Goal: Feedback & Contribution: Leave review/rating

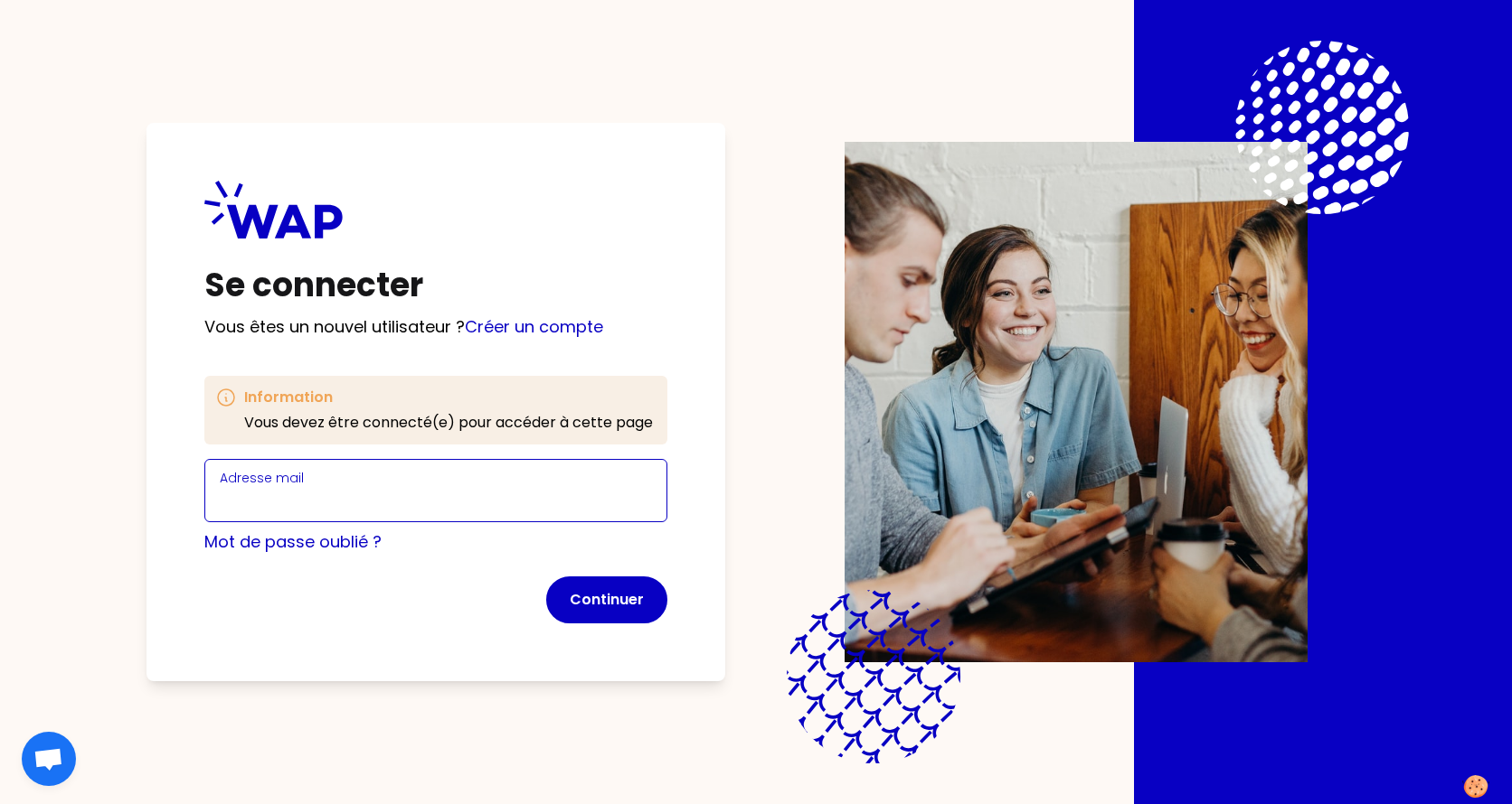
click at [226, 502] on input "Adresse mail" at bounding box center [436, 501] width 432 height 25
type input "[EMAIL_ADDRESS][DOMAIN_NAME]"
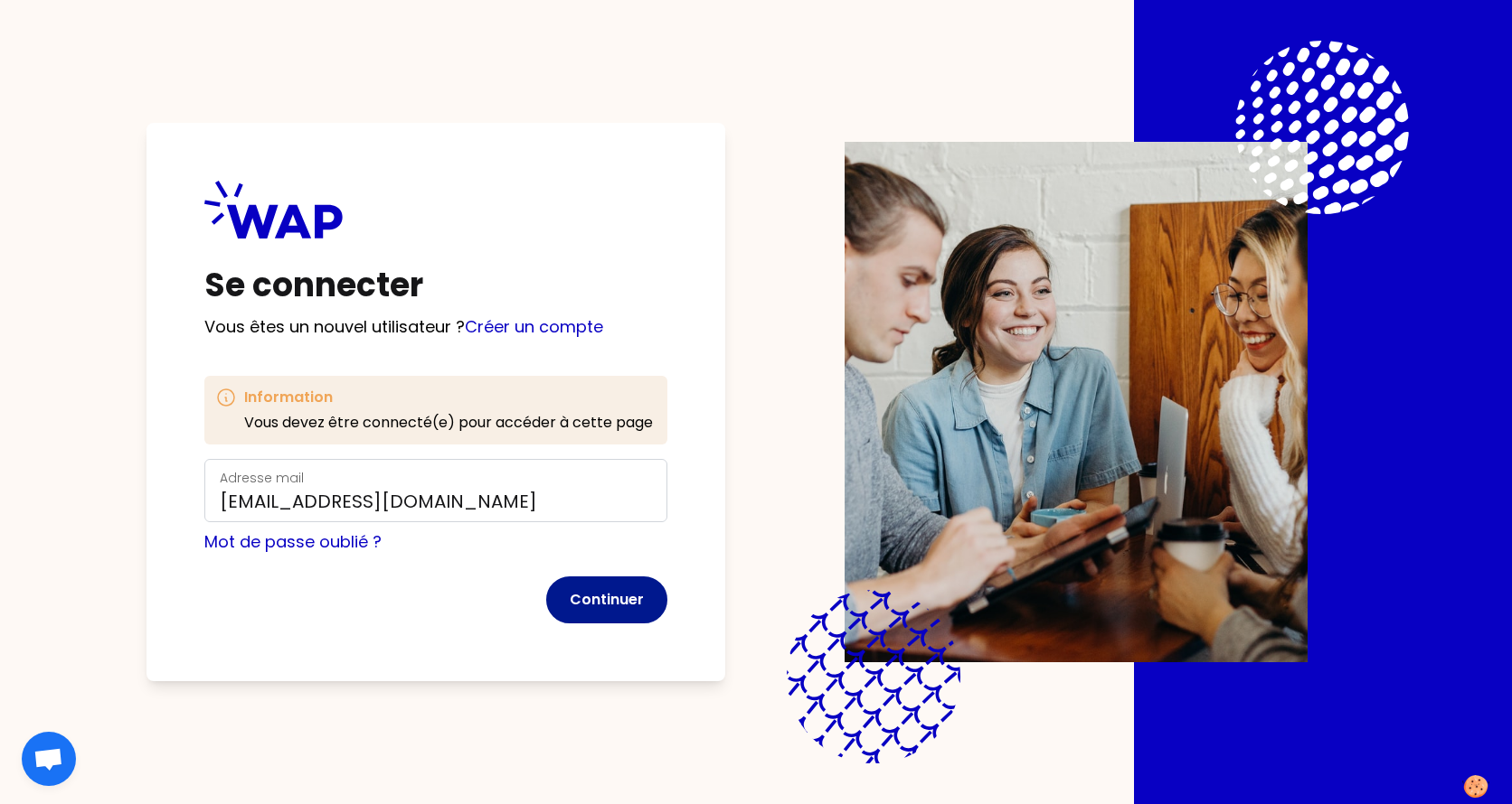
click at [620, 606] on button "Continuer" at bounding box center [606, 600] width 121 height 47
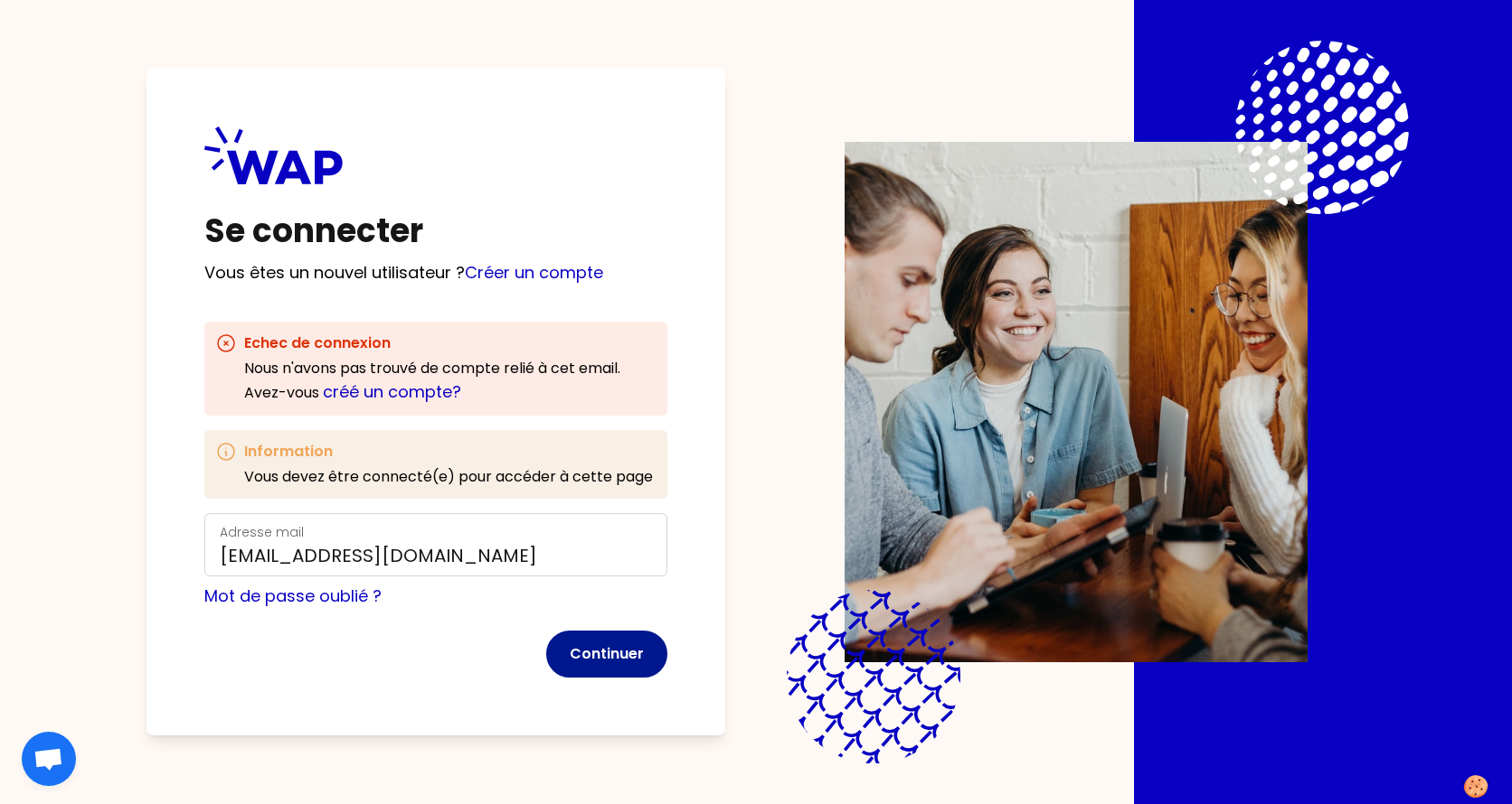
click at [578, 636] on button "Continuer" at bounding box center [606, 654] width 121 height 47
click at [373, 394] on link "créé un compte?" at bounding box center [391, 391] width 138 height 22
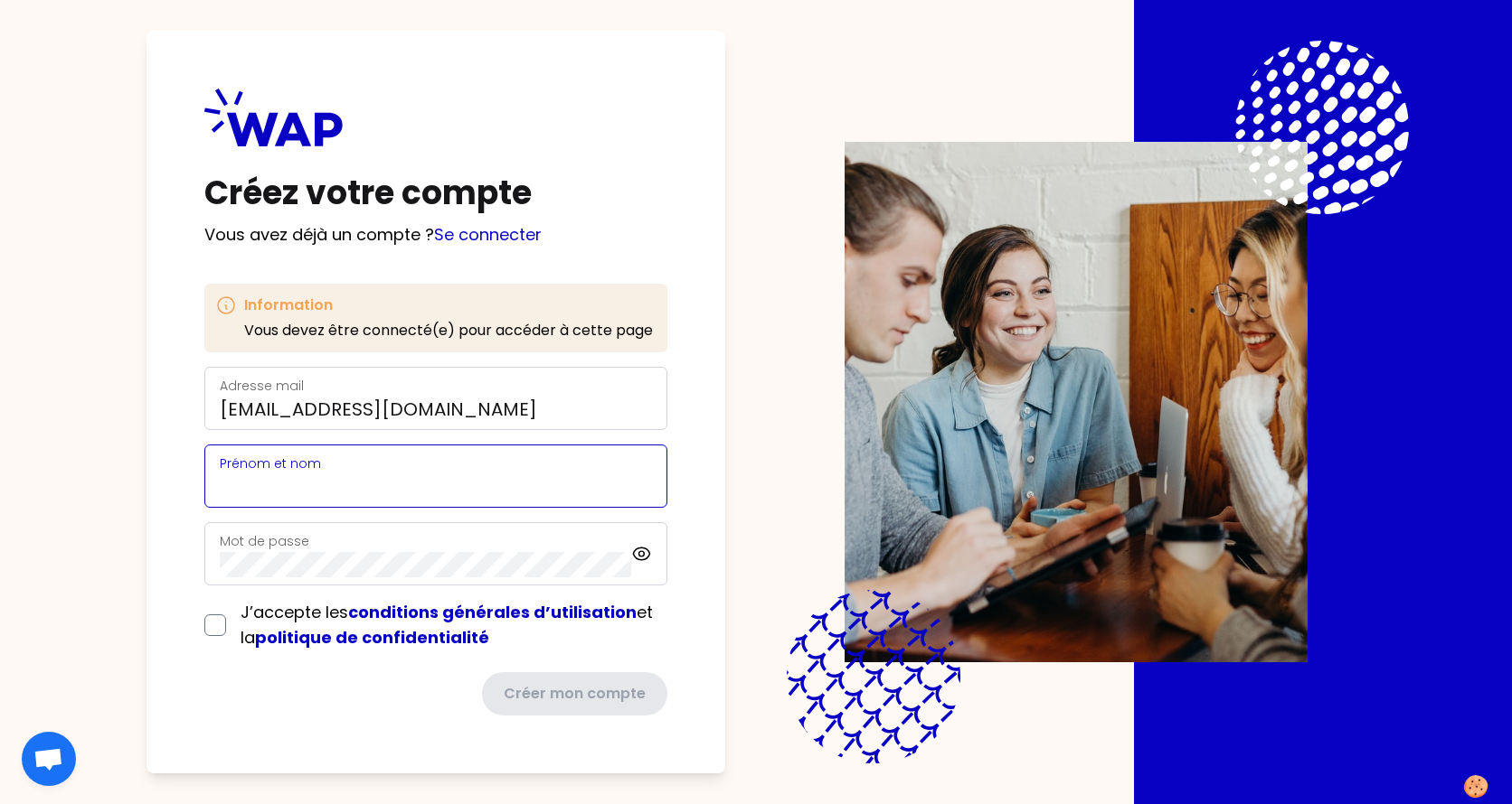
click at [305, 486] on input "Prénom et nom" at bounding box center [436, 487] width 432 height 25
type input "[PERSON_NAME]"
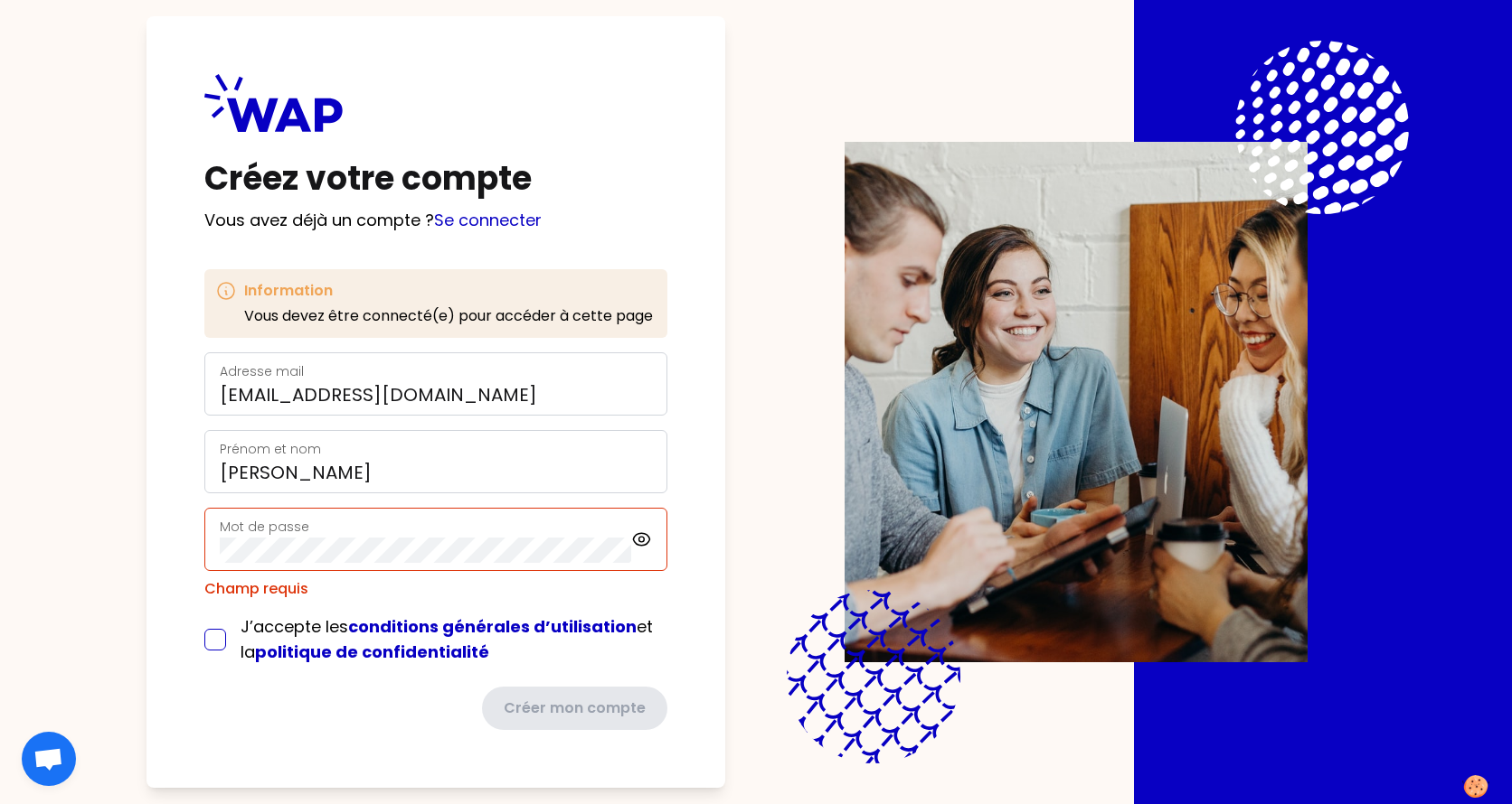
click at [218, 630] on input "checkbox" at bounding box center [215, 640] width 21 height 21
checkbox input "true"
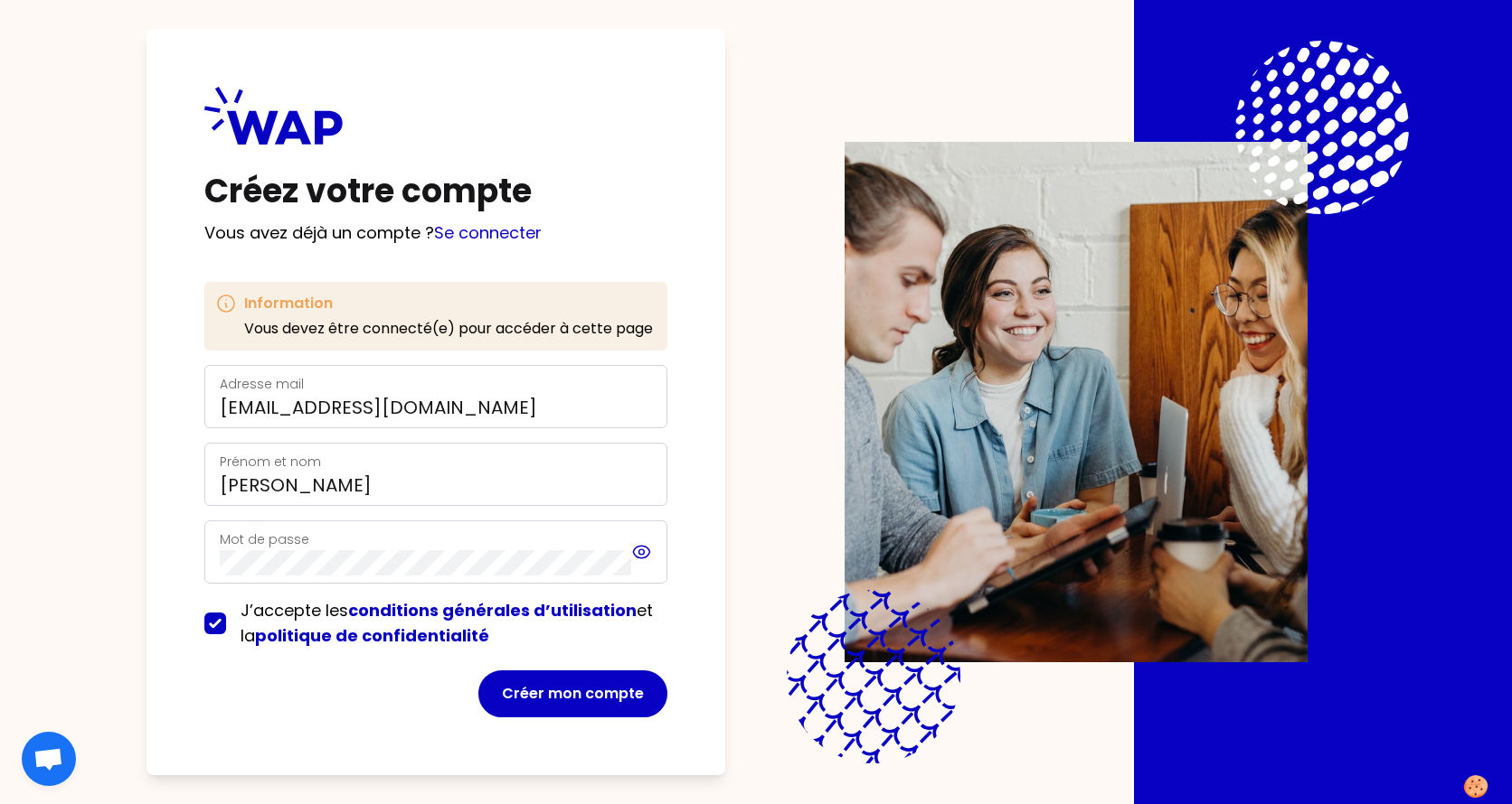
click at [644, 551] on icon at bounding box center [642, 552] width 6 height 6
click at [644, 551] on icon at bounding box center [641, 551] width 16 height 15
click at [588, 636] on button "Créer mon compte" at bounding box center [572, 694] width 189 height 47
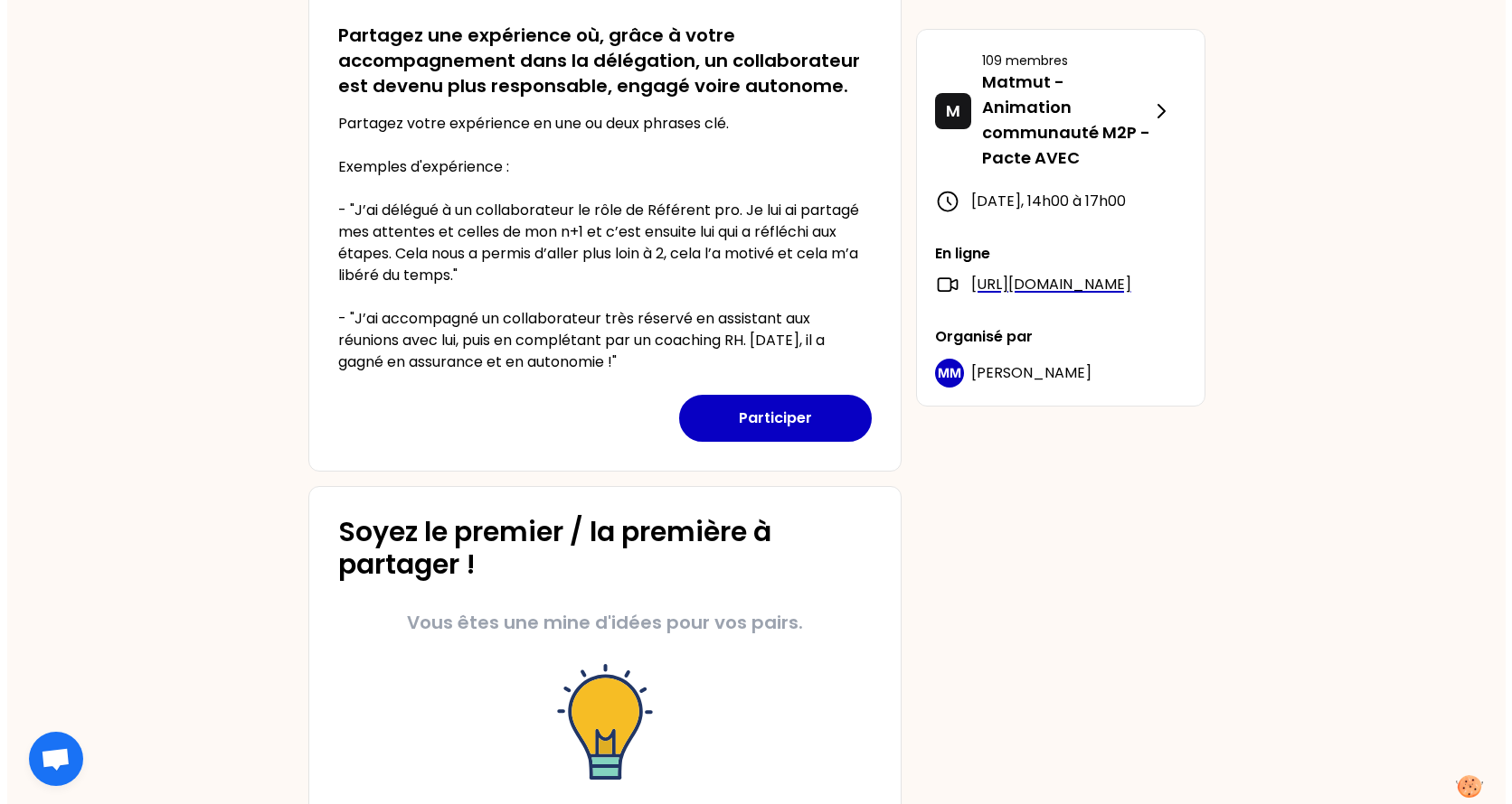
scroll to position [609, 0]
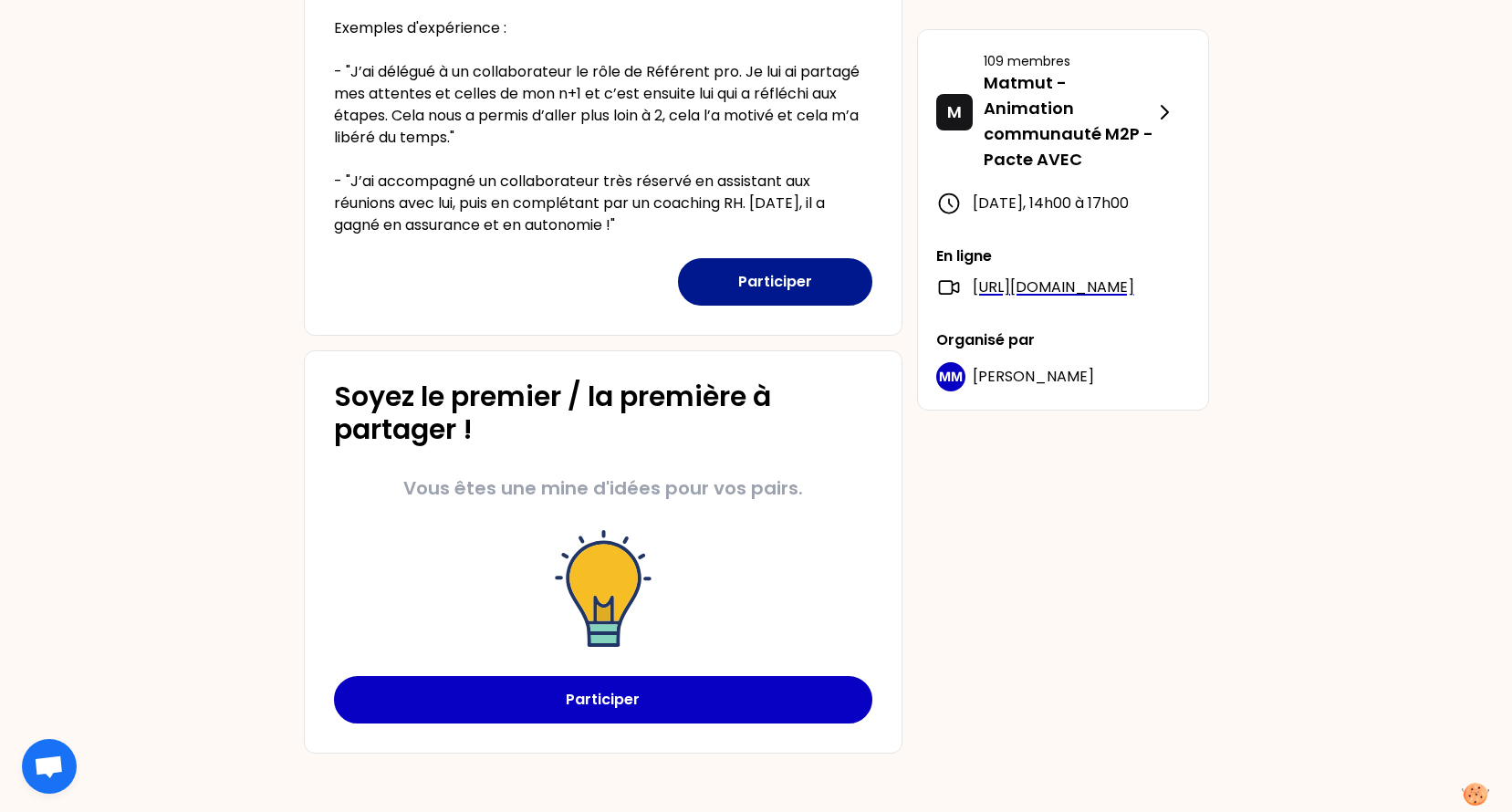
click at [739, 275] on button "Participer" at bounding box center [775, 281] width 194 height 48
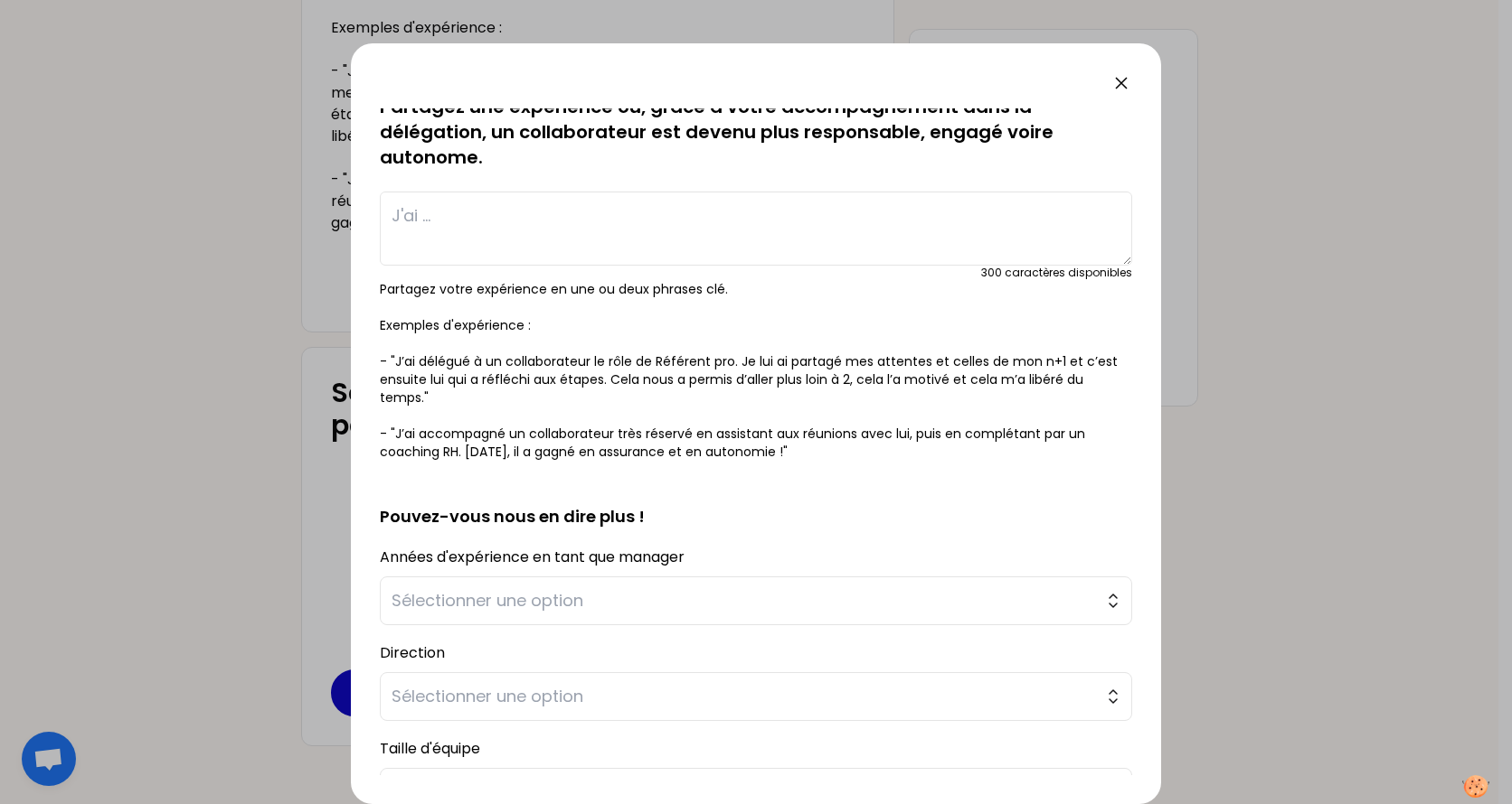
scroll to position [0, 0]
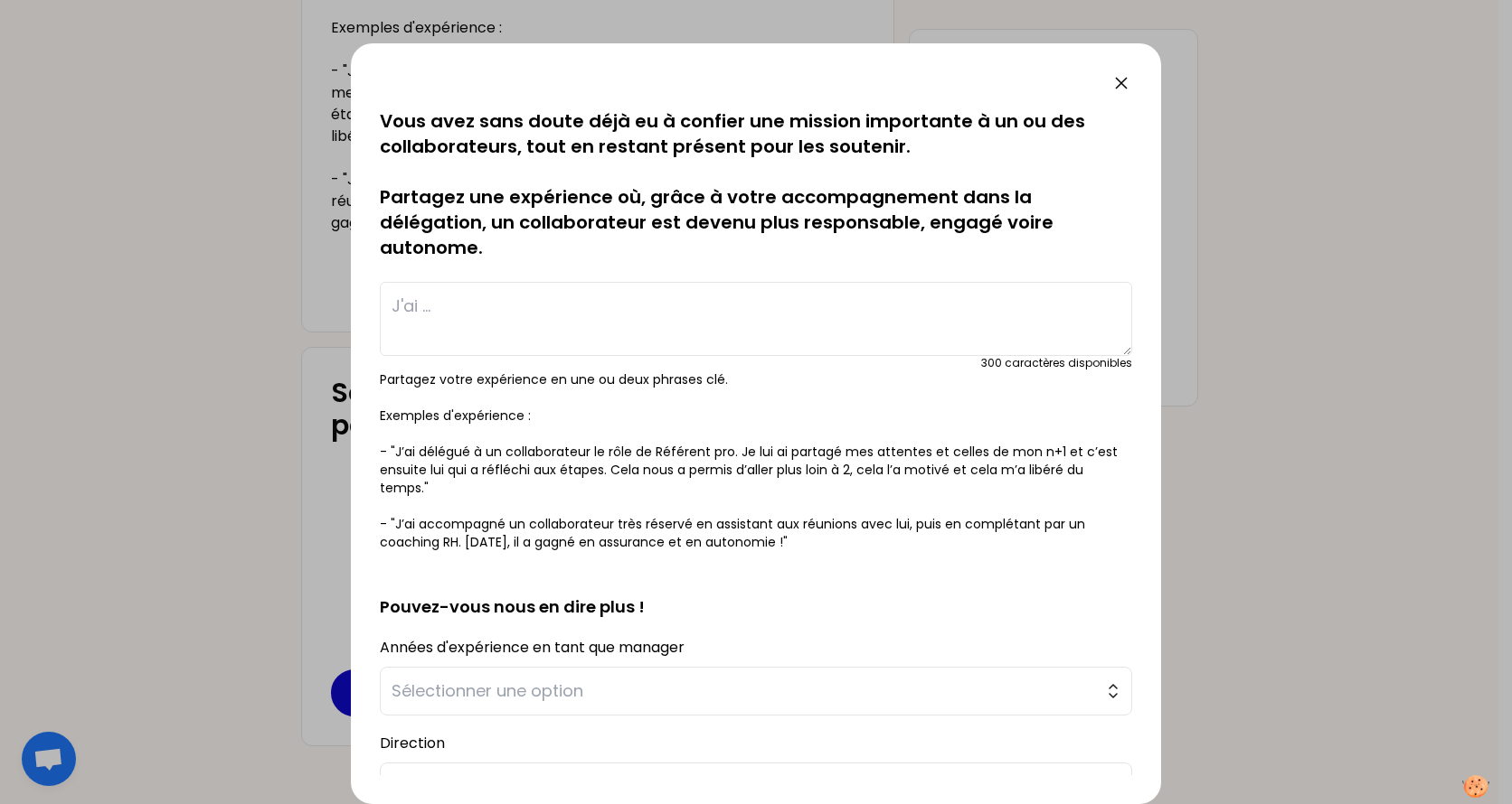
click at [527, 304] on textarea at bounding box center [755, 318] width 752 height 74
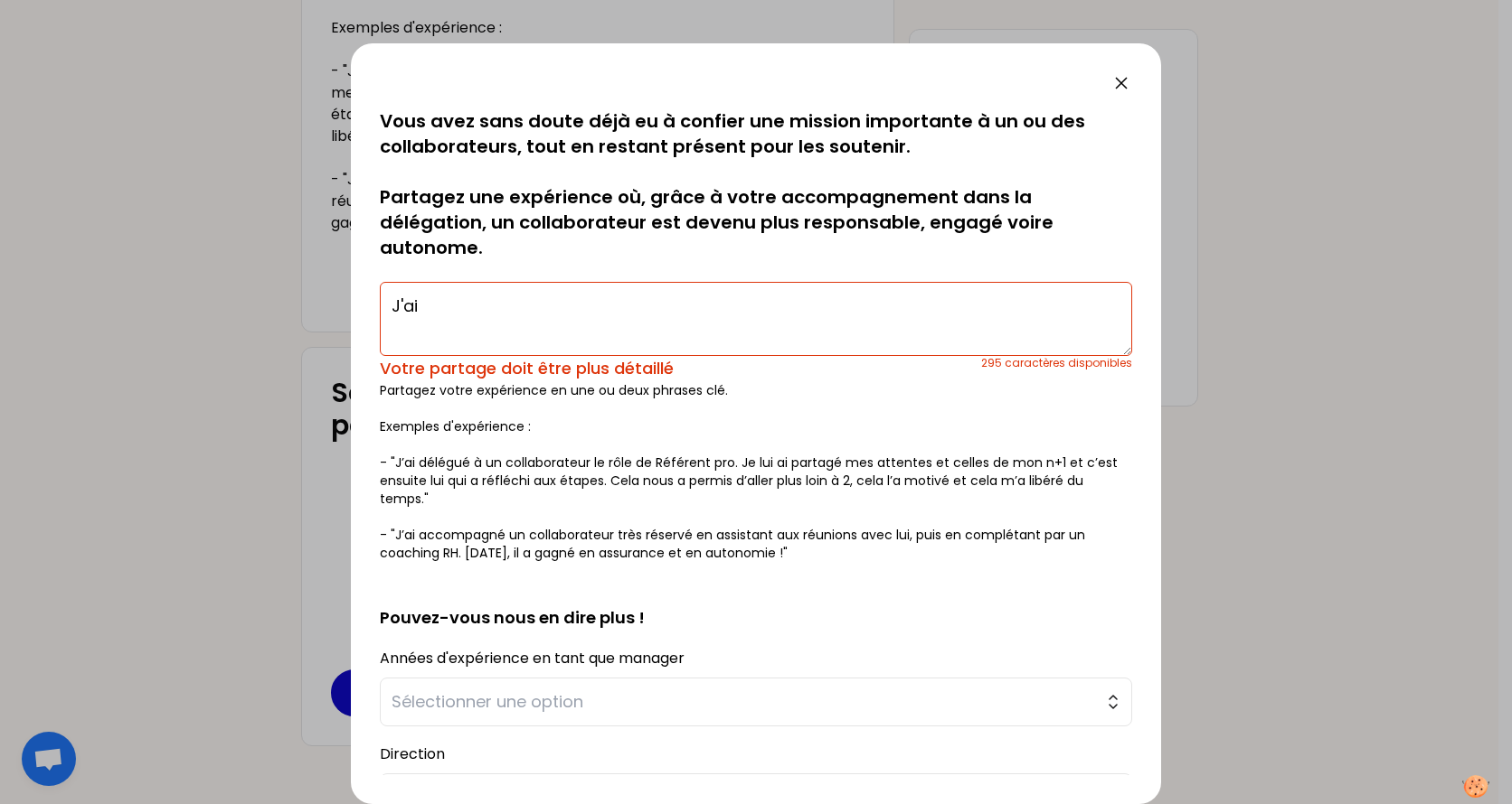
click at [470, 303] on textarea "J'ai" at bounding box center [755, 318] width 752 height 74
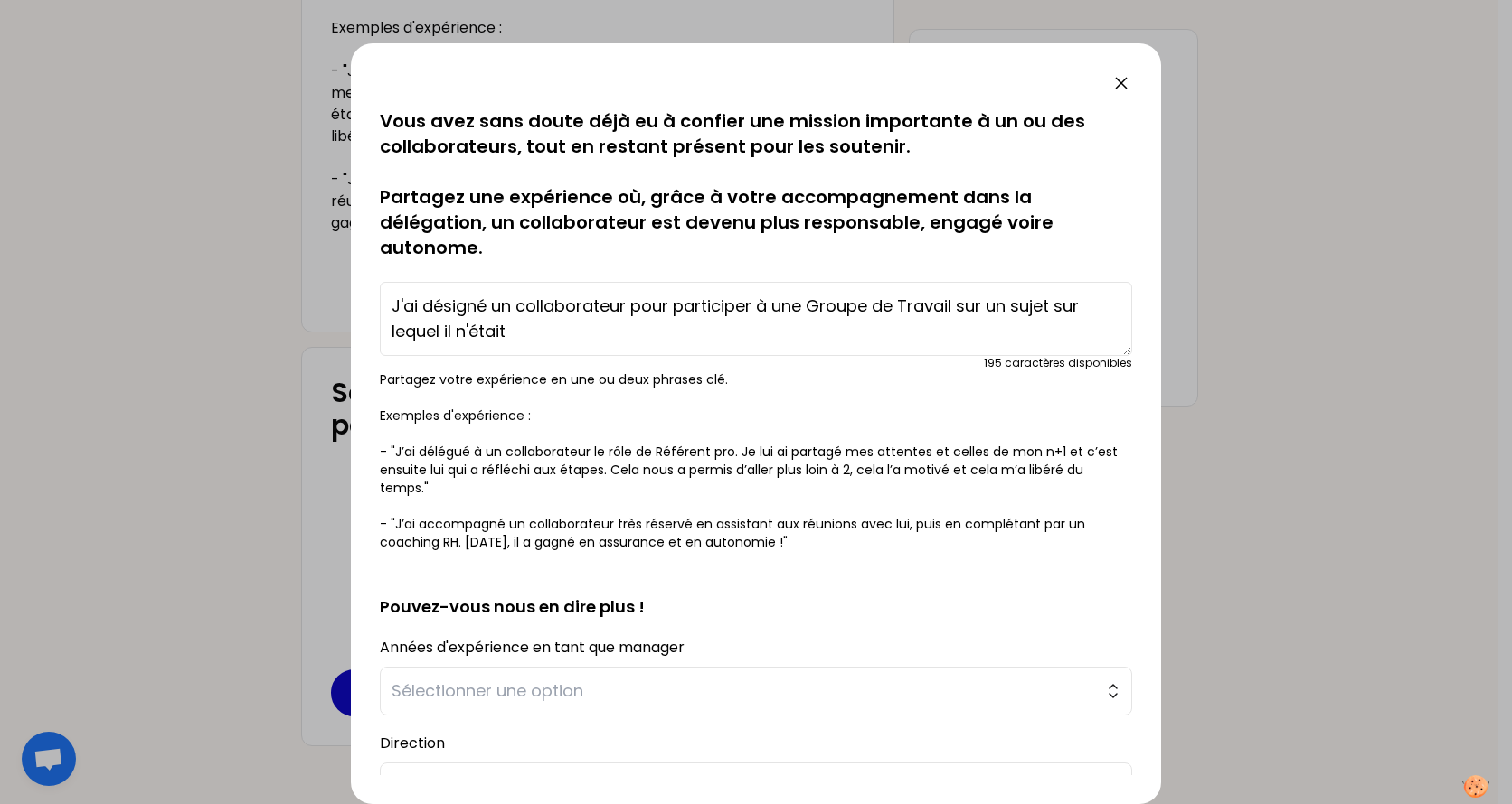
click at [953, 305] on textarea "J'ai désigné un collaborateur pour participer à une Groupe de Travail sur un su…" at bounding box center [755, 318] width 752 height 74
click at [486, 305] on textarea "J'ai désigné un collaborateur pour participer sur un sujet sur lequel il n'était" at bounding box center [755, 318] width 752 height 74
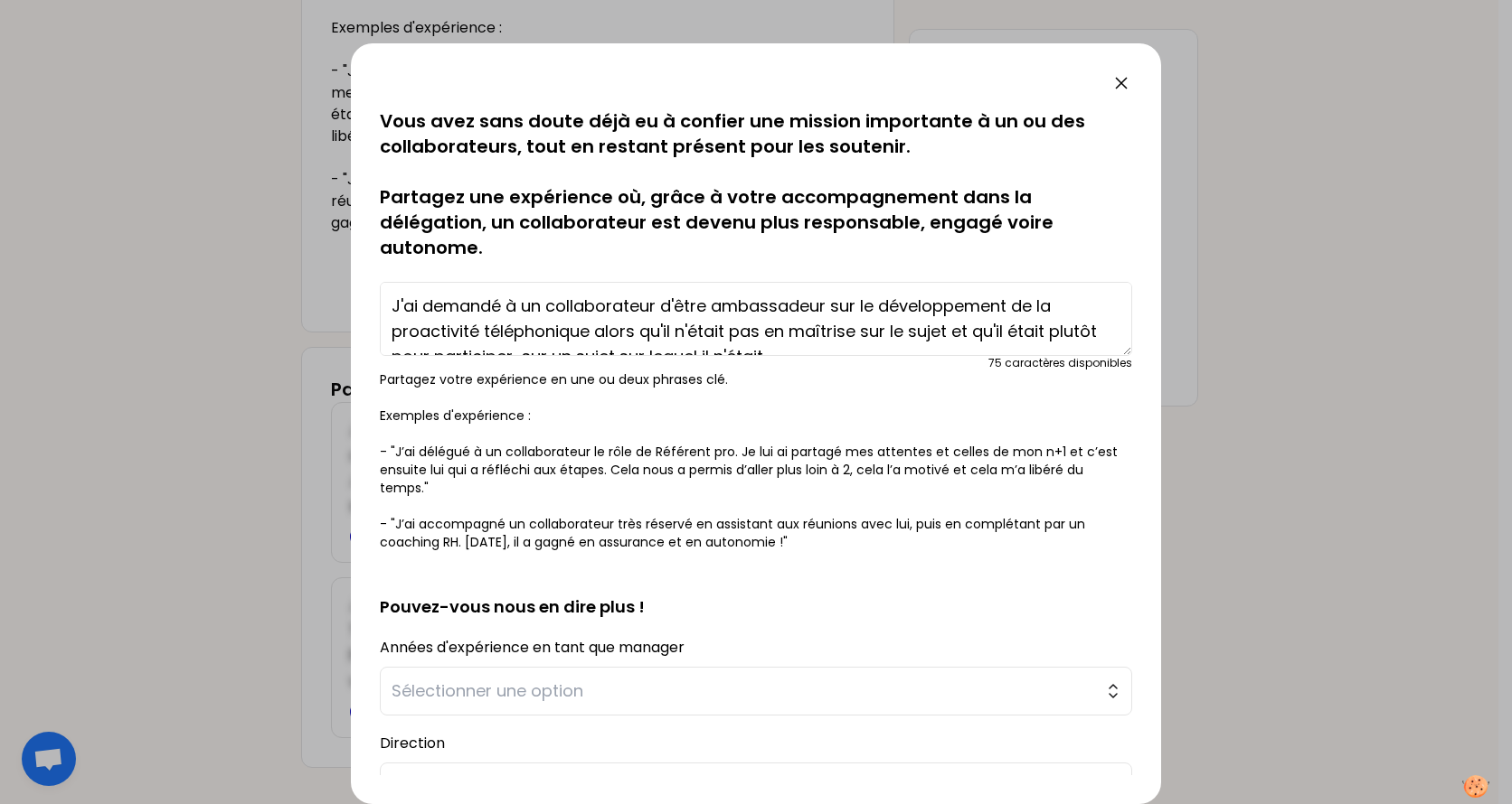
scroll to position [13, 0]
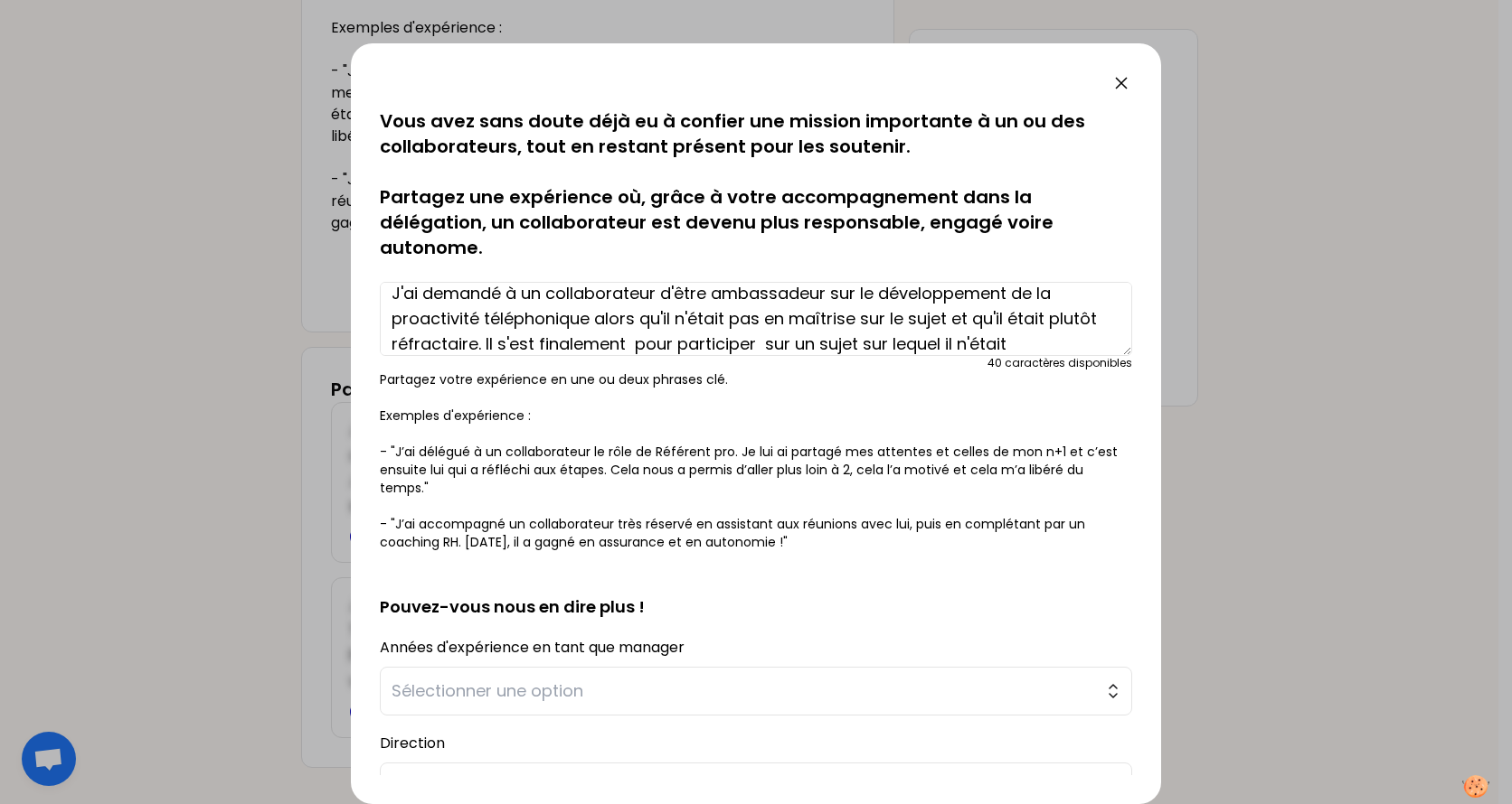
click at [1072, 342] on textarea "J'ai demandé à un collaborateur d'être ambassadeur sur le développement de la p…" at bounding box center [755, 318] width 752 height 74
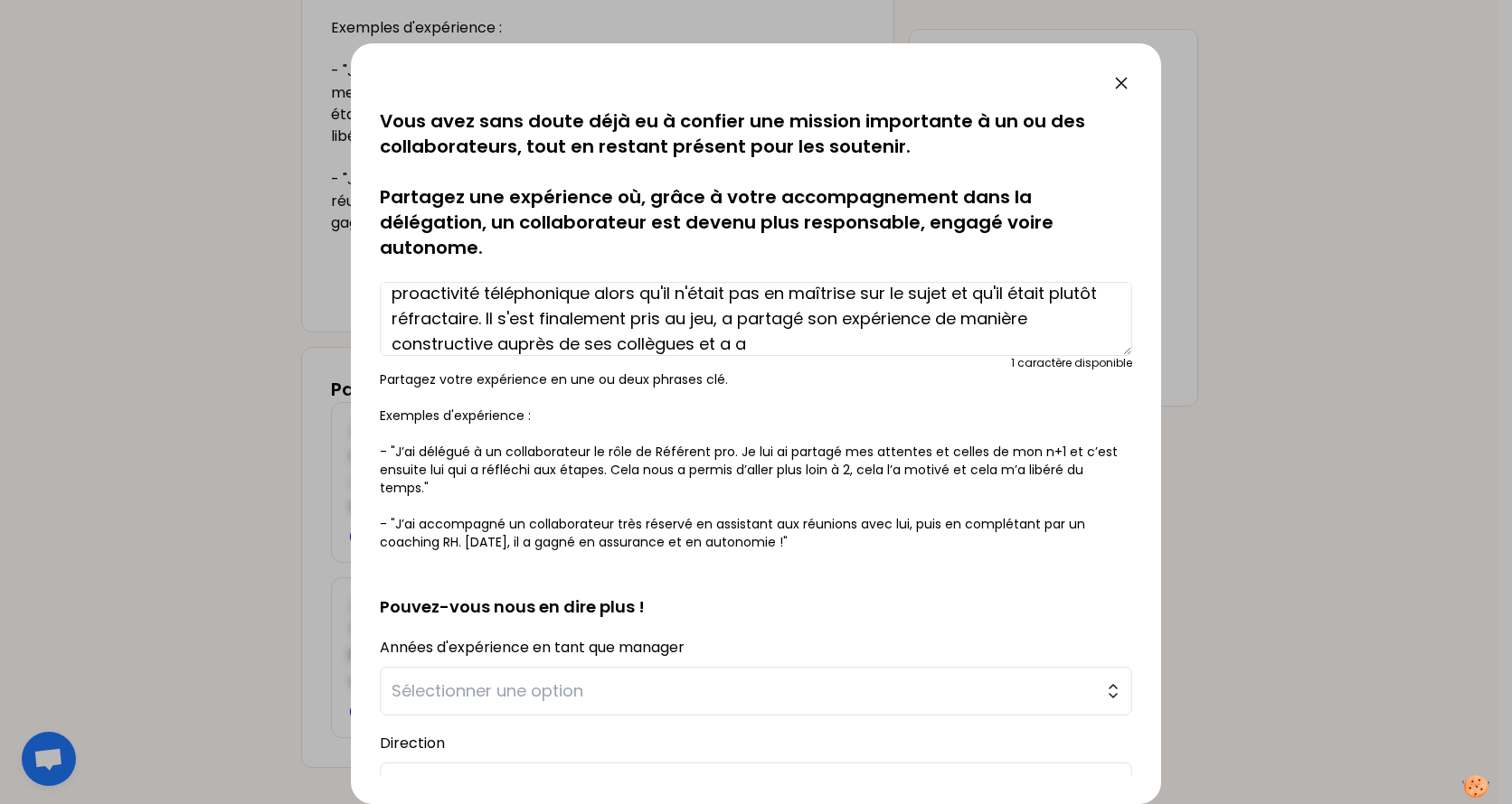
click at [771, 342] on textarea "J'ai demandé à un collaborateur d'être ambassadeur sur le développement de la p…" at bounding box center [755, 318] width 752 height 74
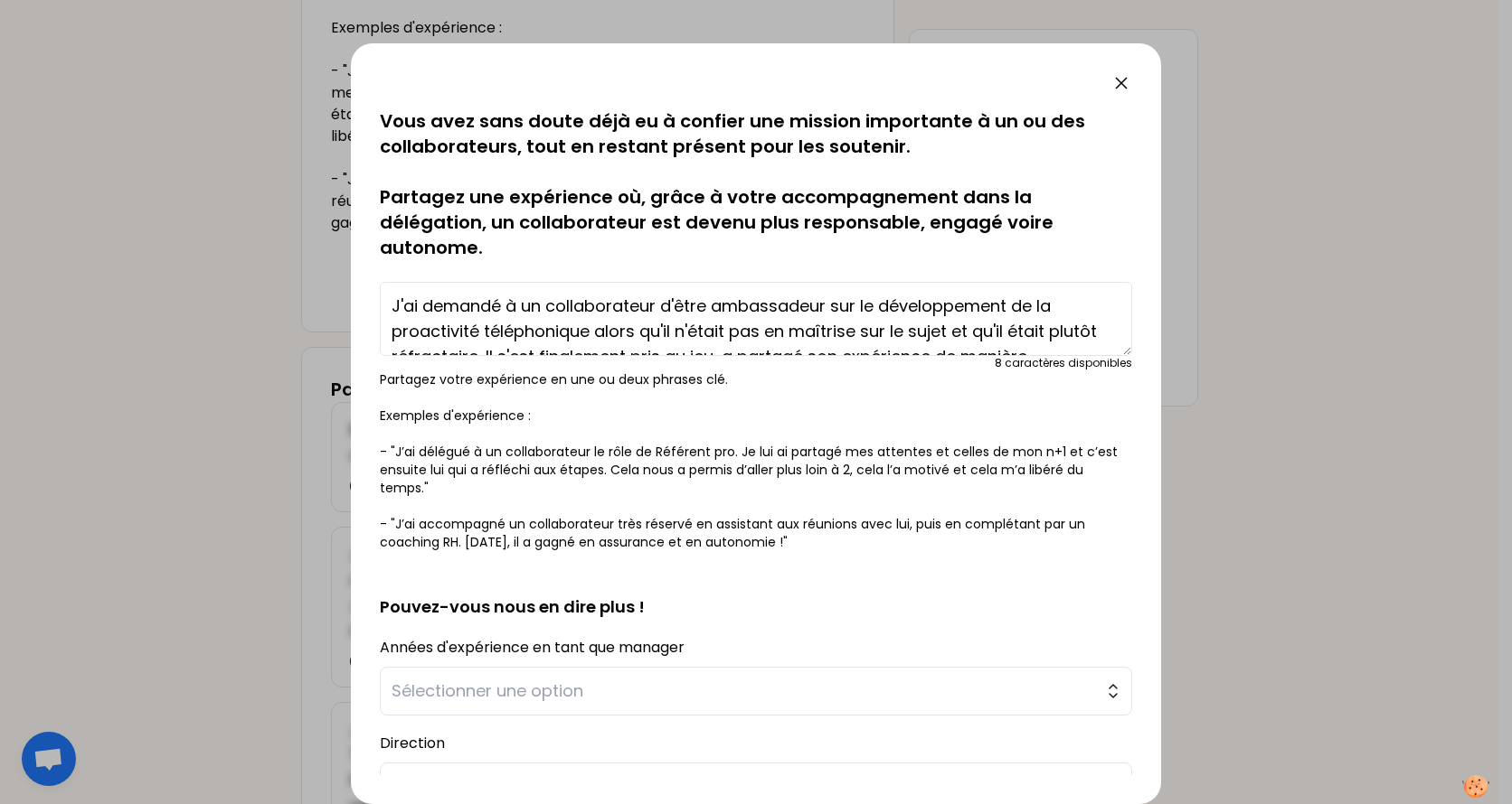
click at [591, 335] on textarea "J'ai demandé à un collaborateur d'être ambassadeur sur le développement de la p…" at bounding box center [755, 318] width 752 height 74
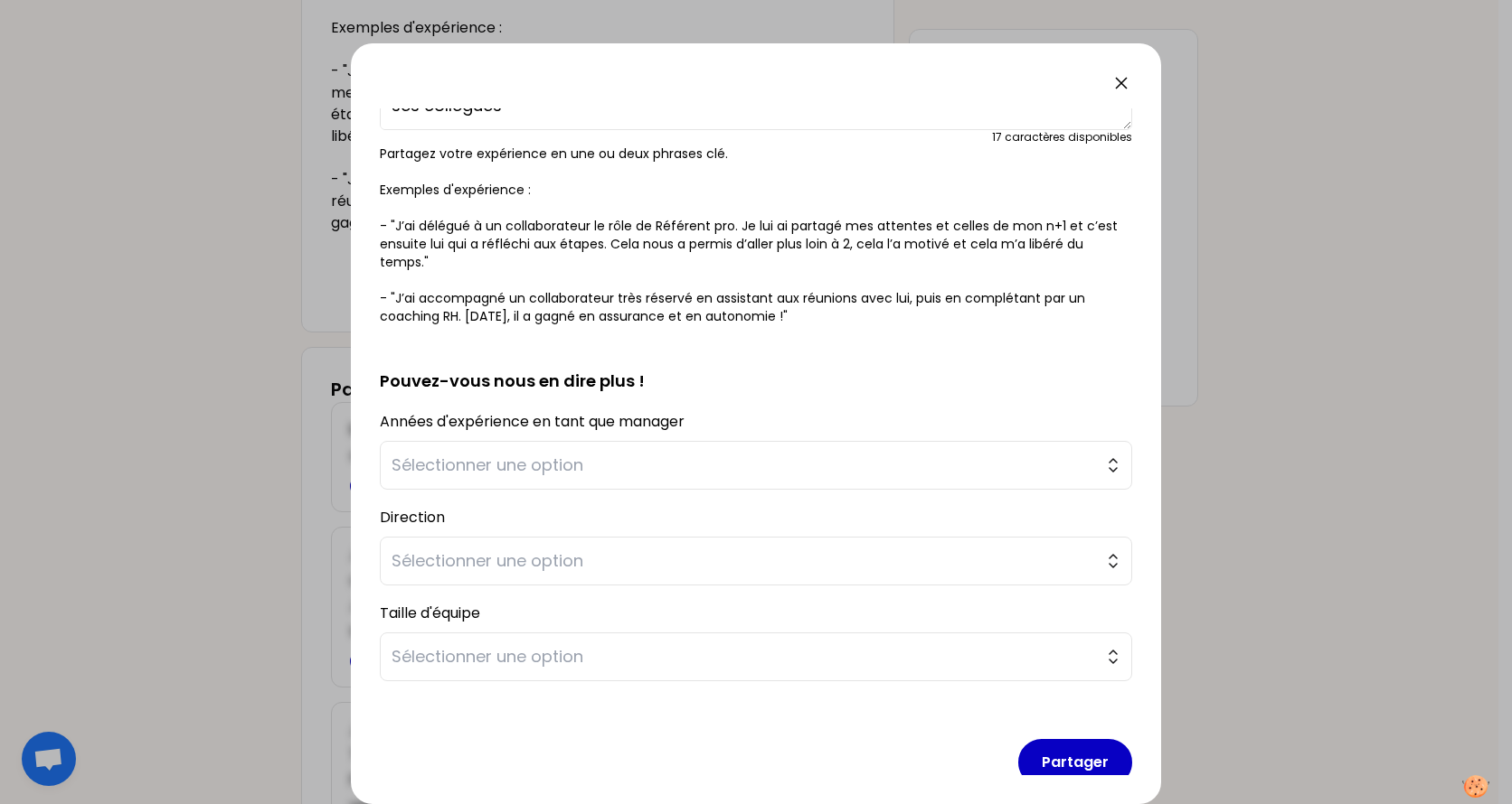
scroll to position [252, 0]
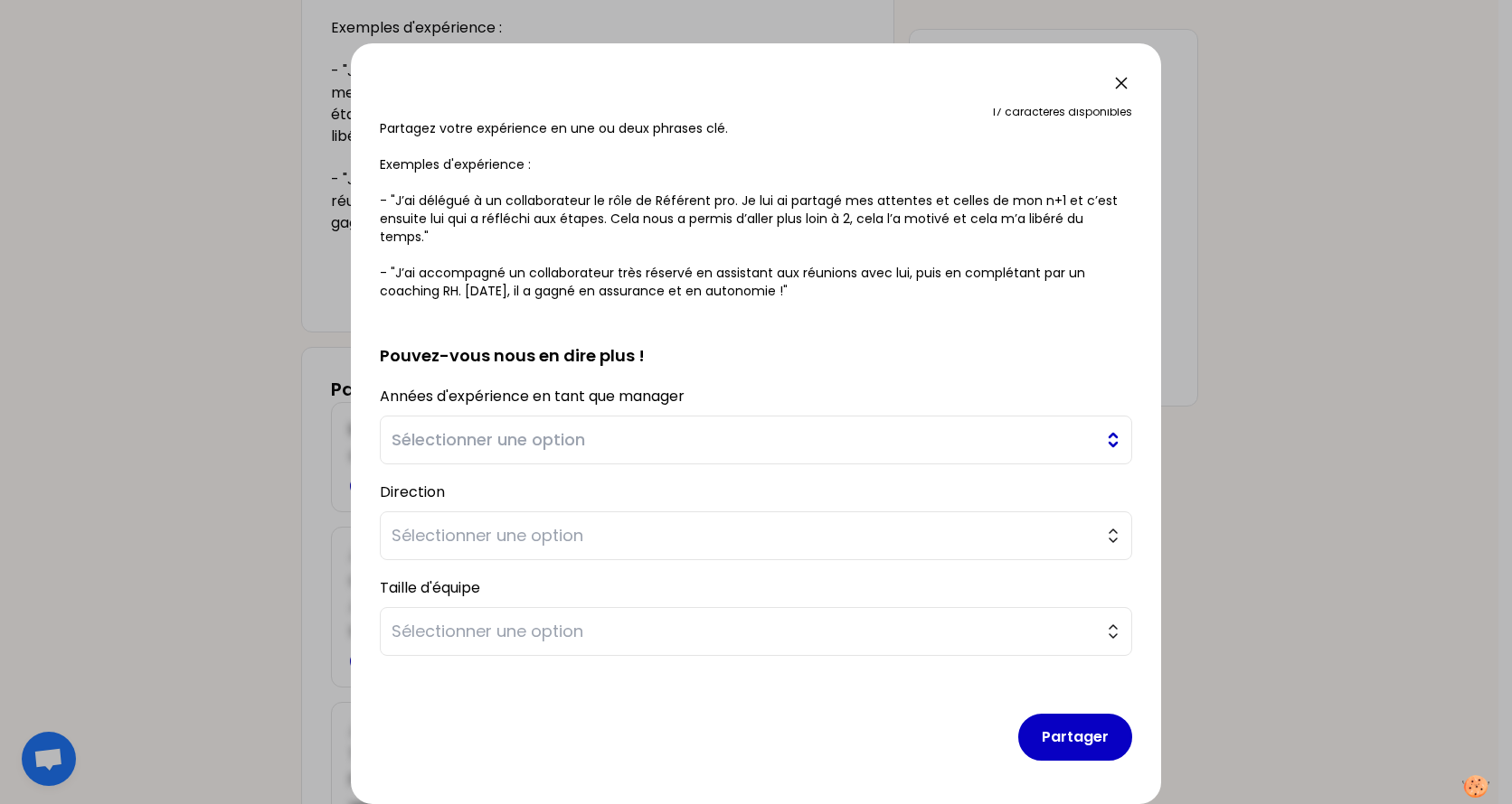
click at [498, 433] on span "Sélectionner une option" at bounding box center [742, 440] width 704 height 25
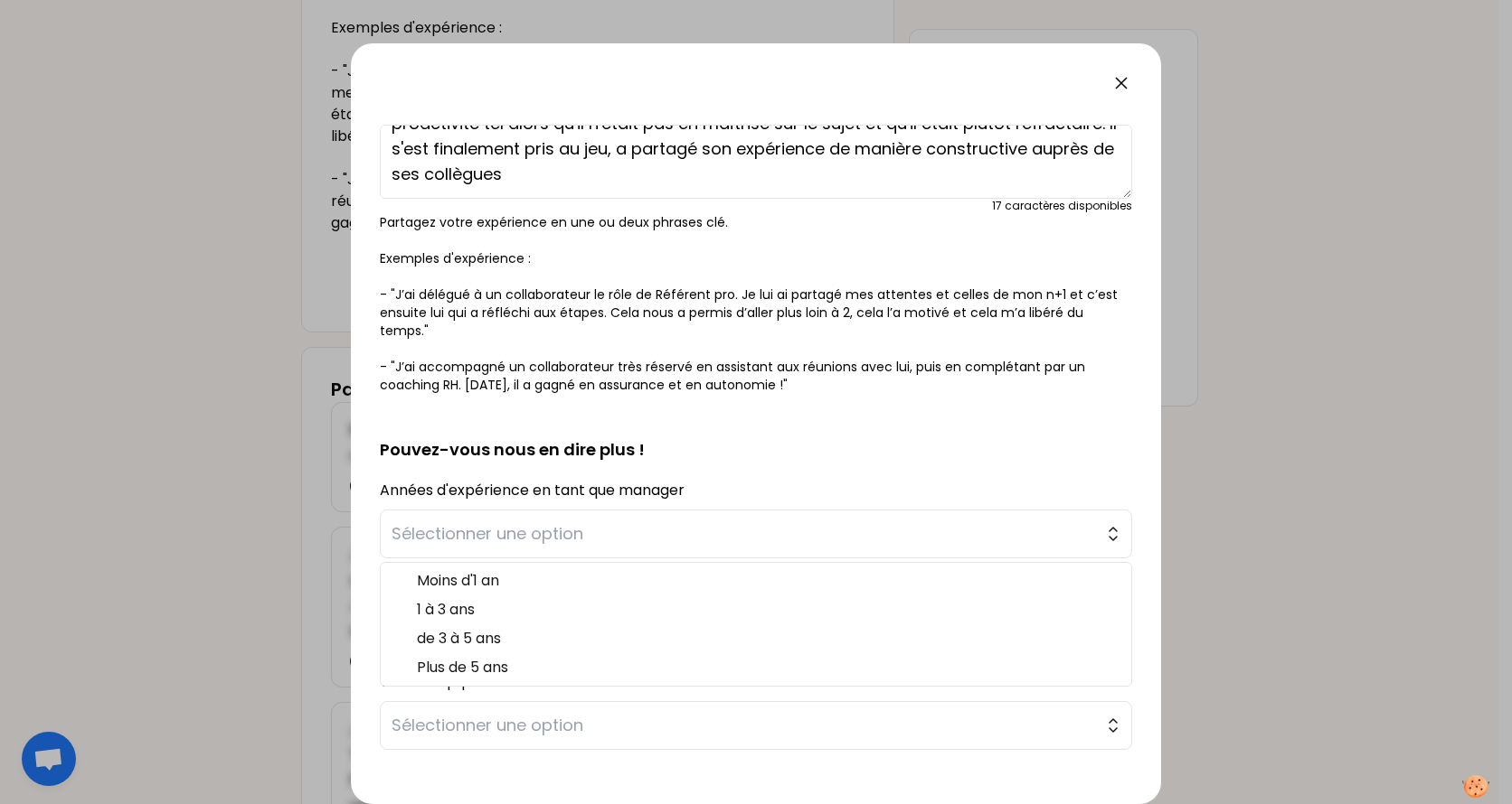
scroll to position [181, 0]
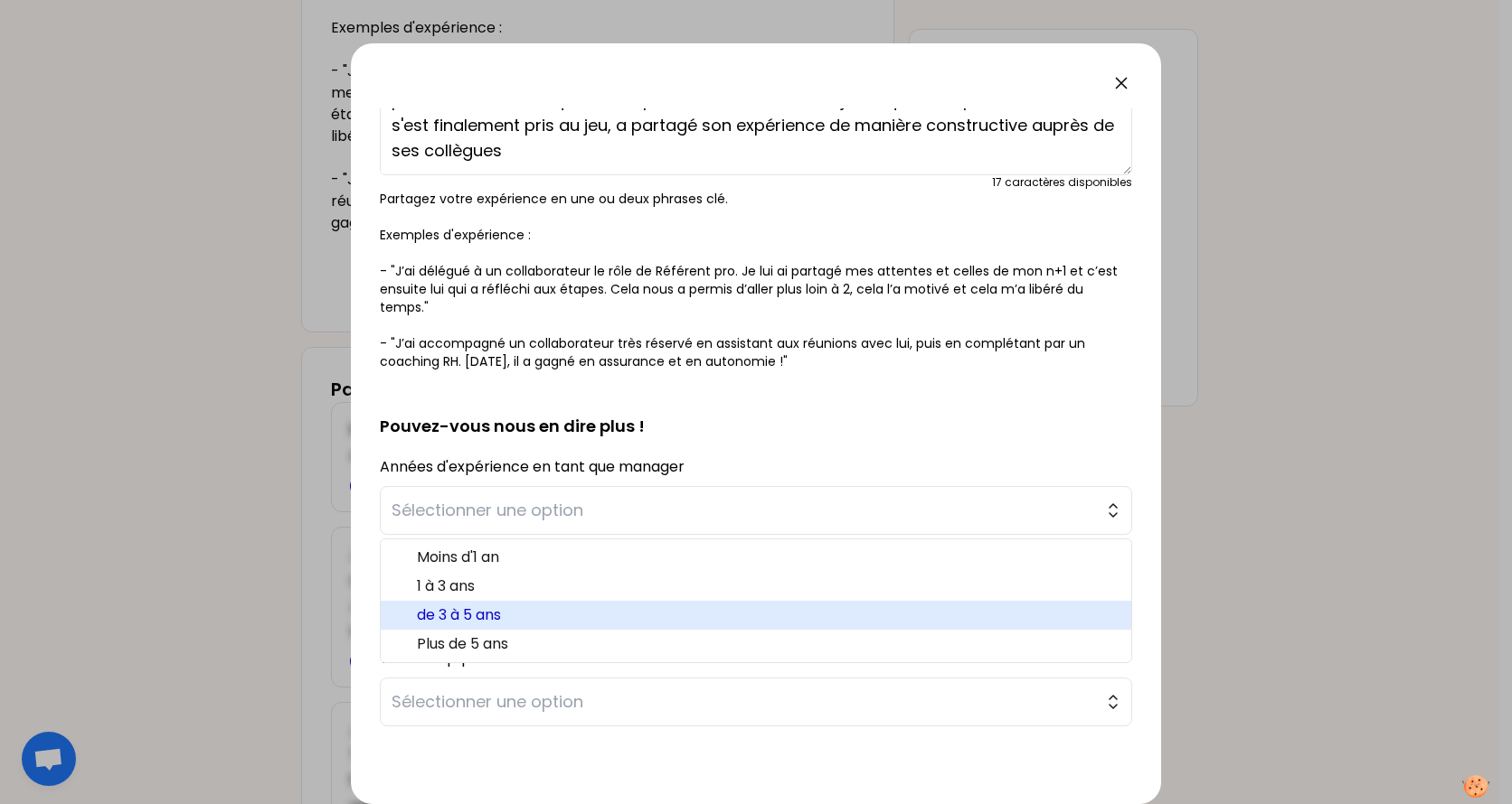
click at [576, 612] on span "de 3 à 5 ans" at bounding box center [767, 615] width 700 height 21
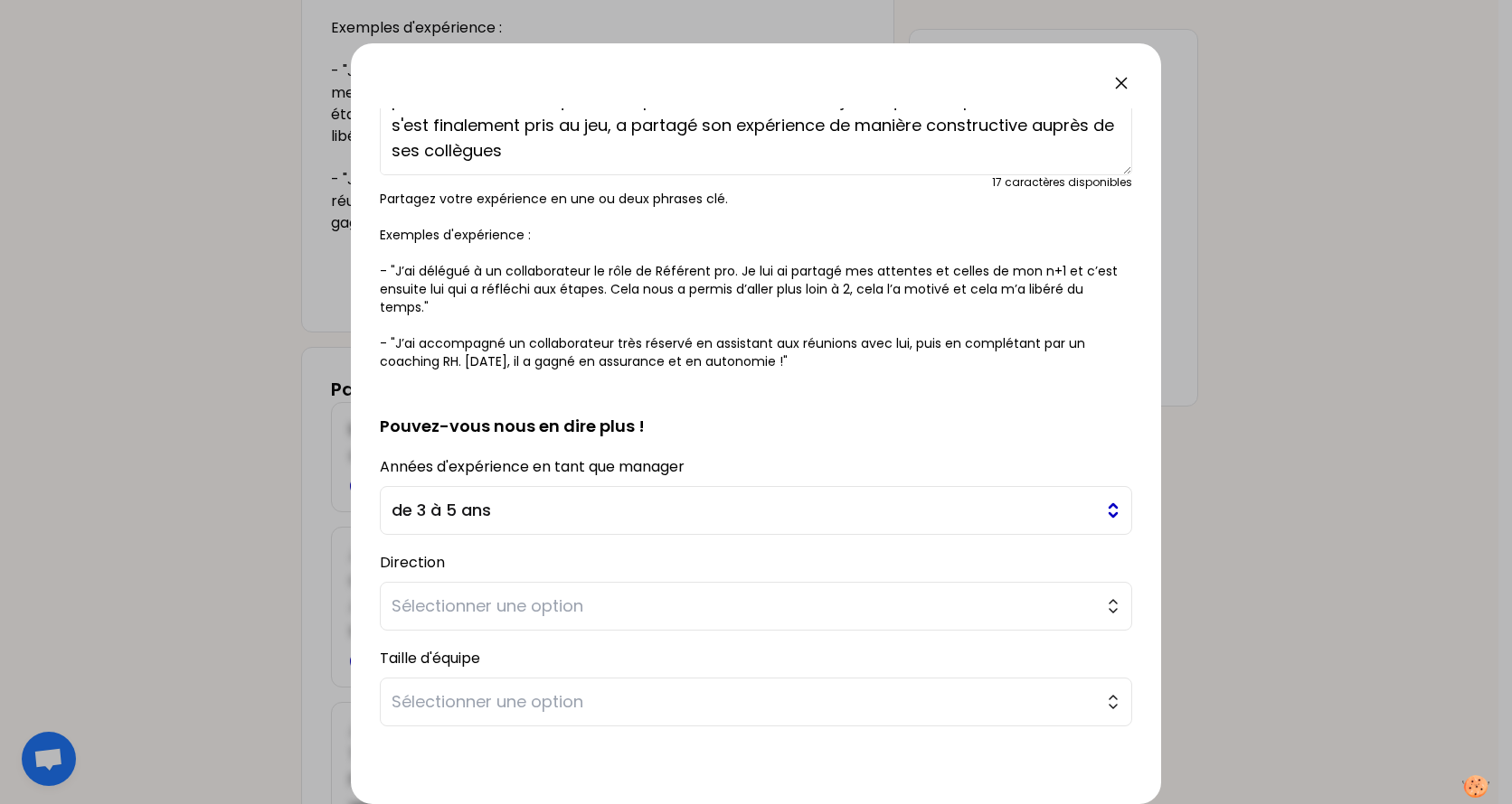
click at [544, 499] on span "de 3 à 5 ans" at bounding box center [742, 511] width 704 height 25
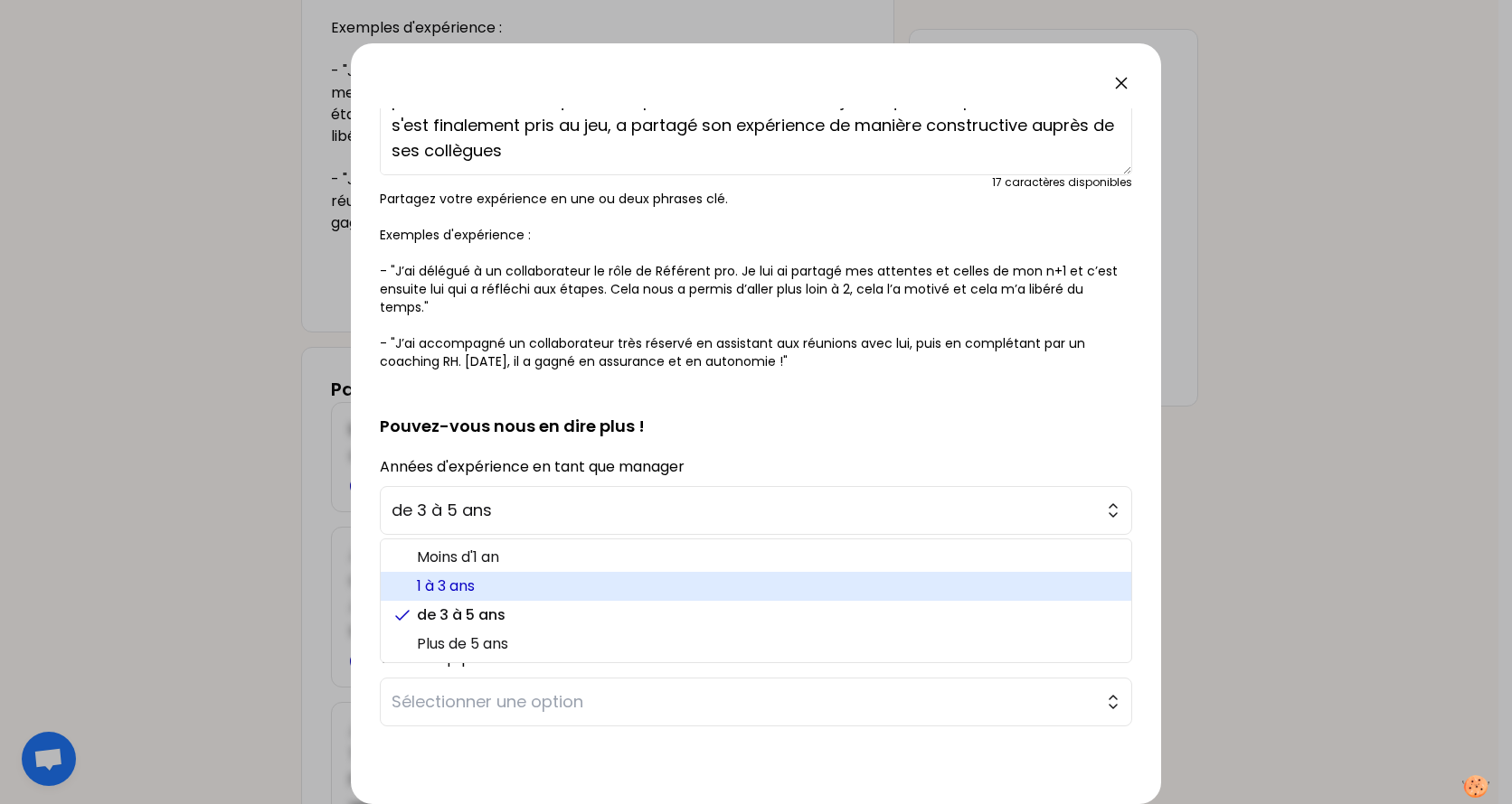
click at [486, 581] on span "1 à 3 ans" at bounding box center [767, 586] width 700 height 21
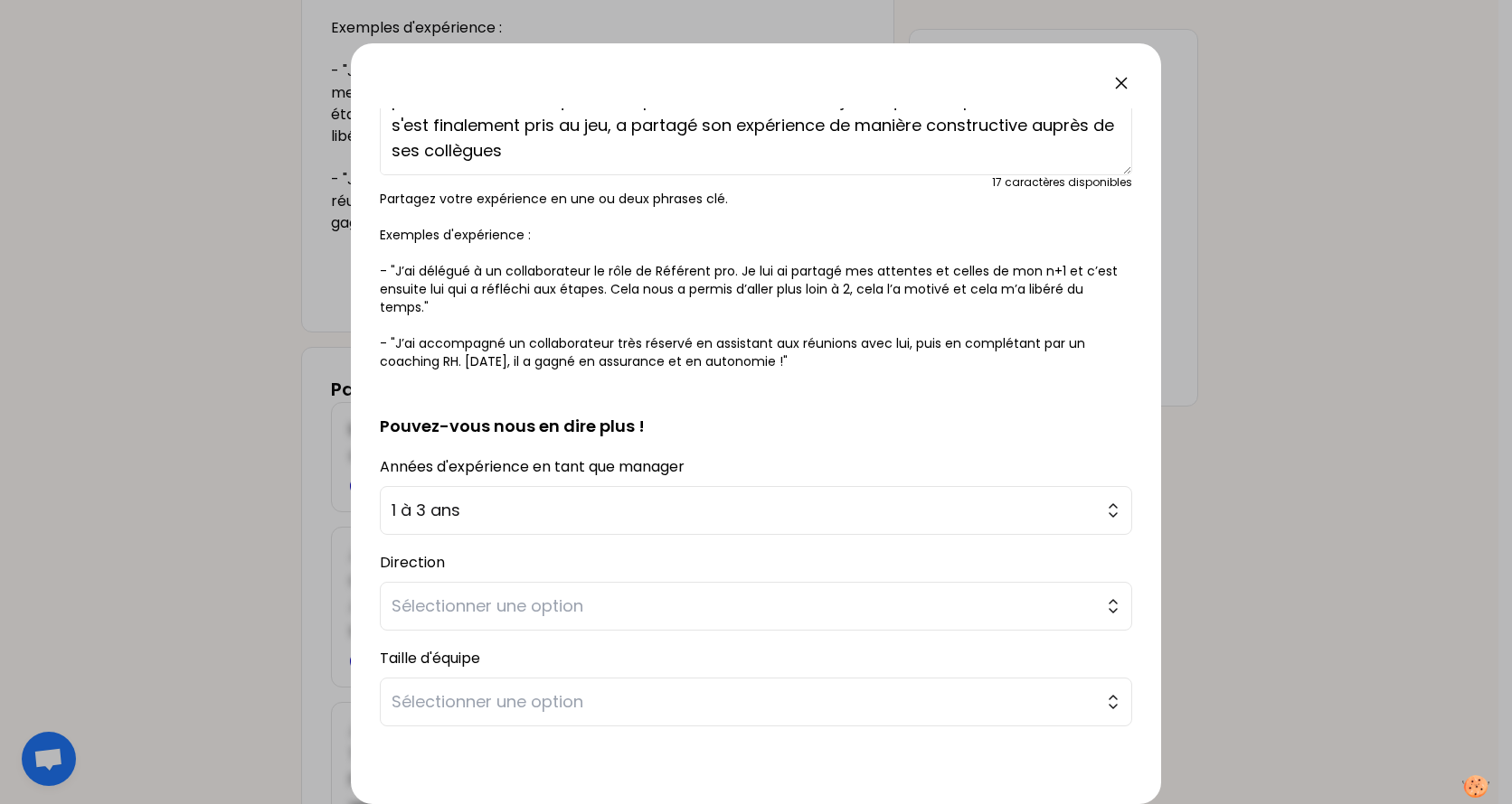
scroll to position [252, 0]
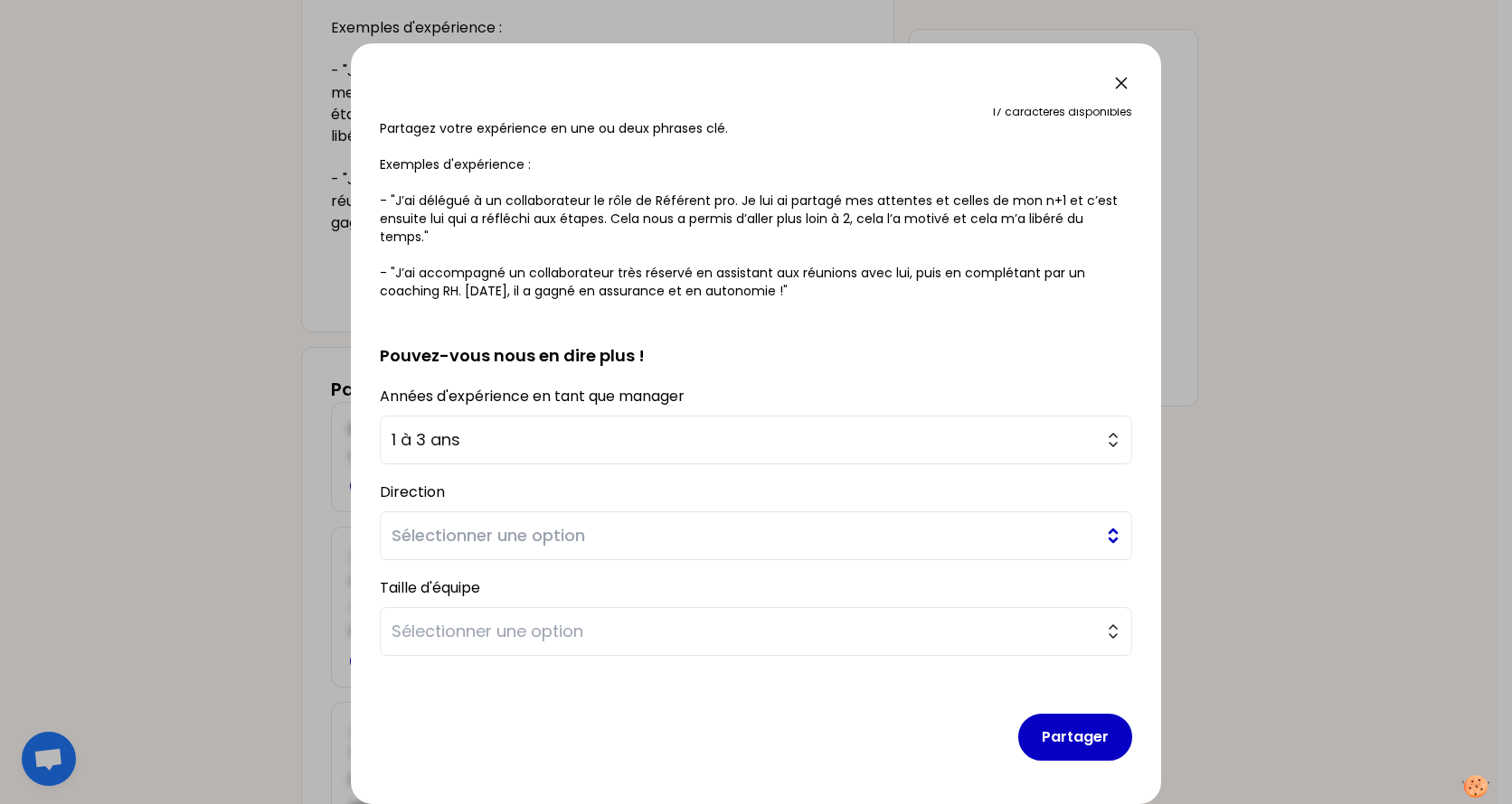
click at [477, 541] on span "Sélectionner une option" at bounding box center [742, 536] width 704 height 25
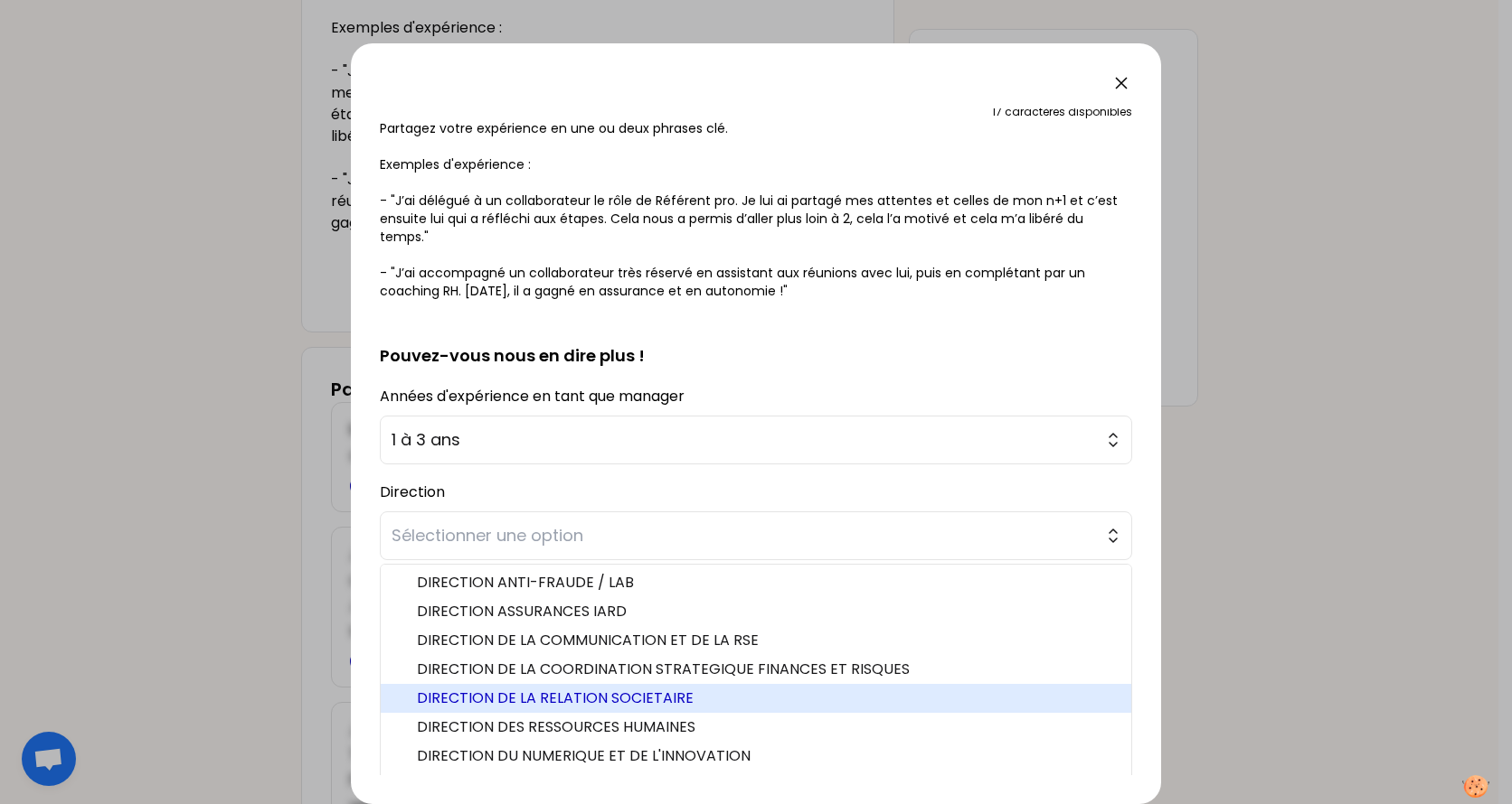
click at [534, 636] on span "DIRECTION DE LA RELATION SOCIETAIRE" at bounding box center [767, 699] width 700 height 21
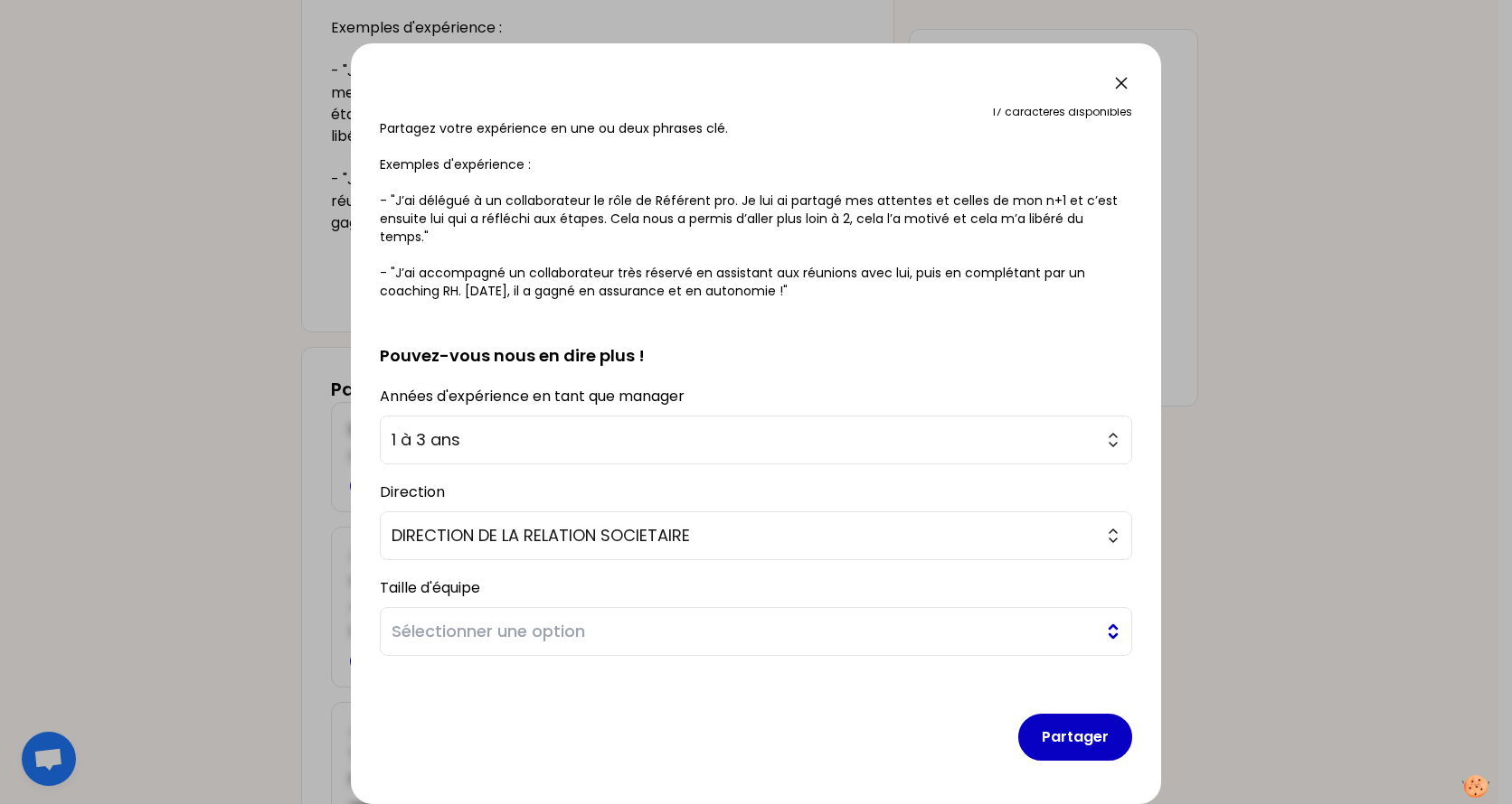
click at [528, 629] on span "Sélectionner une option" at bounding box center [742, 632] width 704 height 25
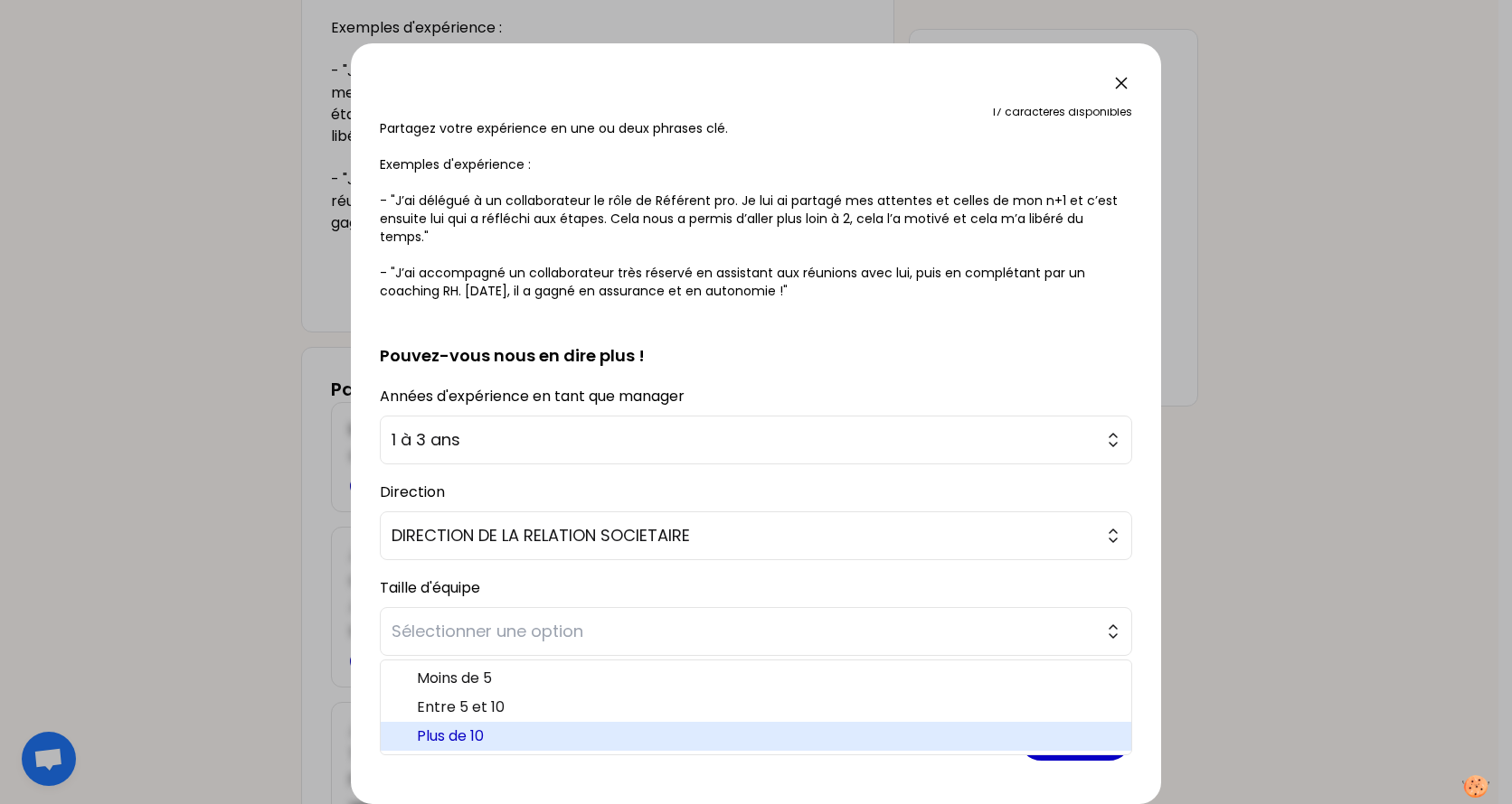
click at [480, 636] on span "Plus de 10" at bounding box center [767, 736] width 700 height 21
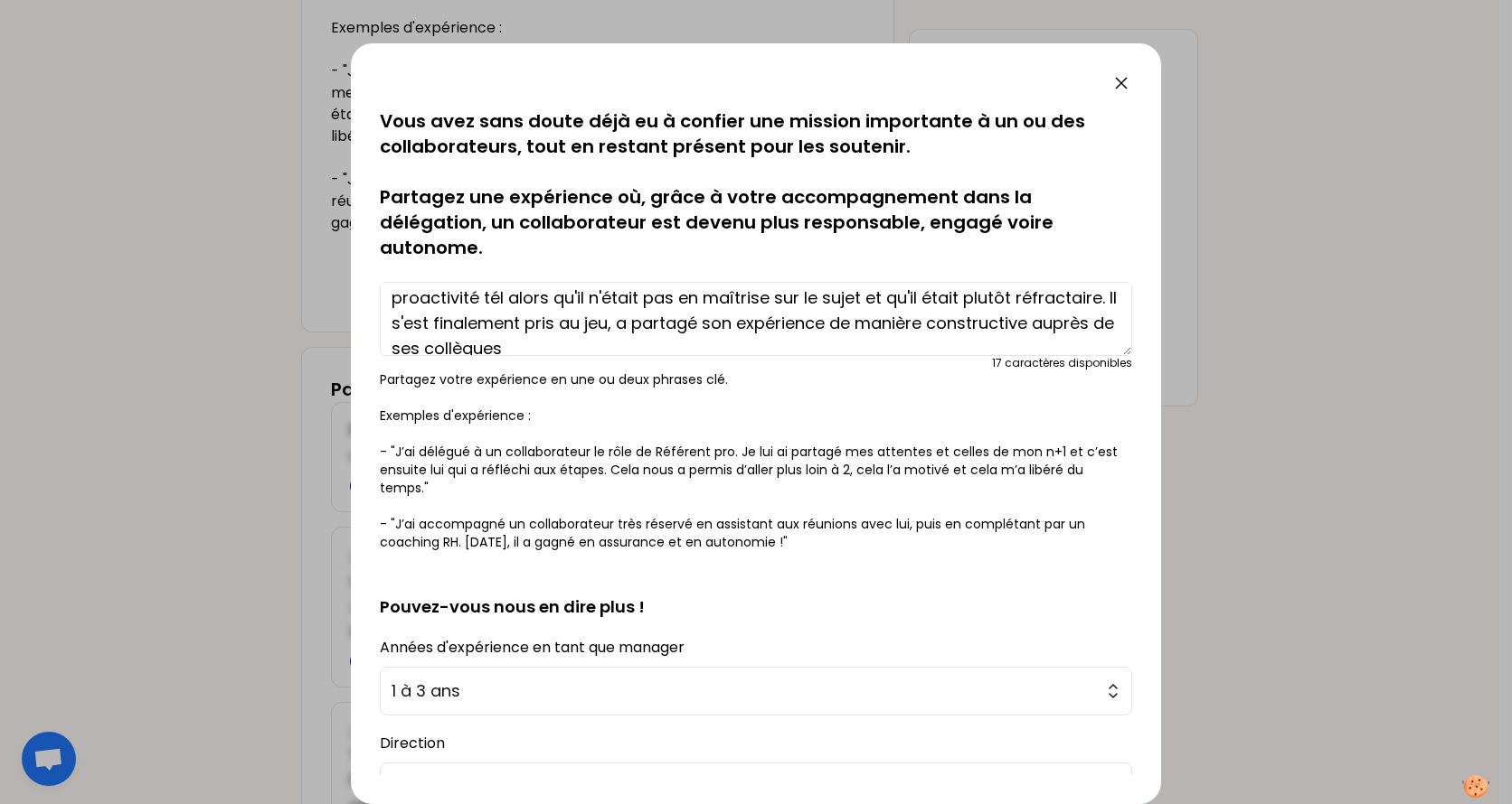
scroll to position [50, 0]
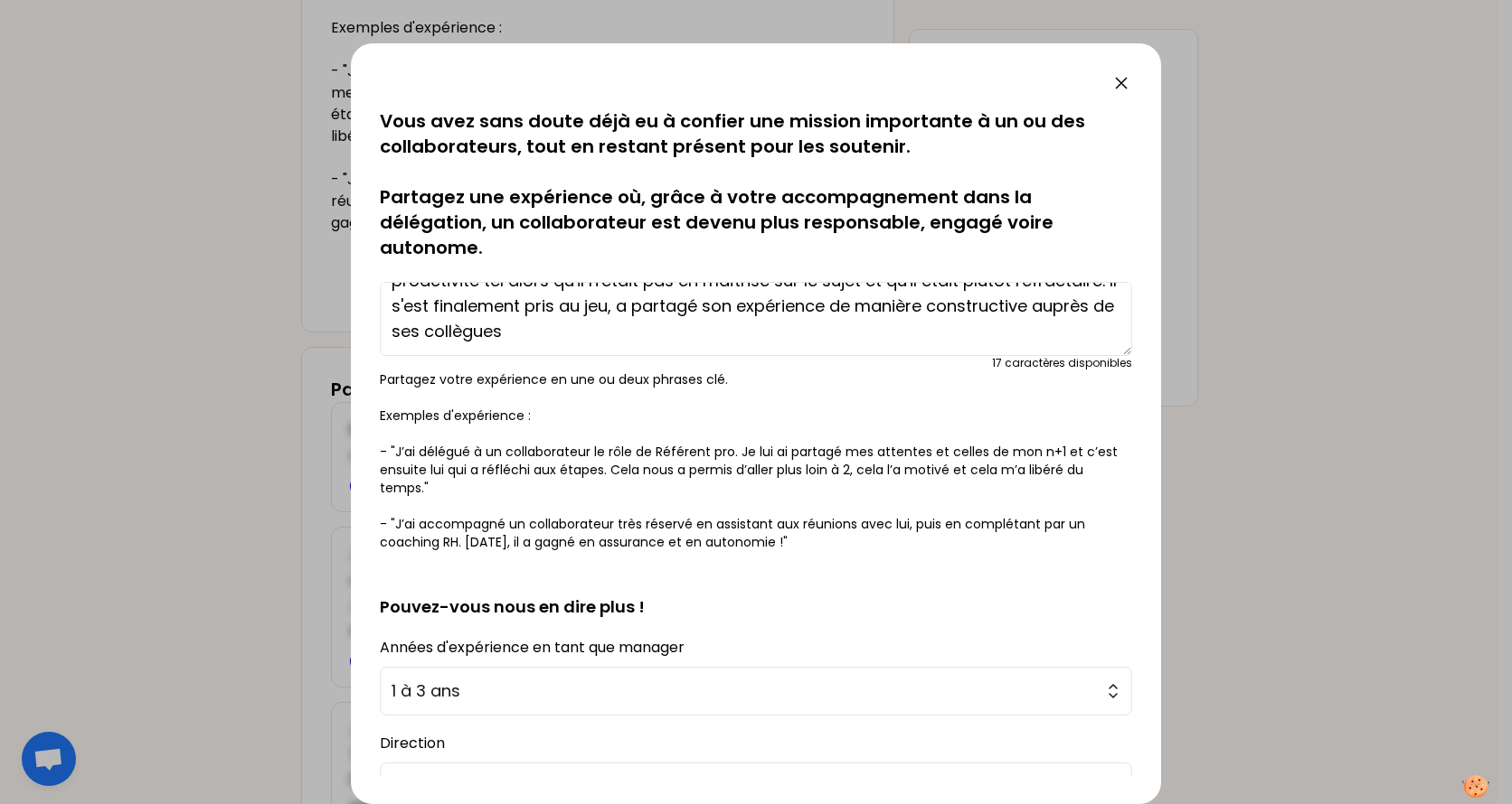
click at [494, 333] on textarea "J'ai demandé à un collaborateur d'être ambassadeur sur le développement de la p…" at bounding box center [755, 318] width 752 height 74
drag, startPoint x: 495, startPoint y: 333, endPoint x: 693, endPoint y: 326, distance: 198.1
click at [693, 326] on textarea "J'ai demandé à un collaborateur d'être ambassadeur sur le développement de la p…" at bounding box center [755, 318] width 752 height 74
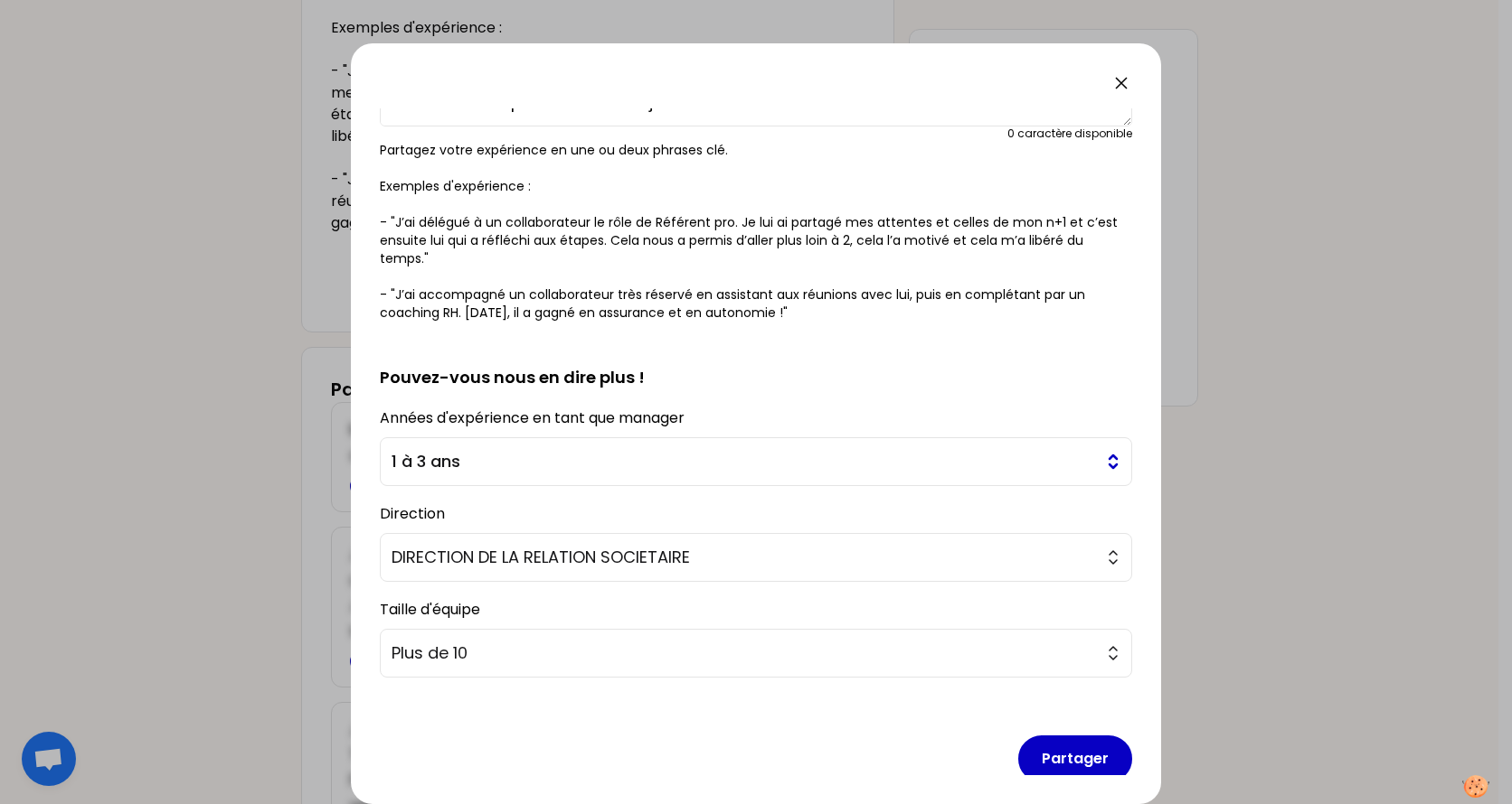
scroll to position [252, 0]
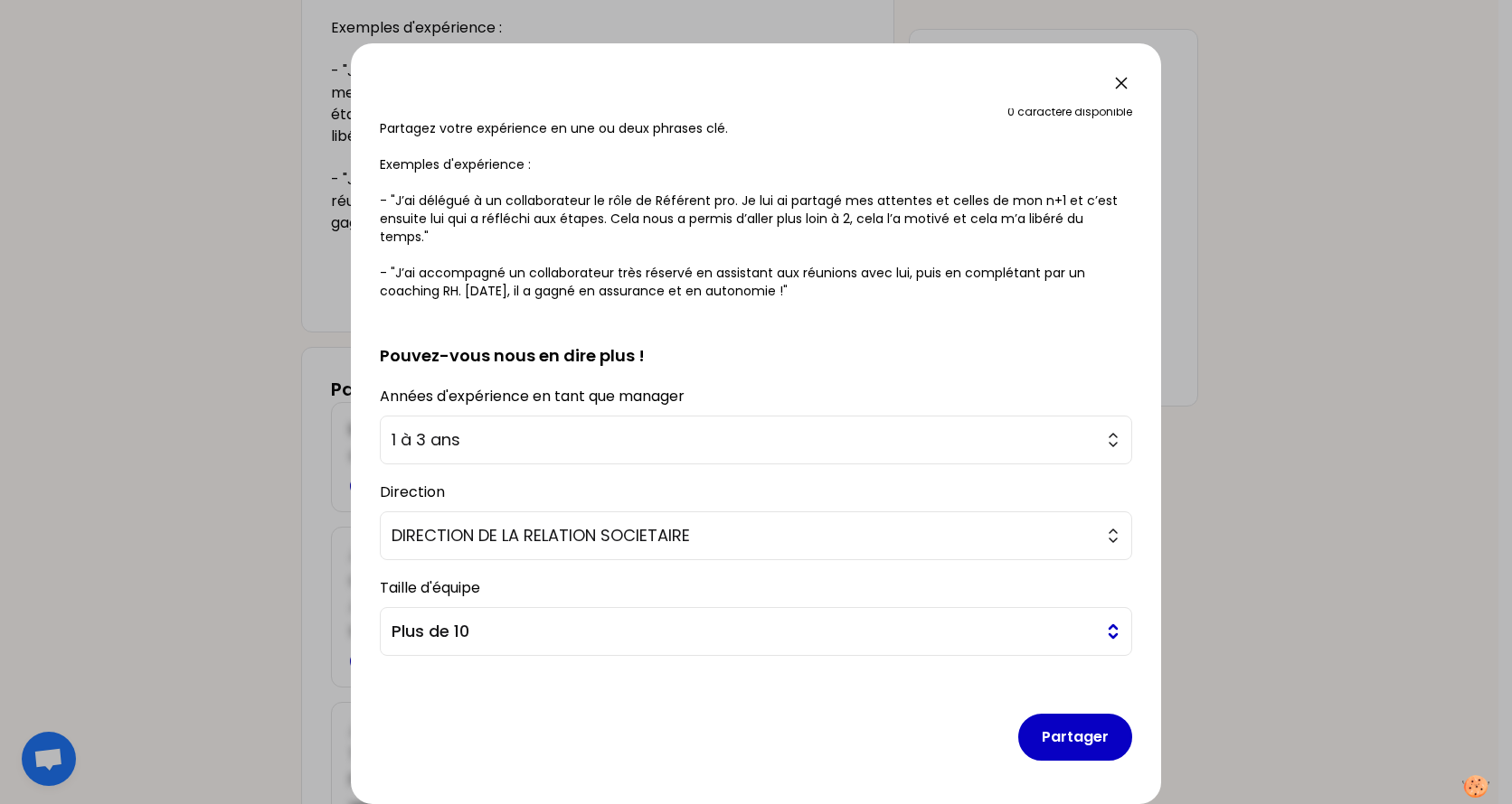
type textarea "J'ai demandé à un collaborateur d'être ambassadeur sur le développement de la p…"
click at [595, 630] on span "Plus de 10" at bounding box center [742, 632] width 704 height 25
click at [201, 505] on div at bounding box center [756, 402] width 1512 height 804
click at [1034, 636] on button "Partager" at bounding box center [1075, 737] width 114 height 47
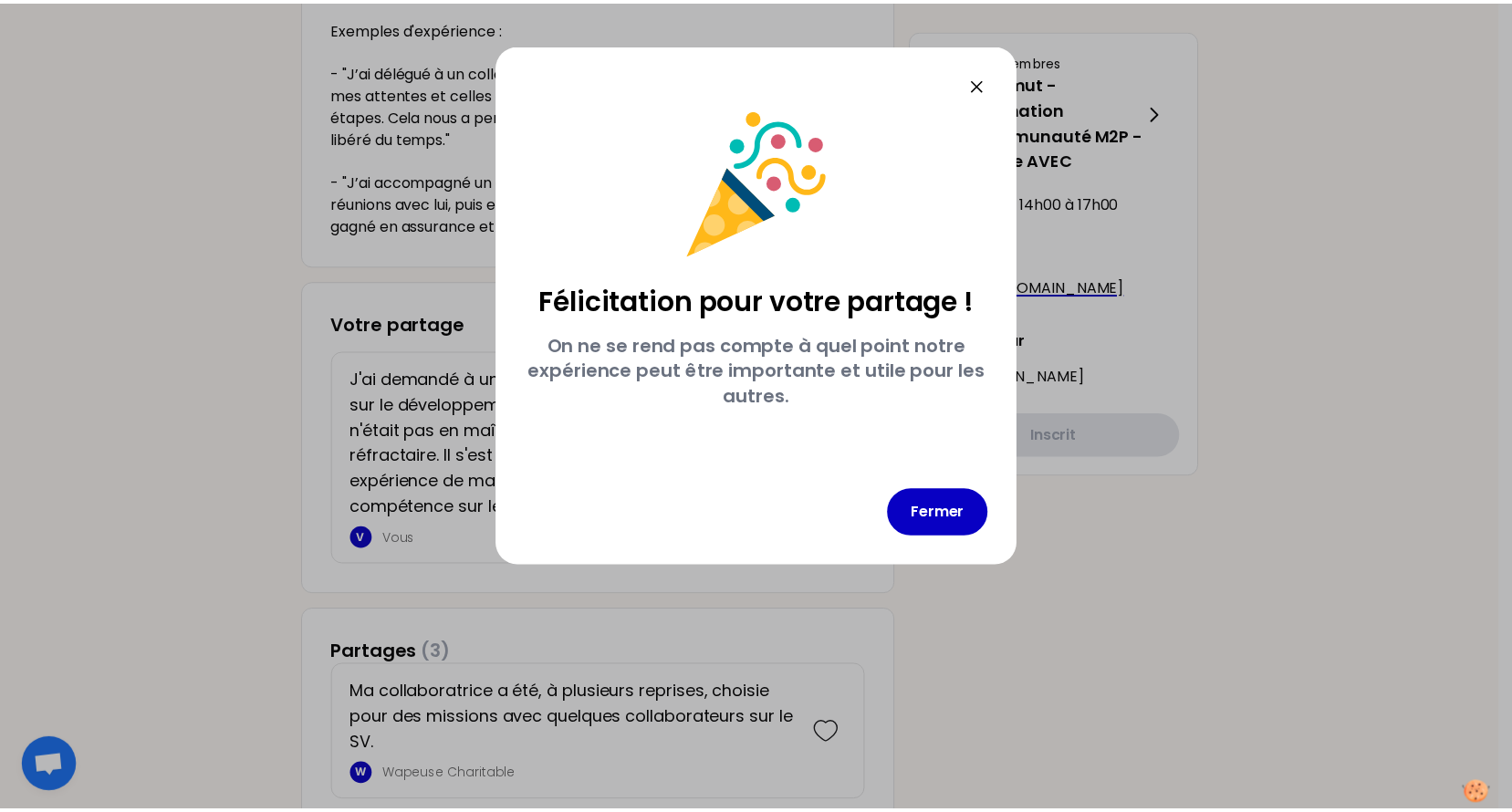
scroll to position [0, 0]
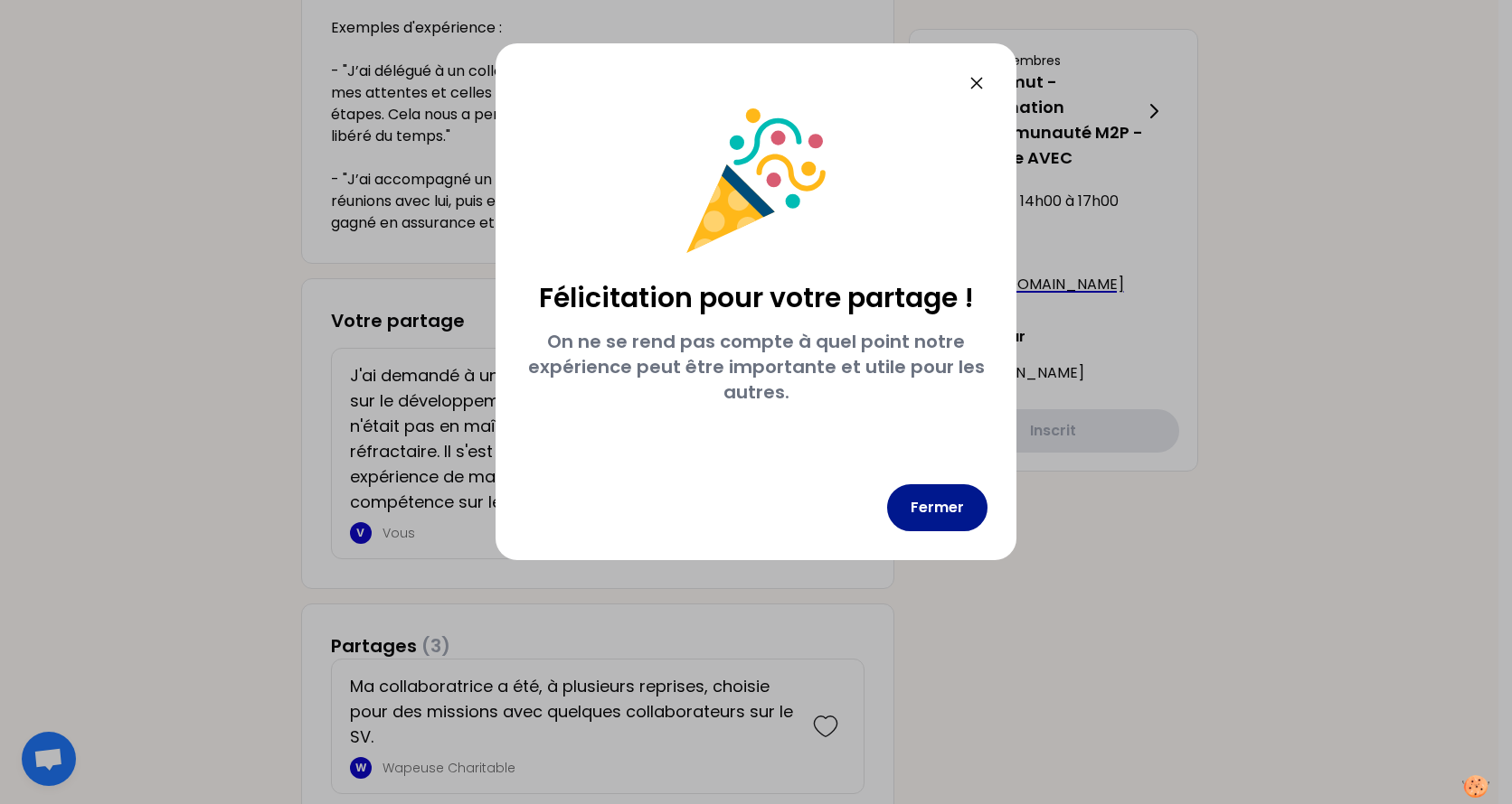
click at [929, 496] on button "Fermer" at bounding box center [937, 508] width 101 height 47
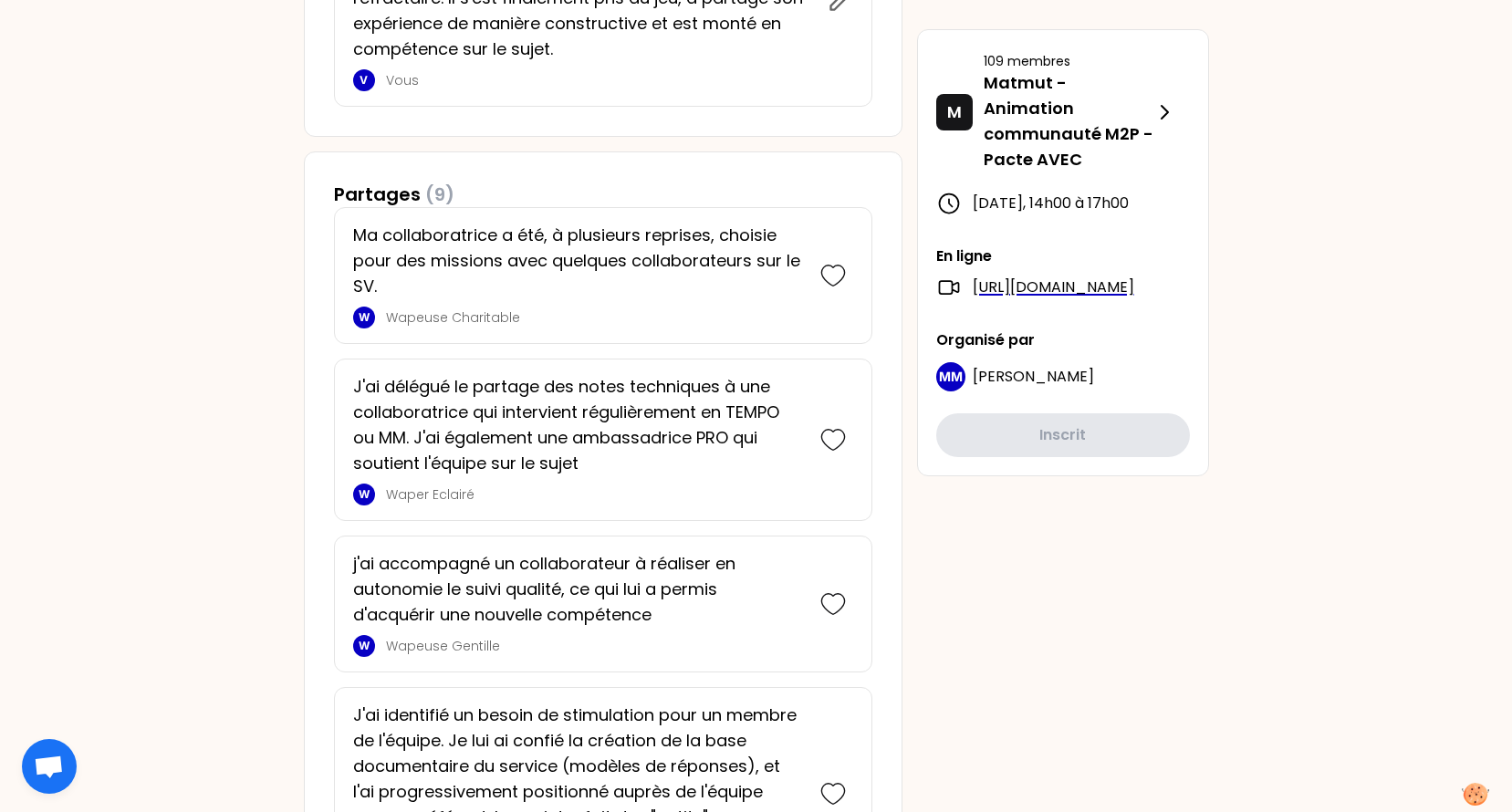
scroll to position [1080, 0]
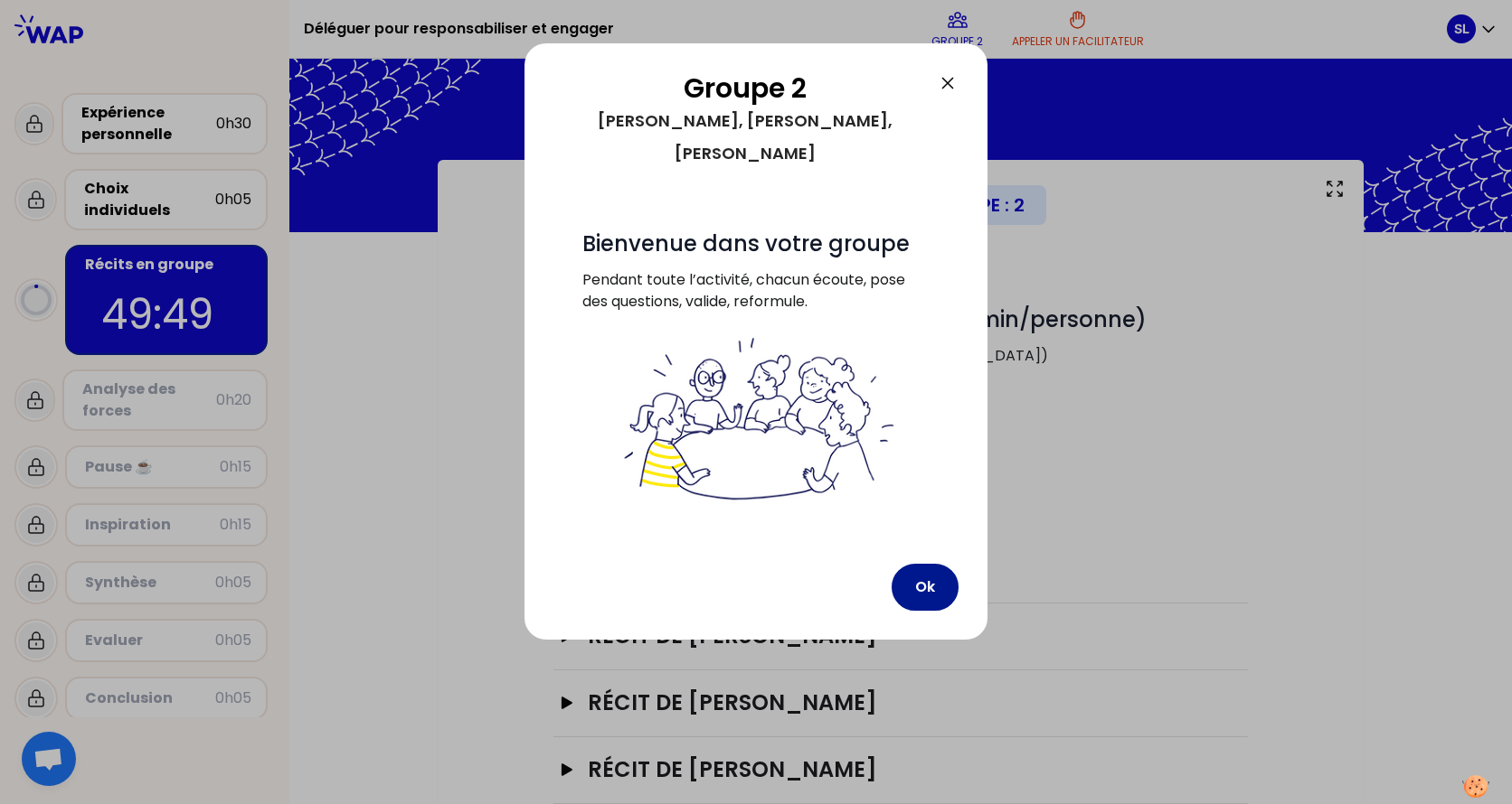
click at [925, 564] on button "Ok" at bounding box center [924, 587] width 67 height 47
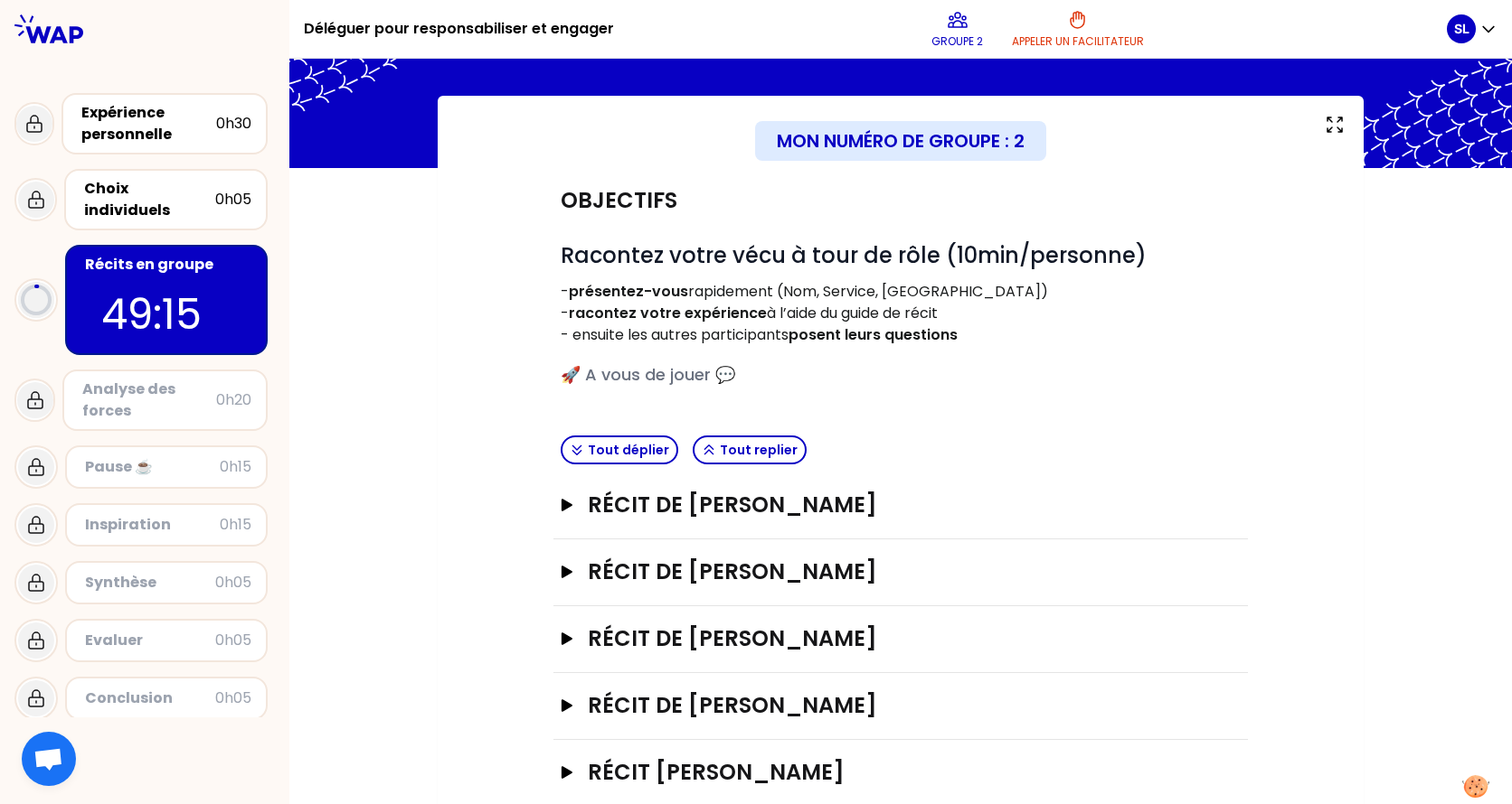
scroll to position [103, 0]
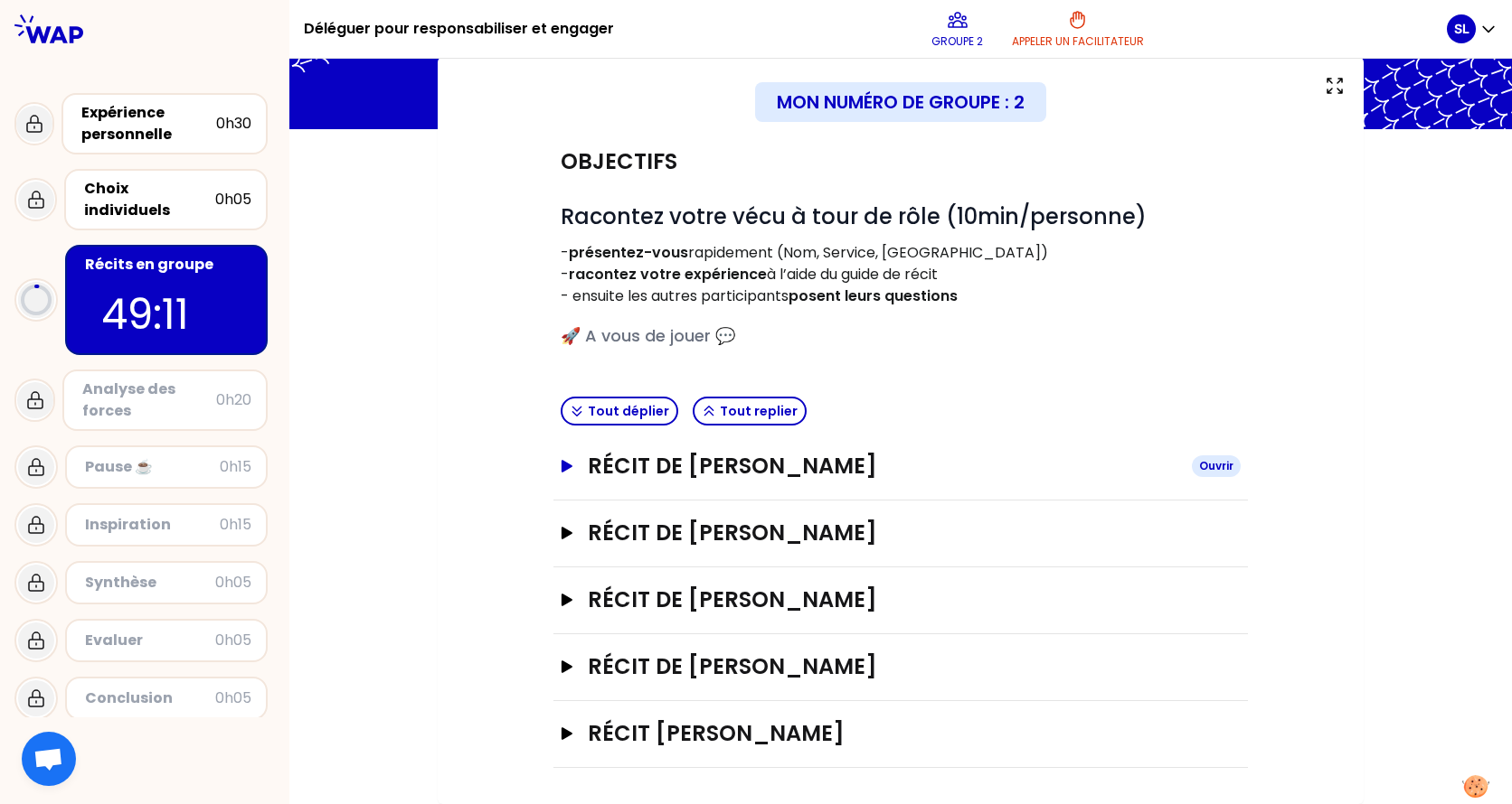
click at [565, 465] on icon "button" at bounding box center [566, 465] width 11 height 13
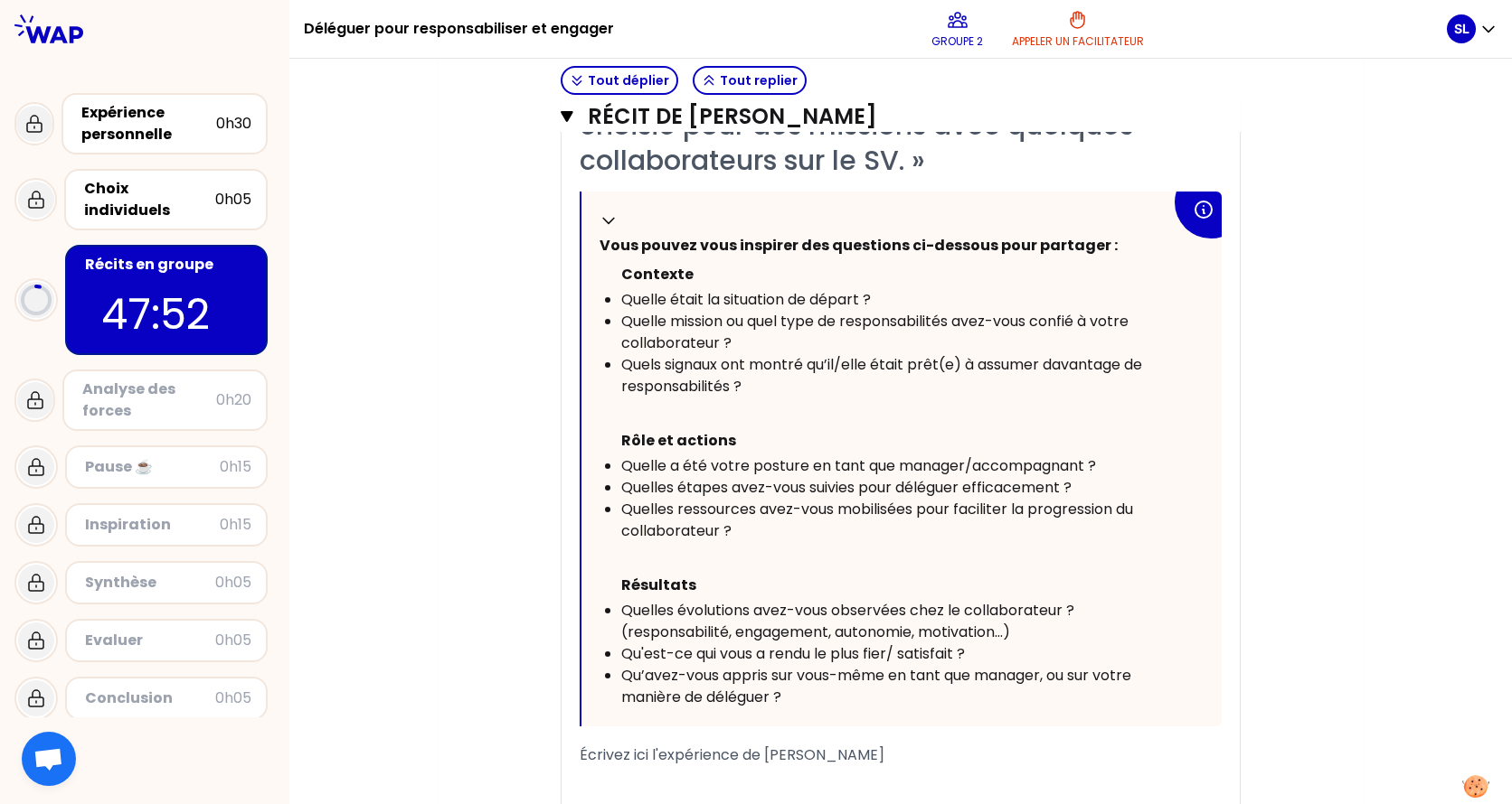
scroll to position [769, 0]
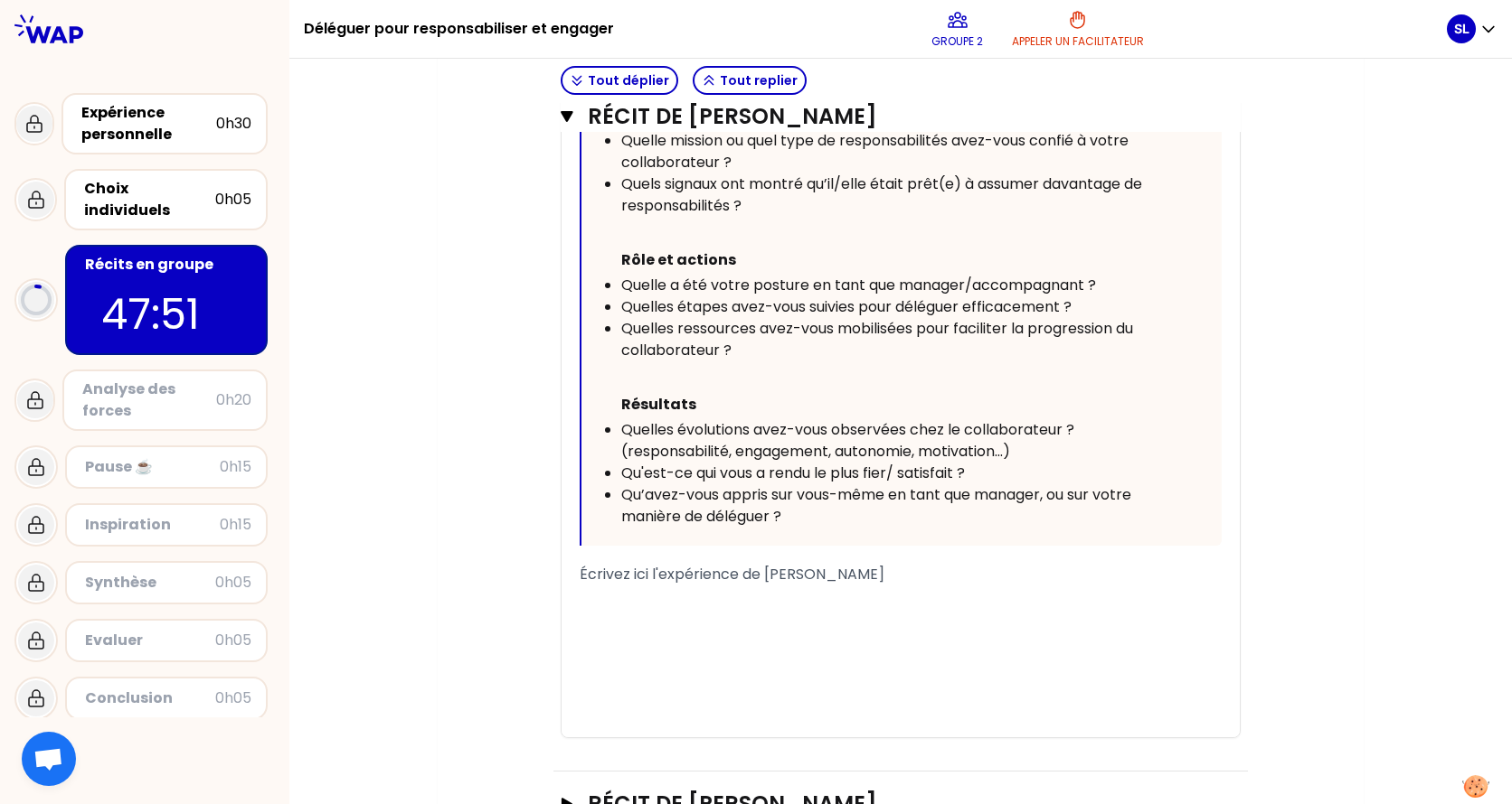
click at [684, 606] on div "﻿" at bounding box center [900, 596] width 642 height 21
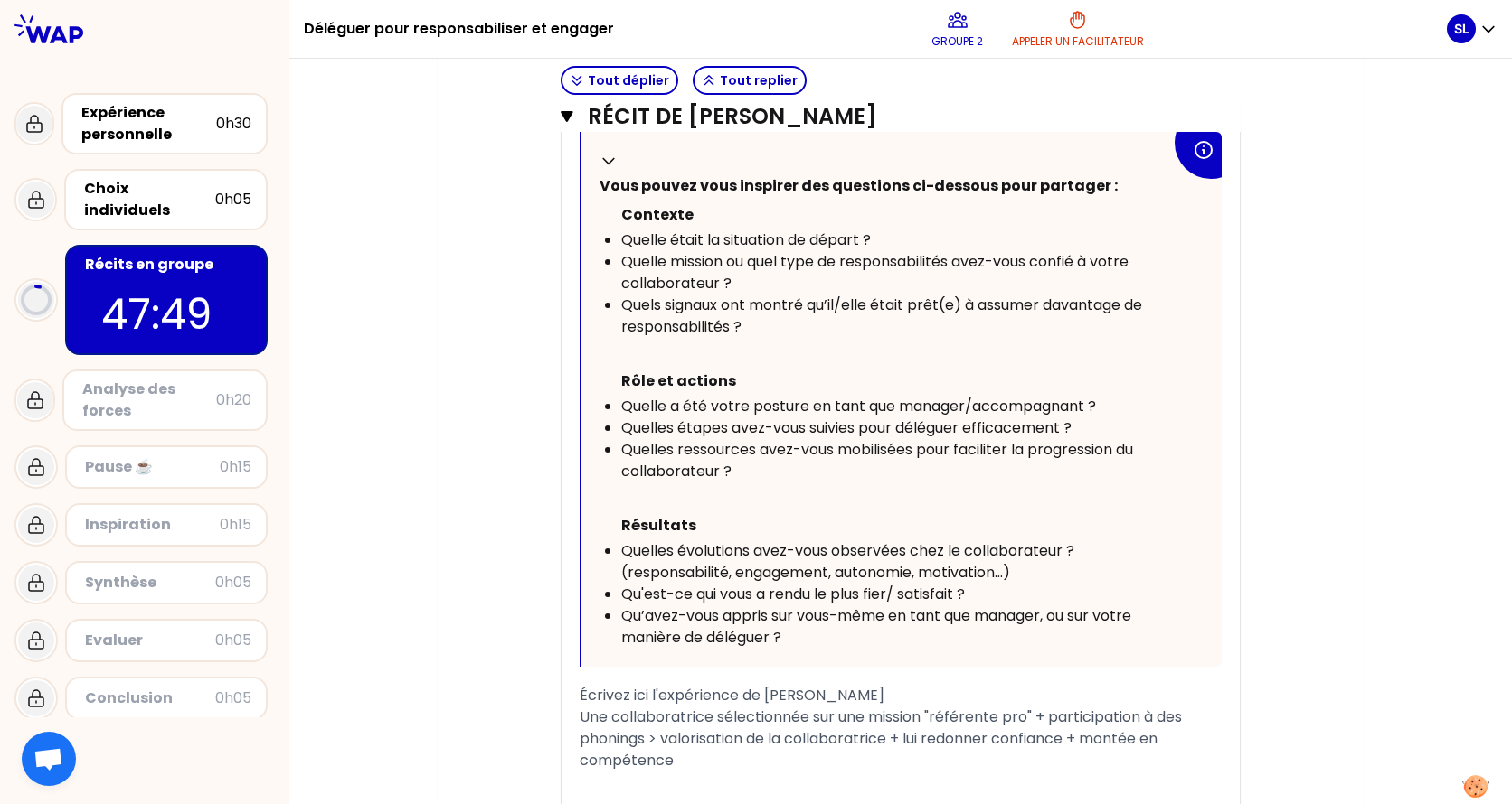
scroll to position [678, 0]
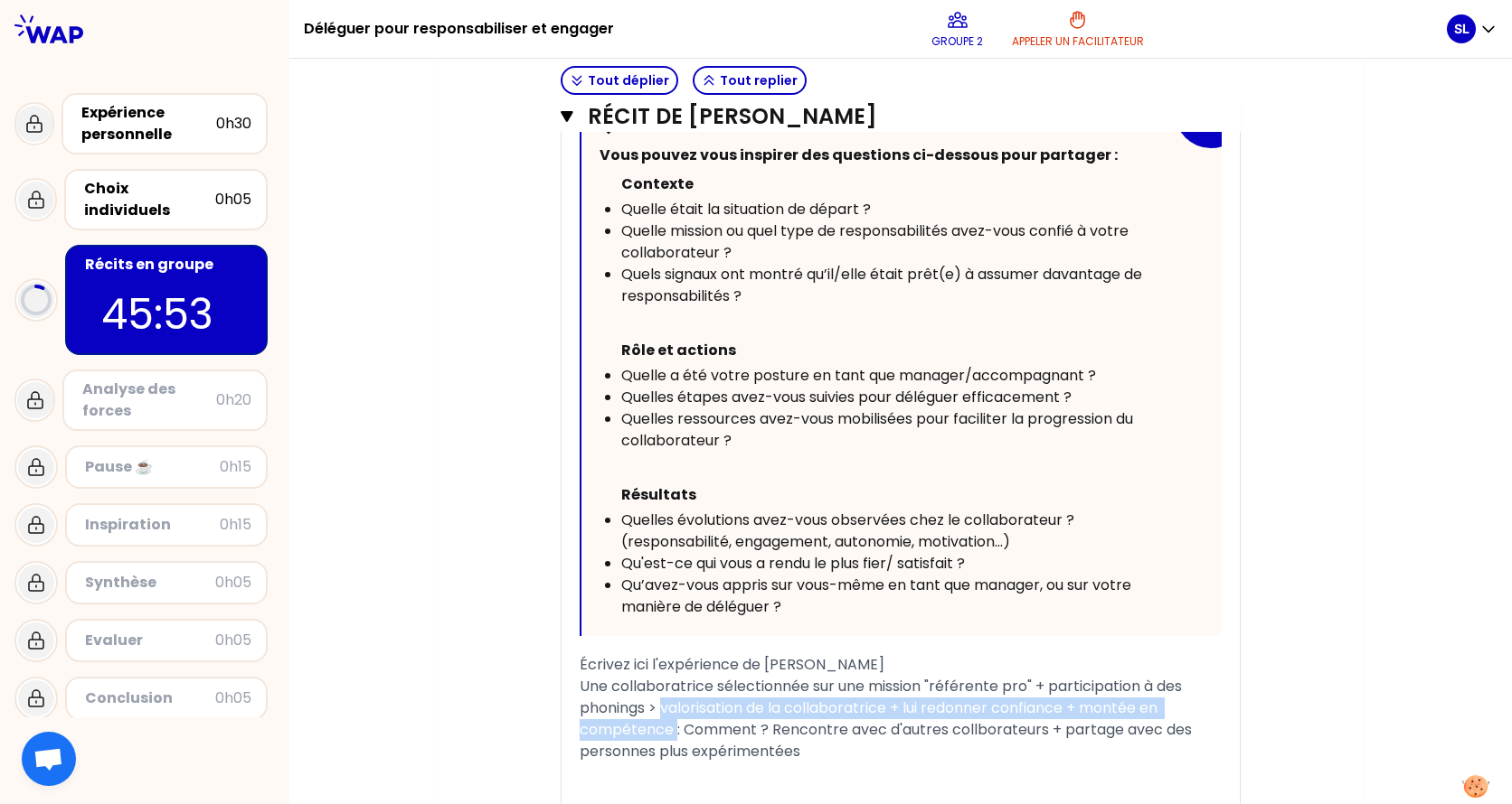
drag, startPoint x: 654, startPoint y: 709, endPoint x: 669, endPoint y: 725, distance: 21.9
click at [668, 636] on span "Une collaboratrice sélectionnée sur une mission "référente pro" + participation…" at bounding box center [888, 719] width 616 height 86
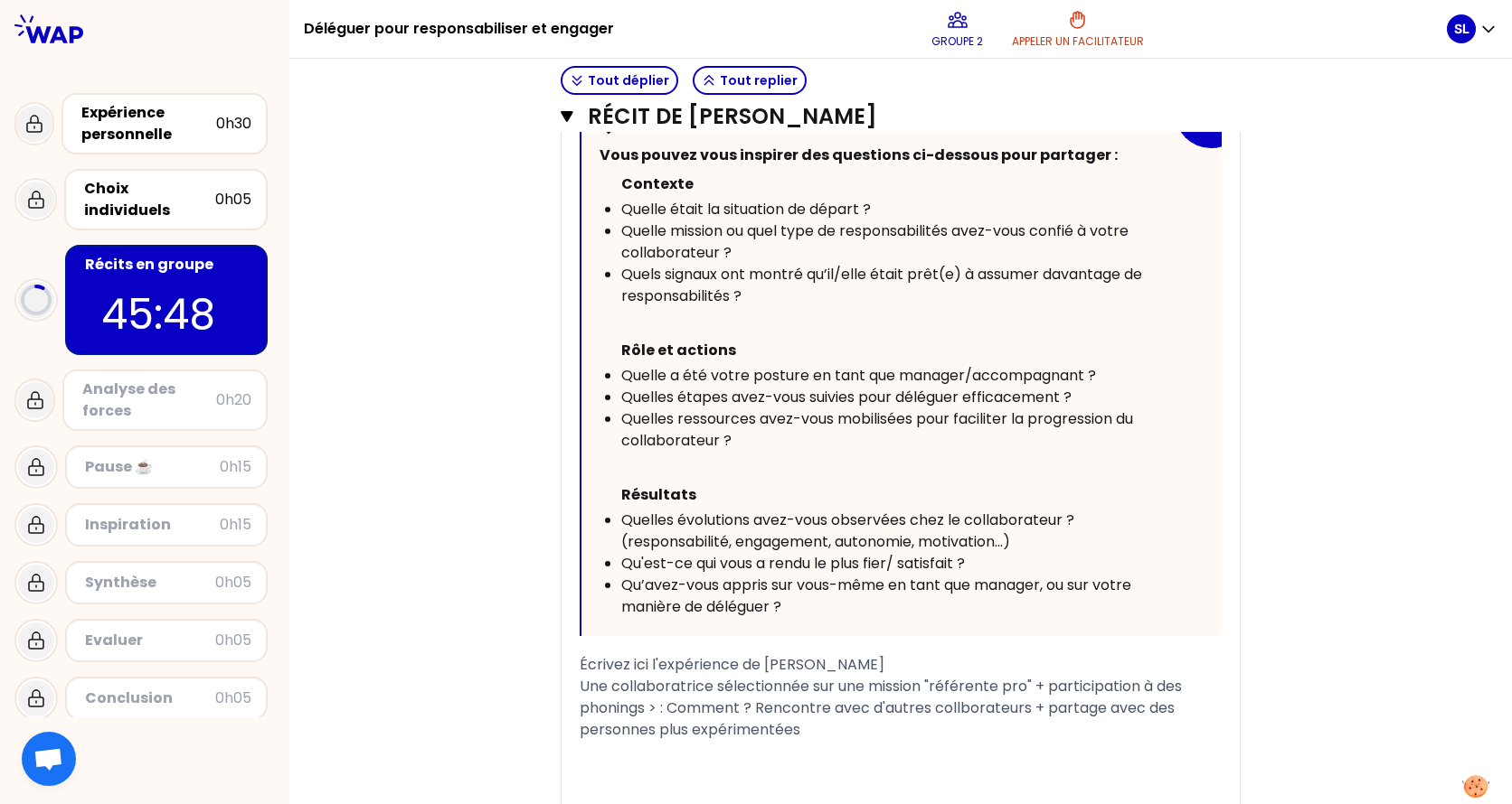
click at [808, 636] on div "Une collaboratrice sélectionnée sur une mission "référente pro" + participation…" at bounding box center [900, 708] width 642 height 65
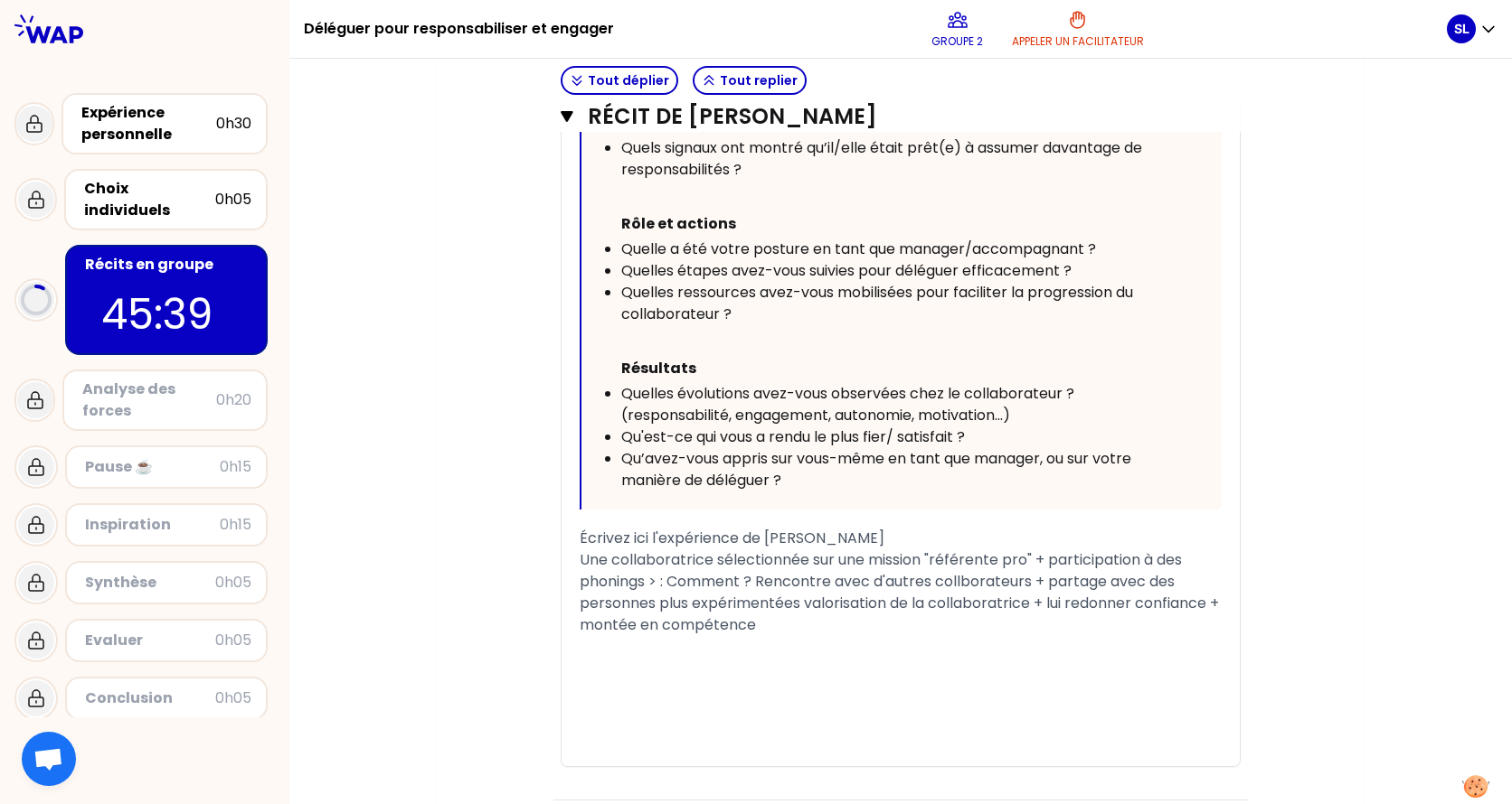
scroll to position [787, 0]
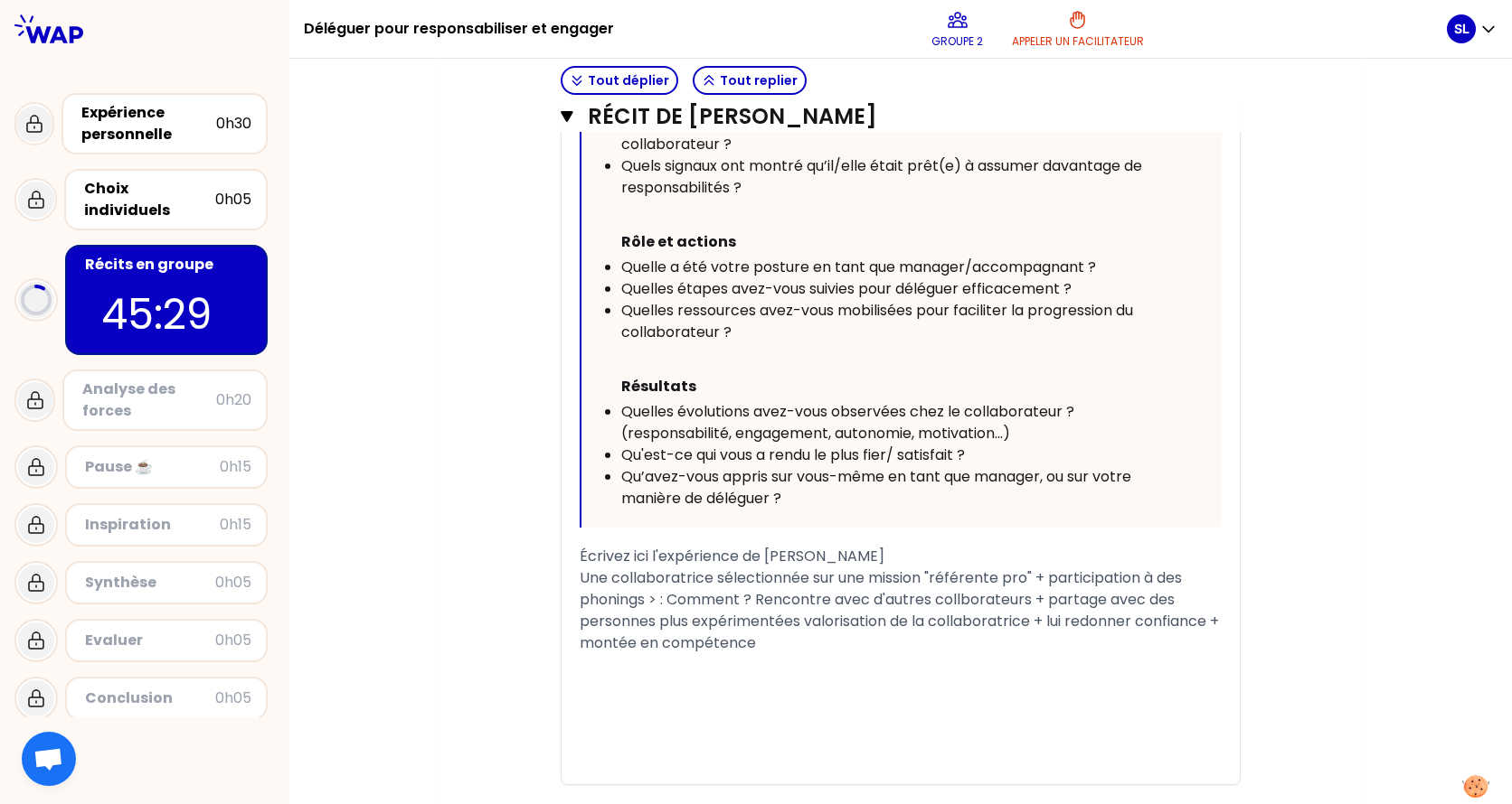
click at [794, 620] on span "Une collaboratrice sélectionnée sur une mission "référente pro" + participation…" at bounding box center [901, 610] width 643 height 86
drag, startPoint x: 796, startPoint y: 615, endPoint x: 874, endPoint y: 617, distance: 78.0
click at [874, 617] on span "Une collaboratrice sélectionnée sur une mission "référente pro" + participation…" at bounding box center [897, 610] width 635 height 86
drag, startPoint x: 833, startPoint y: 621, endPoint x: 759, endPoint y: 573, distance: 88.2
click at [759, 573] on span "Une collaboratrice sélectionnée sur une mission "référente pro" + participation…" at bounding box center [897, 610] width 635 height 86
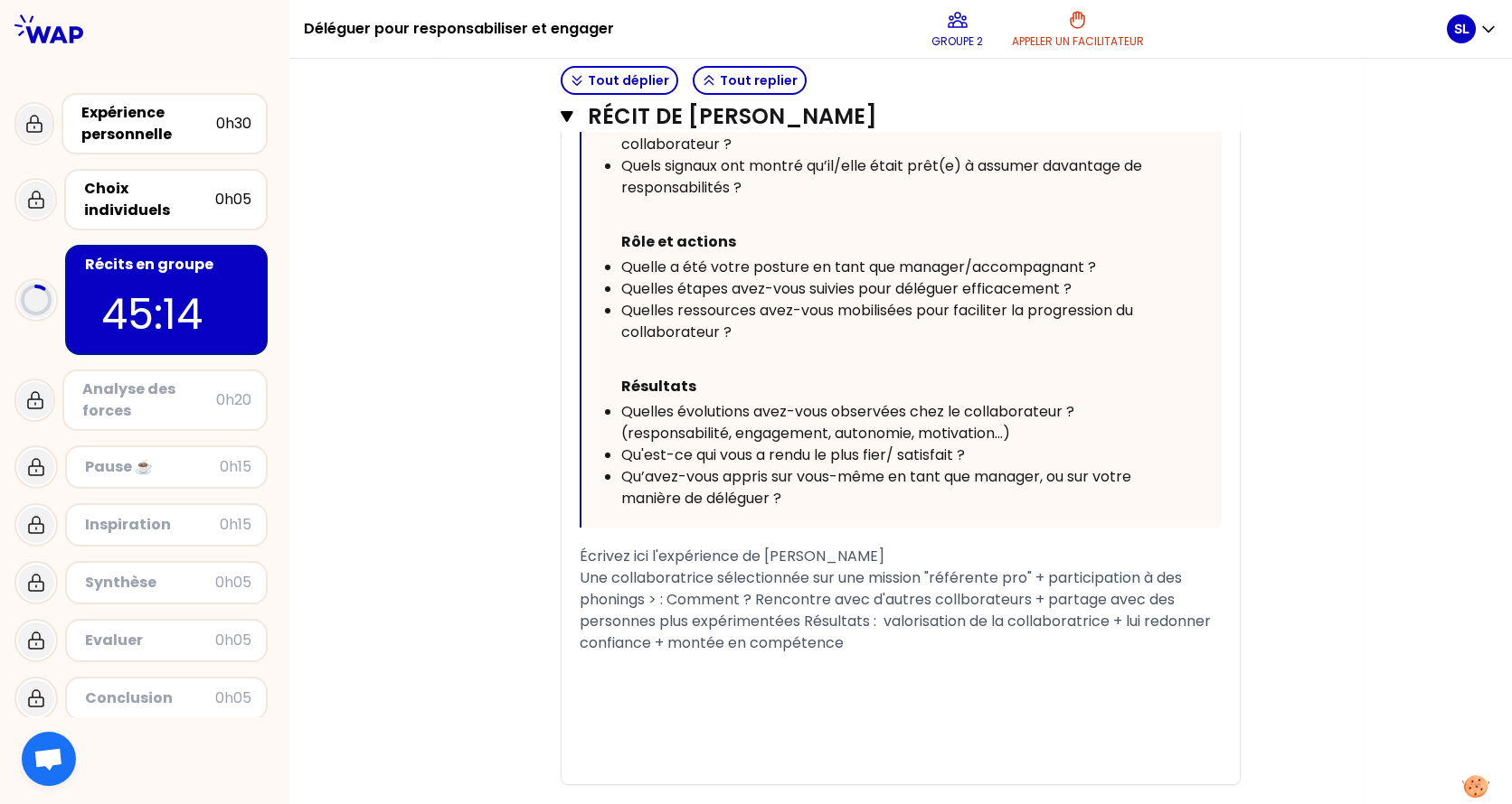
click at [664, 595] on span "Une collaboratrice sélectionnée sur une mission "référente pro" + participation…" at bounding box center [897, 610] width 635 height 86
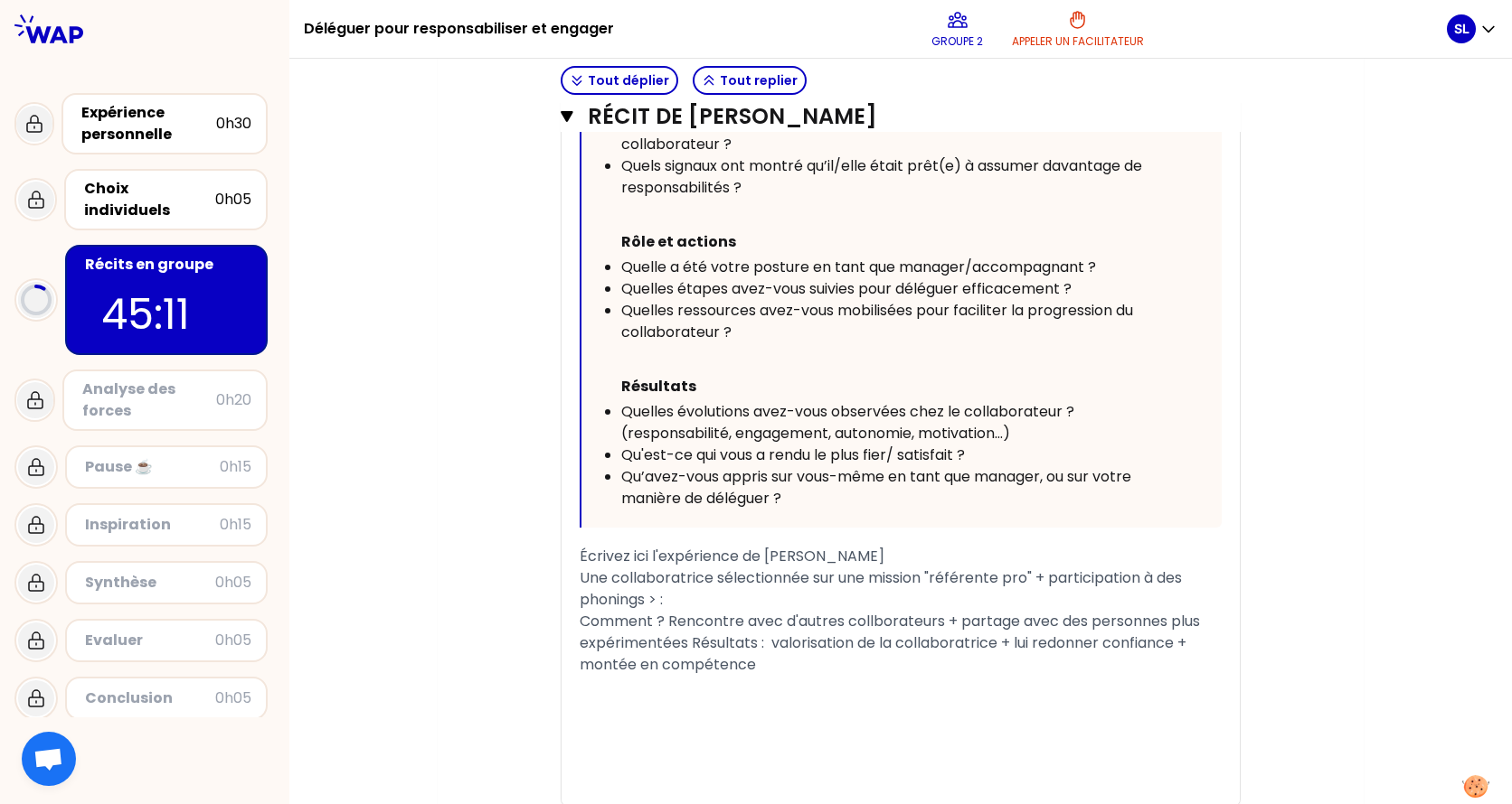
click at [681, 636] on span "Comment ? Rencontre avec d'autres collborateurs + partage avec des personnes pl…" at bounding box center [892, 642] width 623 height 64
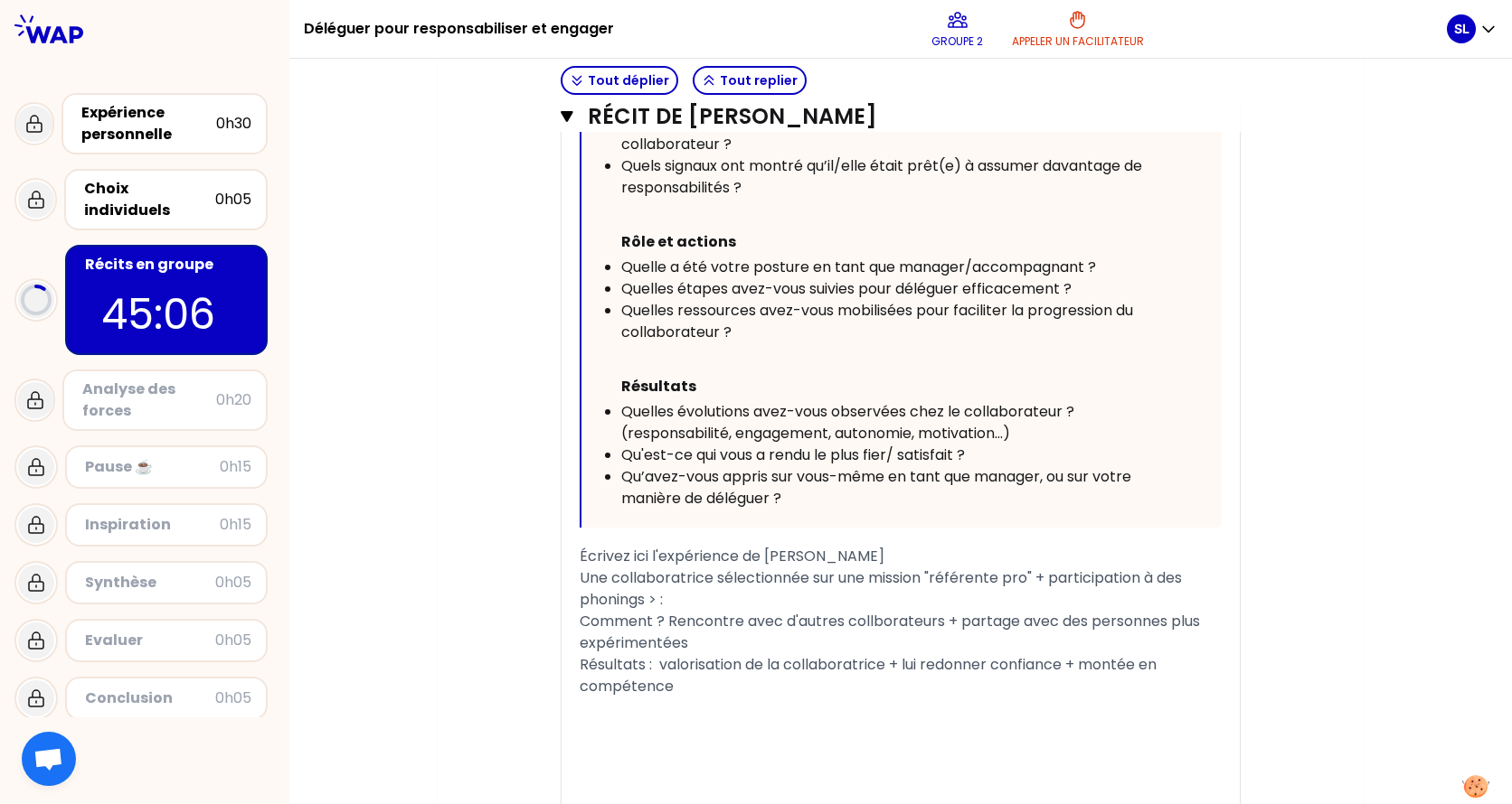
click at [688, 596] on div "Une collaboratrice sélectionnée sur une mission "référente pro" + participation…" at bounding box center [900, 589] width 642 height 44
click at [911, 556] on div "Écrivez ici l'expérience de [PERSON_NAME]" at bounding box center [900, 556] width 642 height 21
click at [802, 580] on span "Une collaboratrice sélectionnée sur une mission "référente pro" + participation…" at bounding box center [883, 589] width 606 height 43
click at [646, 595] on div "Une collaboratrice sélectionnée sur une mission "référente pro" + participation…" at bounding box center [900, 589] width 642 height 44
click at [744, 636] on div "Résultats : valorisation de la collaboratrice + lui redonner confiance + montée…" at bounding box center [900, 675] width 642 height 44
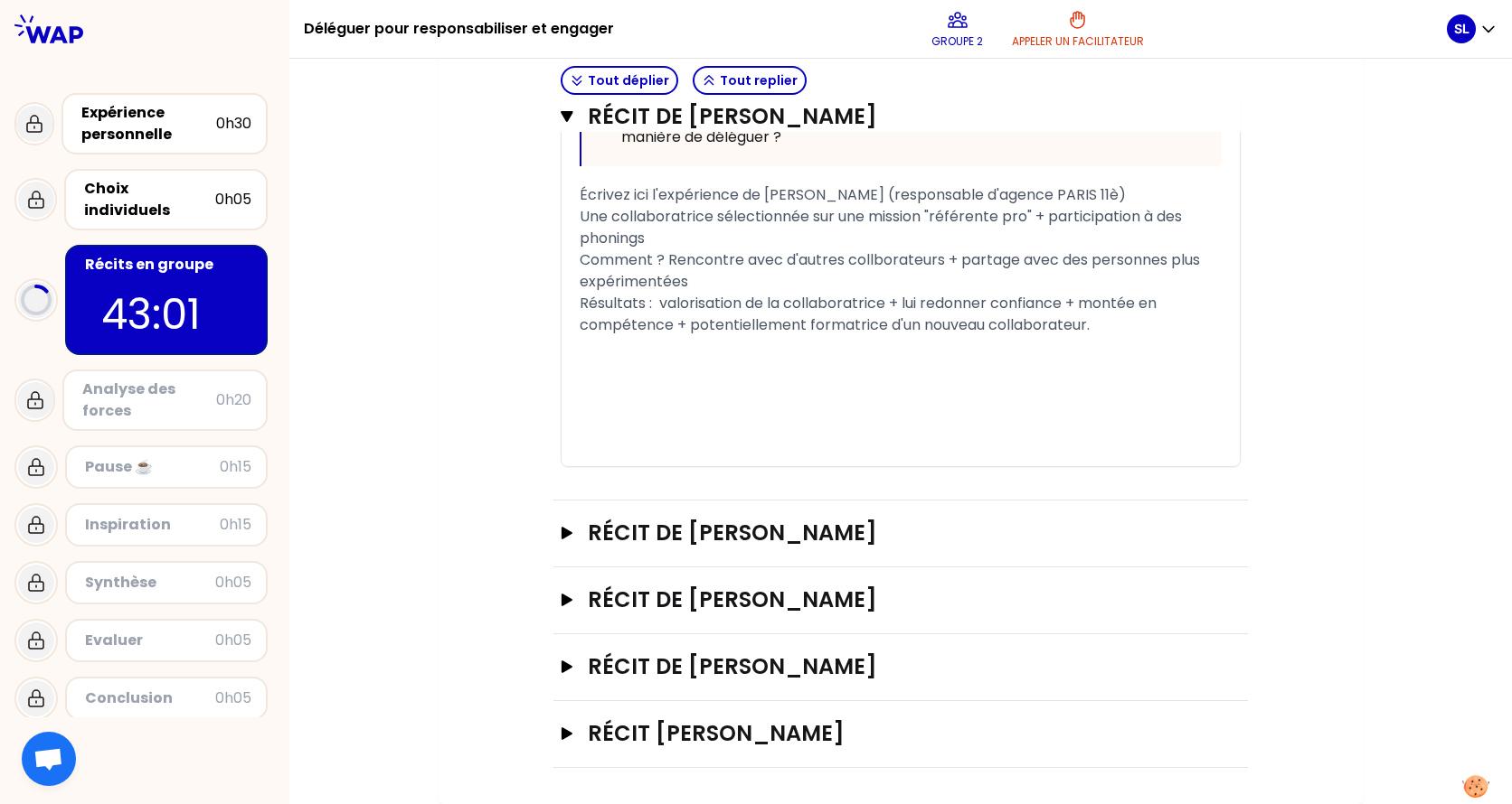
scroll to position [1192, 0]
click at [1206, 537] on div "Ouvrir" at bounding box center [1216, 533] width 48 height 21
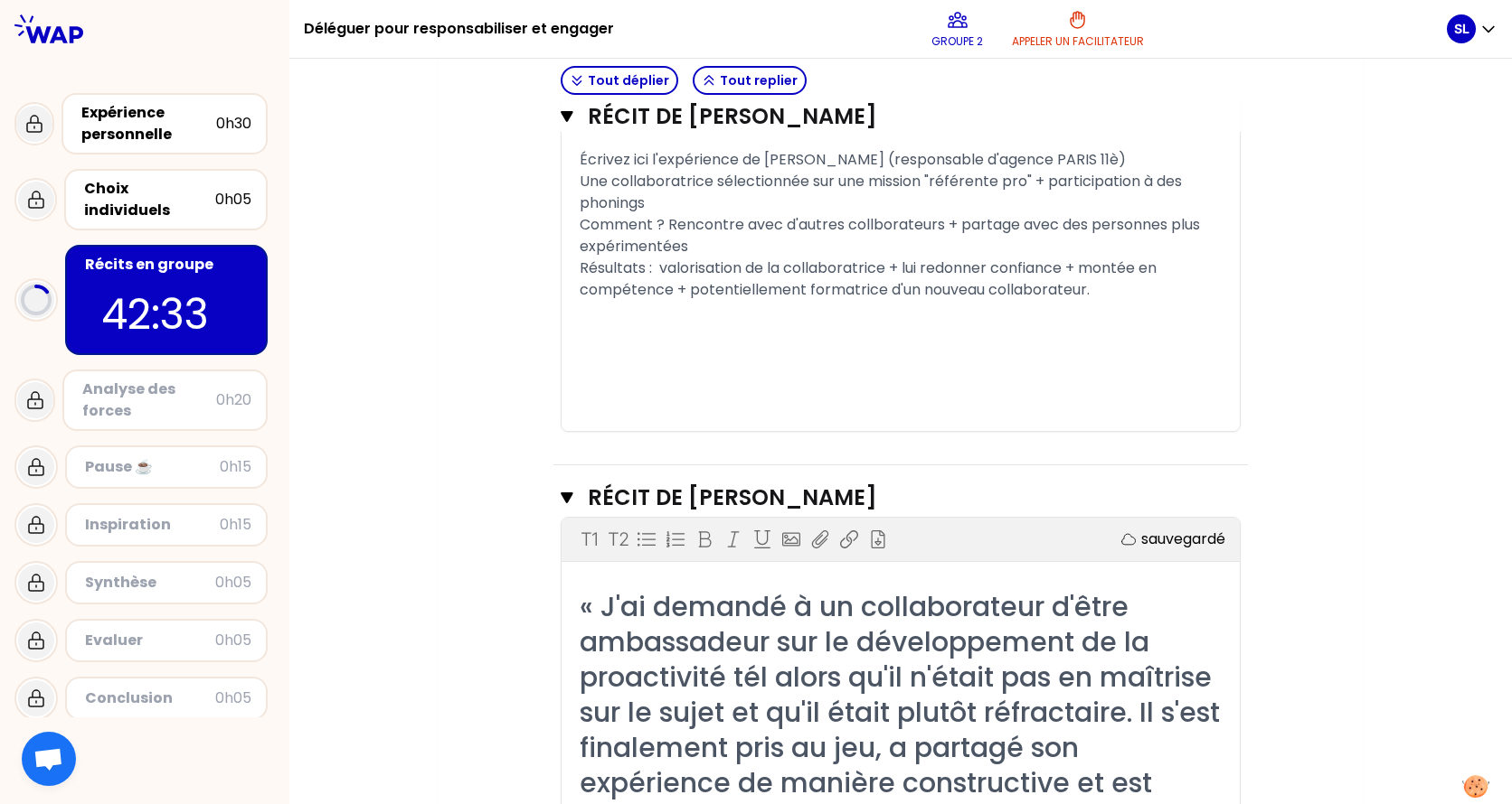
scroll to position [1101, 0]
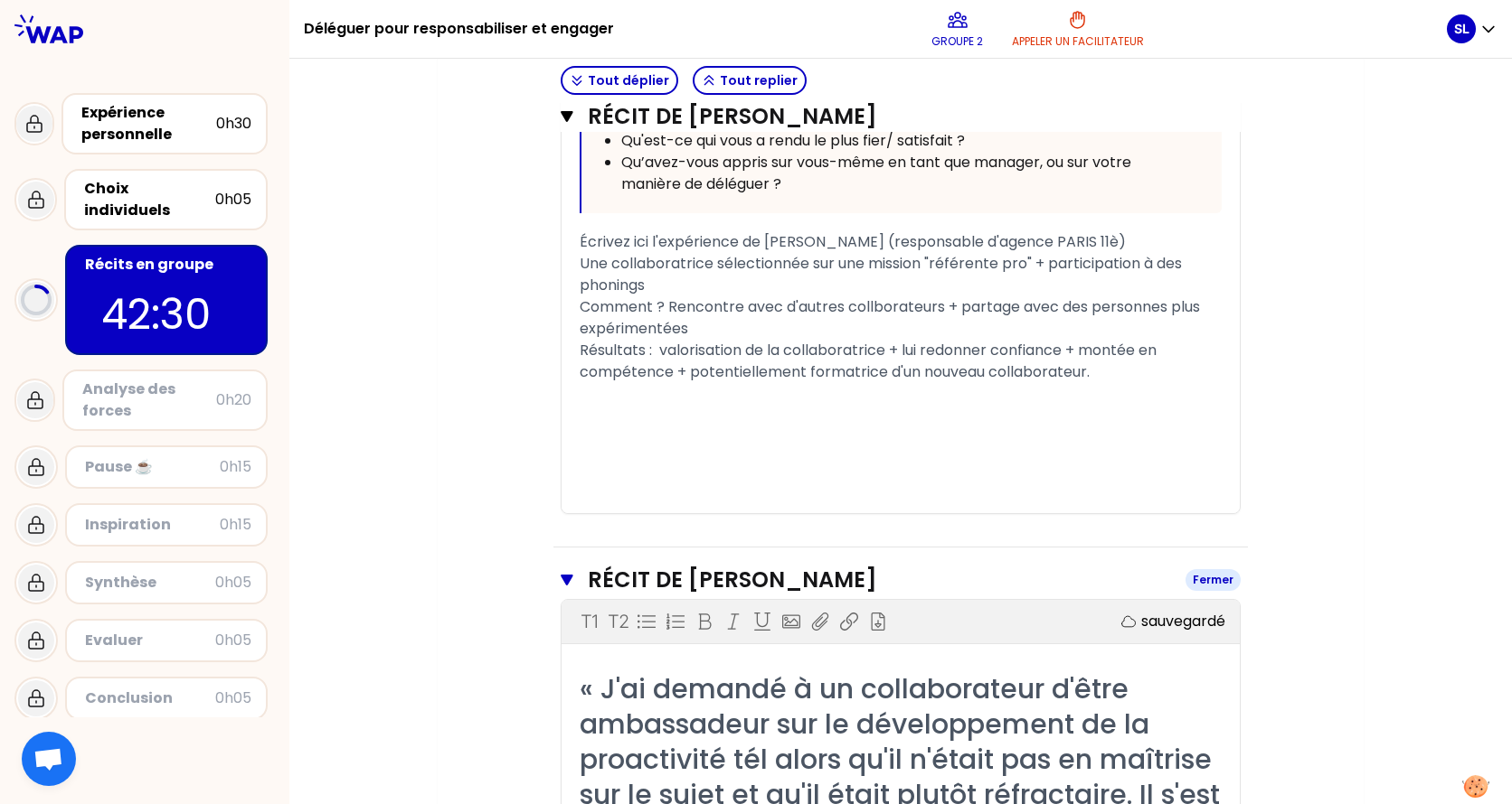
click at [560, 585] on icon "button" at bounding box center [566, 580] width 12 height 11
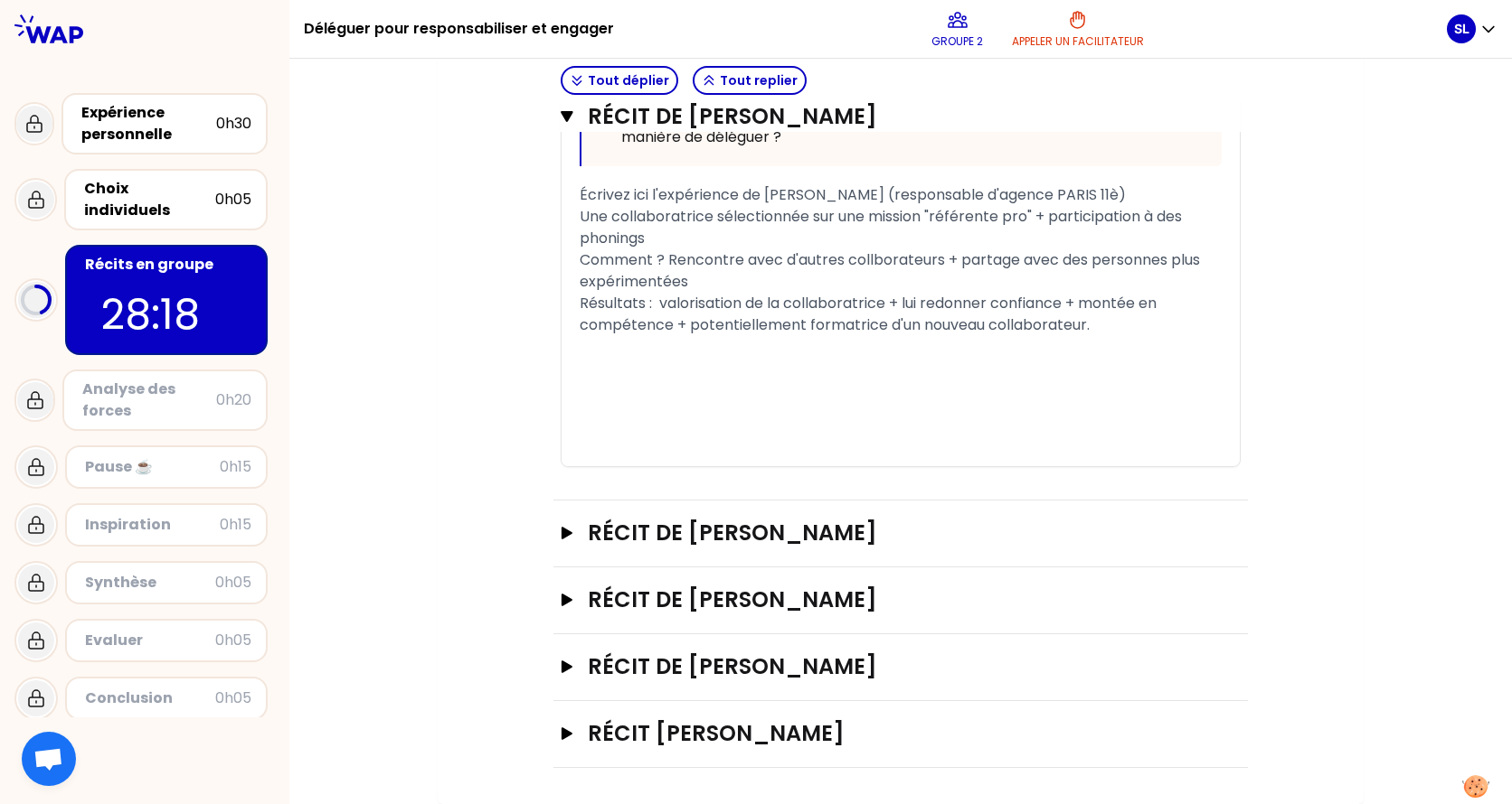
scroll to position [1192, 0]
click at [561, 114] on icon "button" at bounding box center [566, 116] width 12 height 11
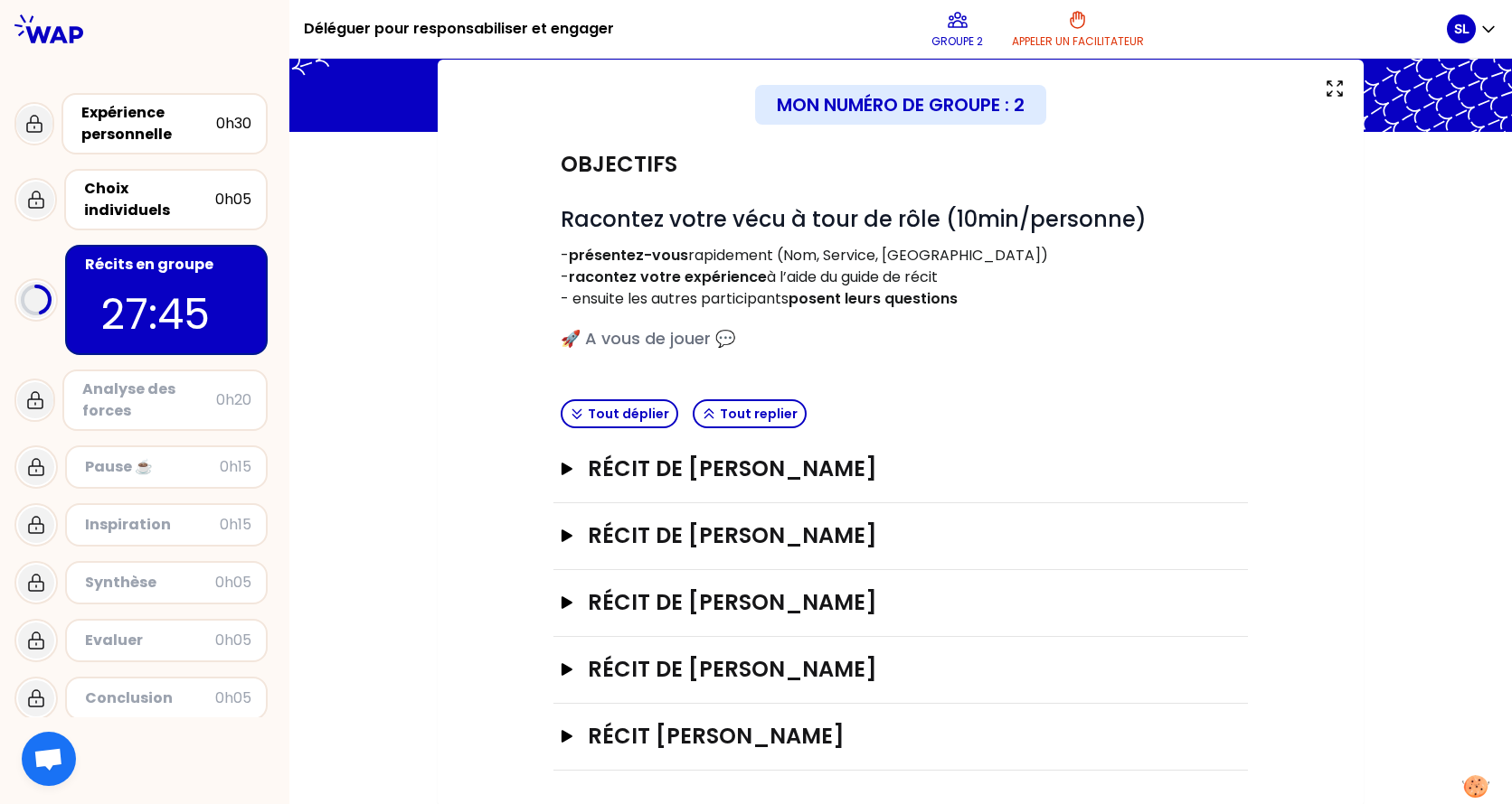
scroll to position [103, 0]
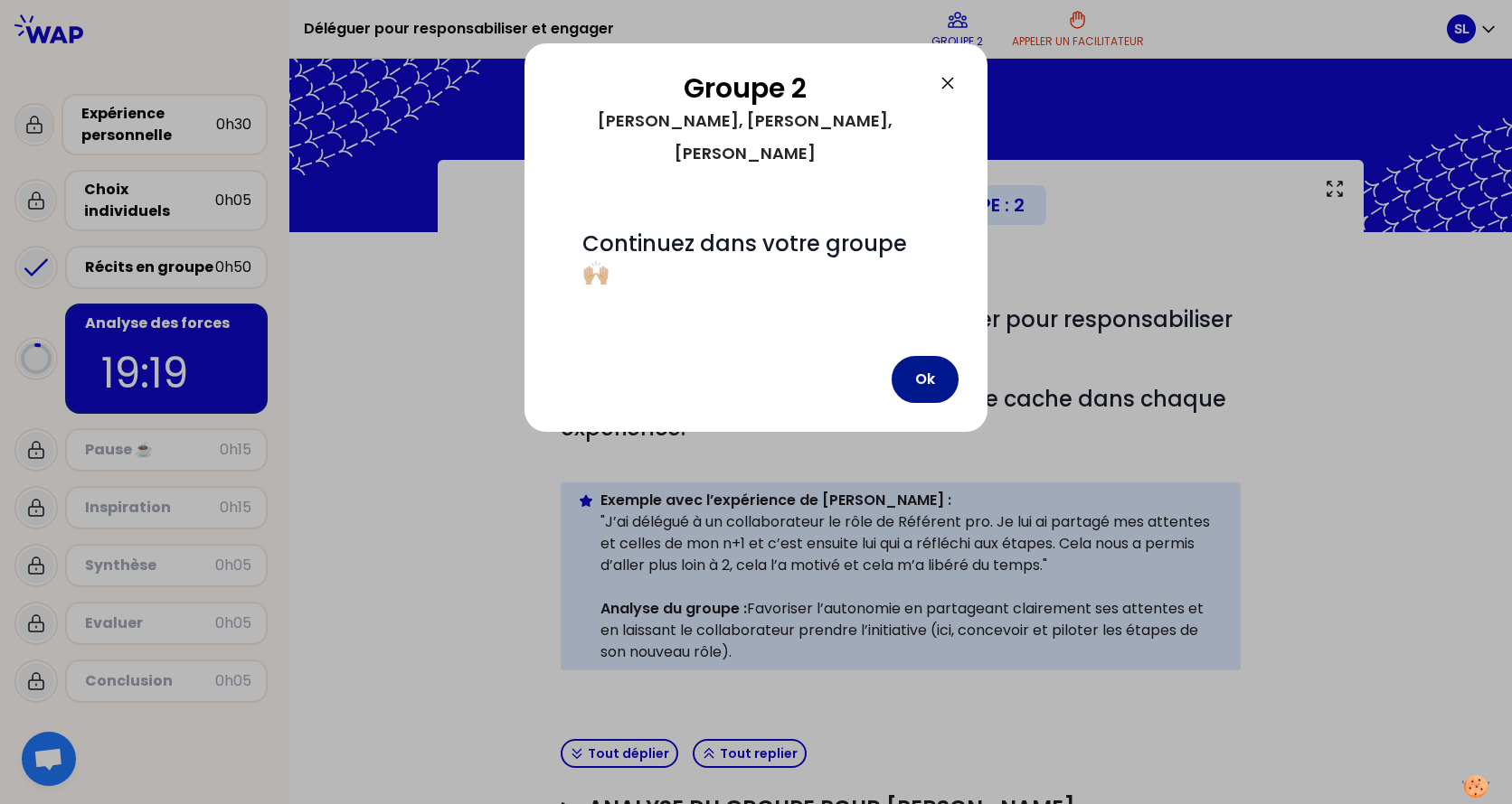
click at [940, 358] on button "Ok" at bounding box center [924, 379] width 67 height 47
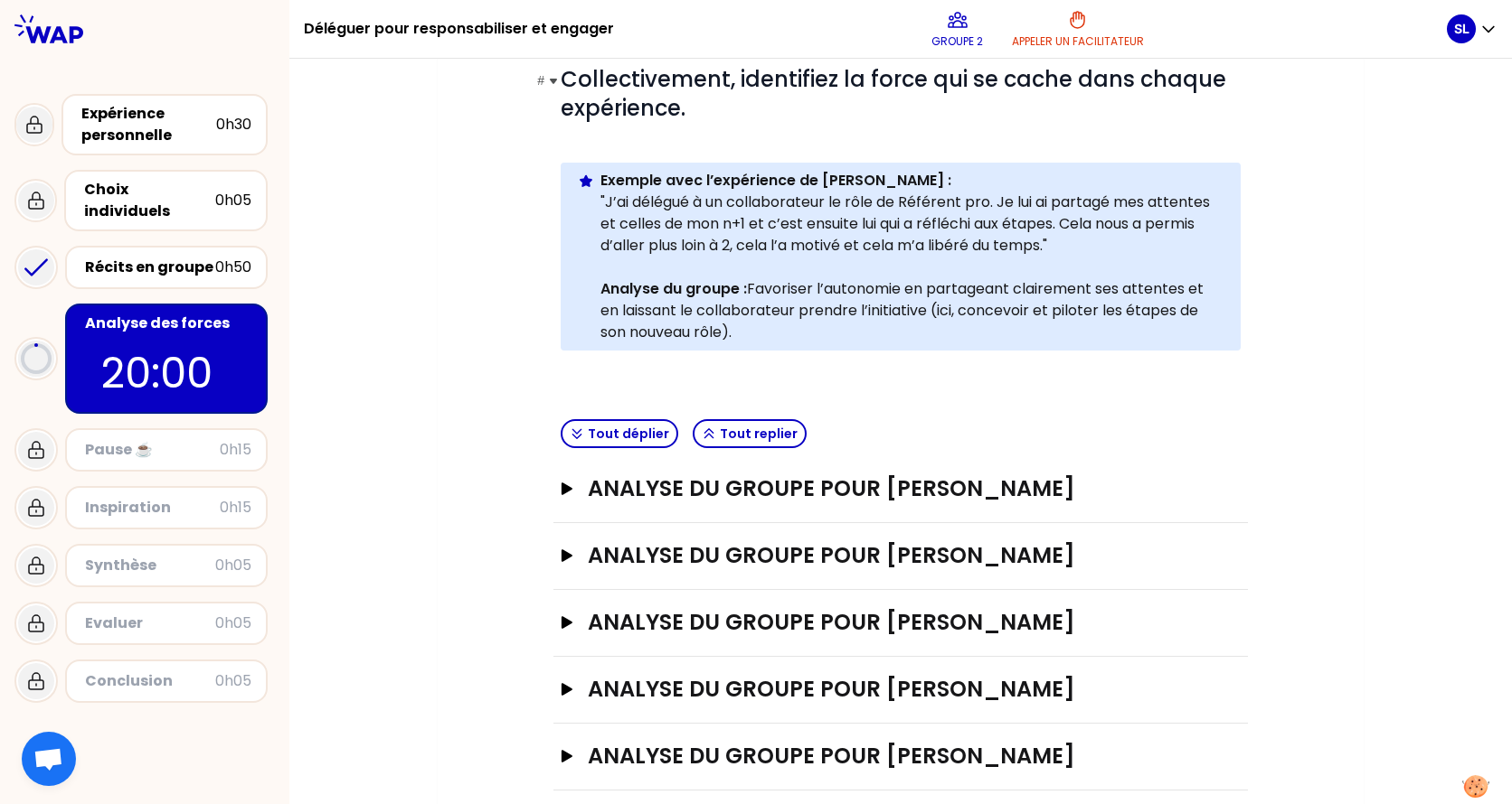
scroll to position [342, 0]
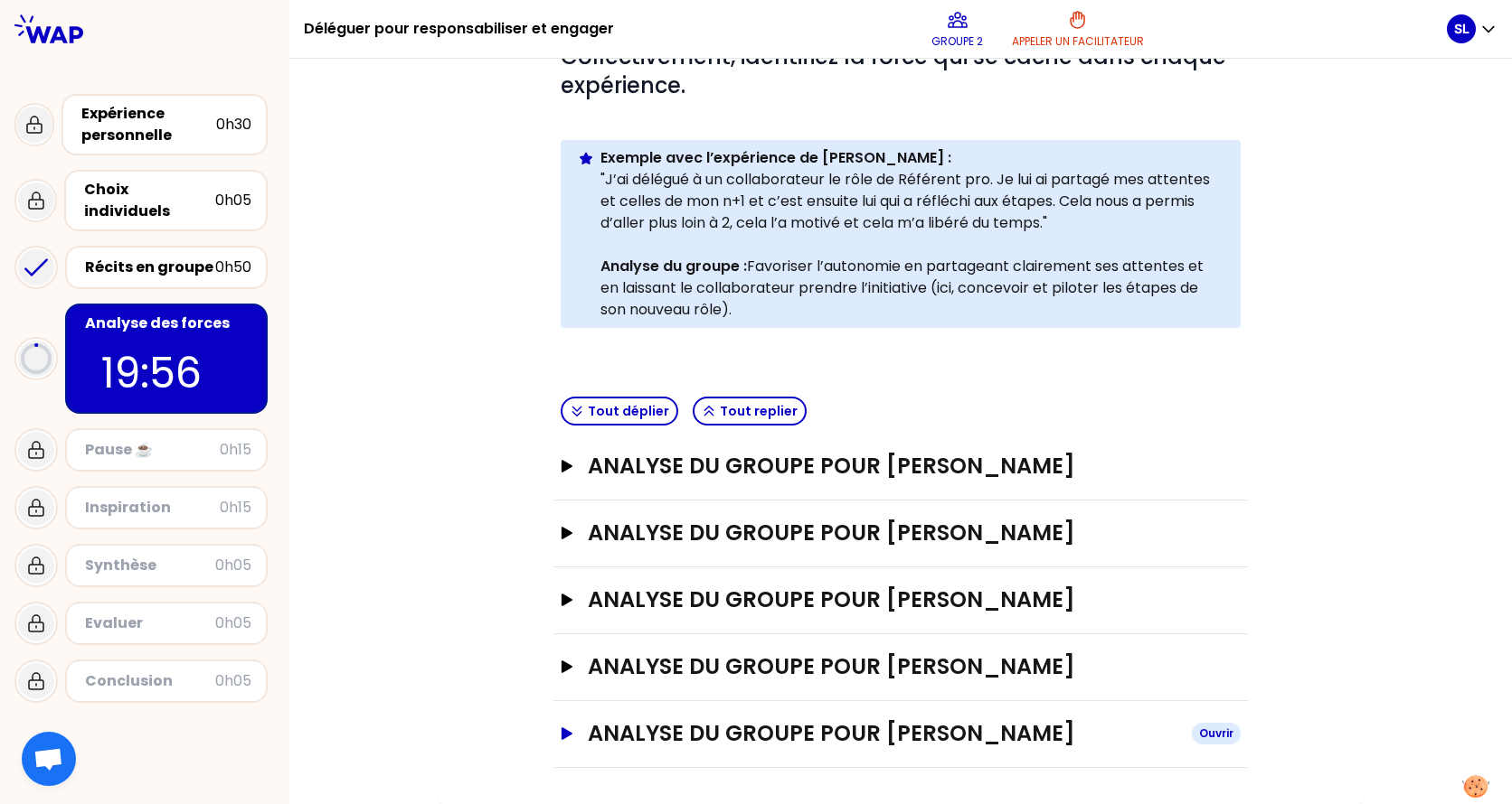
click at [1194, 636] on div "Ouvrir" at bounding box center [1216, 733] width 48 height 21
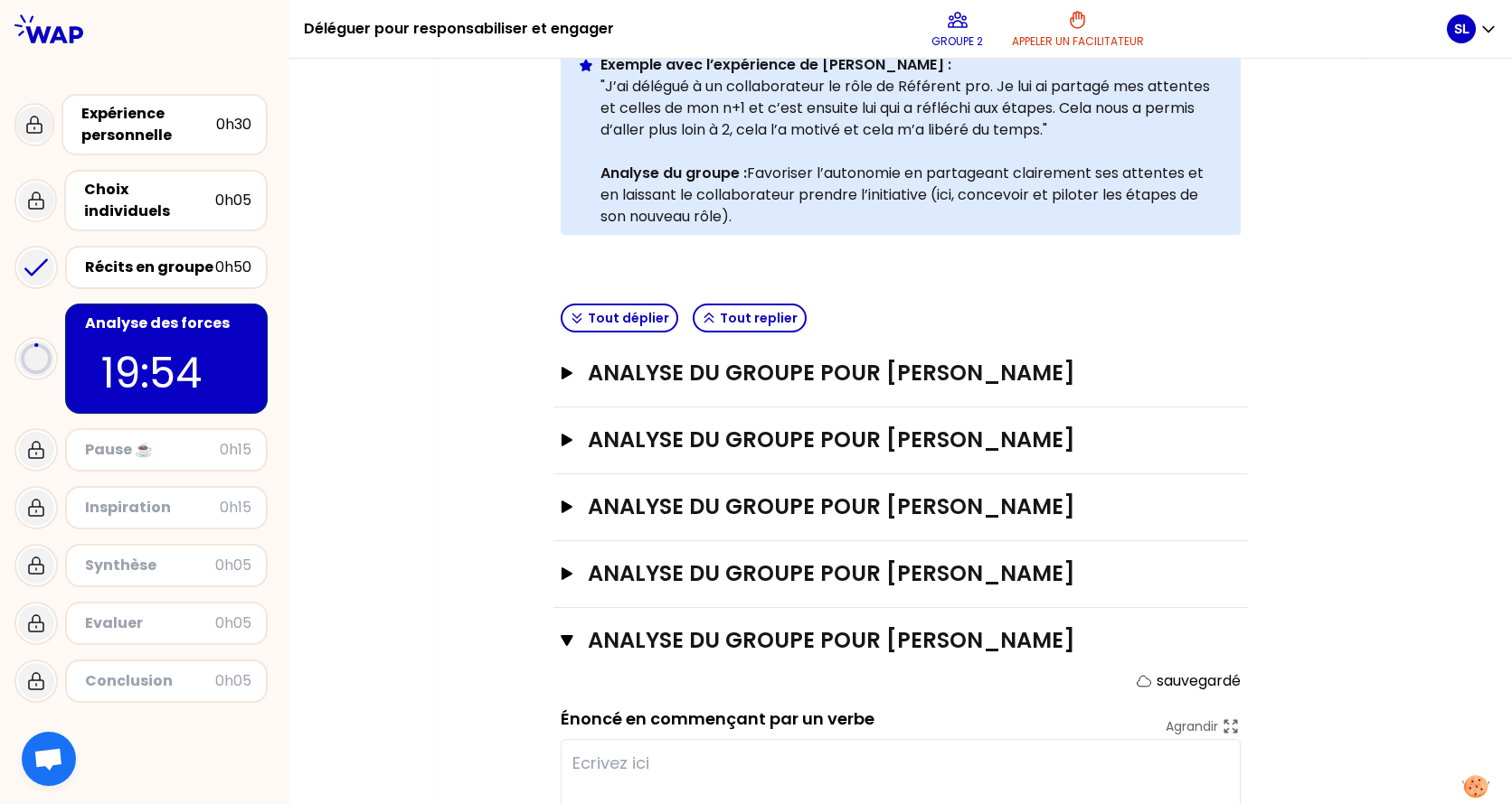
scroll to position [613, 0]
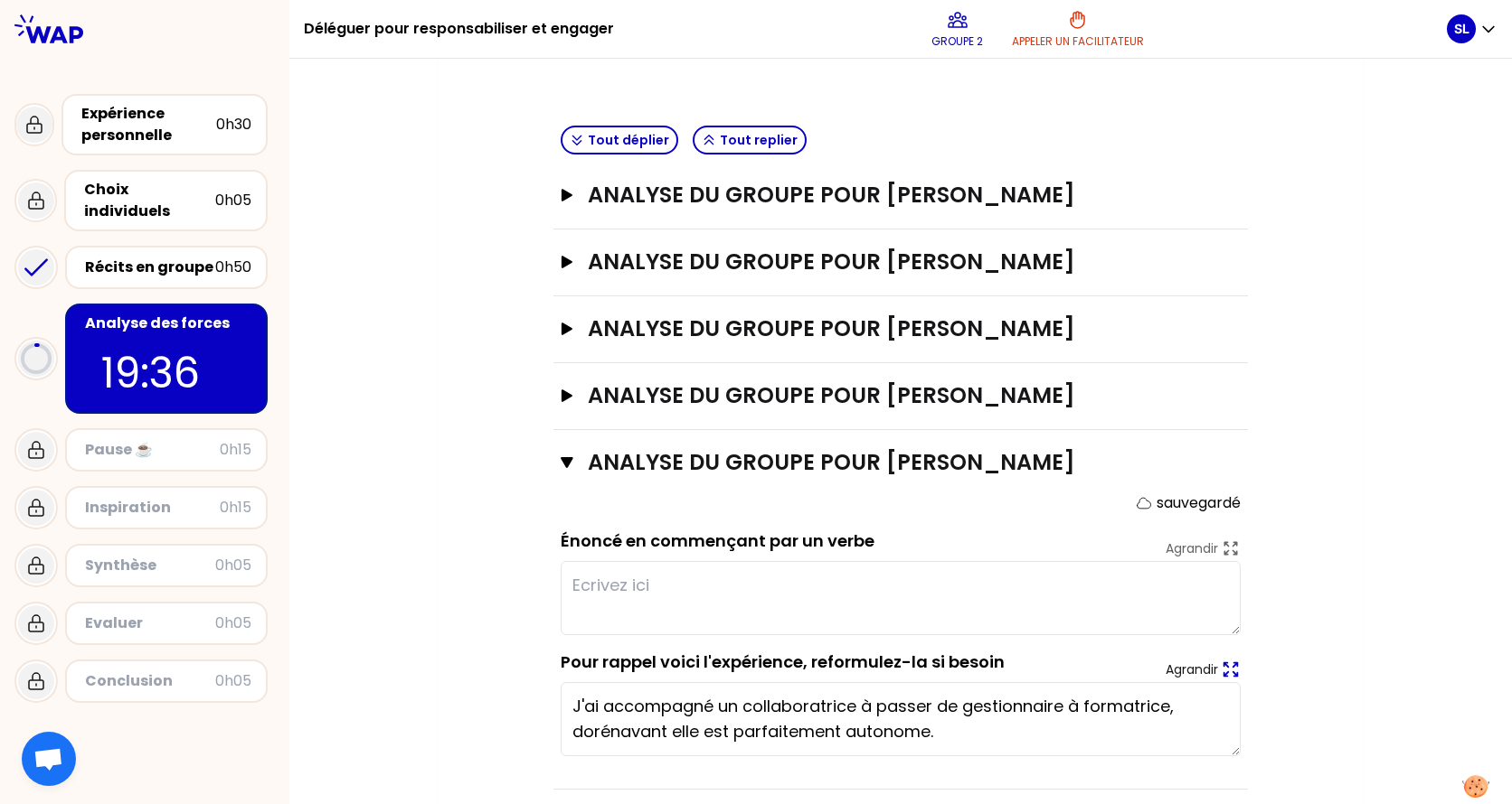
click at [1227, 636] on icon at bounding box center [1230, 670] width 20 height 20
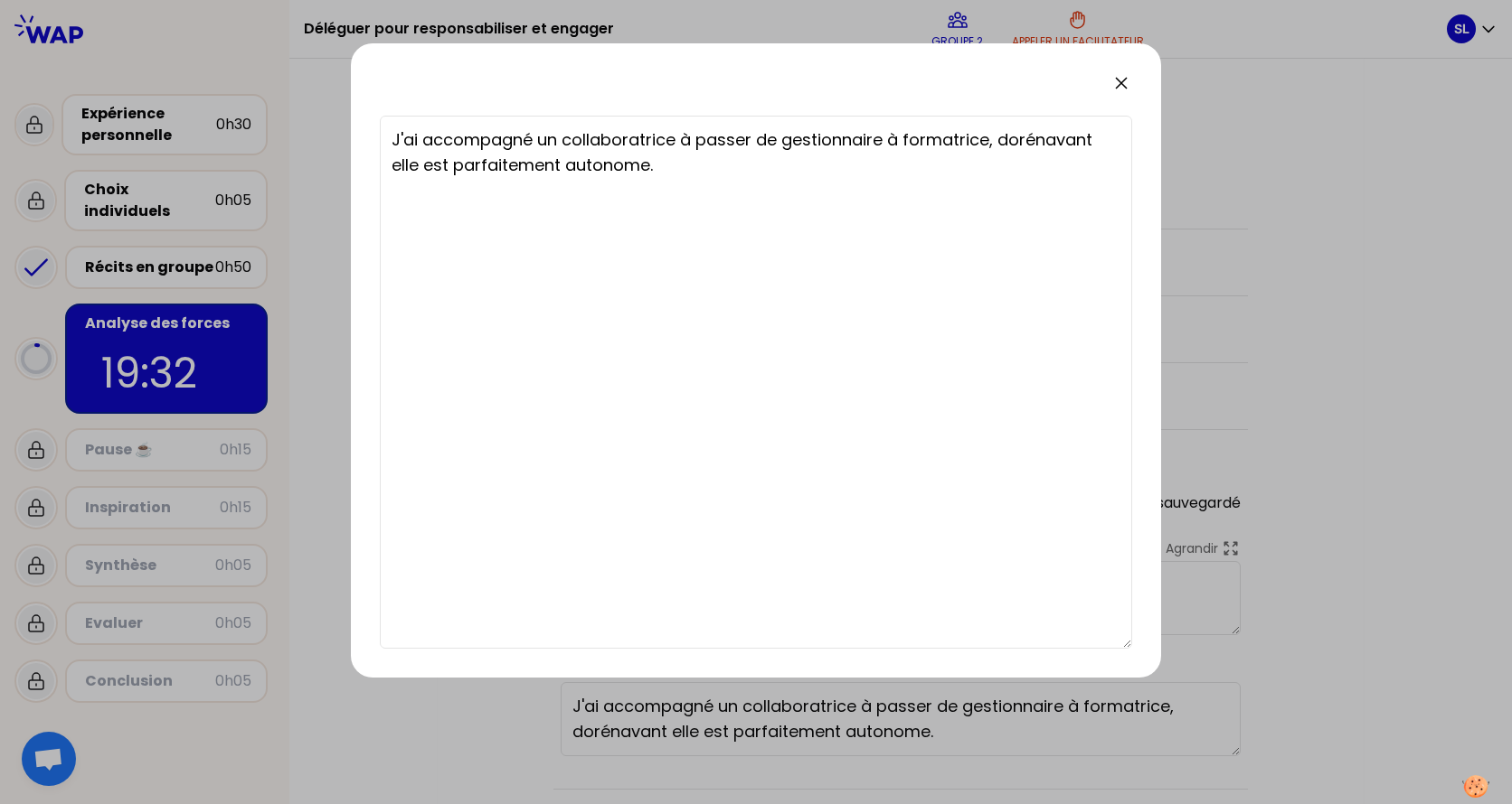
click at [1121, 82] on icon at bounding box center [1120, 82] width 11 height 11
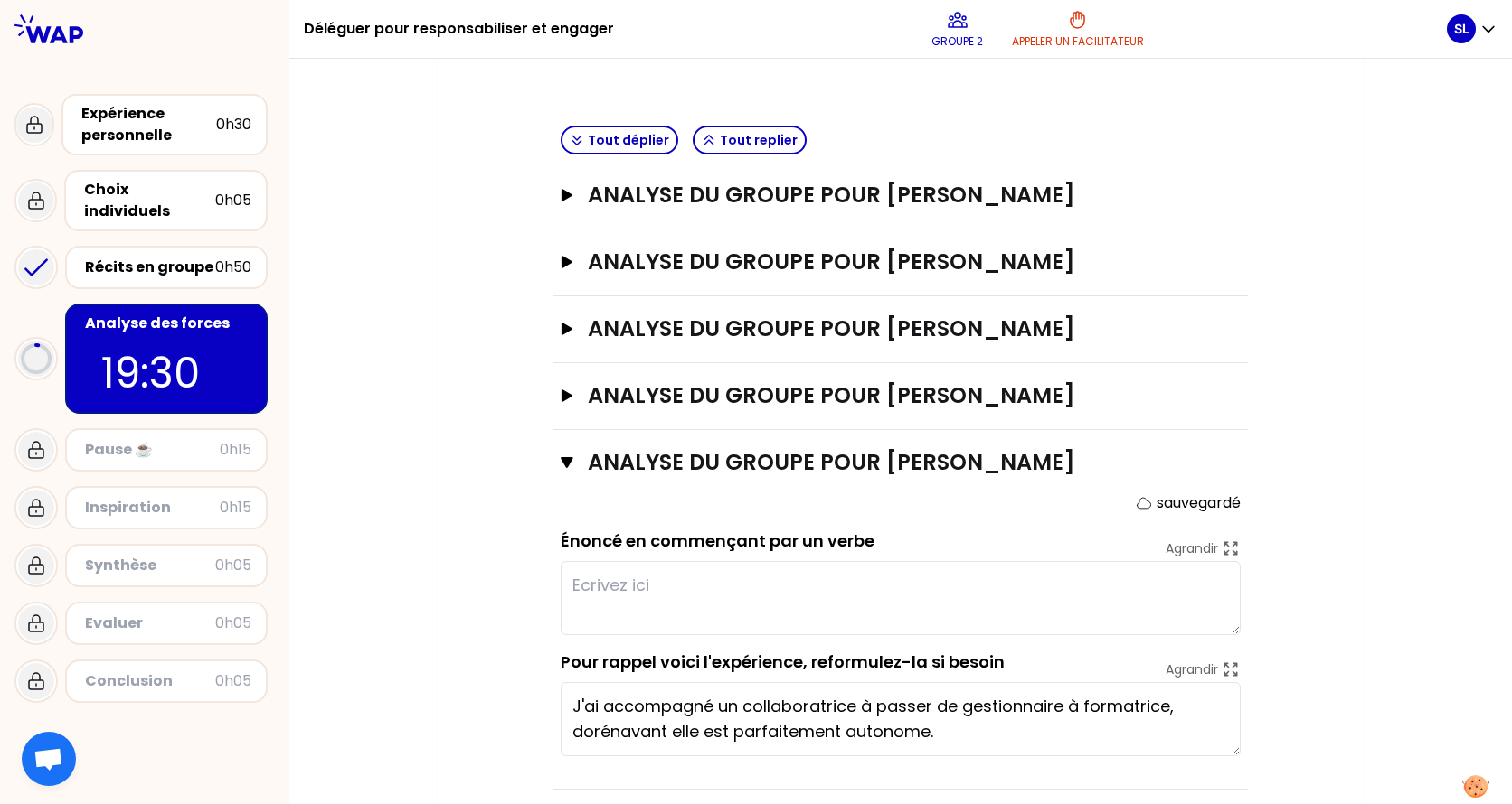
scroll to position [636, 0]
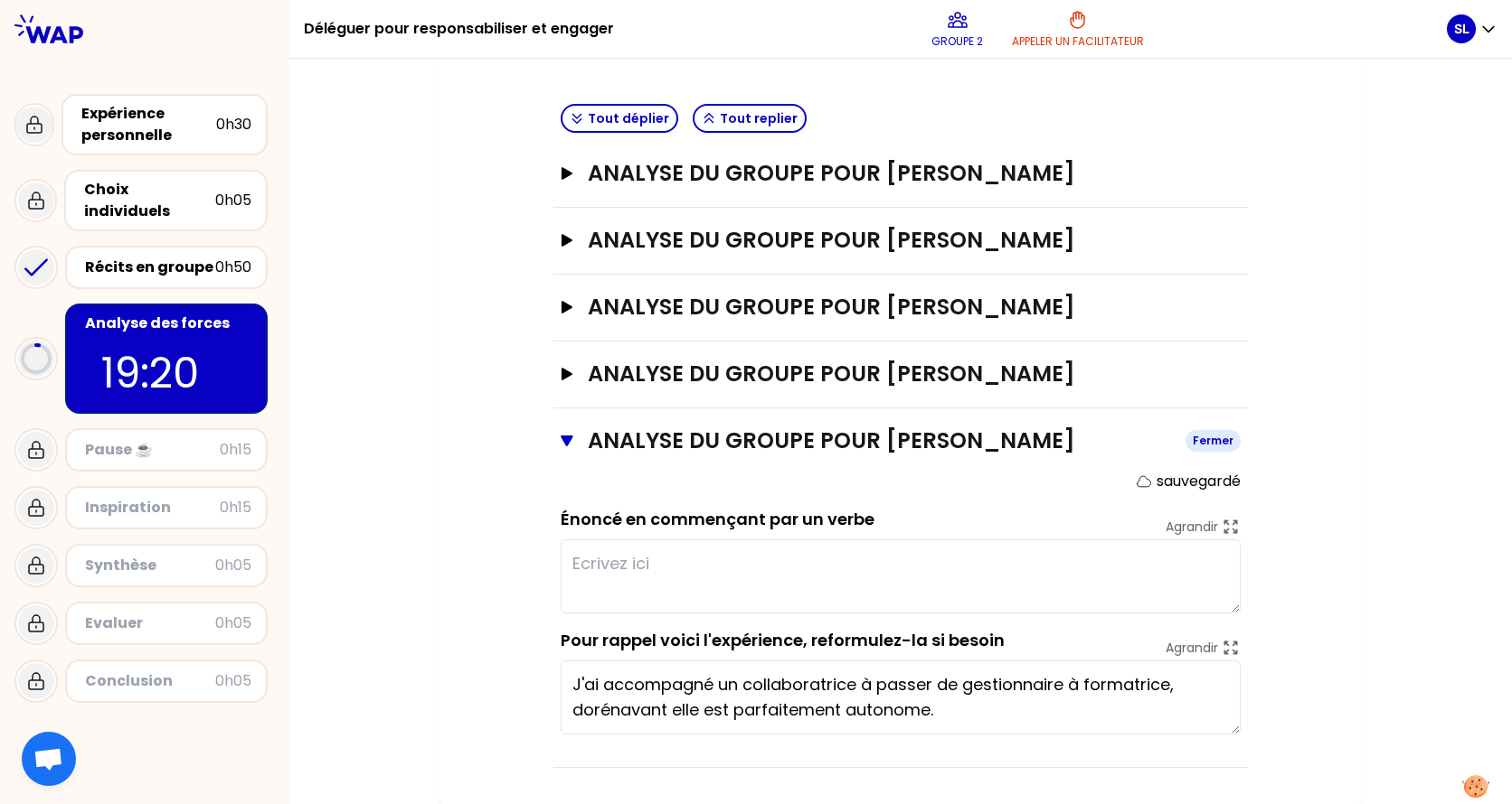
click at [560, 438] on icon "button" at bounding box center [566, 440] width 12 height 11
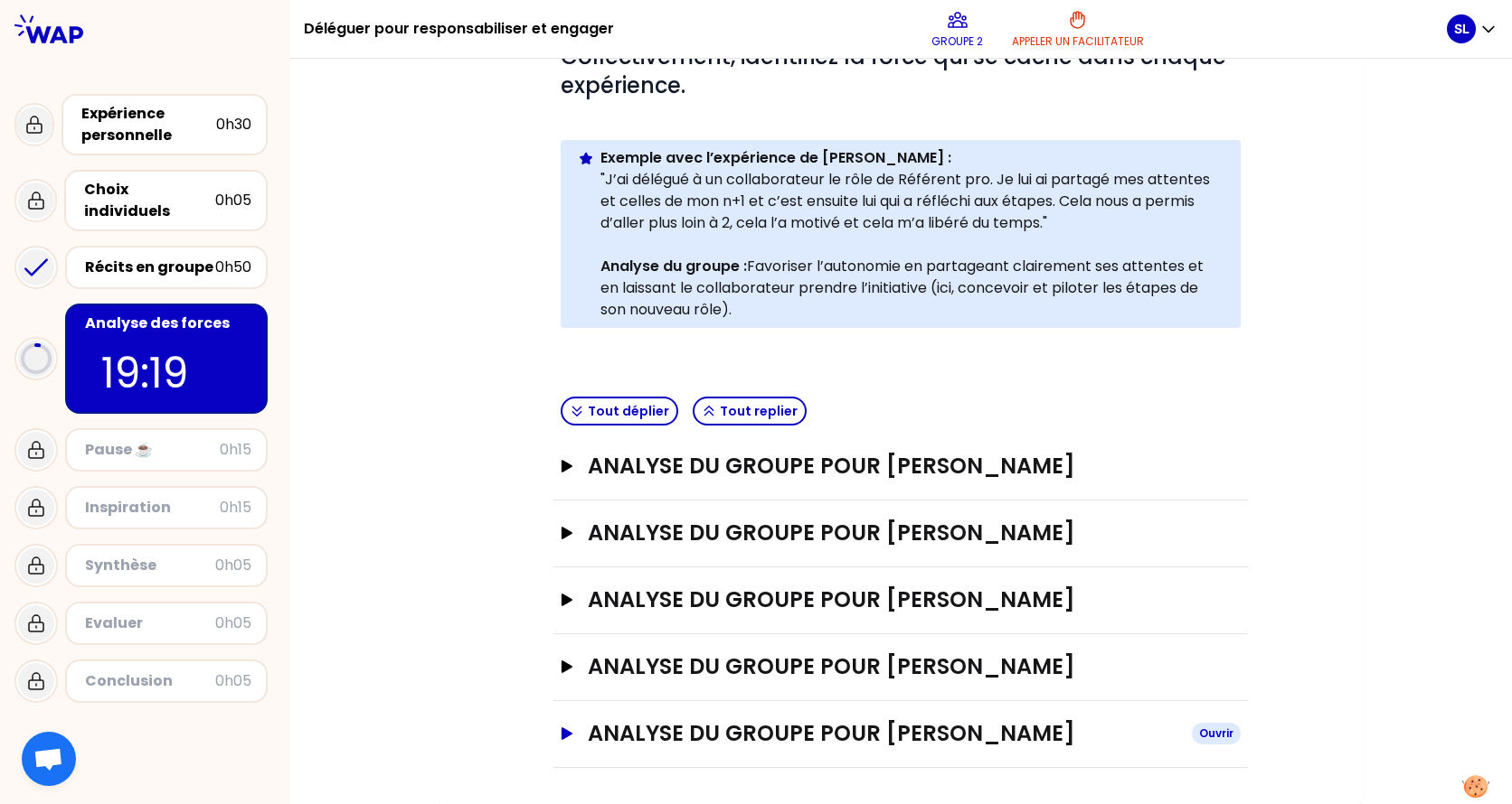
scroll to position [342, 0]
click at [573, 409] on icon "button" at bounding box center [576, 410] width 15 height 15
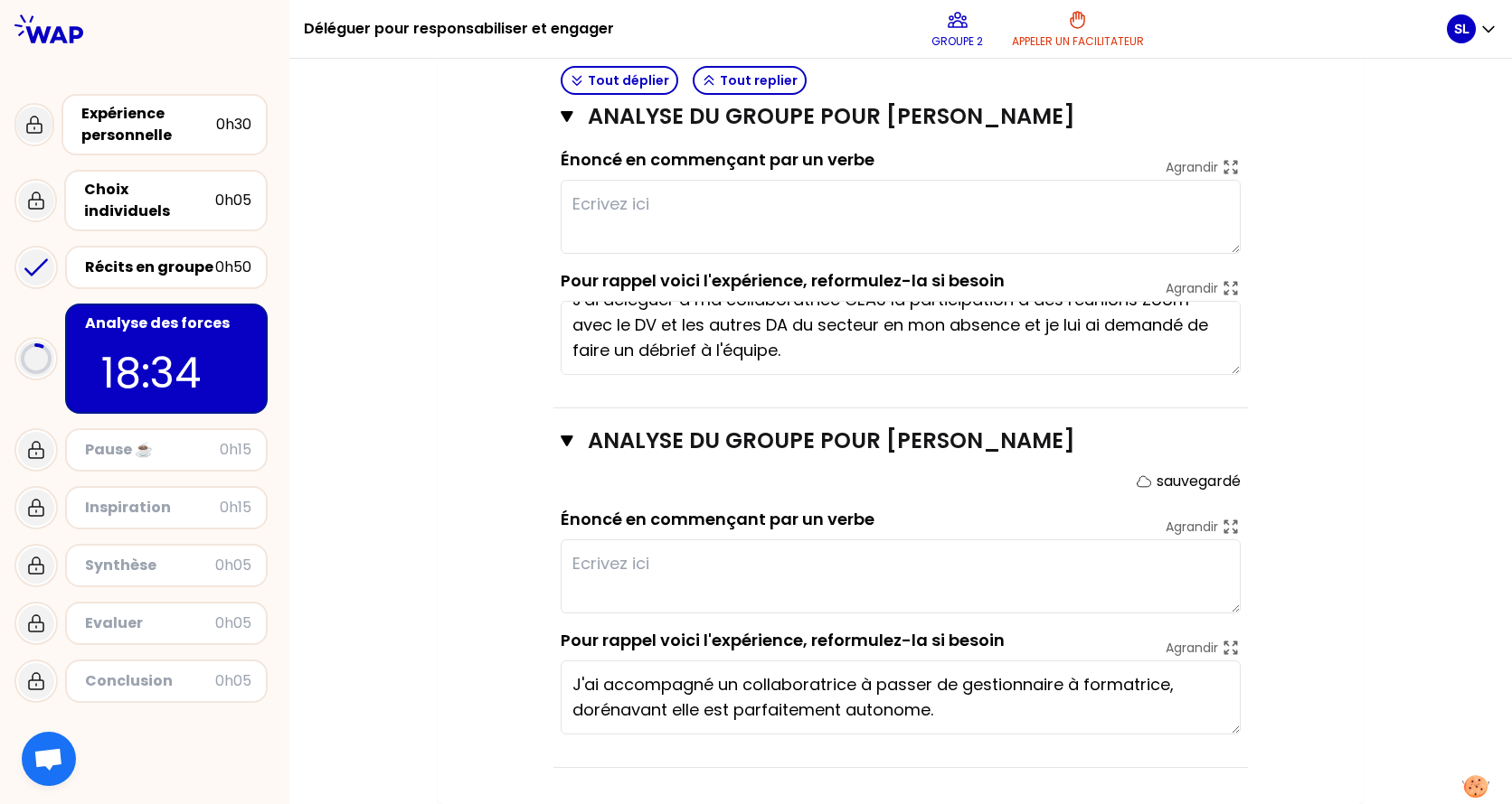
scroll to position [0, 0]
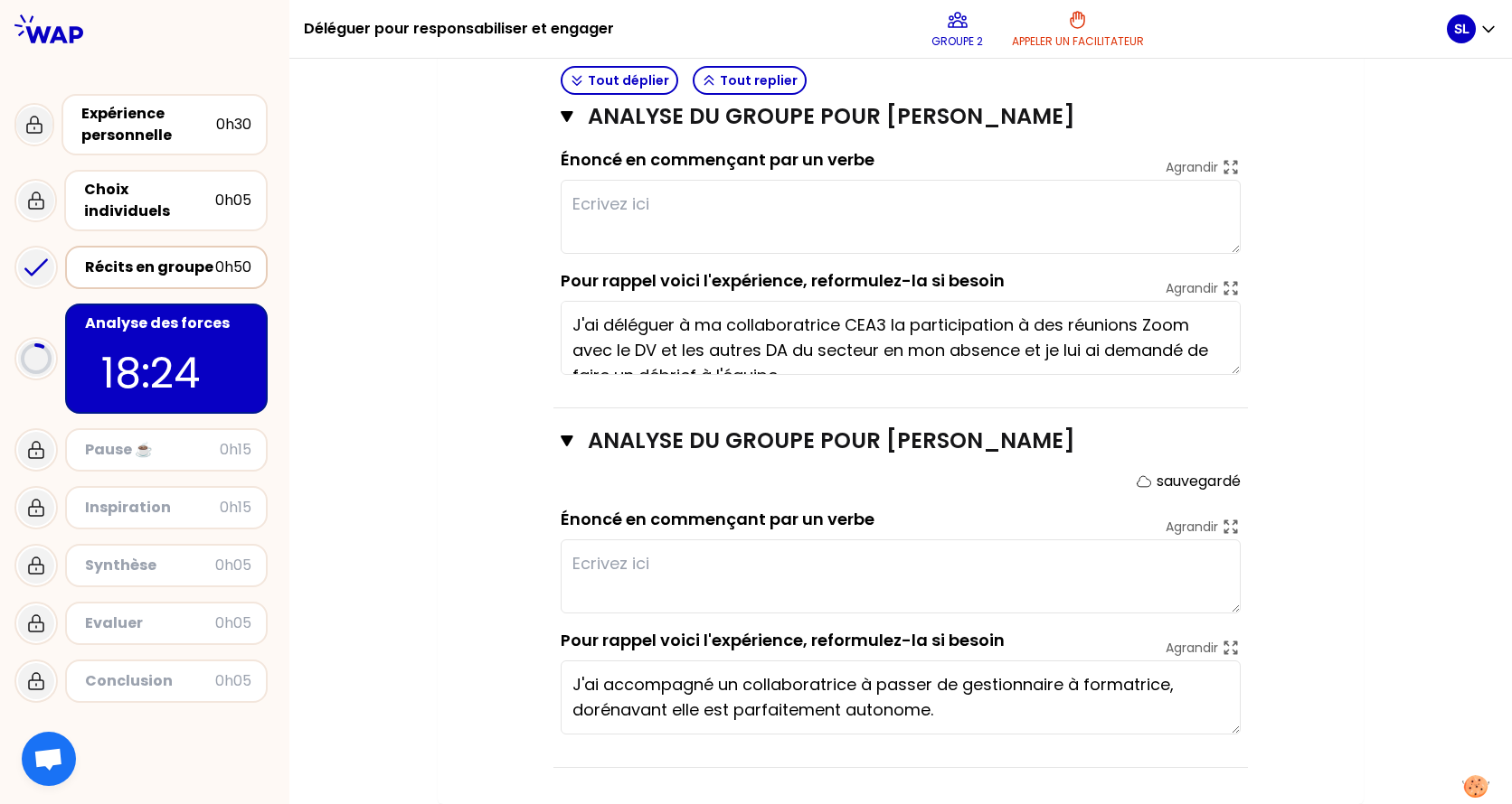
click at [97, 256] on div "Récits en groupe" at bounding box center [150, 267] width 130 height 21
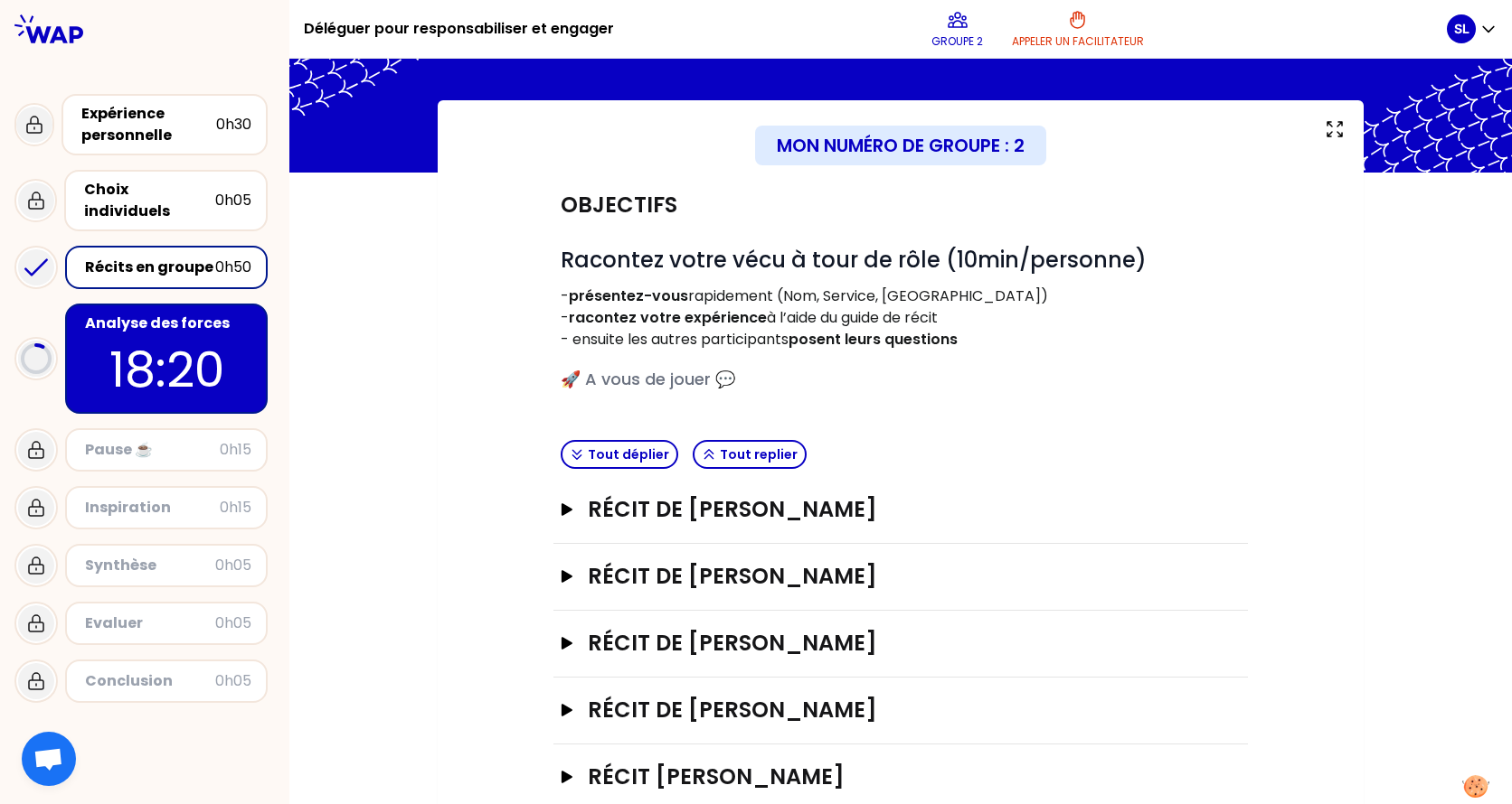
scroll to position [103, 0]
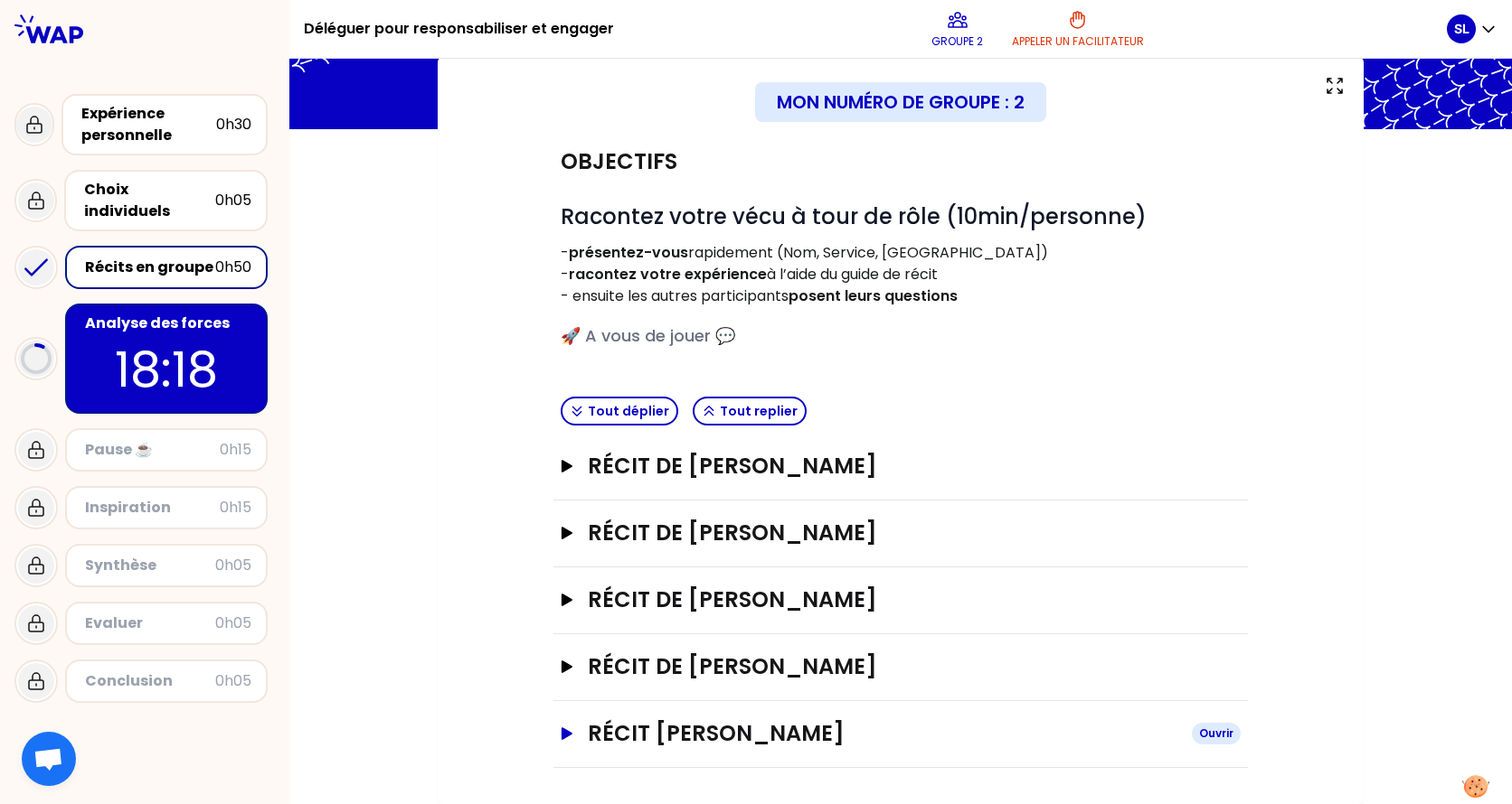
click at [708, 636] on h3 "Récit [PERSON_NAME]" at bounding box center [882, 733] width 590 height 29
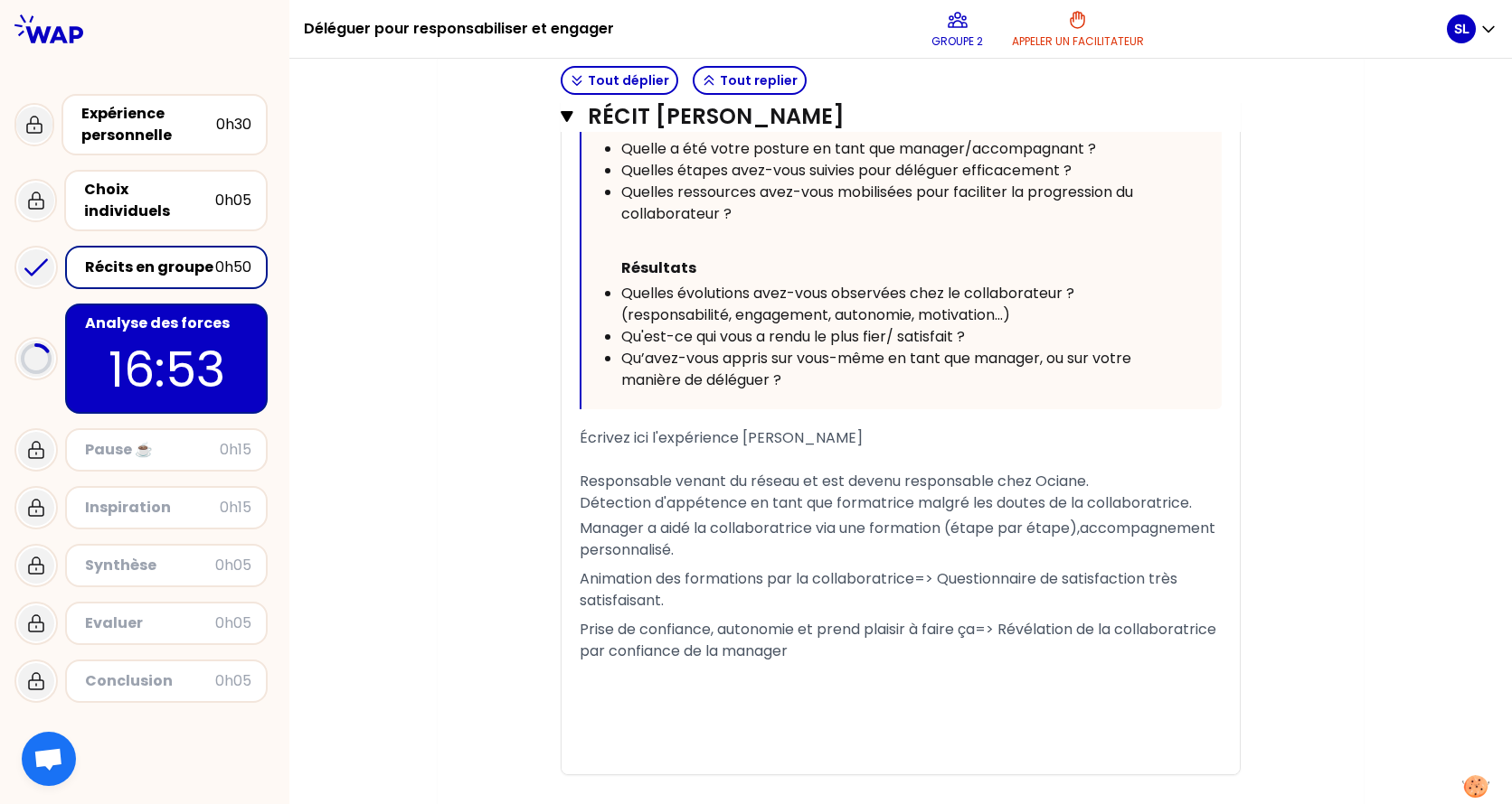
scroll to position [1213, 0]
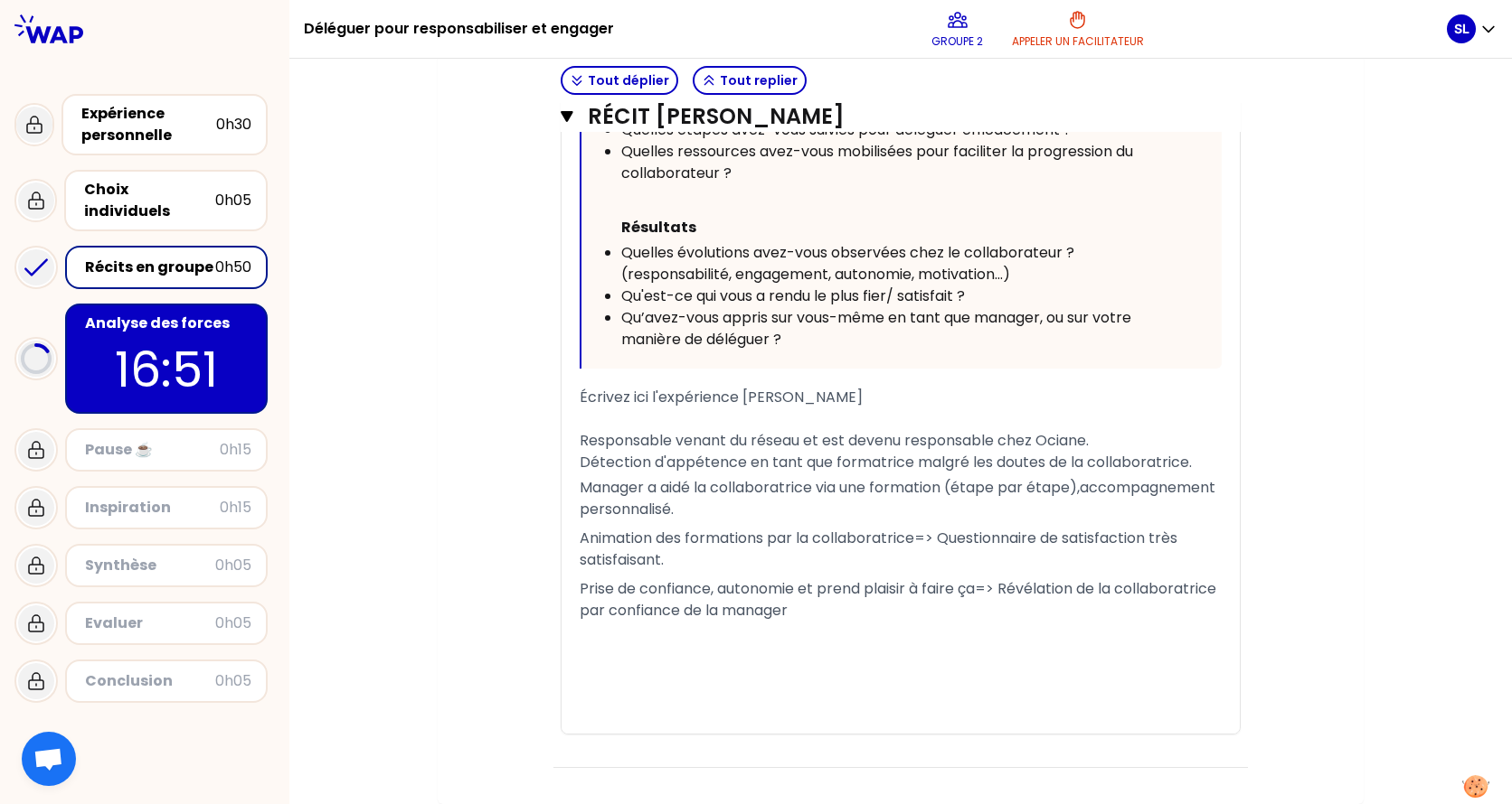
click at [1026, 636] on div "﻿" at bounding box center [900, 658] width 642 height 21
click at [800, 571] on p "Animation des formations par la collaboratrice=> Questionnaire de satisfaction …" at bounding box center [900, 550] width 642 height 50
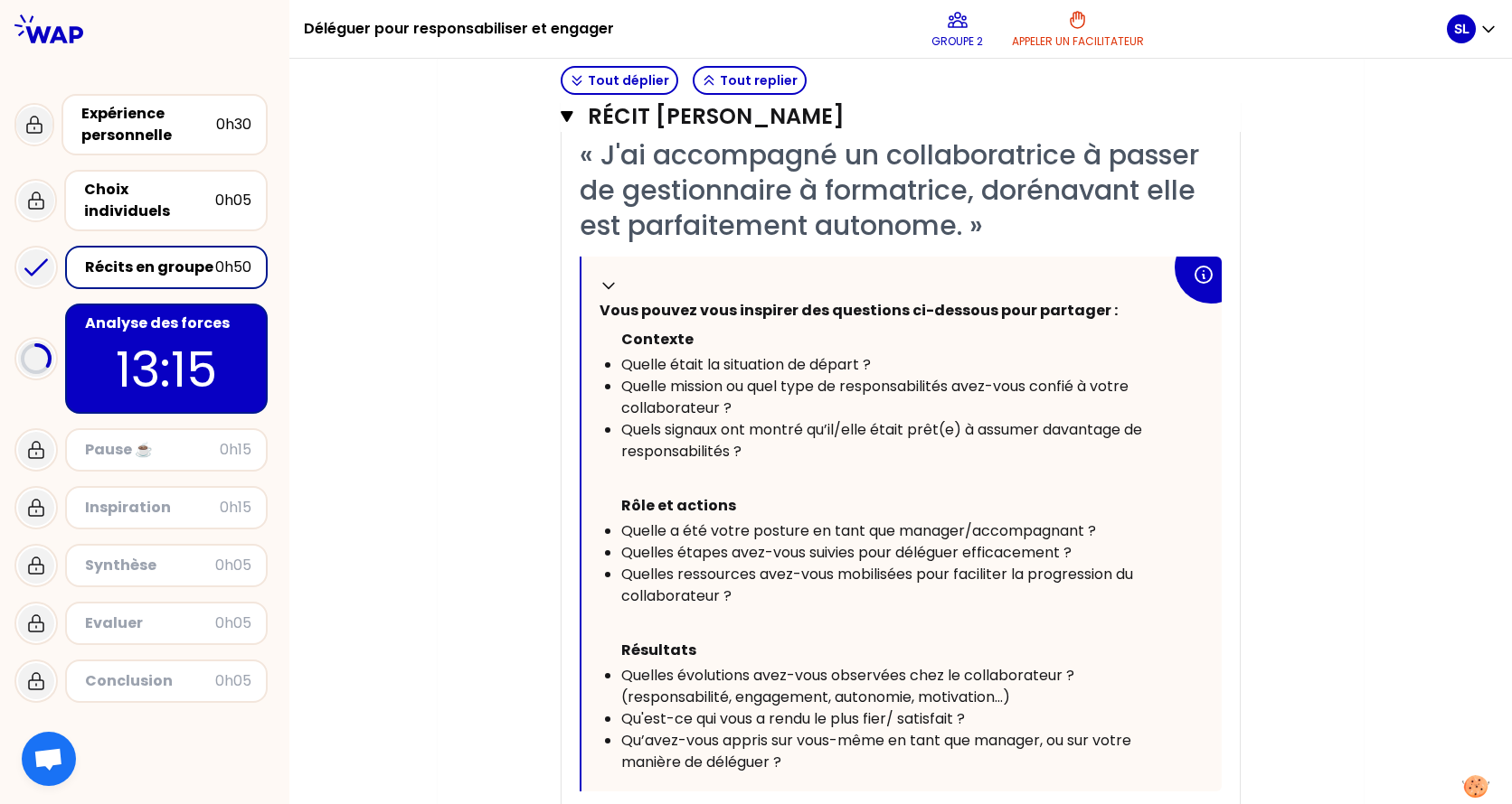
scroll to position [942, 0]
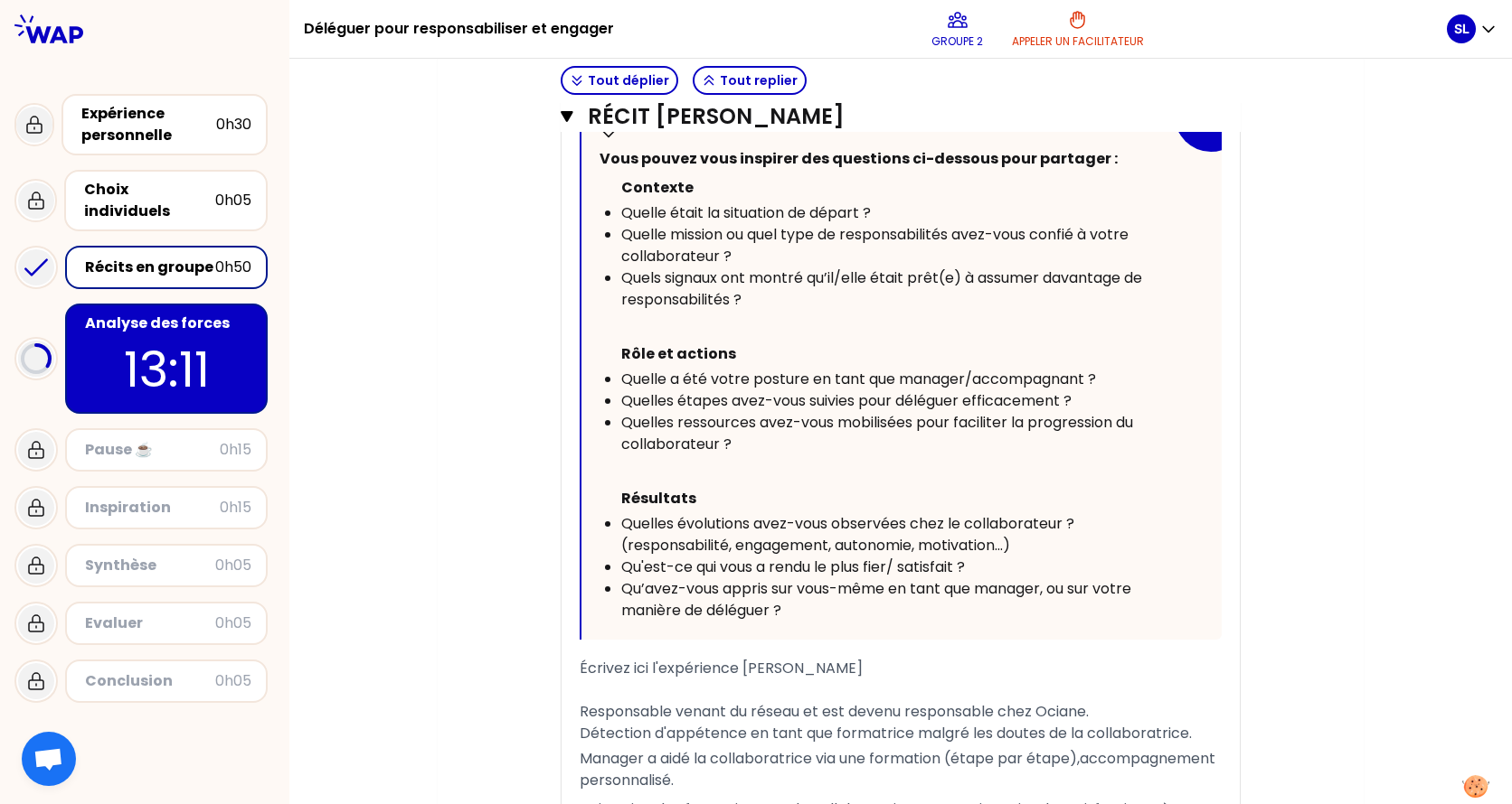
click at [38, 260] on icon at bounding box center [35, 268] width 20 height 15
click at [34, 252] on icon at bounding box center [36, 267] width 36 height 36
click at [182, 256] on div "Récits en groupe" at bounding box center [150, 267] width 130 height 21
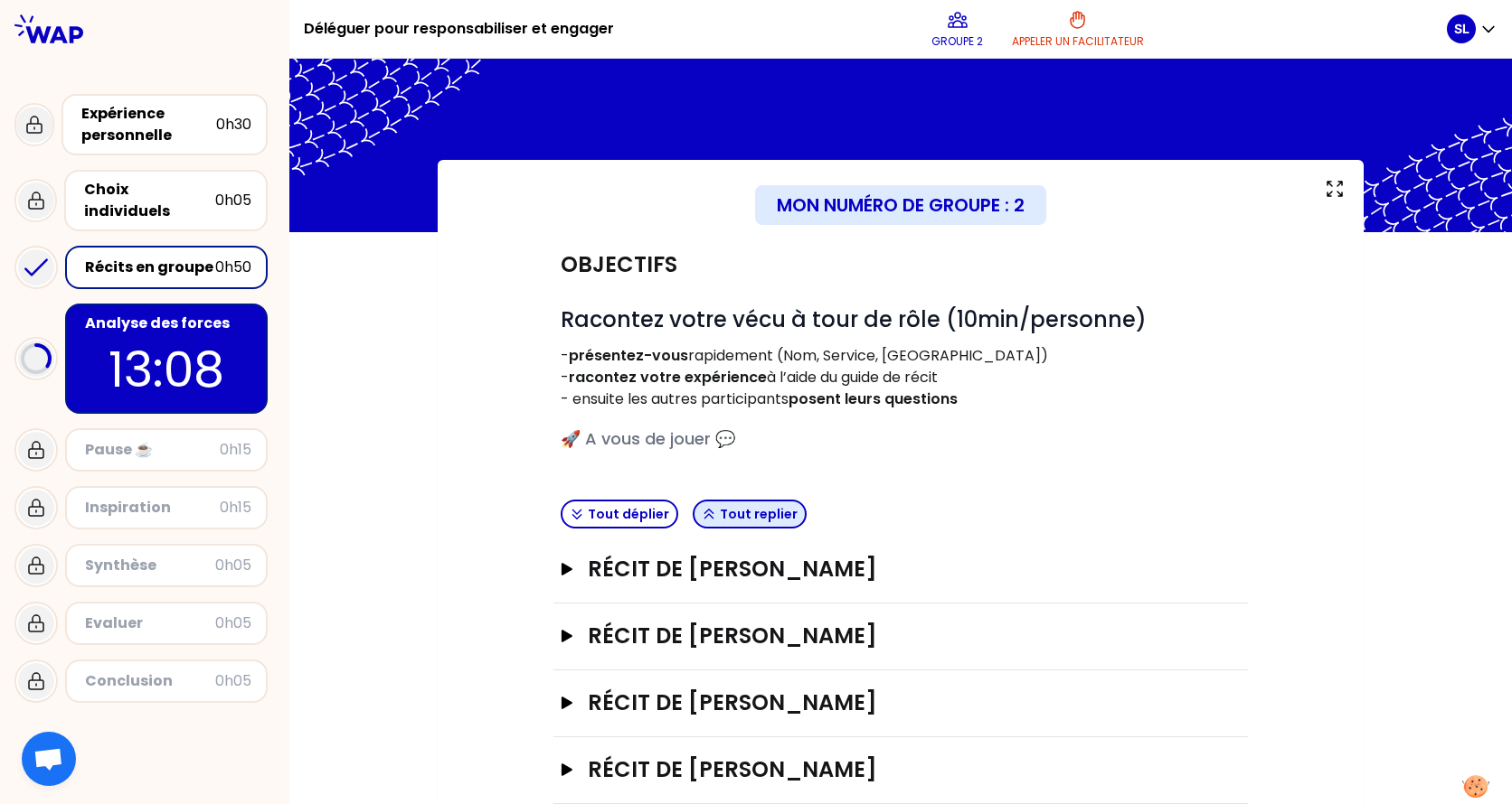
scroll to position [103, 0]
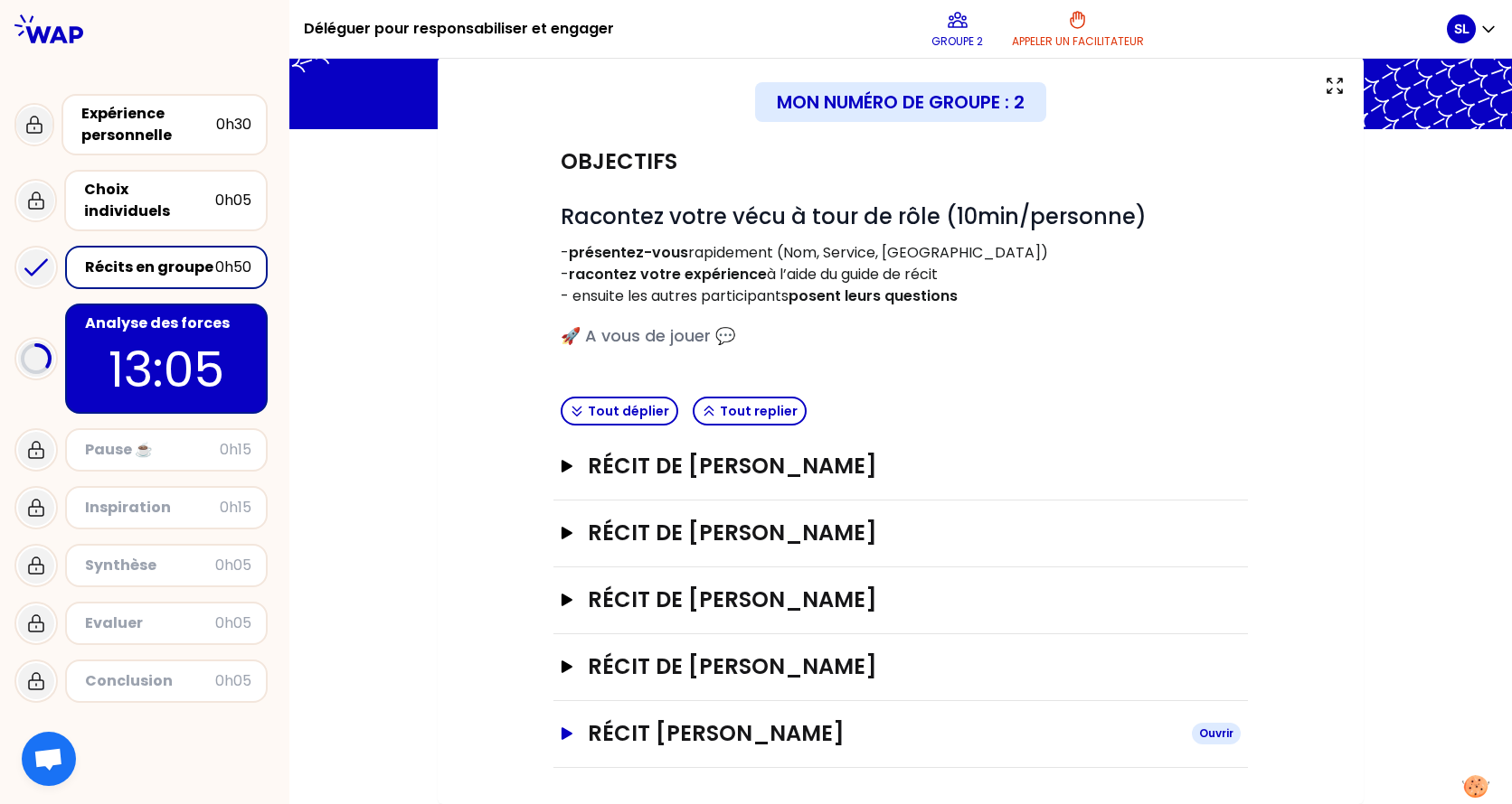
click at [559, 636] on icon "button" at bounding box center [566, 733] width 15 height 13
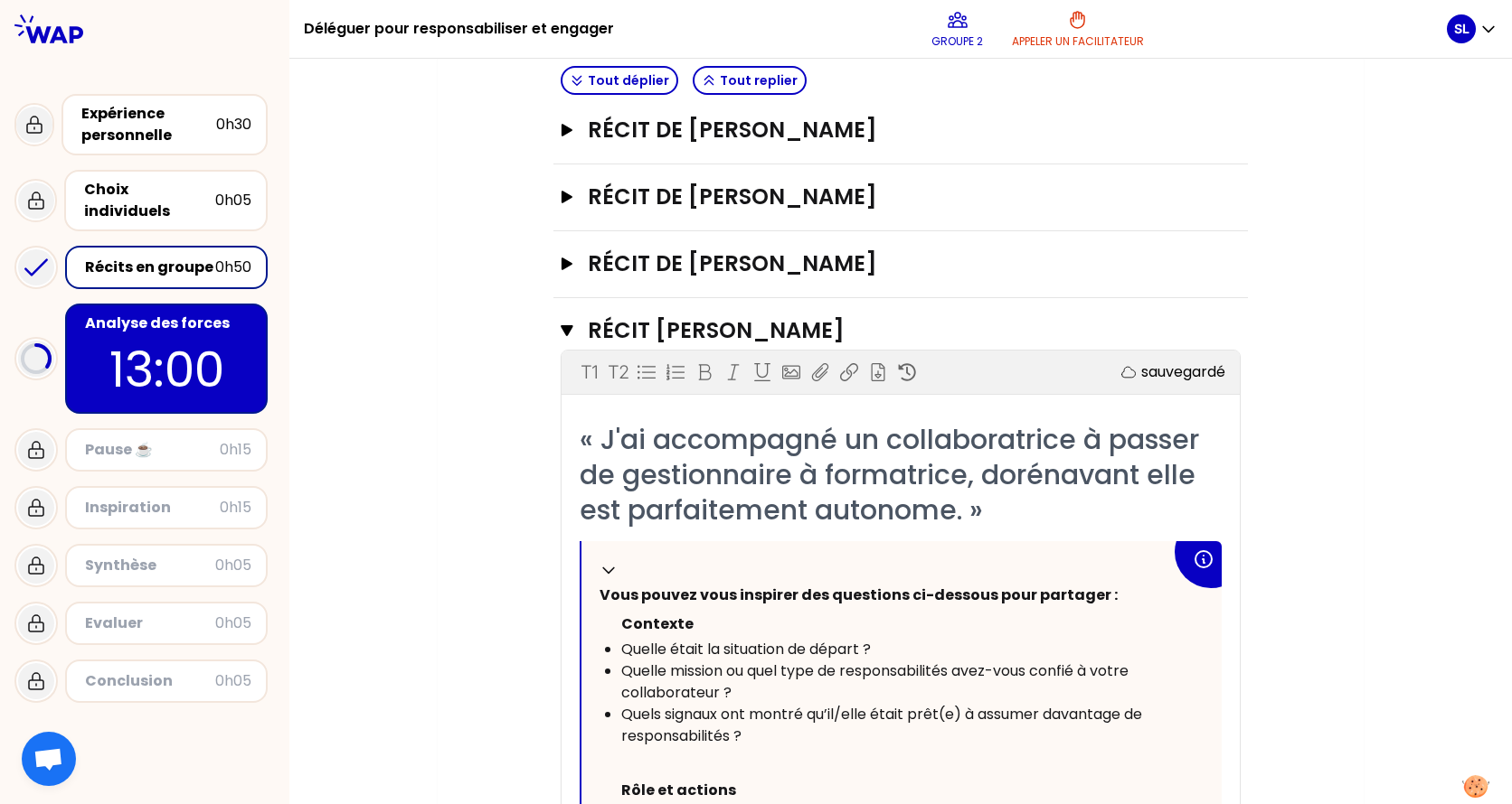
scroll to position [310, 0]
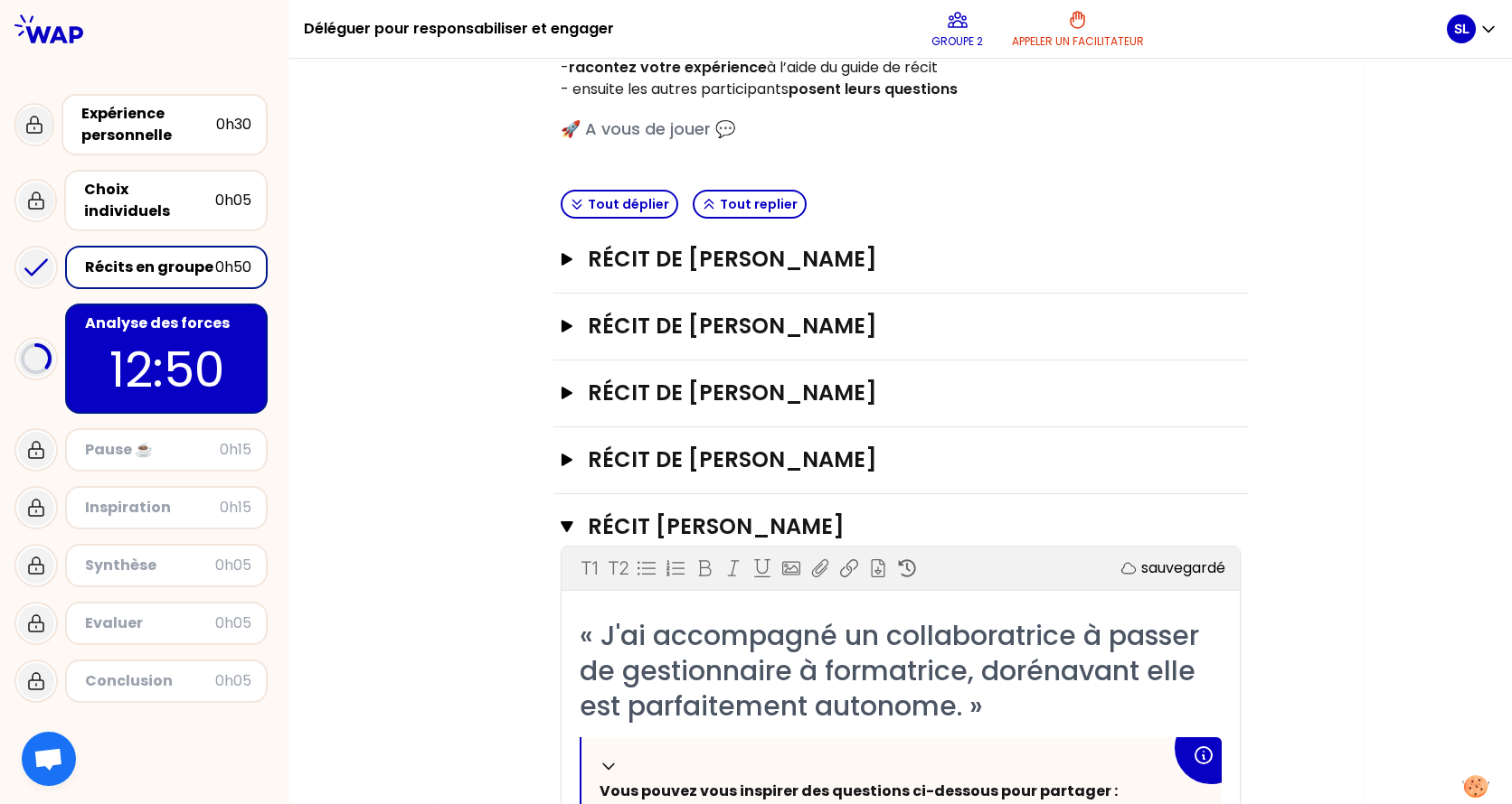
click at [93, 344] on p "12:50" at bounding box center [166, 370] width 170 height 71
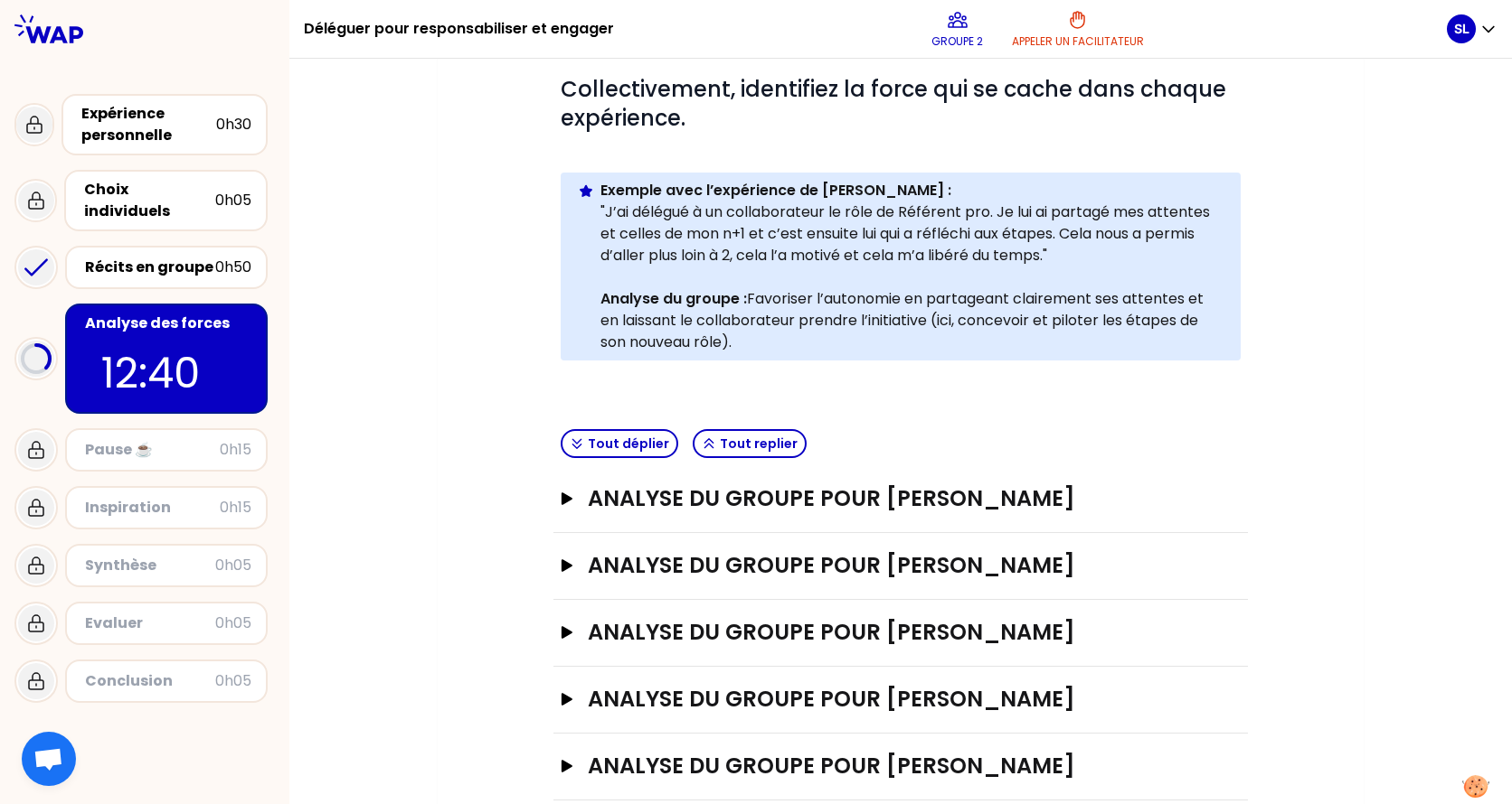
scroll to position [342, 0]
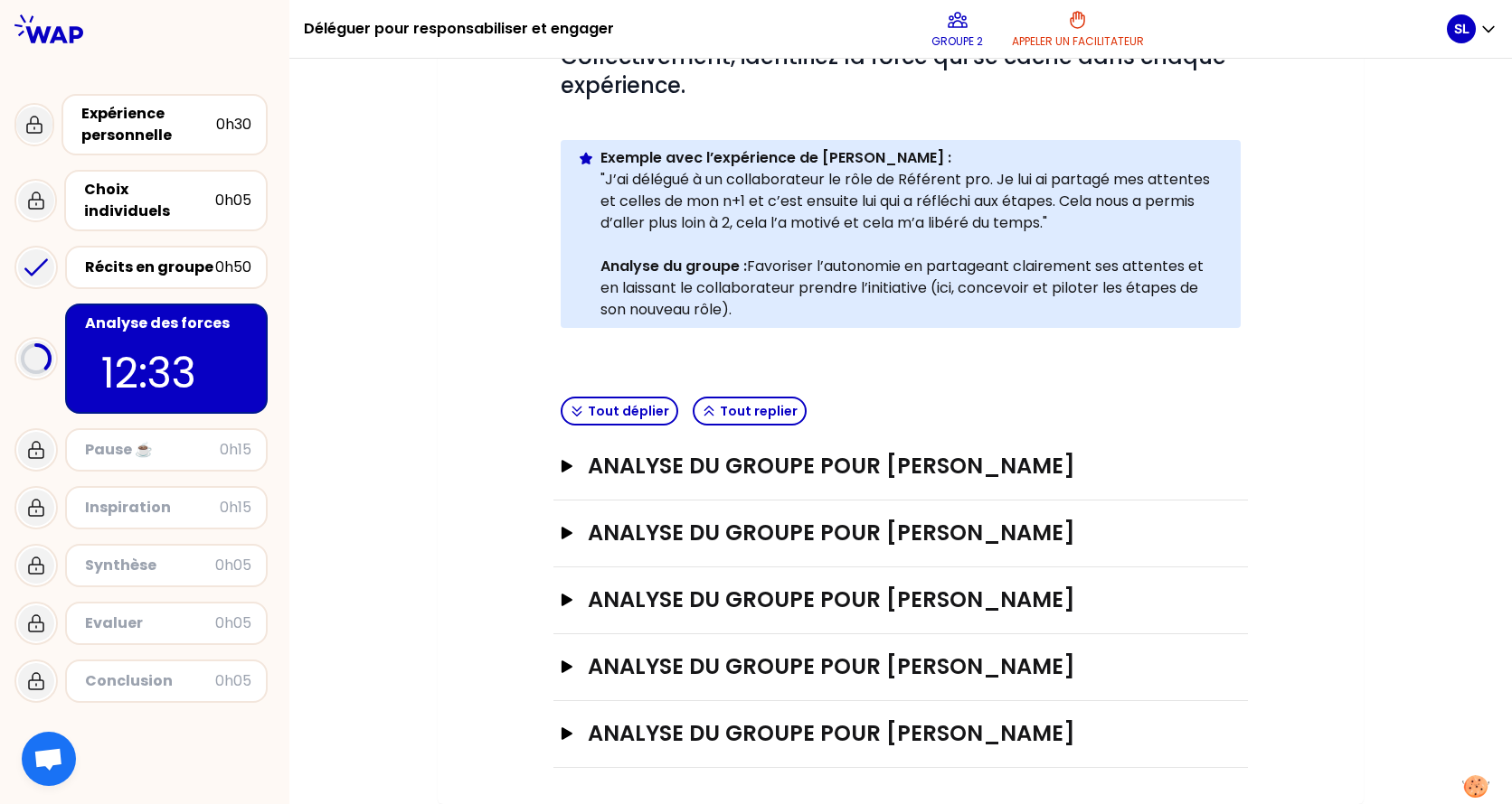
click at [136, 313] on div "Analyse des forces" at bounding box center [168, 323] width 166 height 21
click at [131, 342] on p "12:31" at bounding box center [166, 372] width 130 height 63
click at [206, 342] on p "12:30" at bounding box center [166, 372] width 130 height 63
click at [167, 256] on div "Récits en groupe" at bounding box center [150, 267] width 130 height 21
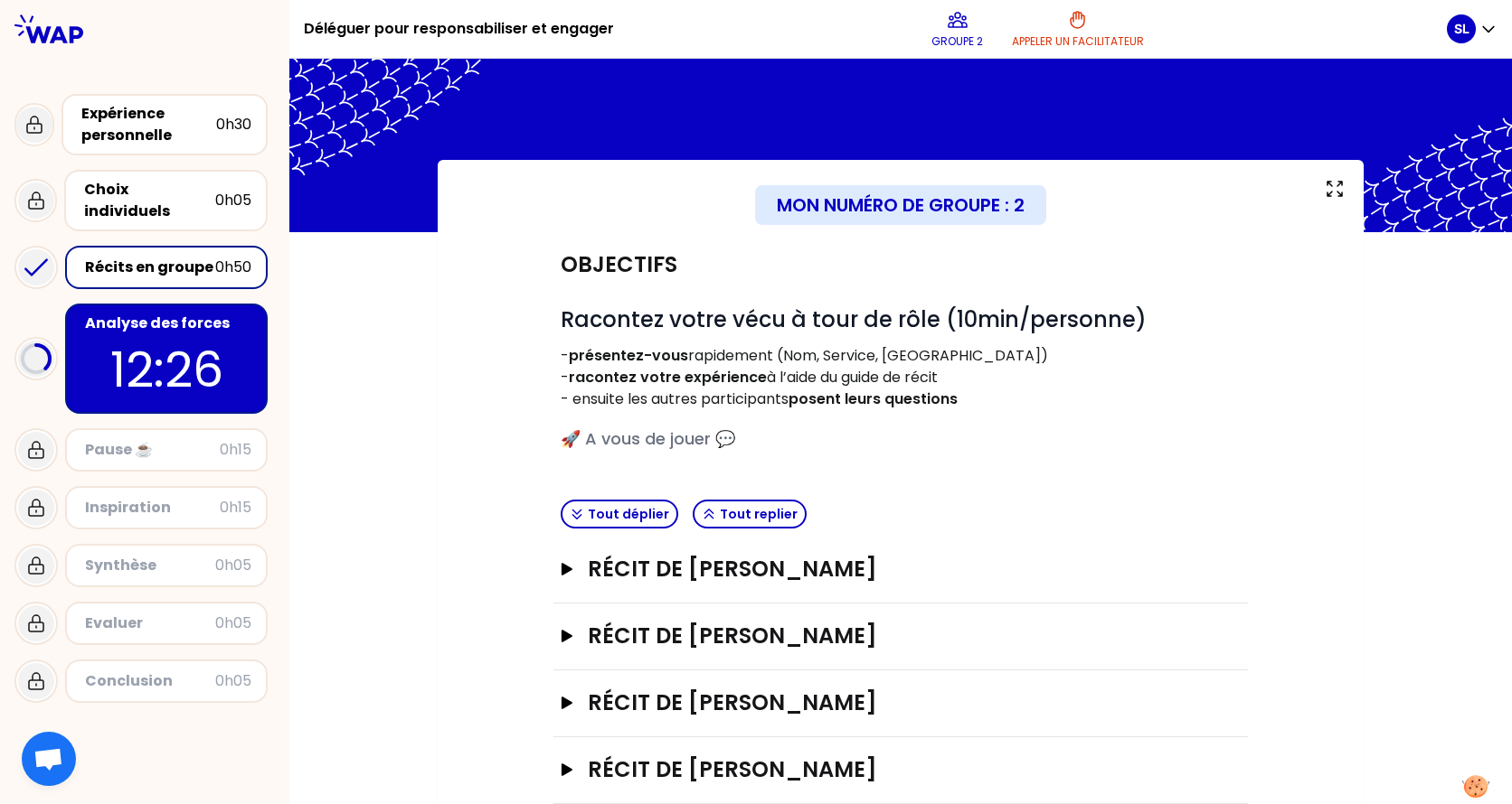
click at [157, 335] on p "12:26" at bounding box center [166, 370] width 170 height 71
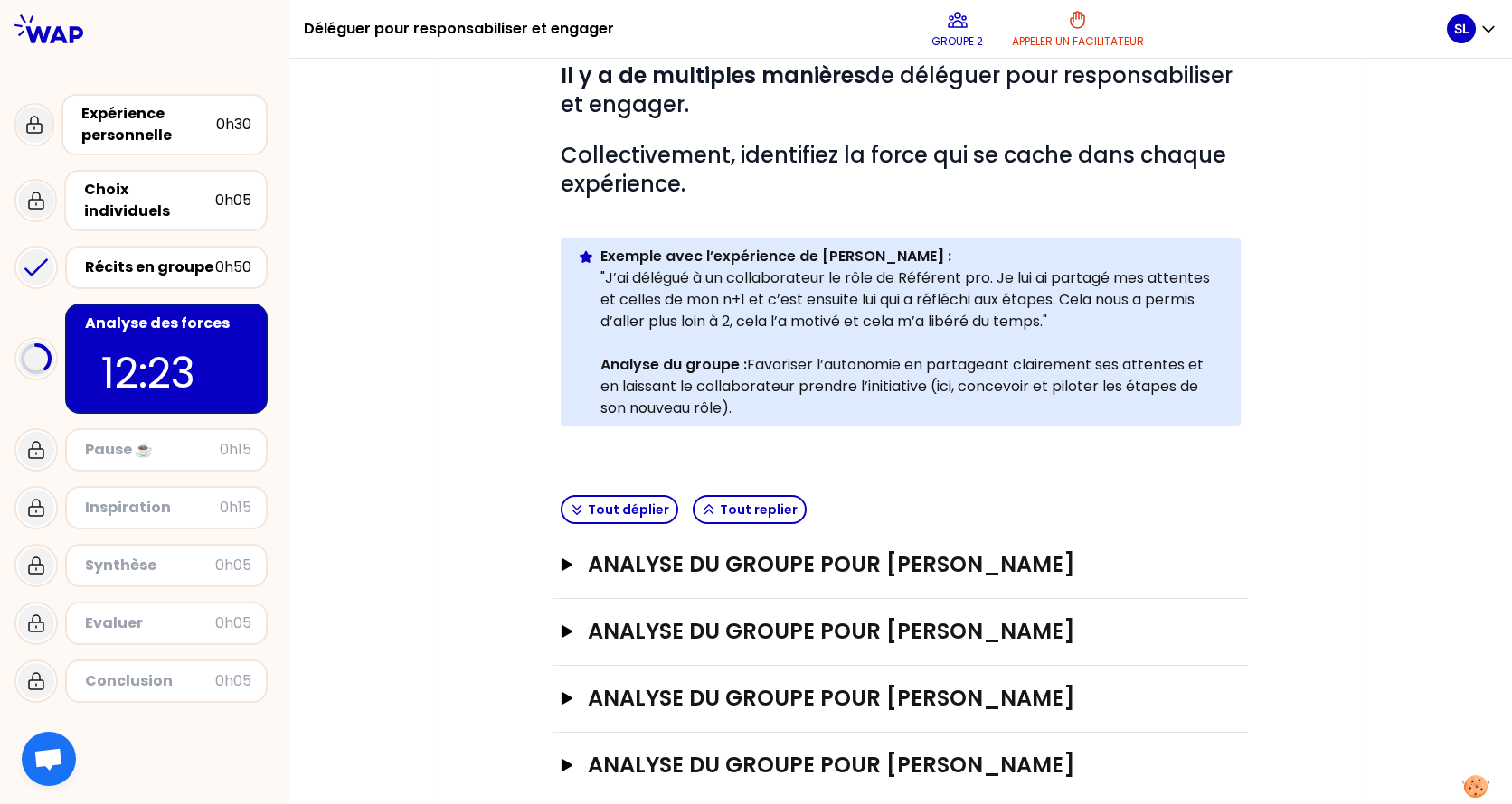
scroll to position [342, 0]
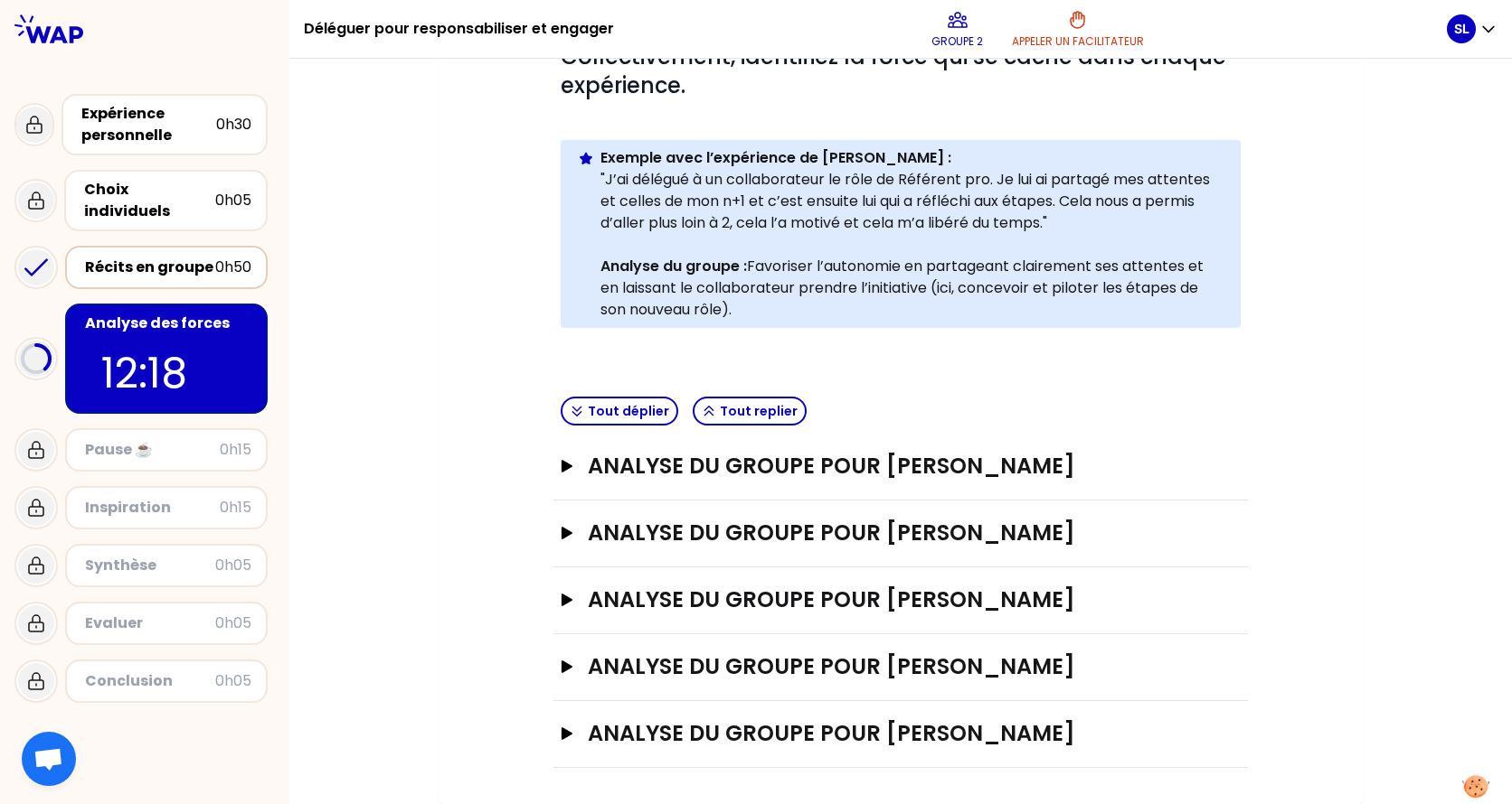
click at [159, 257] on div "Récits en groupe" at bounding box center [150, 267] width 130 height 21
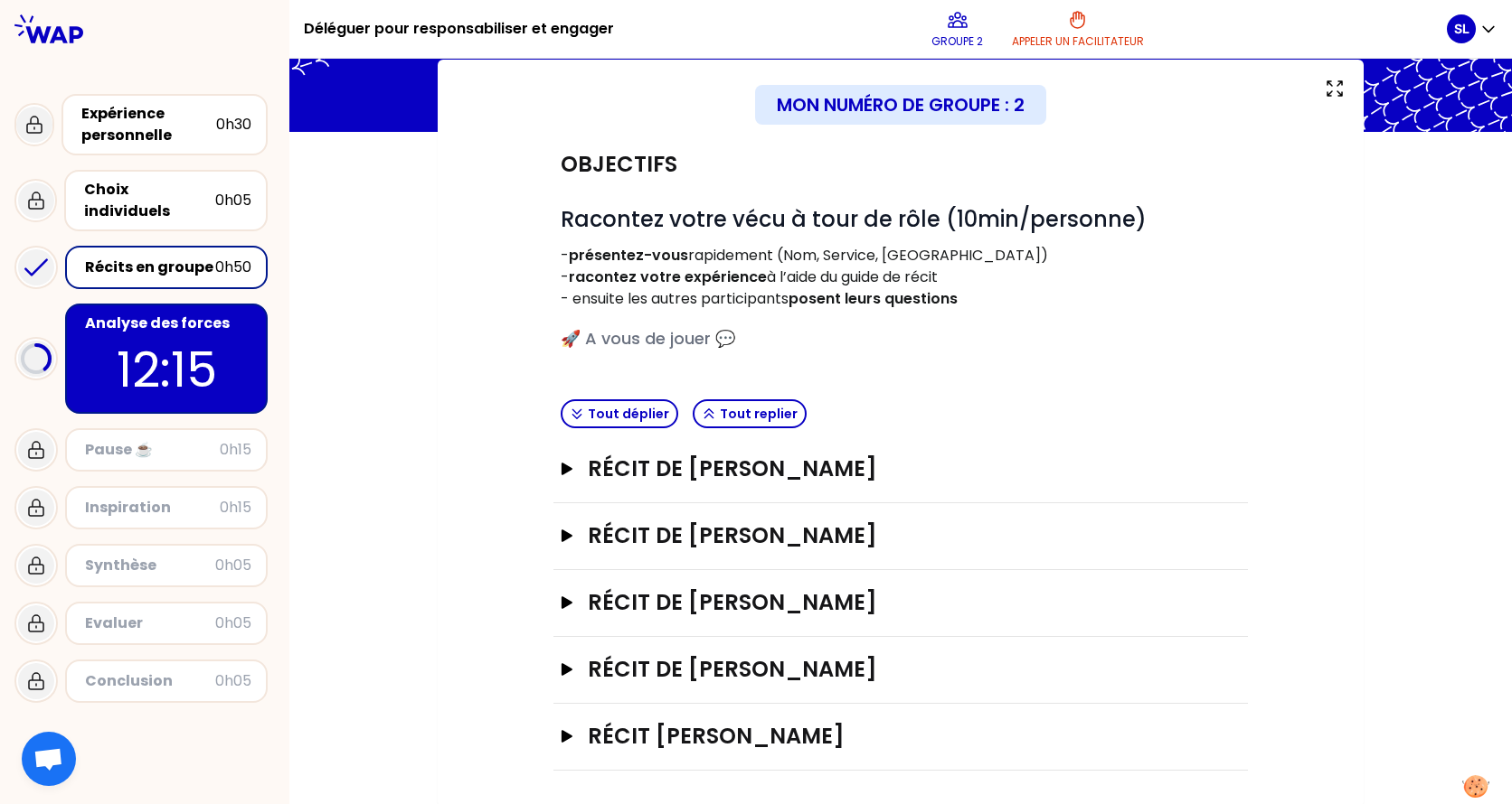
scroll to position [103, 0]
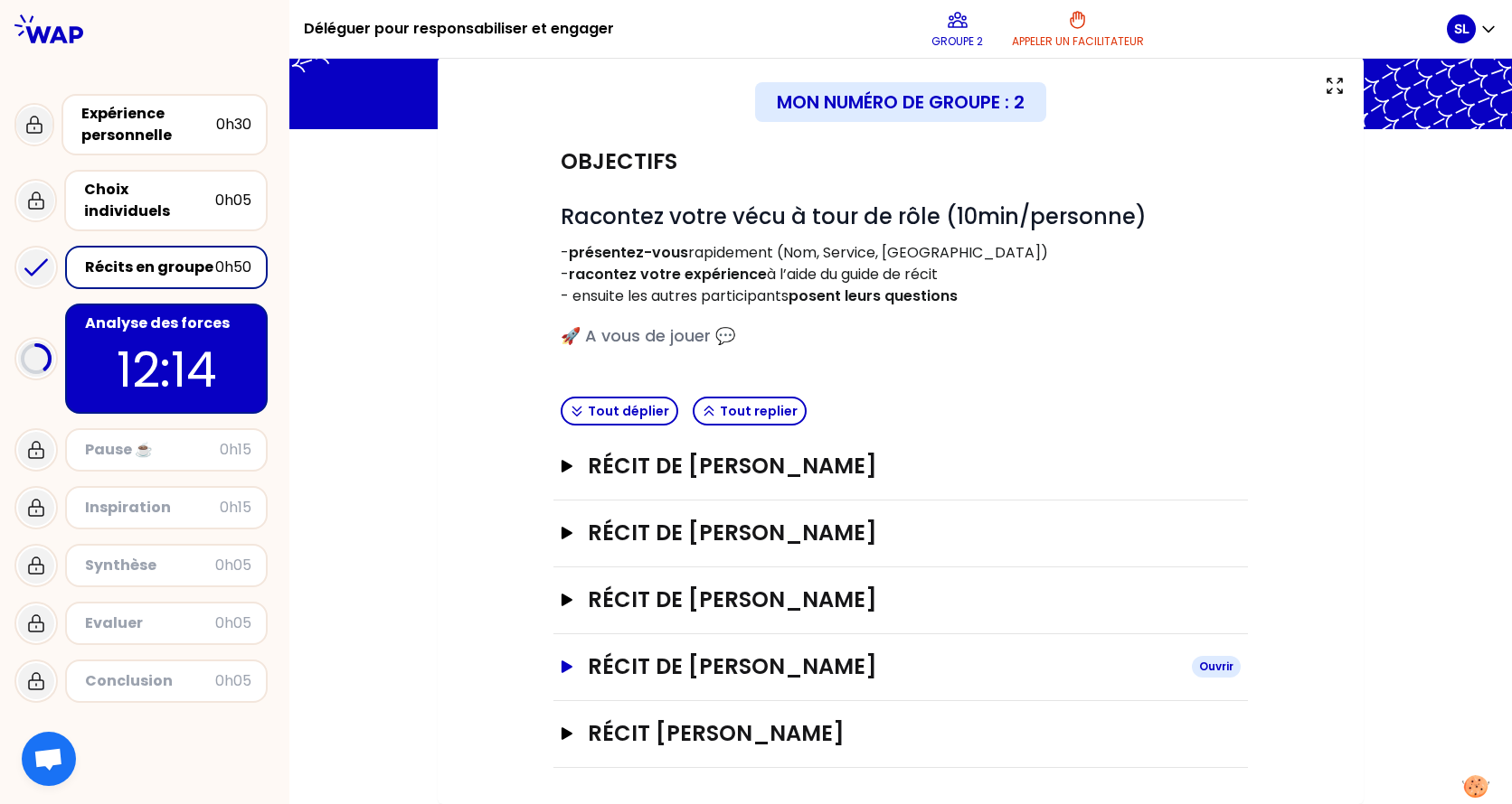
click at [561, 636] on icon "button" at bounding box center [566, 667] width 11 height 13
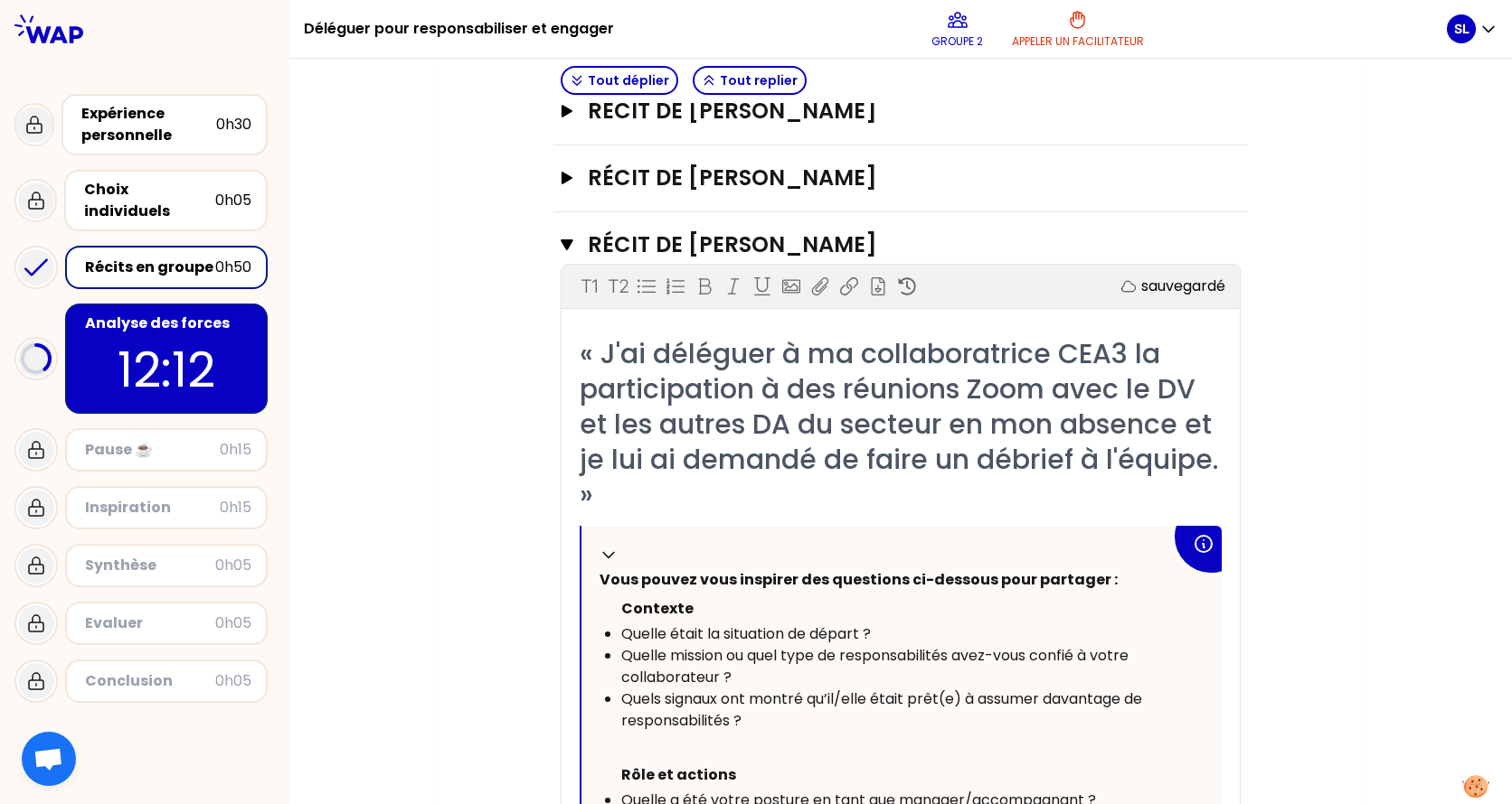
scroll to position [645, 0]
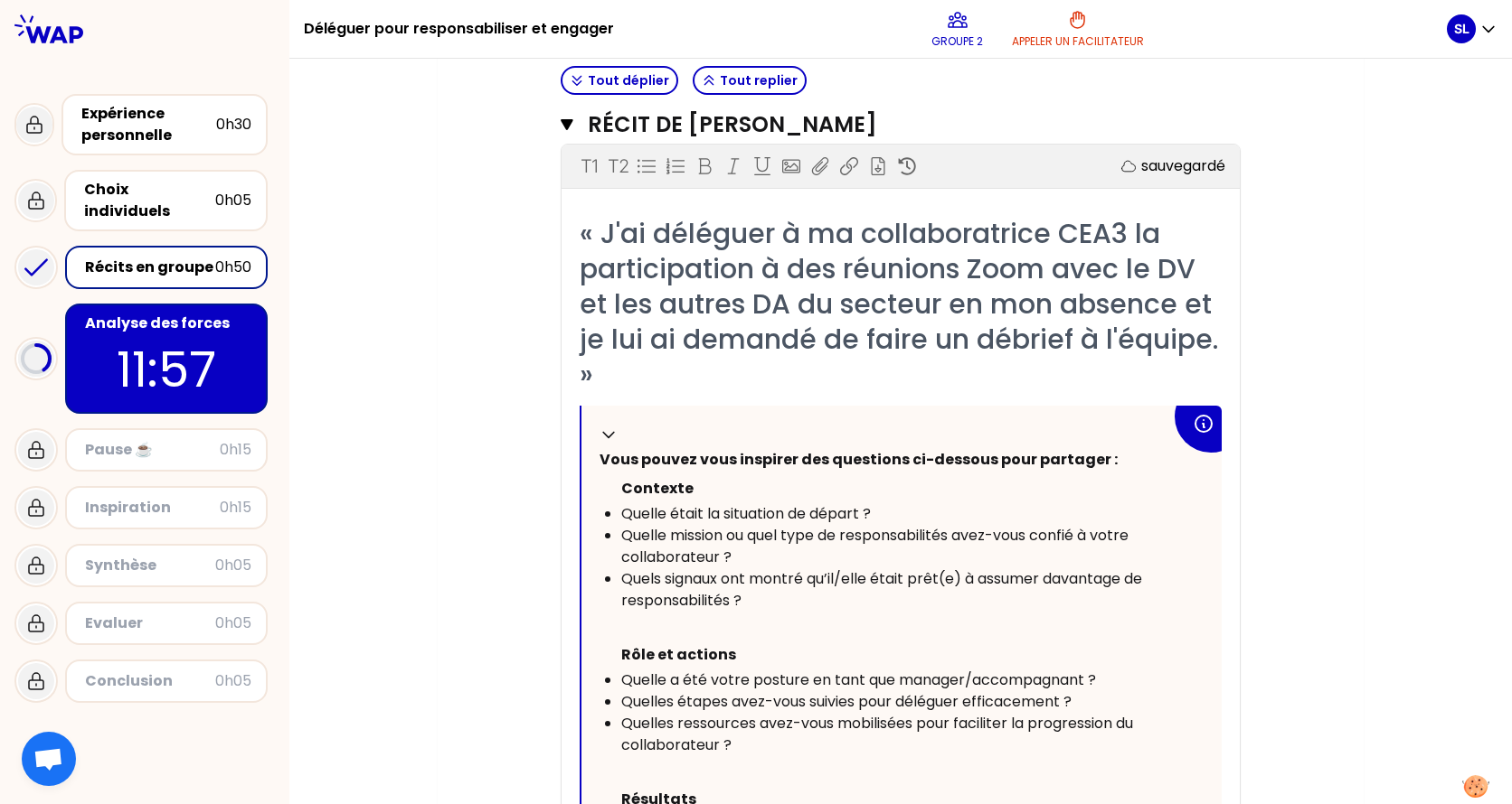
click at [41, 260] on icon at bounding box center [35, 268] width 20 height 15
click at [136, 256] on div "Récits en groupe" at bounding box center [150, 267] width 130 height 21
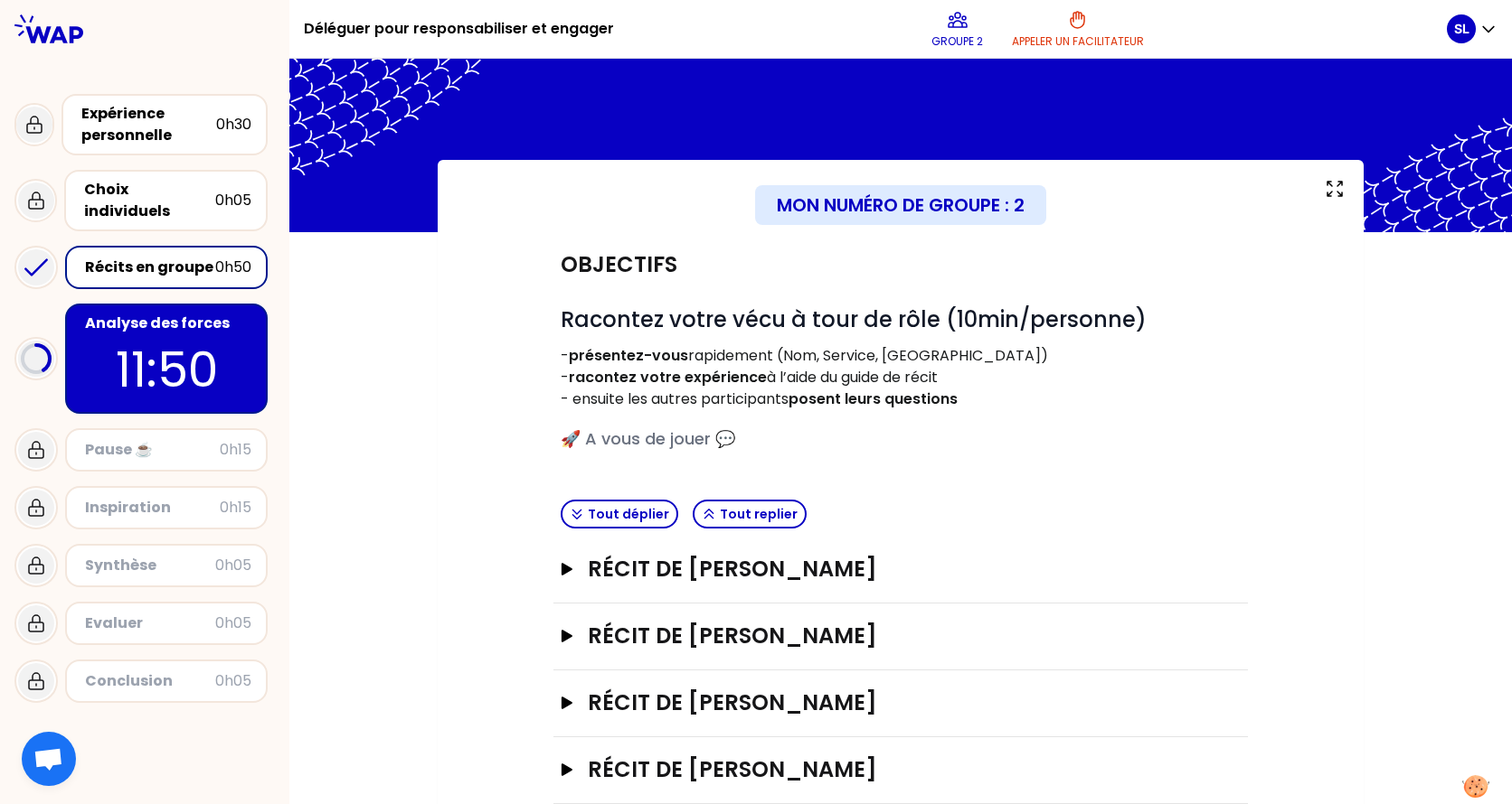
click at [143, 335] on p "11:50" at bounding box center [166, 370] width 170 height 71
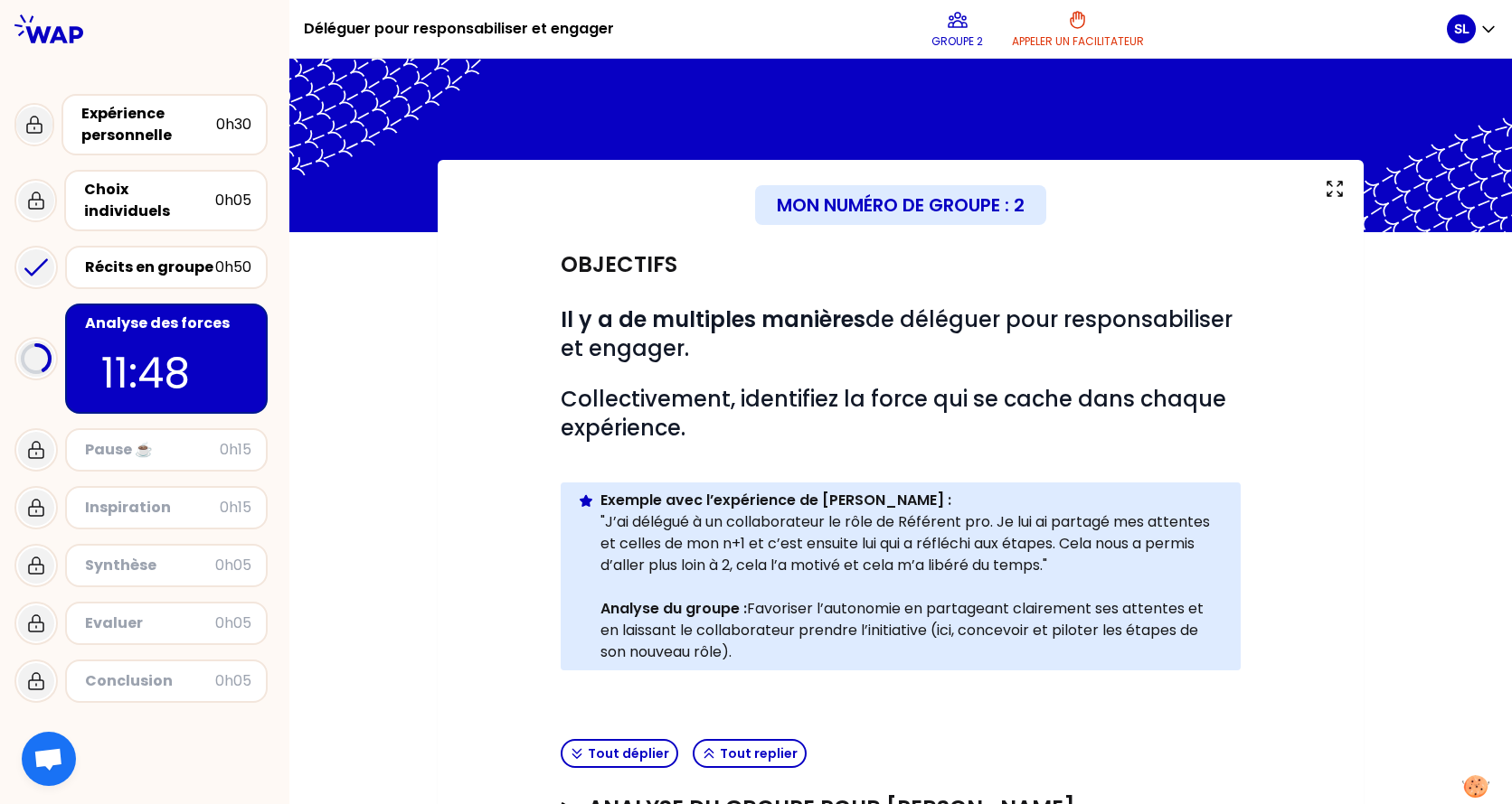
click at [143, 342] on p "11:48" at bounding box center [166, 372] width 130 height 63
click at [143, 342] on p "11:46" at bounding box center [166, 372] width 130 height 63
click at [713, 636] on button "Tout replier" at bounding box center [749, 754] width 114 height 29
drag, startPoint x: 141, startPoint y: 322, endPoint x: 179, endPoint y: 376, distance: 66.0
click at [143, 325] on div "Analyse des forces 11:43" at bounding box center [166, 359] width 202 height 110
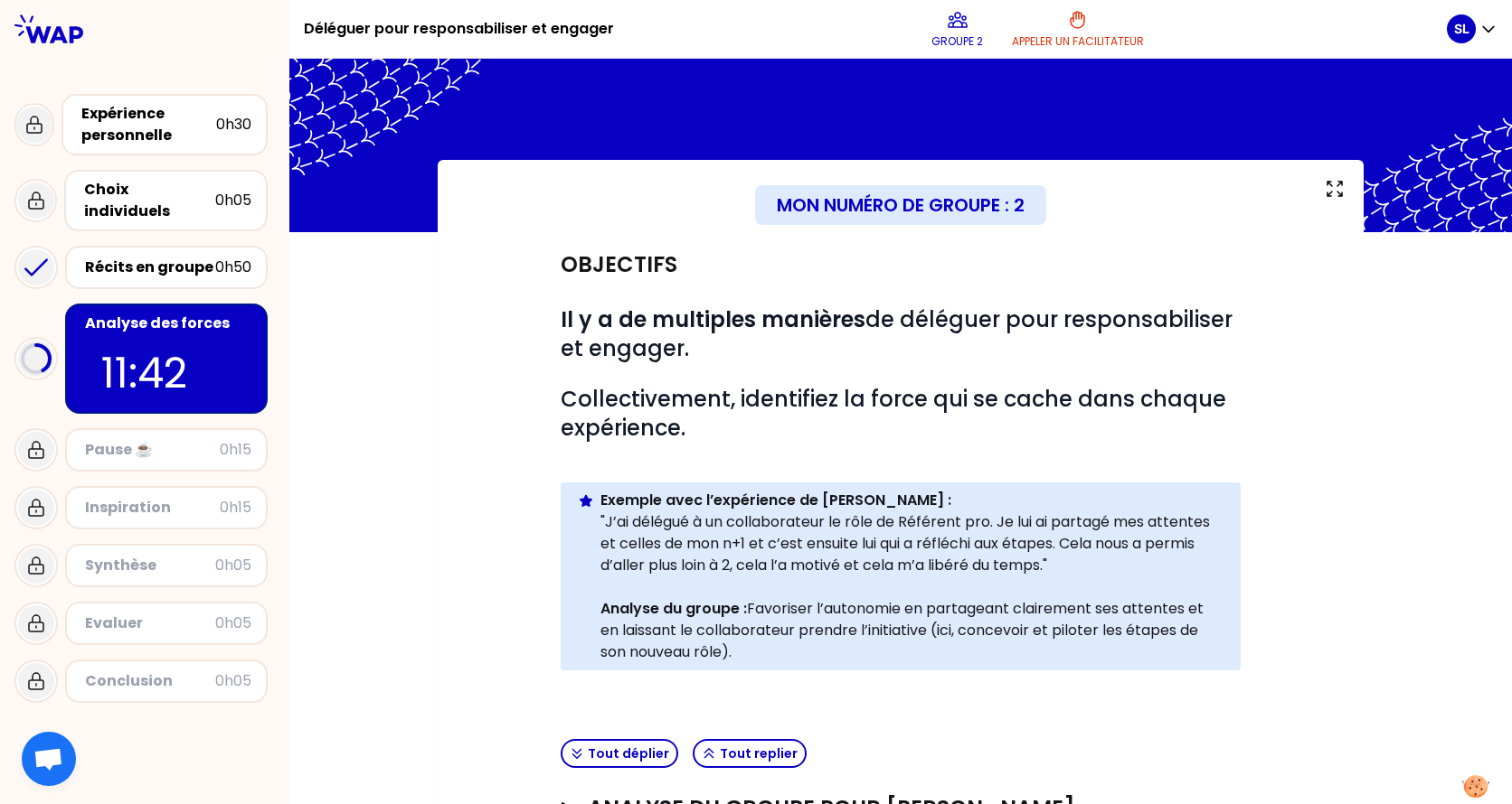
drag, startPoint x: 53, startPoint y: 343, endPoint x: 159, endPoint y: 343, distance: 106.0
click at [60, 343] on div "Analyse des forces 11:42" at bounding box center [144, 358] width 260 height 125
click at [219, 346] on p "11:42" at bounding box center [166, 372] width 130 height 63
drag, startPoint x: 569, startPoint y: 754, endPoint x: 593, endPoint y: 754, distance: 24.0
click at [571, 636] on icon "button" at bounding box center [576, 753] width 15 height 15
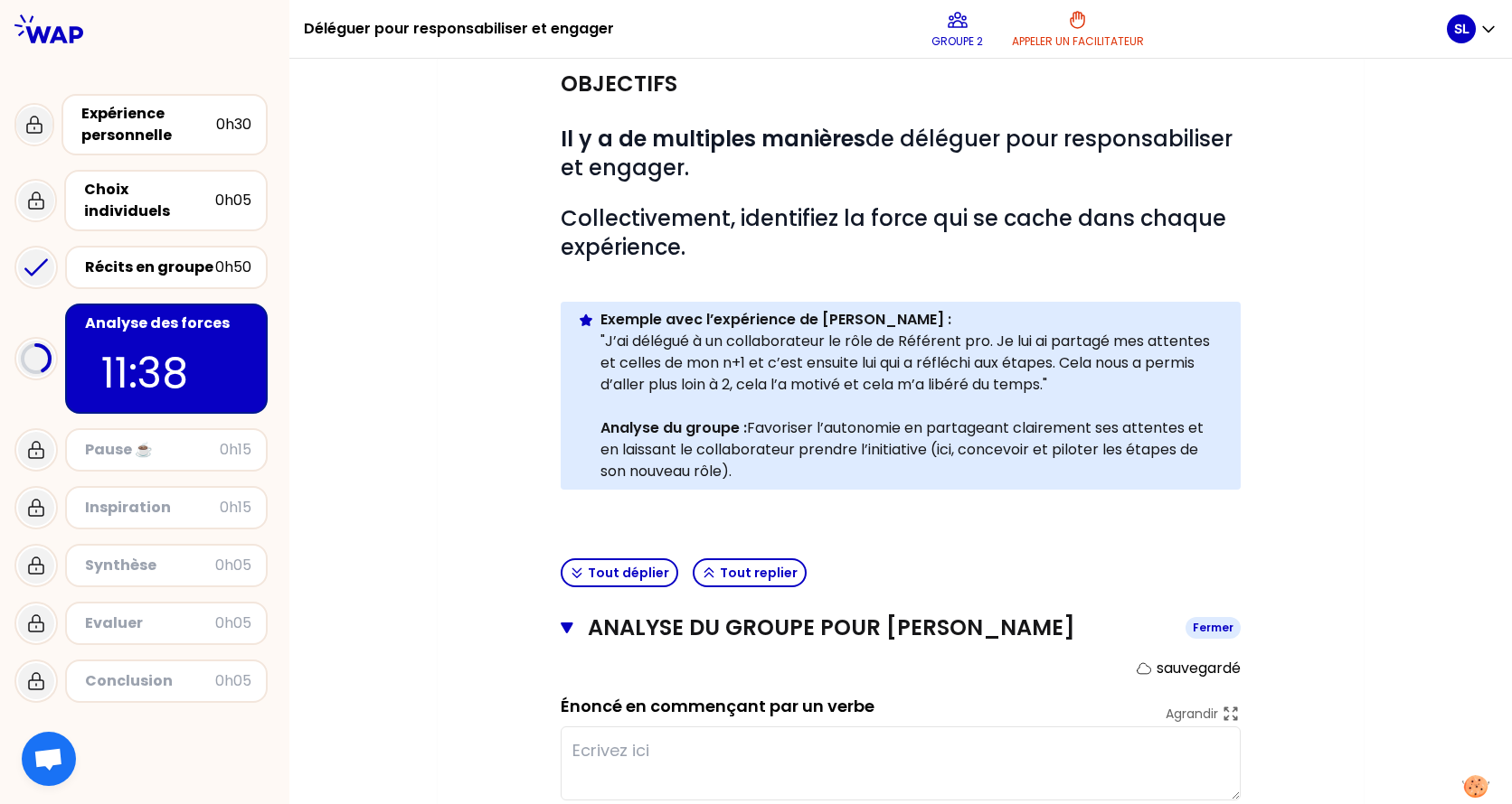
scroll to position [542, 0]
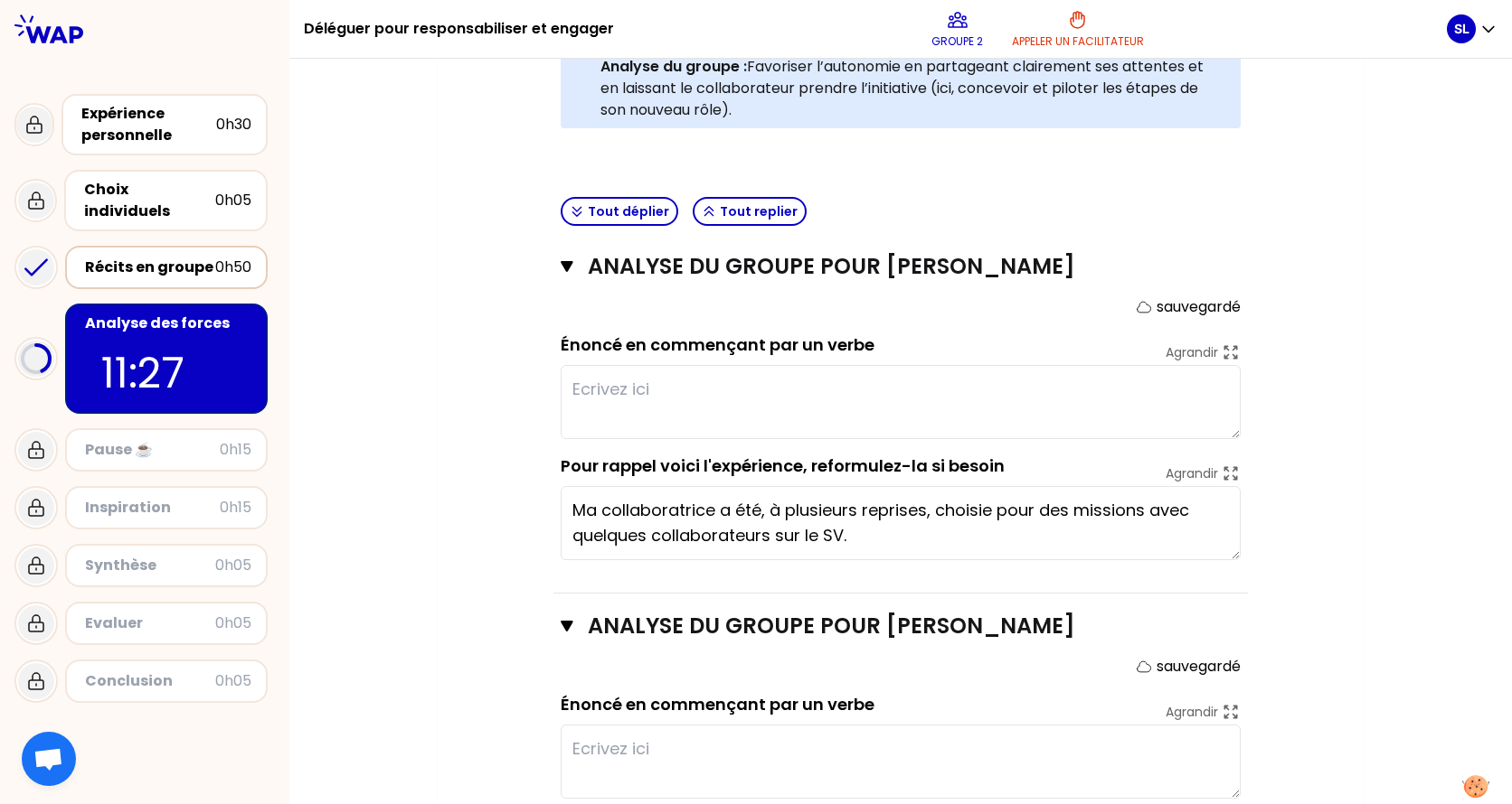
click at [156, 257] on div "Récits en groupe" at bounding box center [150, 267] width 130 height 21
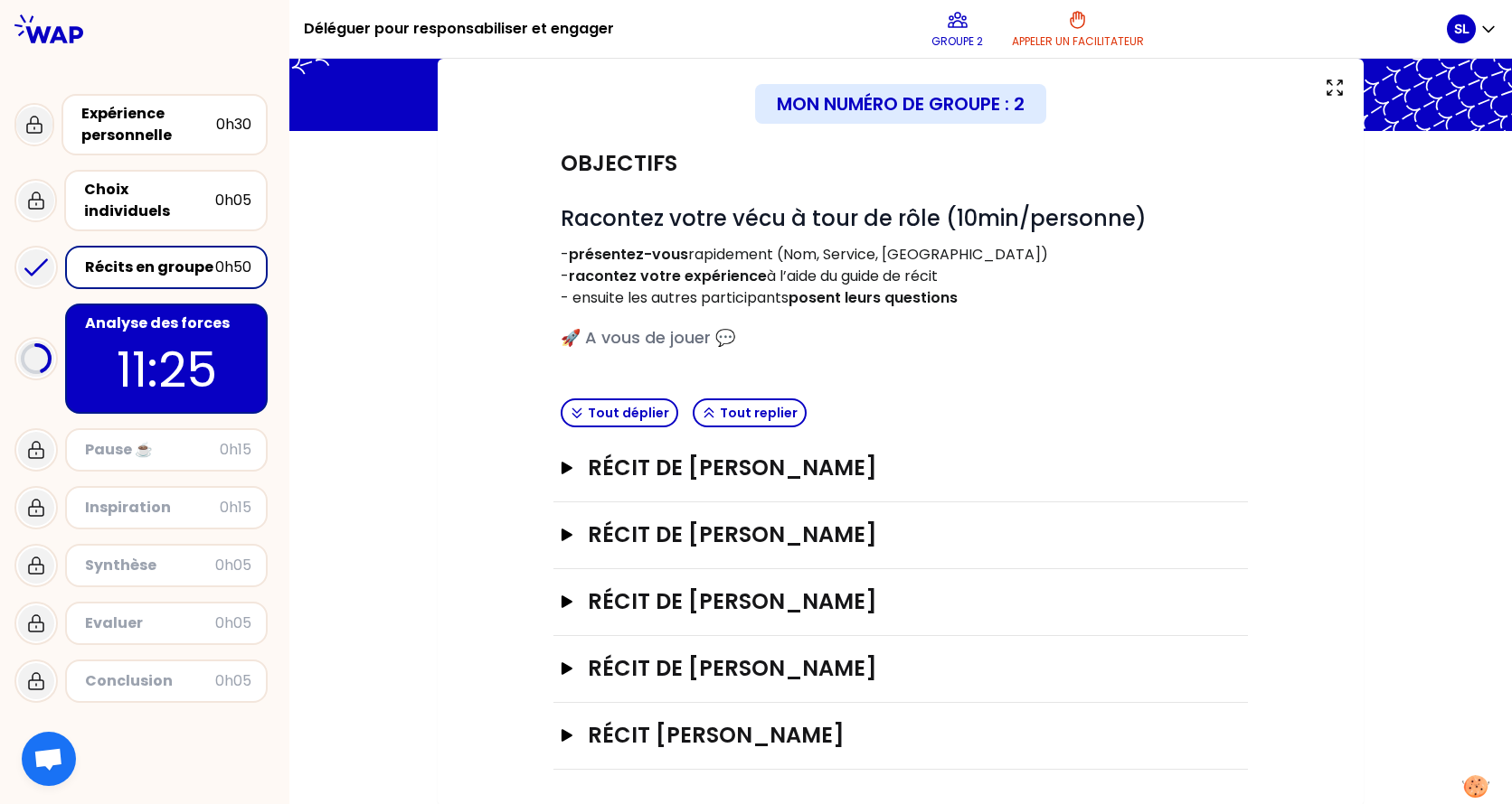
scroll to position [103, 0]
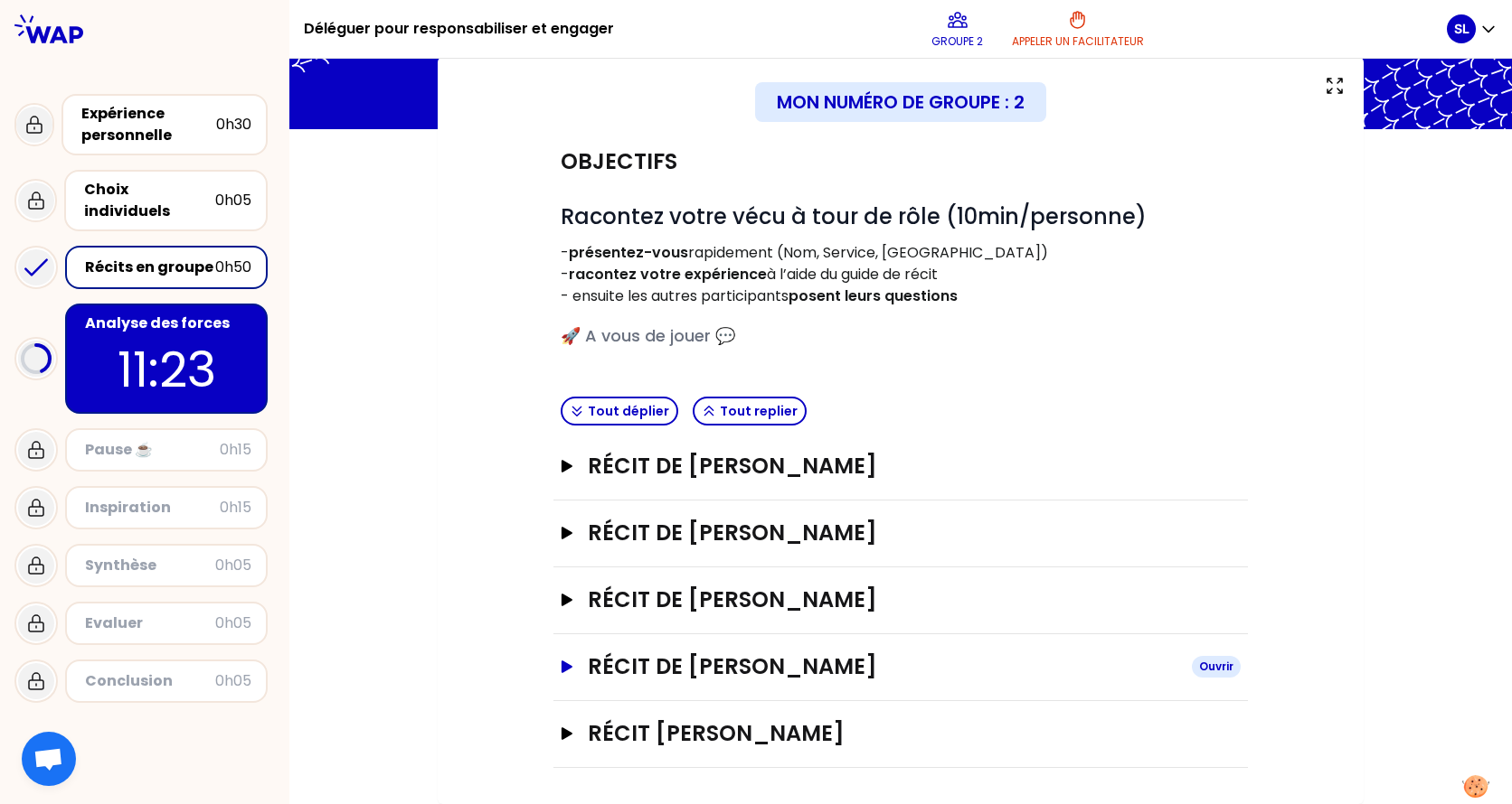
click at [559, 636] on icon "button" at bounding box center [566, 667] width 15 height 13
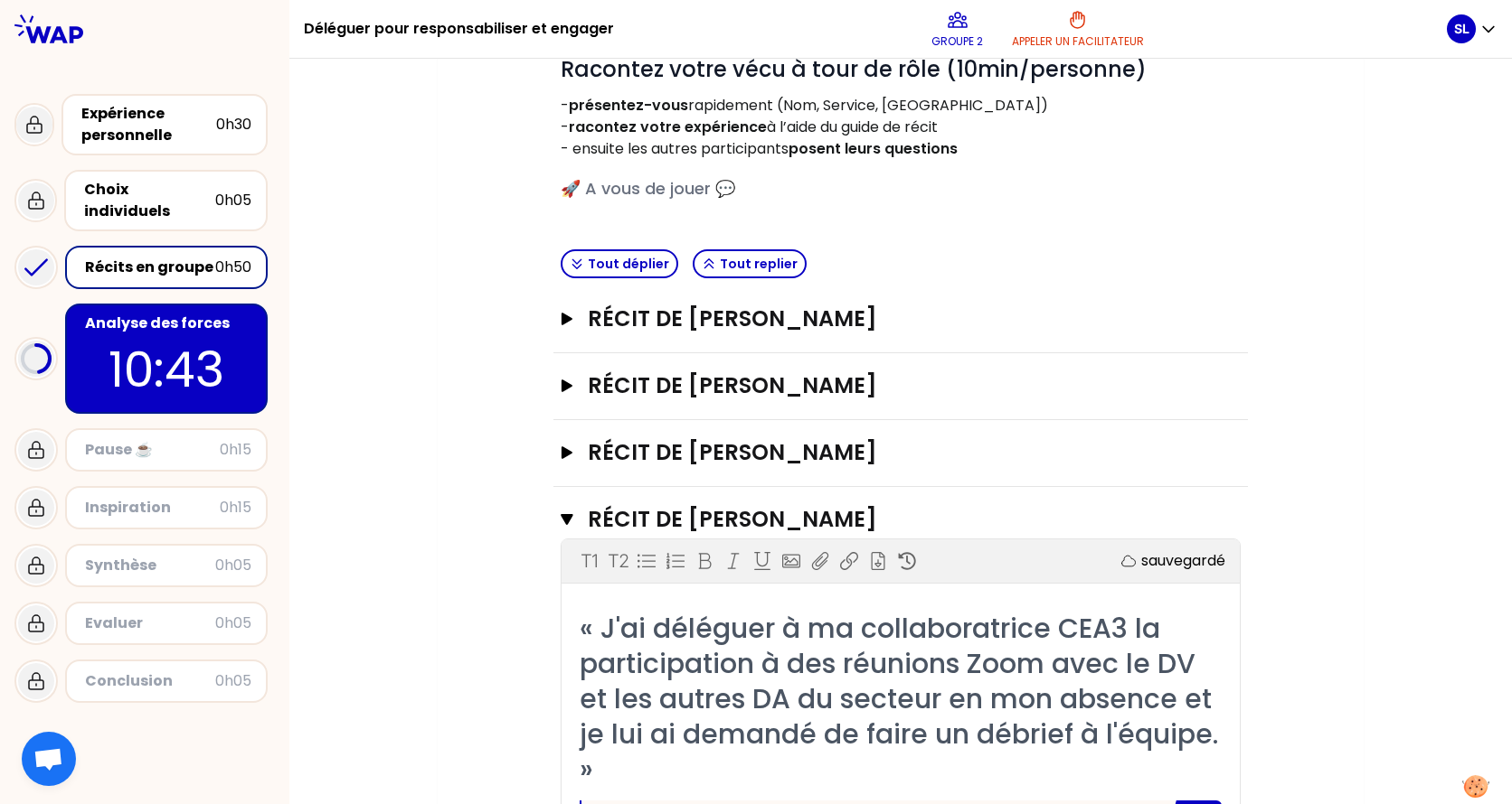
scroll to position [247, 0]
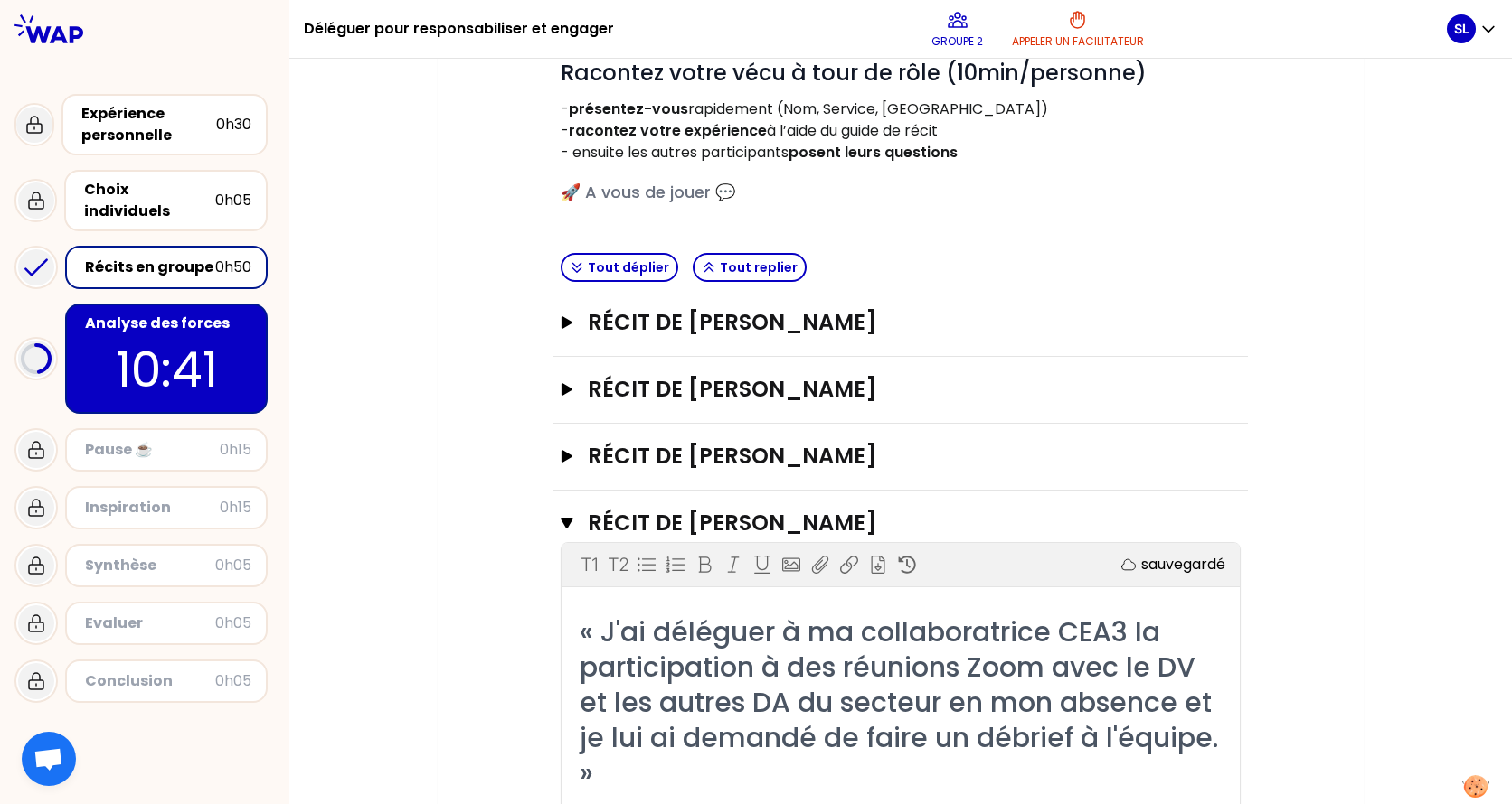
click at [102, 256] on div "Récits en groupe" at bounding box center [150, 267] width 130 height 21
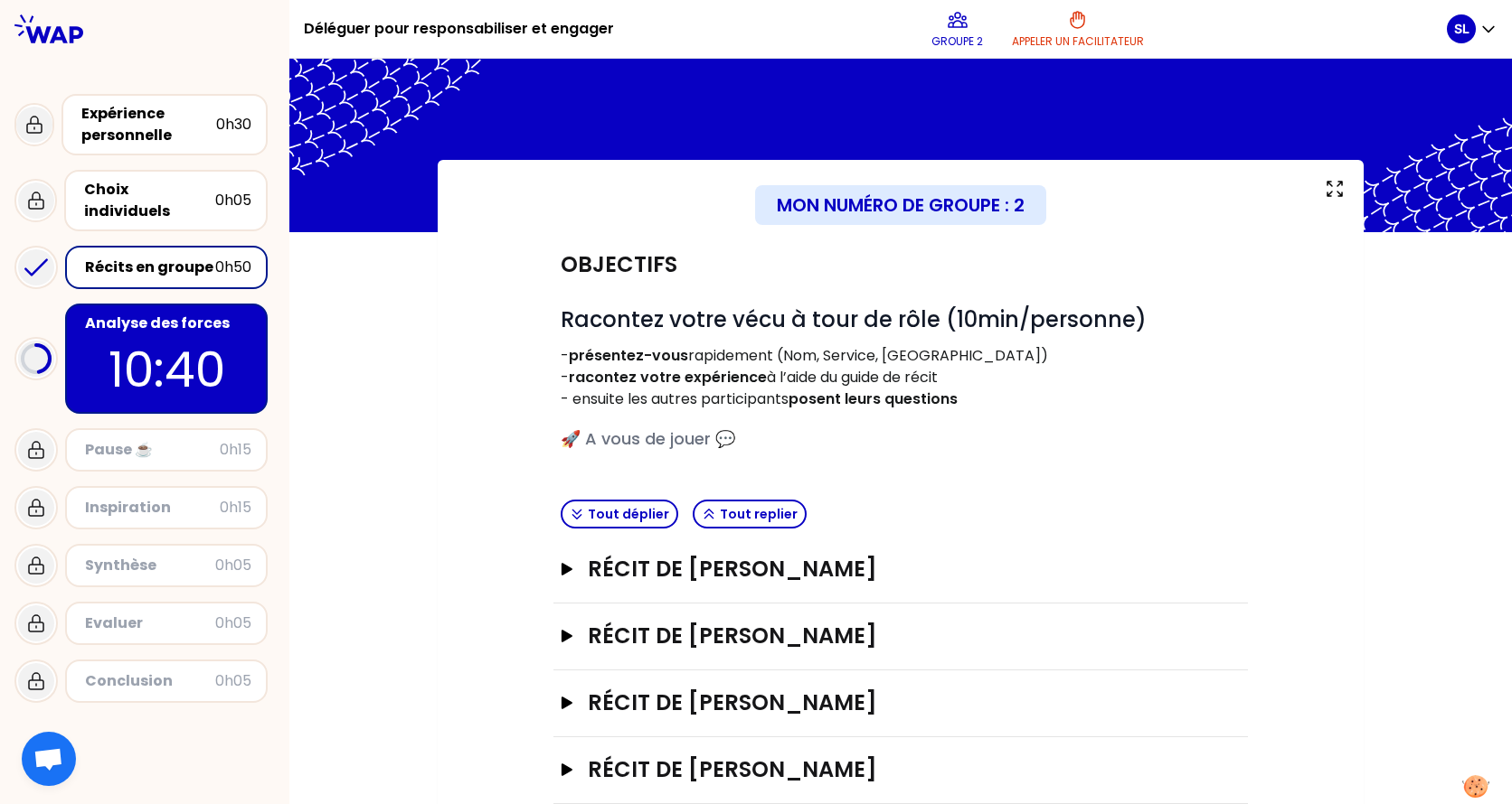
click at [139, 345] on p "10:40" at bounding box center [166, 370] width 170 height 71
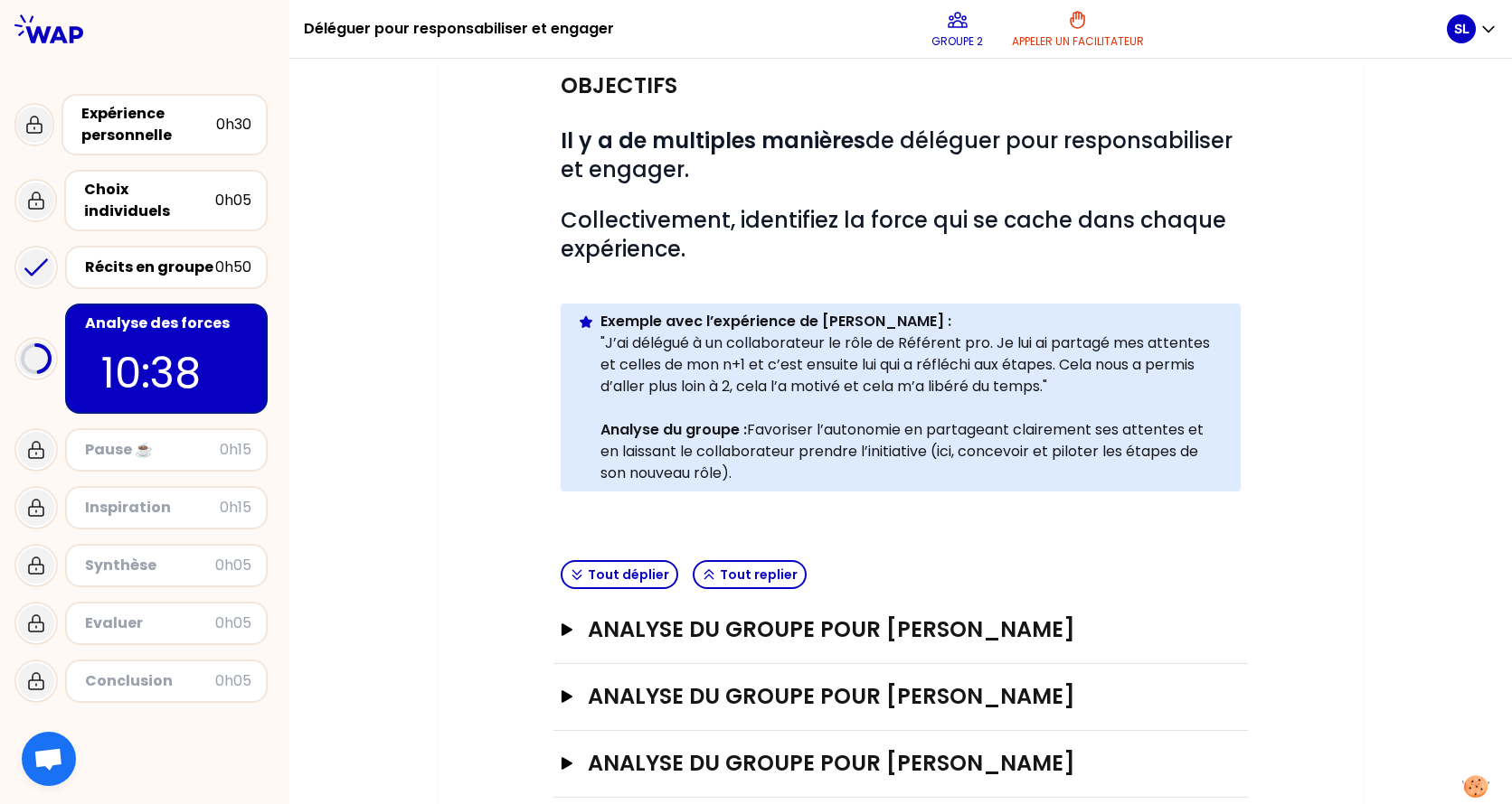
scroll to position [342, 0]
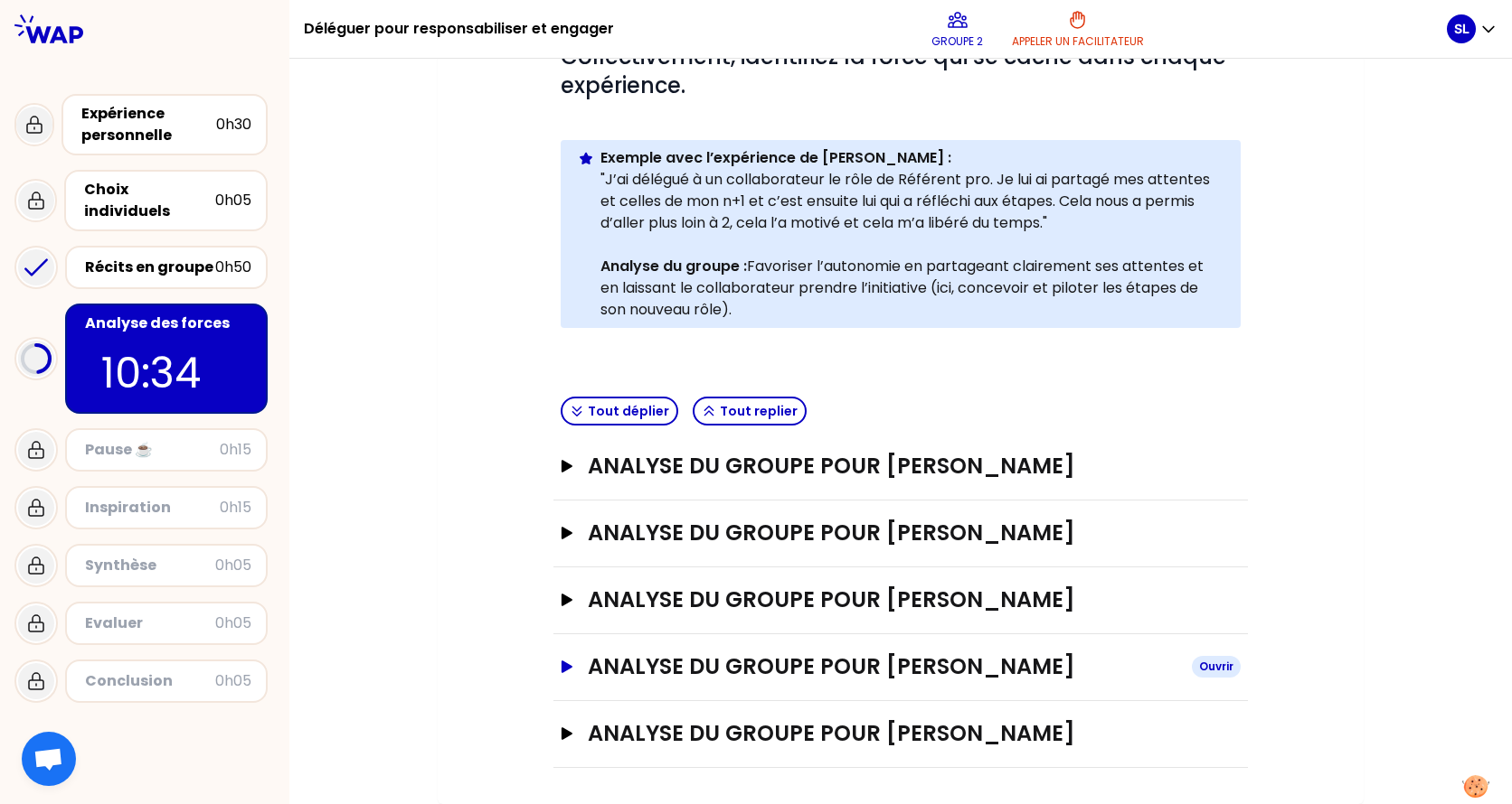
click at [560, 636] on button "ANALYSE DU GROUPE POUR [PERSON_NAME] Ouvrir" at bounding box center [900, 667] width 680 height 29
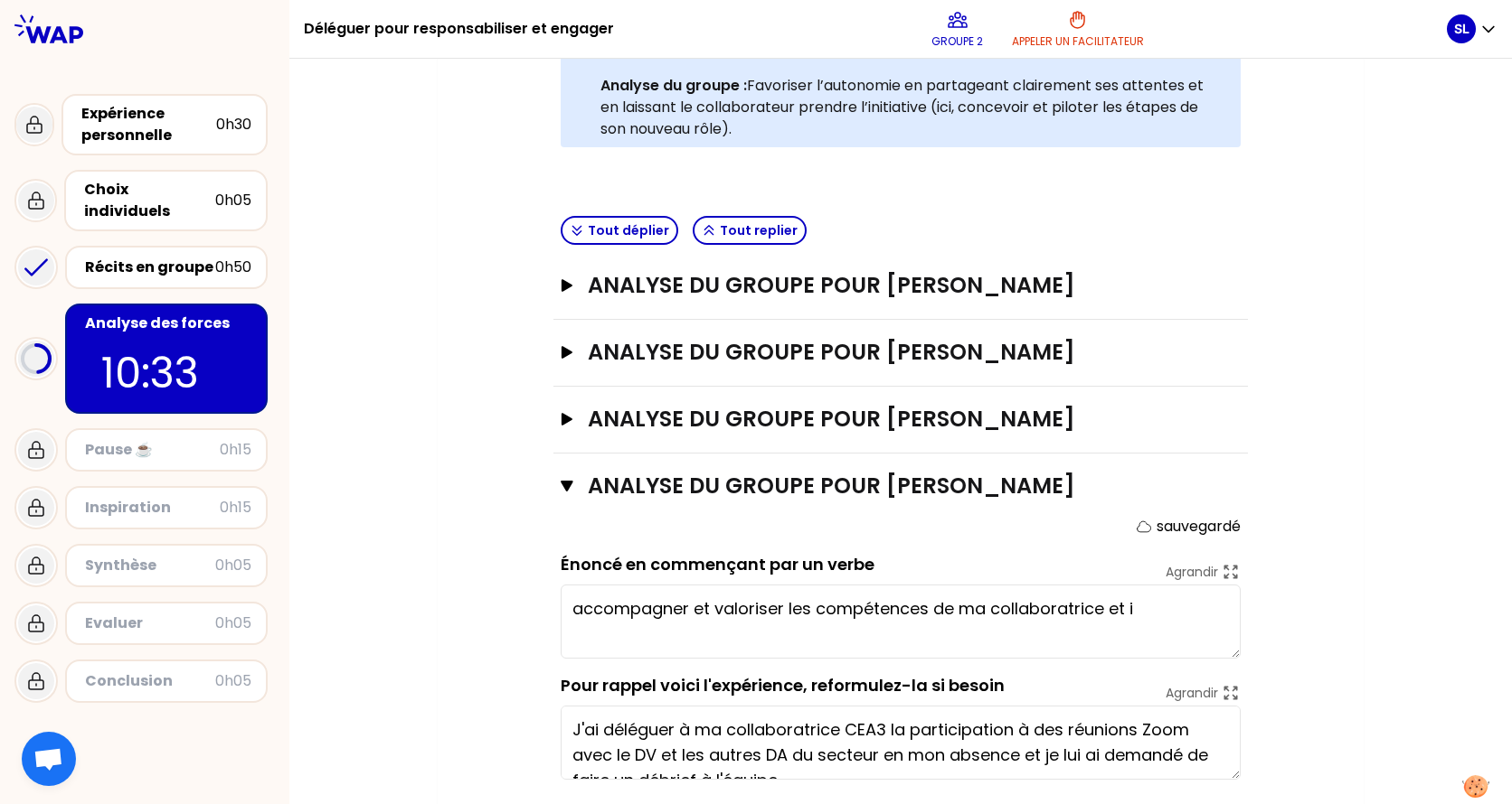
scroll to position [636, 0]
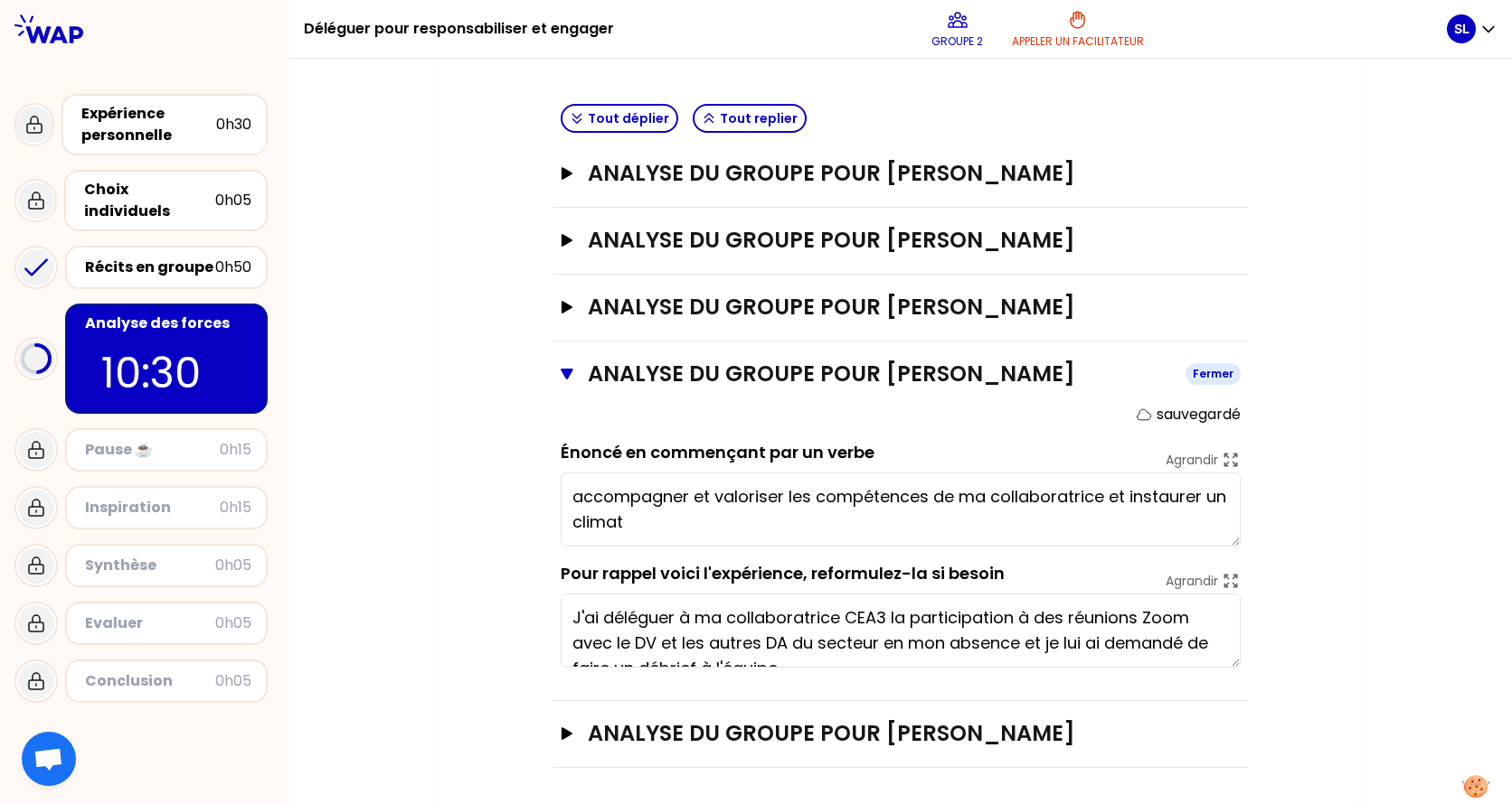
type textarea "accompagner et valoriser les compétences de ma collaboratrice et instaurer un c…"
click at [565, 371] on icon "button" at bounding box center [566, 373] width 12 height 11
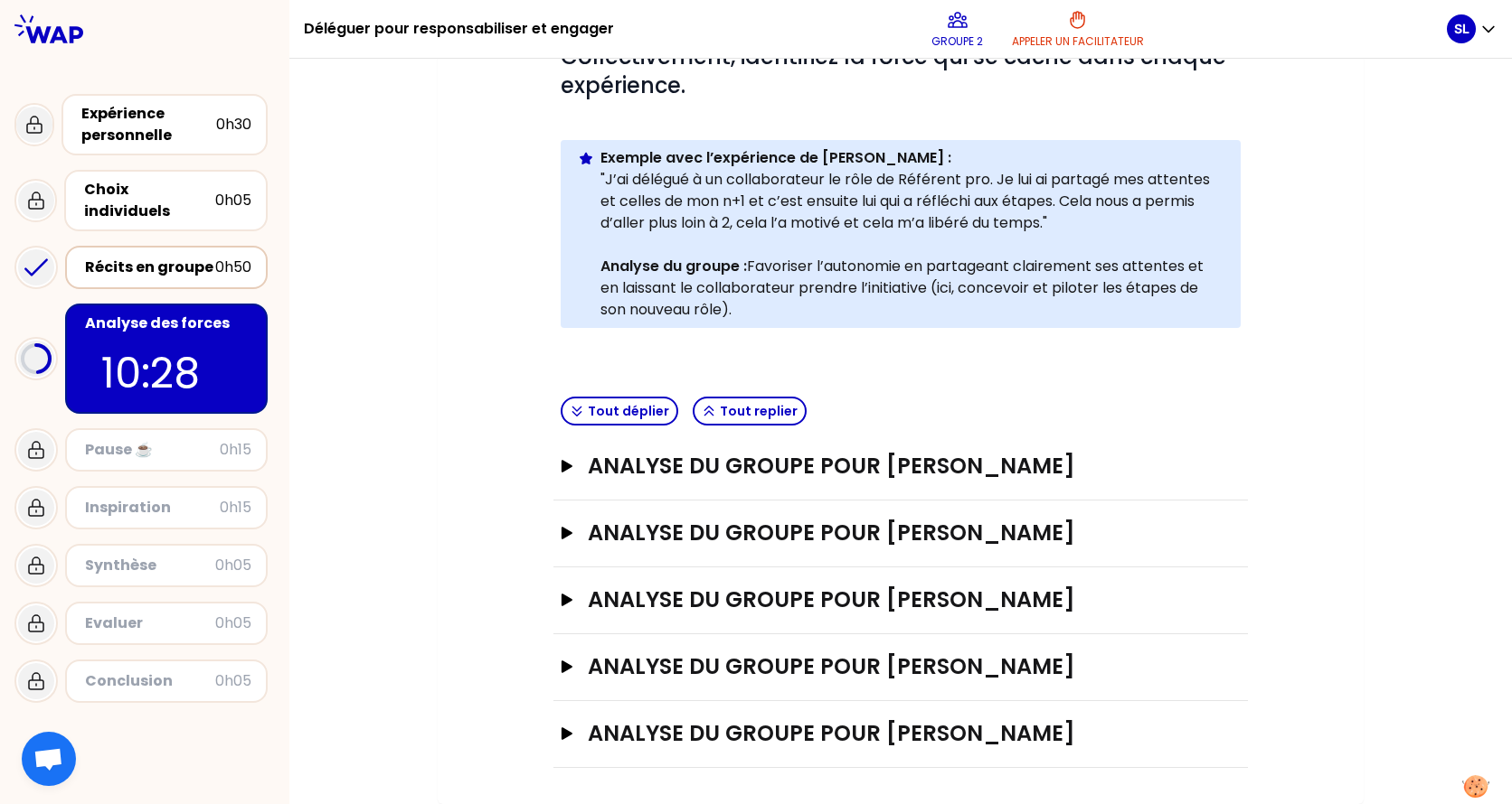
click at [106, 256] on div "Récits en groupe" at bounding box center [150, 267] width 130 height 21
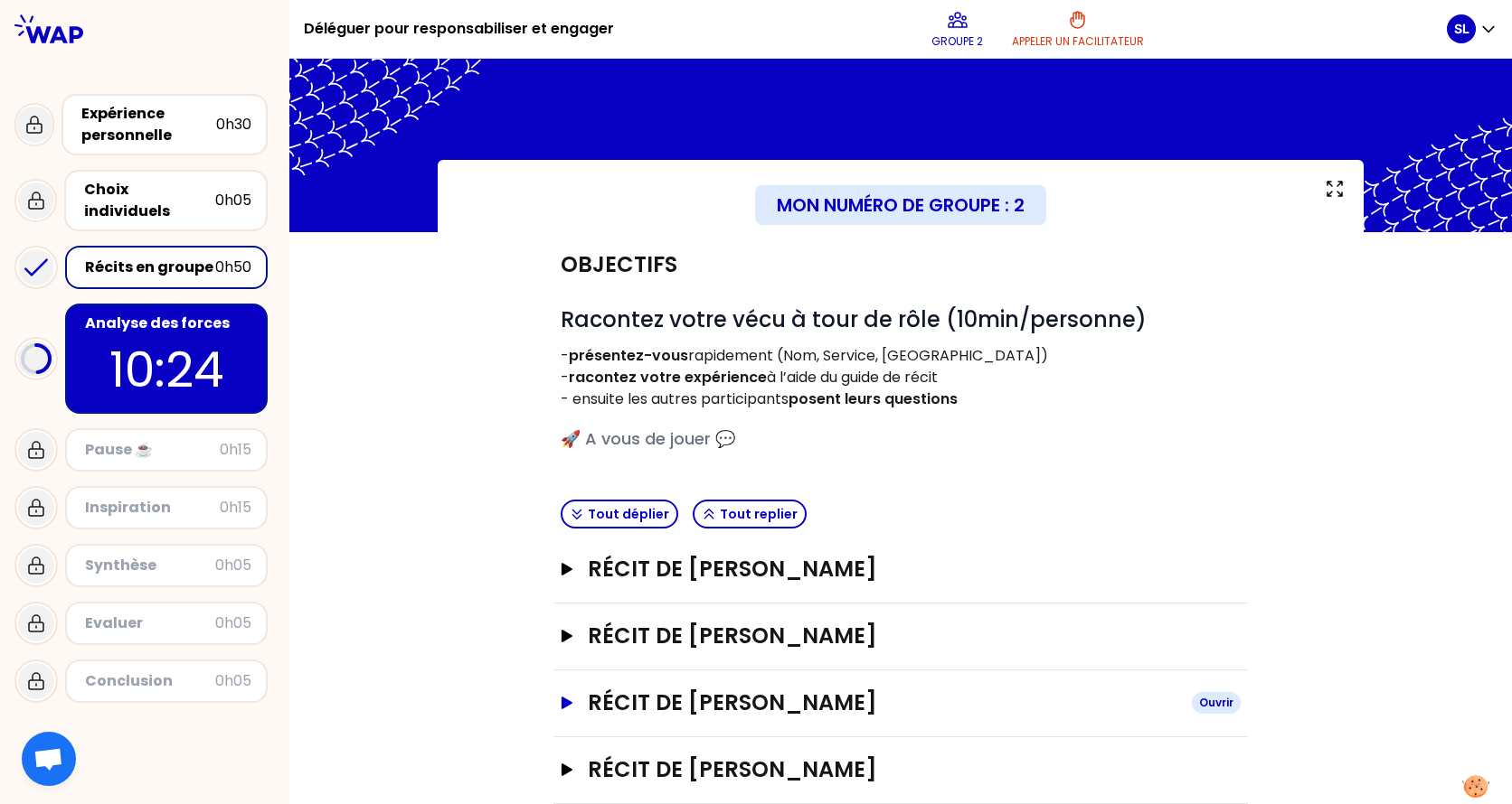
scroll to position [103, 0]
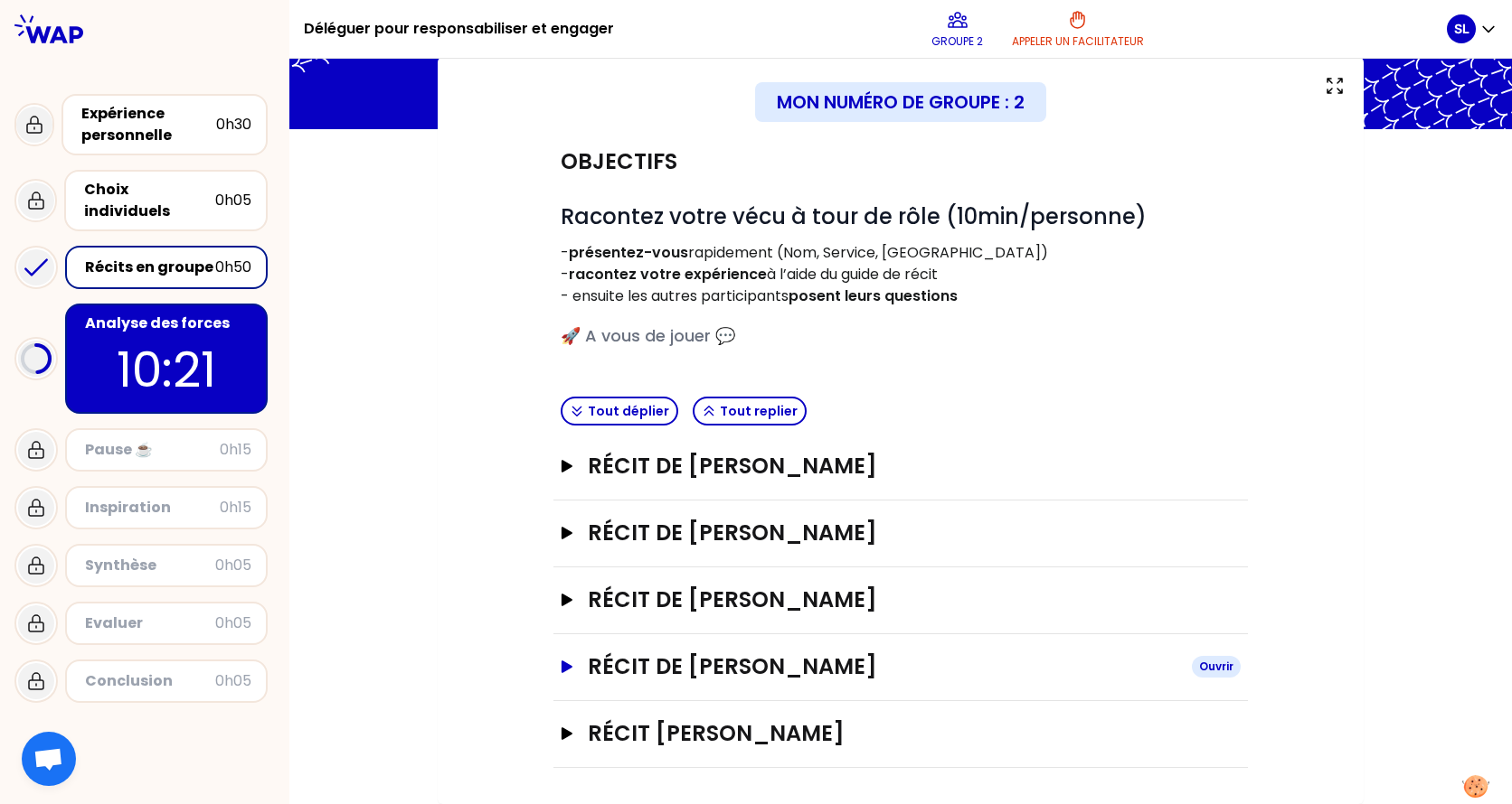
click at [561, 636] on icon "button" at bounding box center [566, 667] width 11 height 13
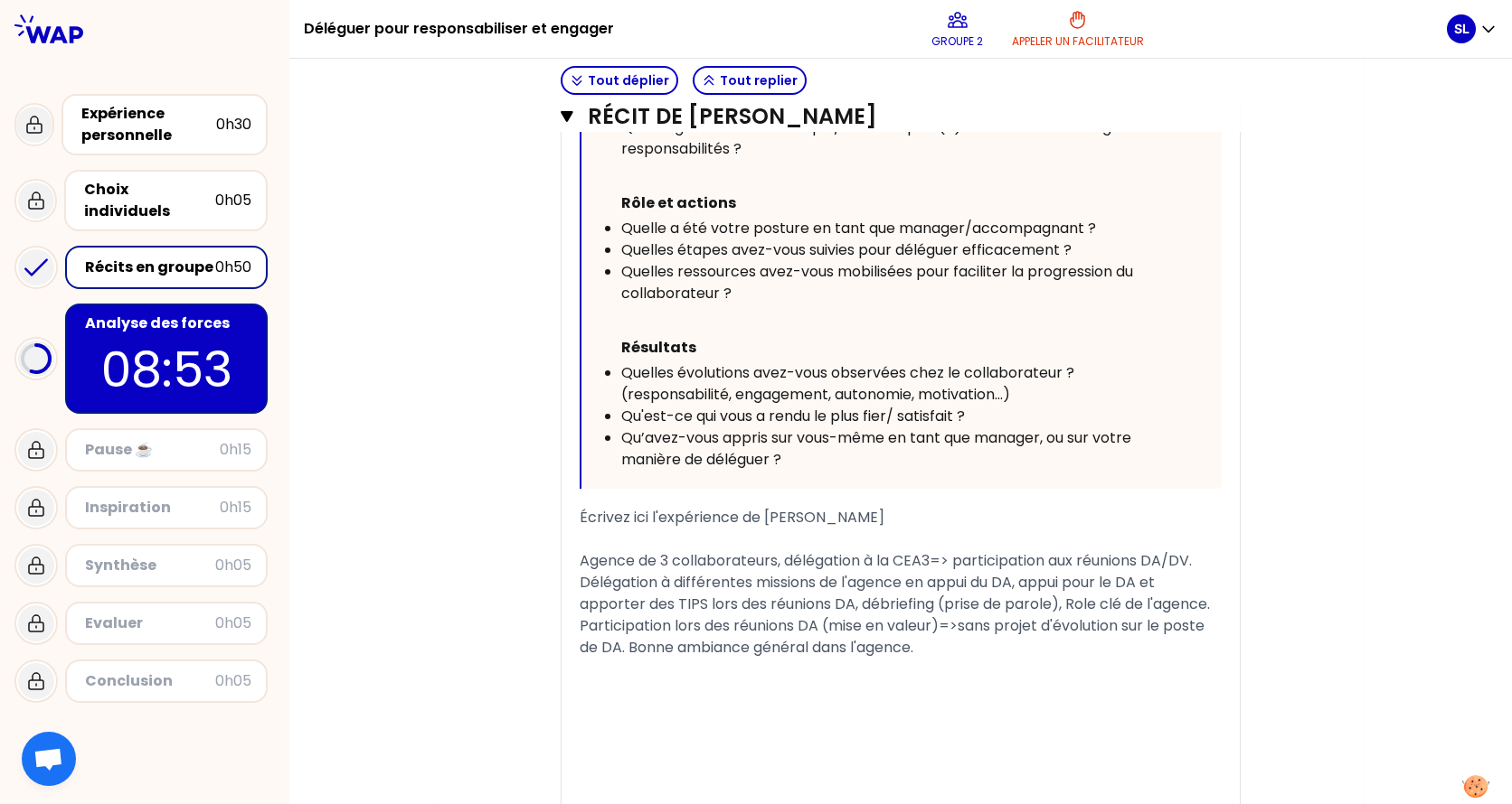
scroll to position [1187, 0]
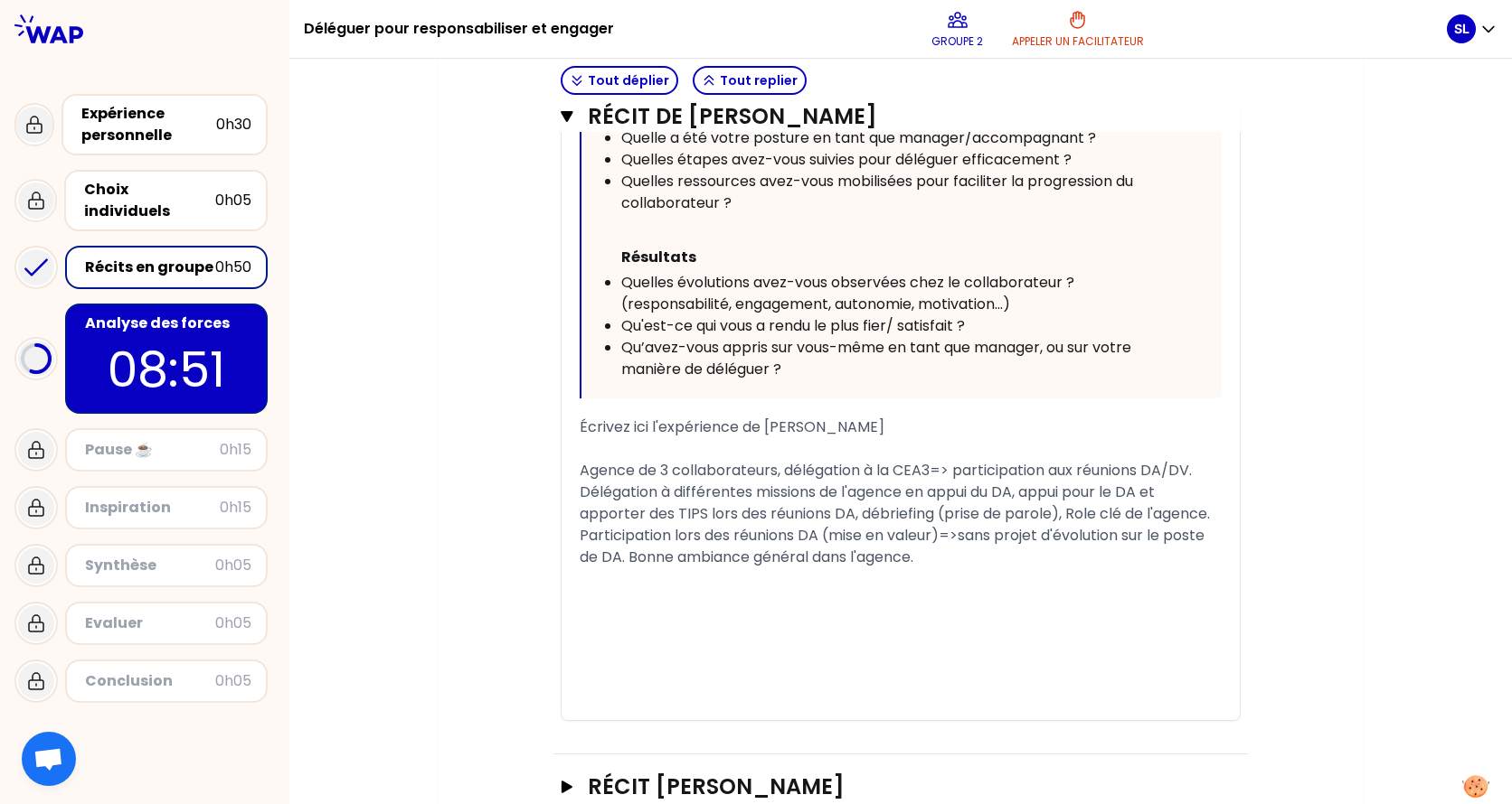
drag, startPoint x: 785, startPoint y: 544, endPoint x: 711, endPoint y: 552, distance: 74.4
click at [779, 544] on span "Participation lors des réunions DA (mise en valeur)=>sans projet d'évolution su…" at bounding box center [893, 547] width 628 height 43
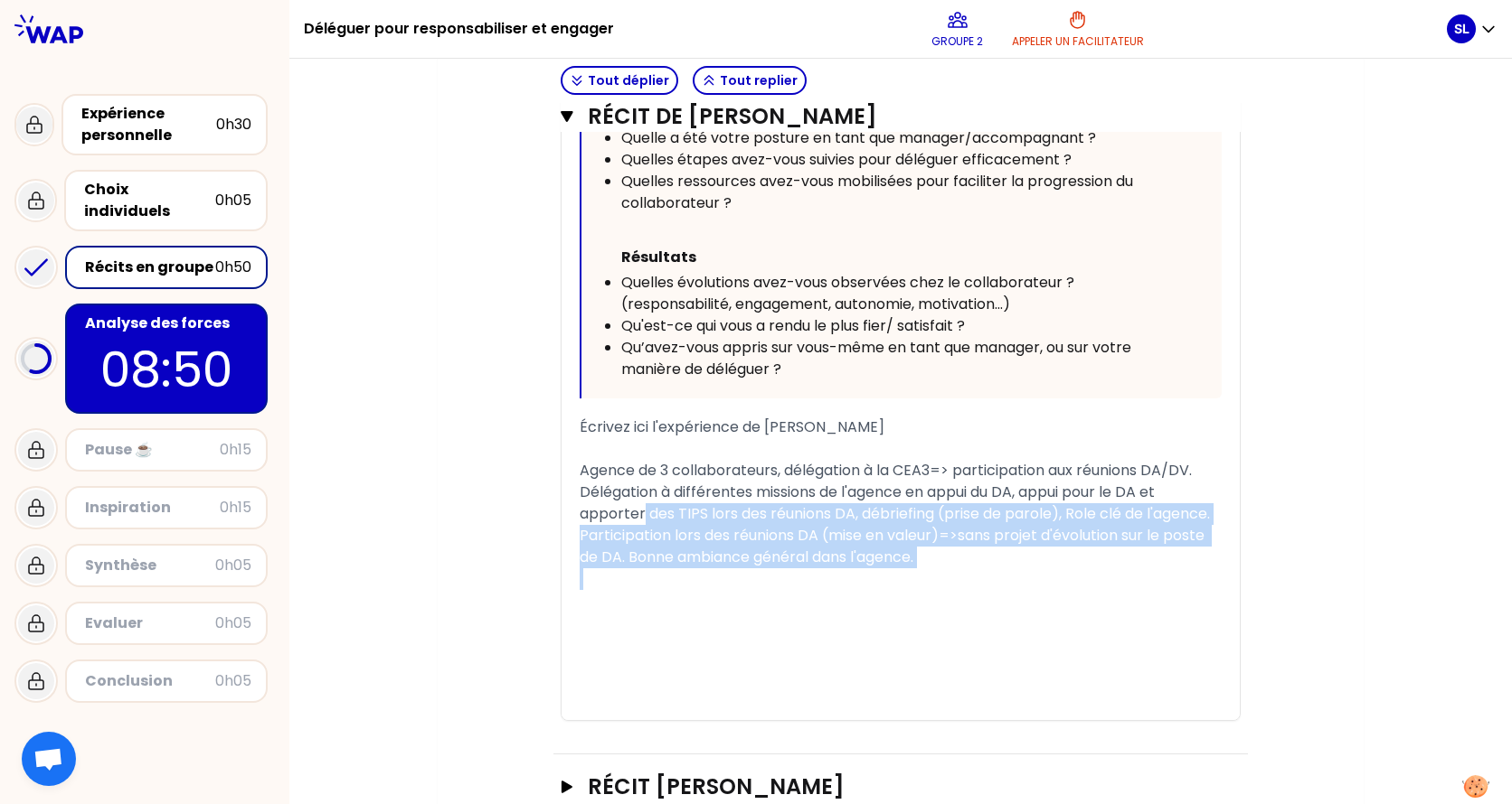
drag, startPoint x: 634, startPoint y: 511, endPoint x: 693, endPoint y: 519, distance: 59.5
click at [696, 538] on div "« J'ai déléguer à ma collaboratrice CEA3 la participation à des réunions Zoom a…" at bounding box center [900, 197] width 642 height 1047
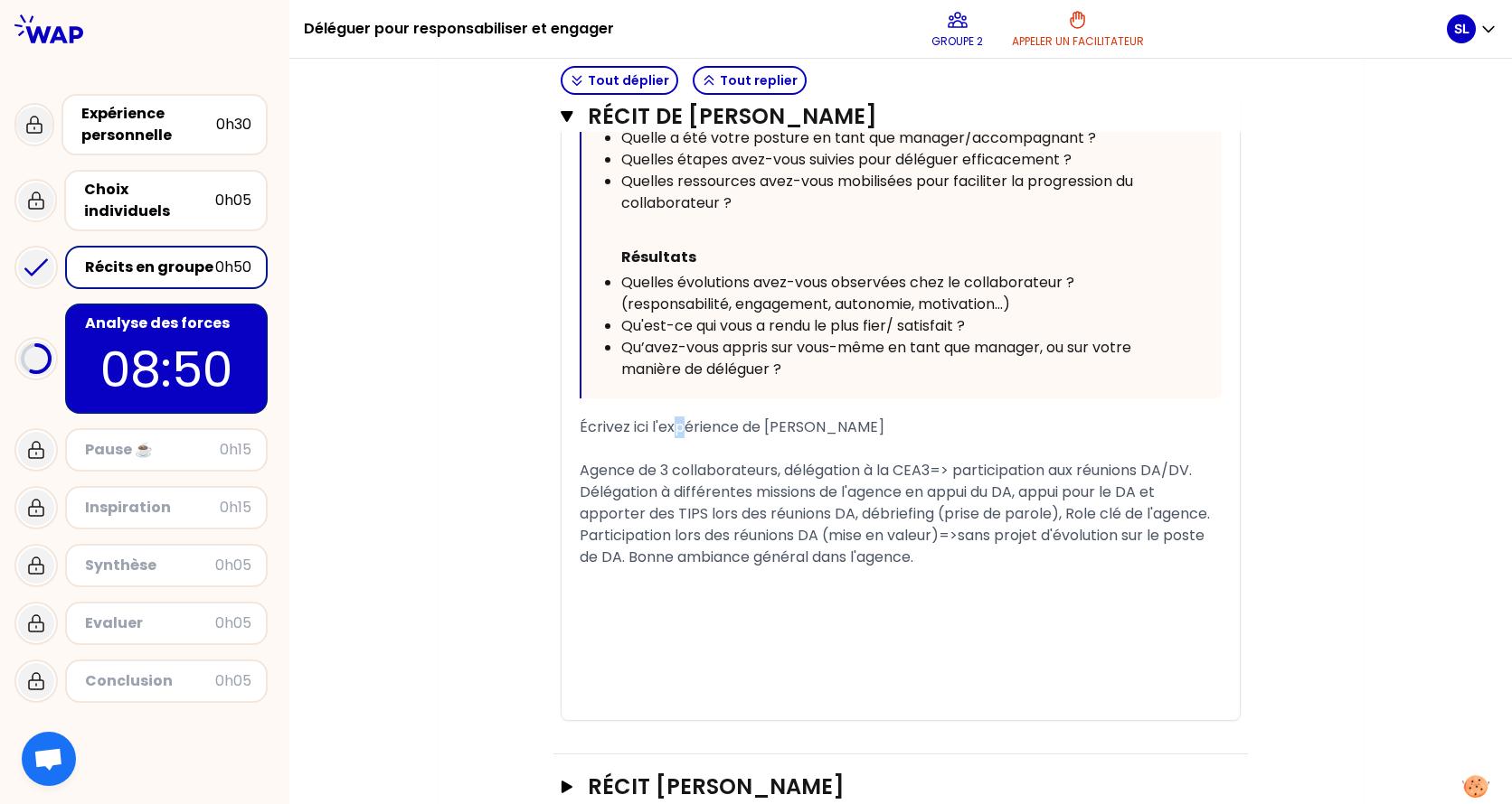
drag, startPoint x: 674, startPoint y: 420, endPoint x: 663, endPoint y: 441, distance: 23.7
click at [664, 439] on div "« J'ai déléguer à ma collaboratrice CEA3 la participation à des réunions Zoom a…" at bounding box center [900, 197] width 642 height 1047
click at [663, 442] on div "﻿" at bounding box center [900, 449] width 642 height 21
click at [646, 437] on div "Écrivez ici l'expérience de [PERSON_NAME]" at bounding box center [900, 428] width 642 height 21
click at [185, 343] on p "08:31" at bounding box center [166, 370] width 170 height 71
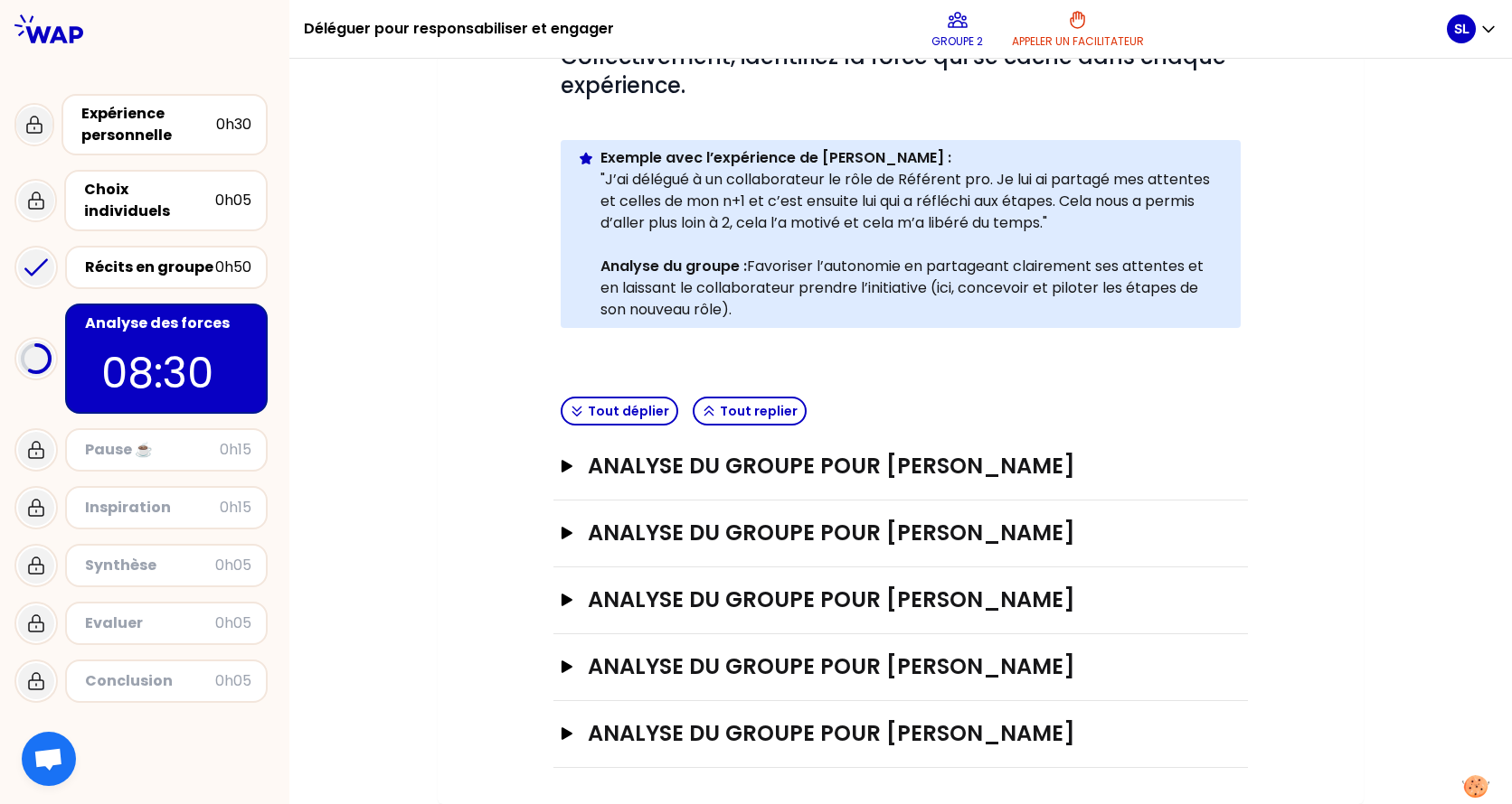
scroll to position [342, 0]
click at [561, 602] on icon "button" at bounding box center [566, 600] width 11 height 13
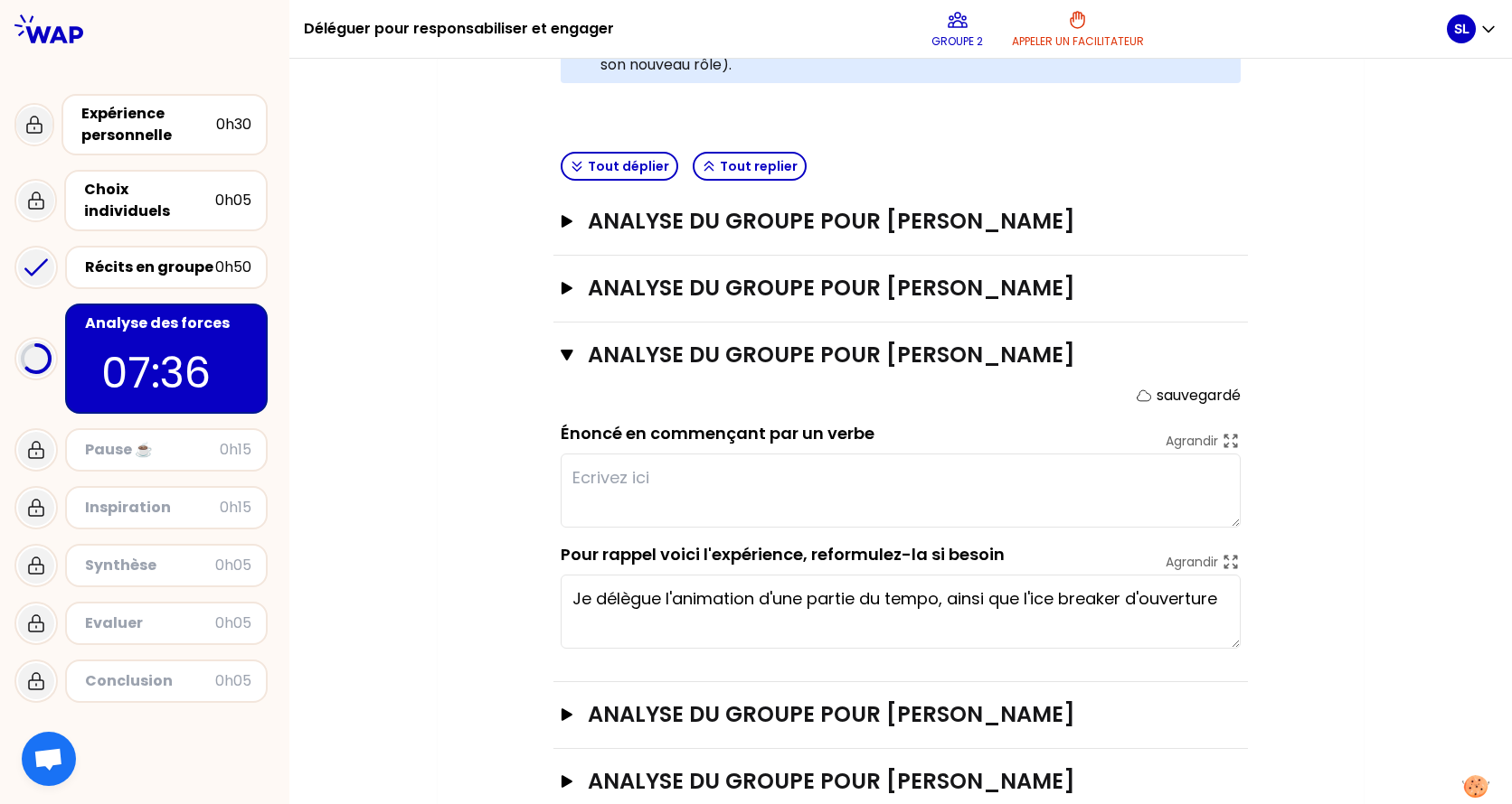
scroll to position [613, 0]
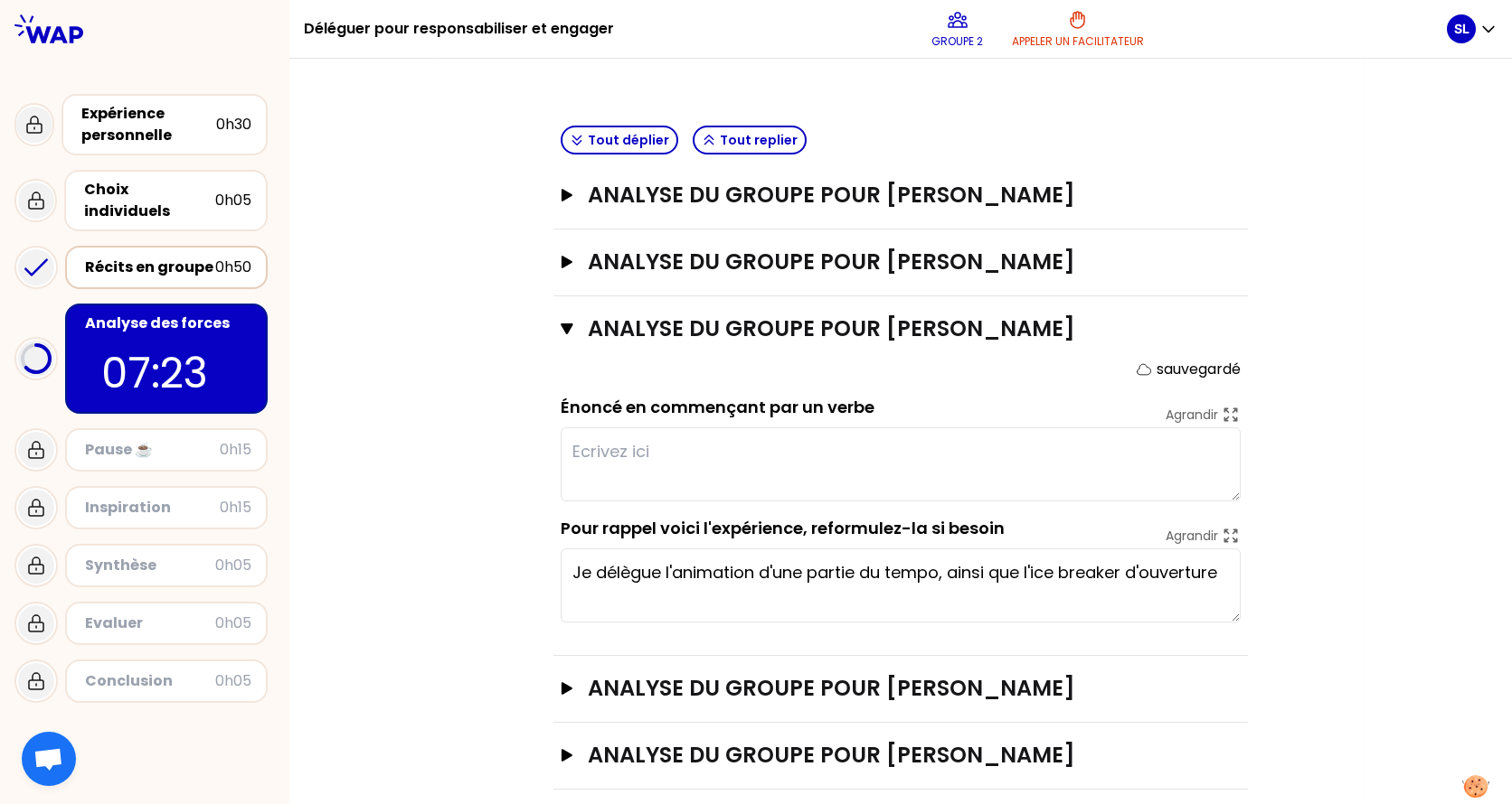
click at [151, 256] on div "Récits en groupe" at bounding box center [150, 267] width 130 height 21
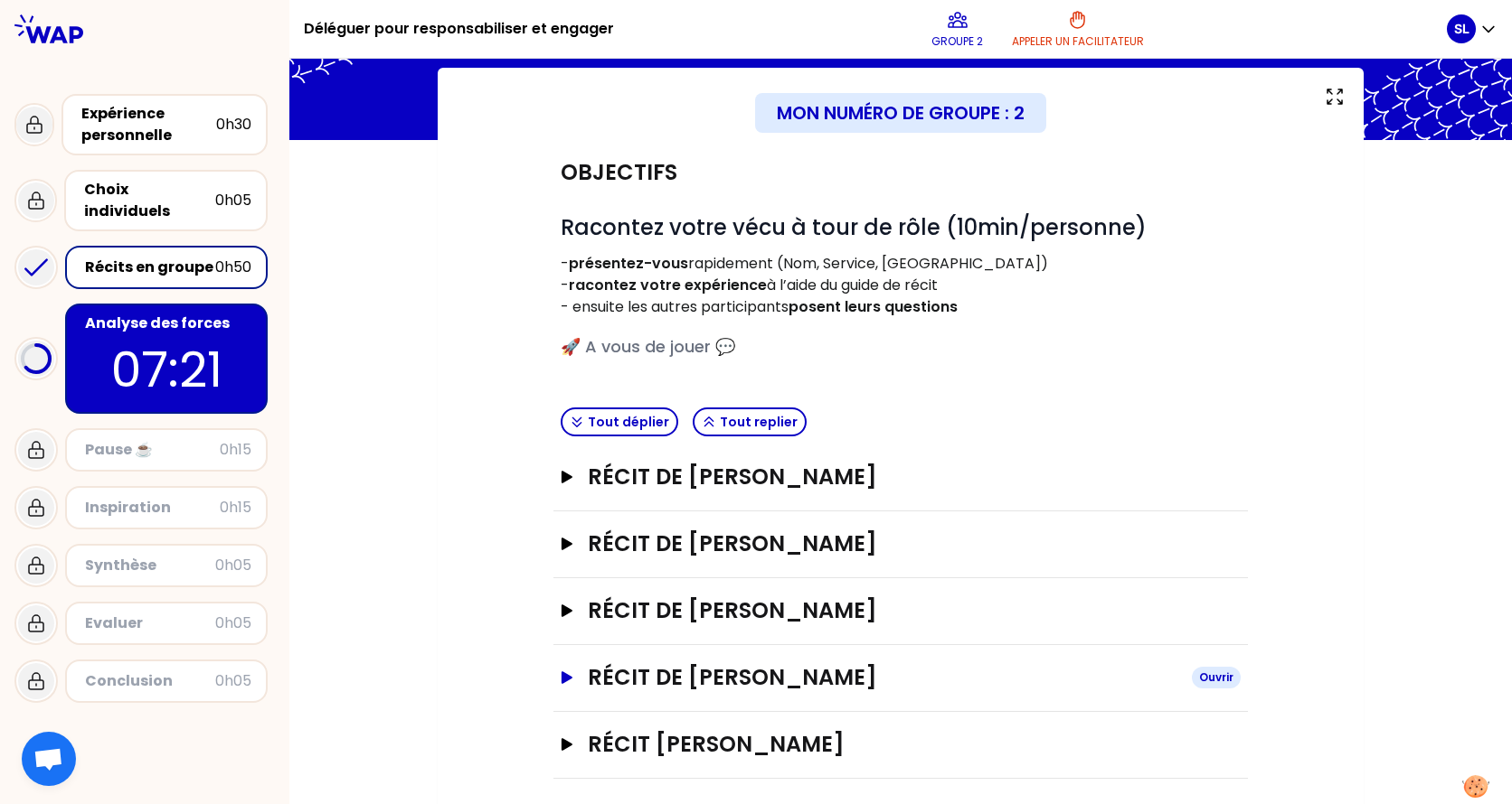
scroll to position [103, 0]
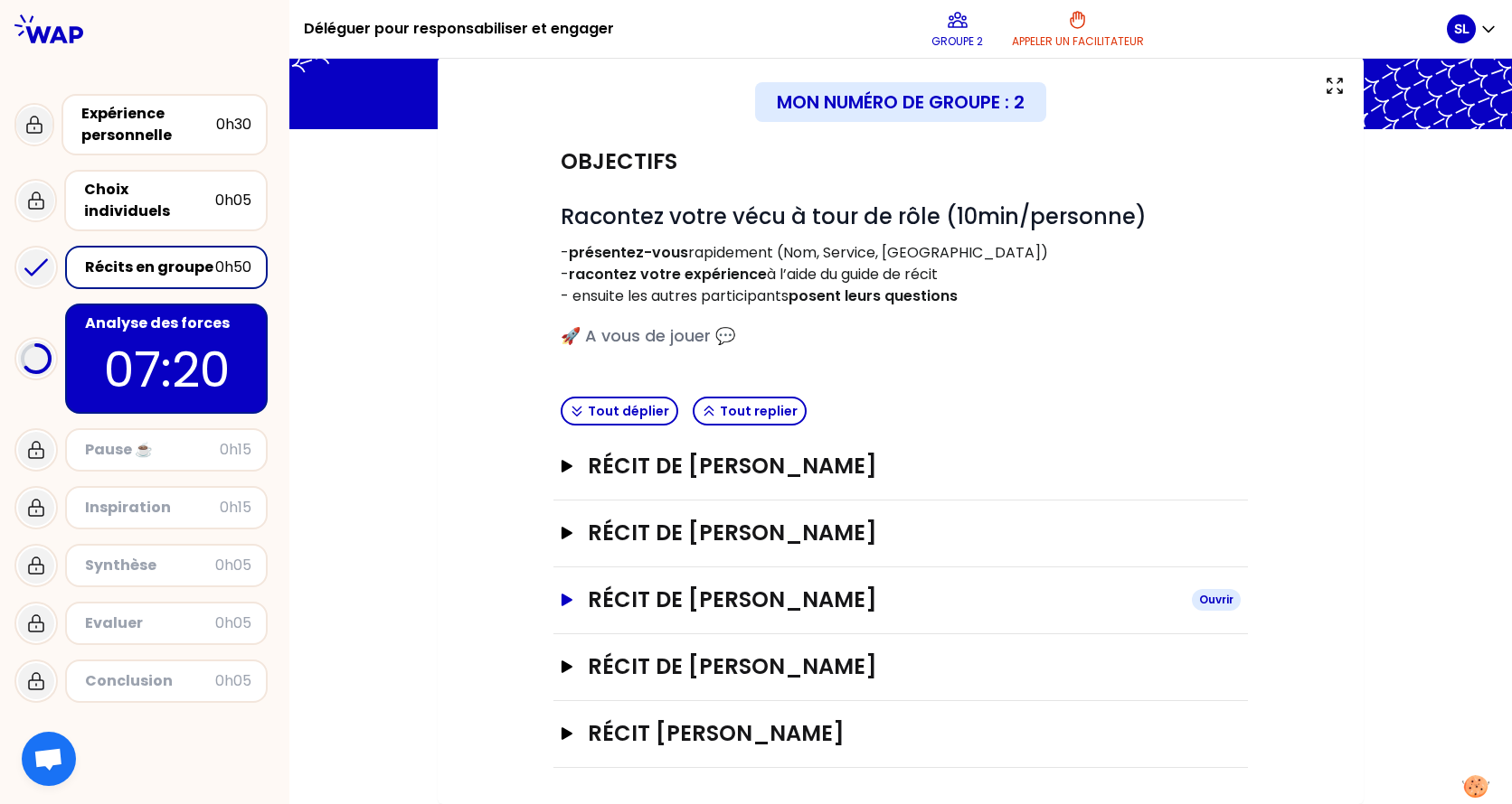
click at [565, 596] on icon "button" at bounding box center [566, 600] width 15 height 13
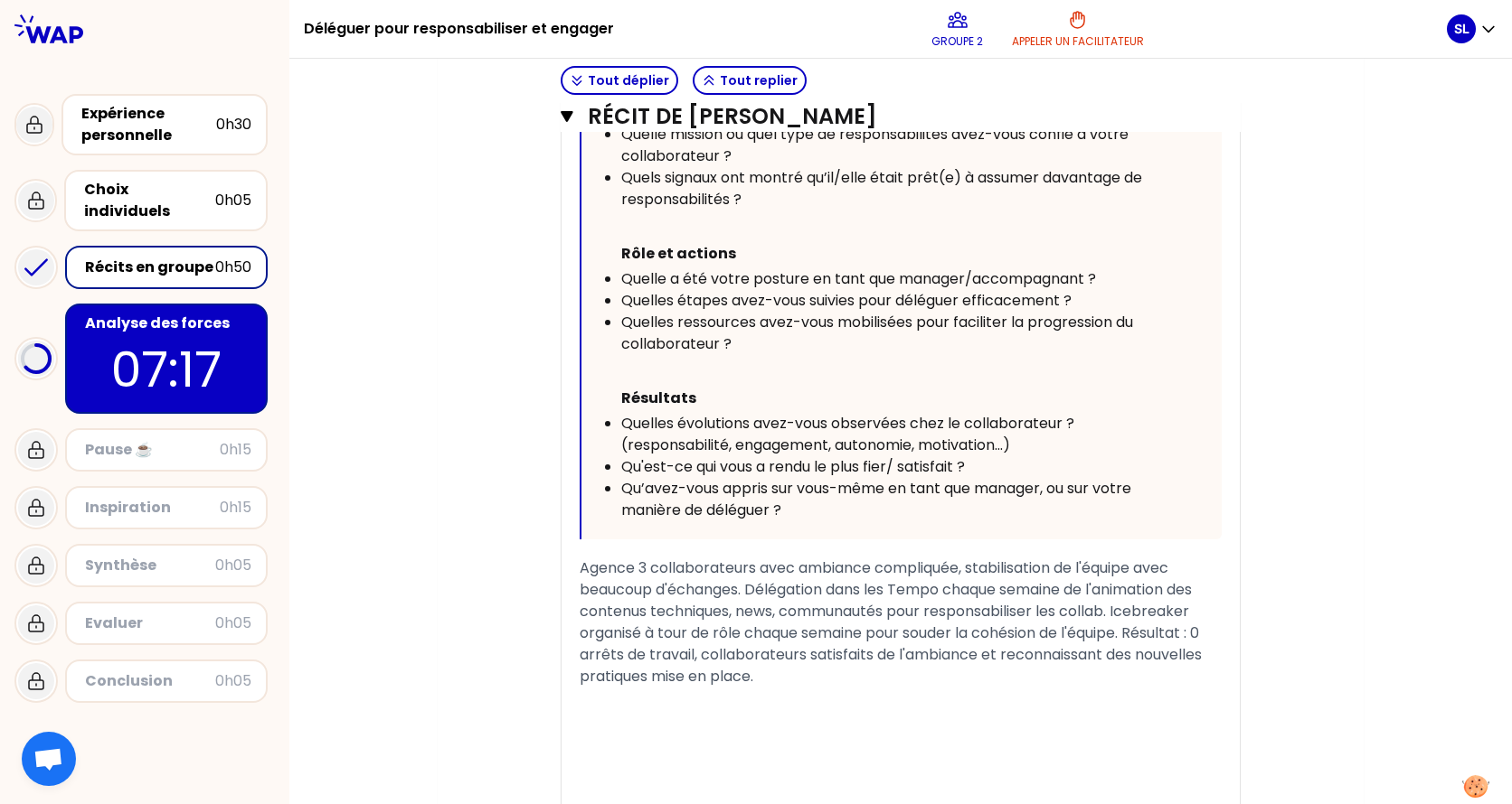
scroll to position [1006, 0]
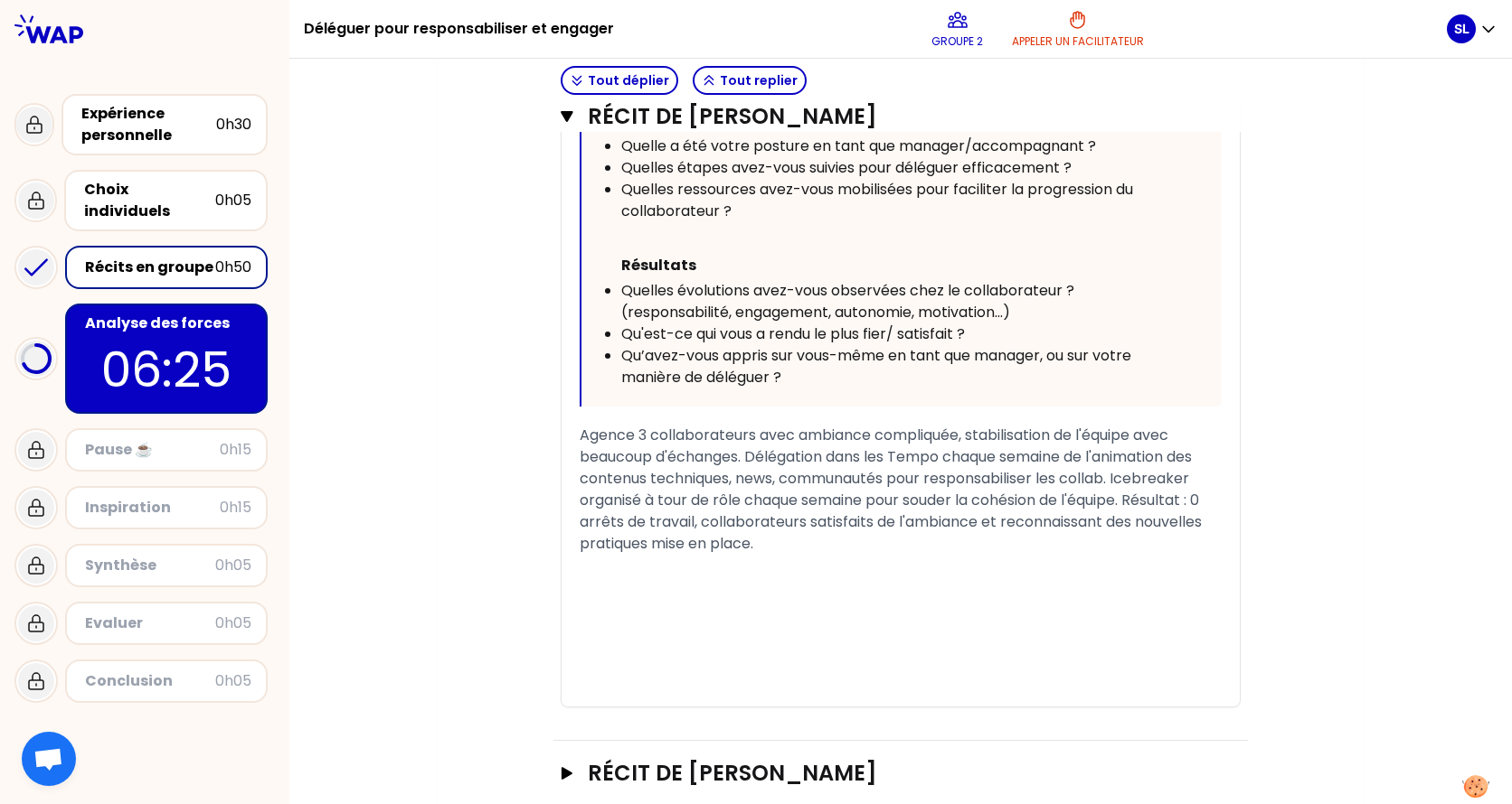
click at [139, 256] on div "Récits en groupe" at bounding box center [150, 267] width 130 height 21
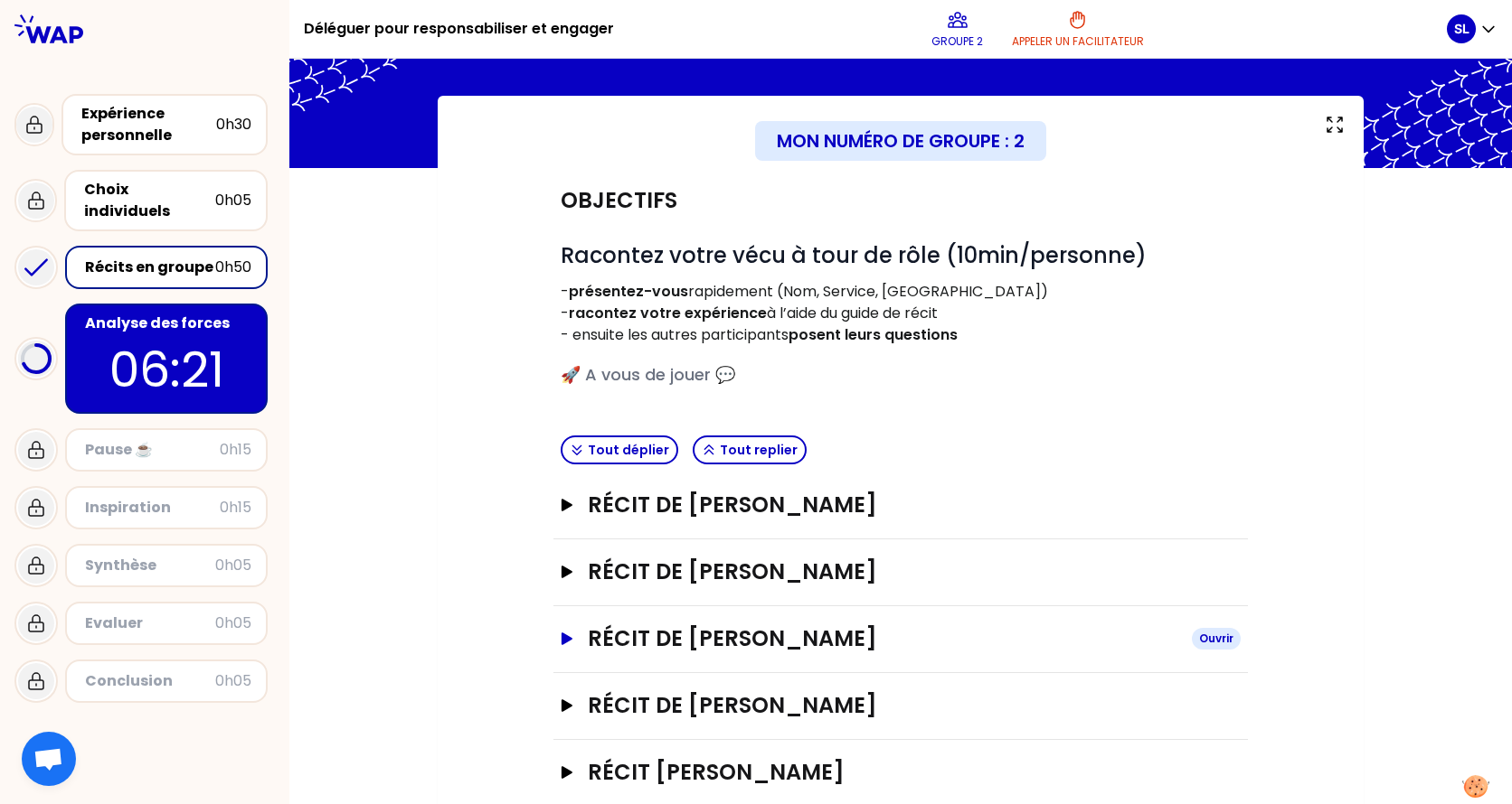
scroll to position [103, 0]
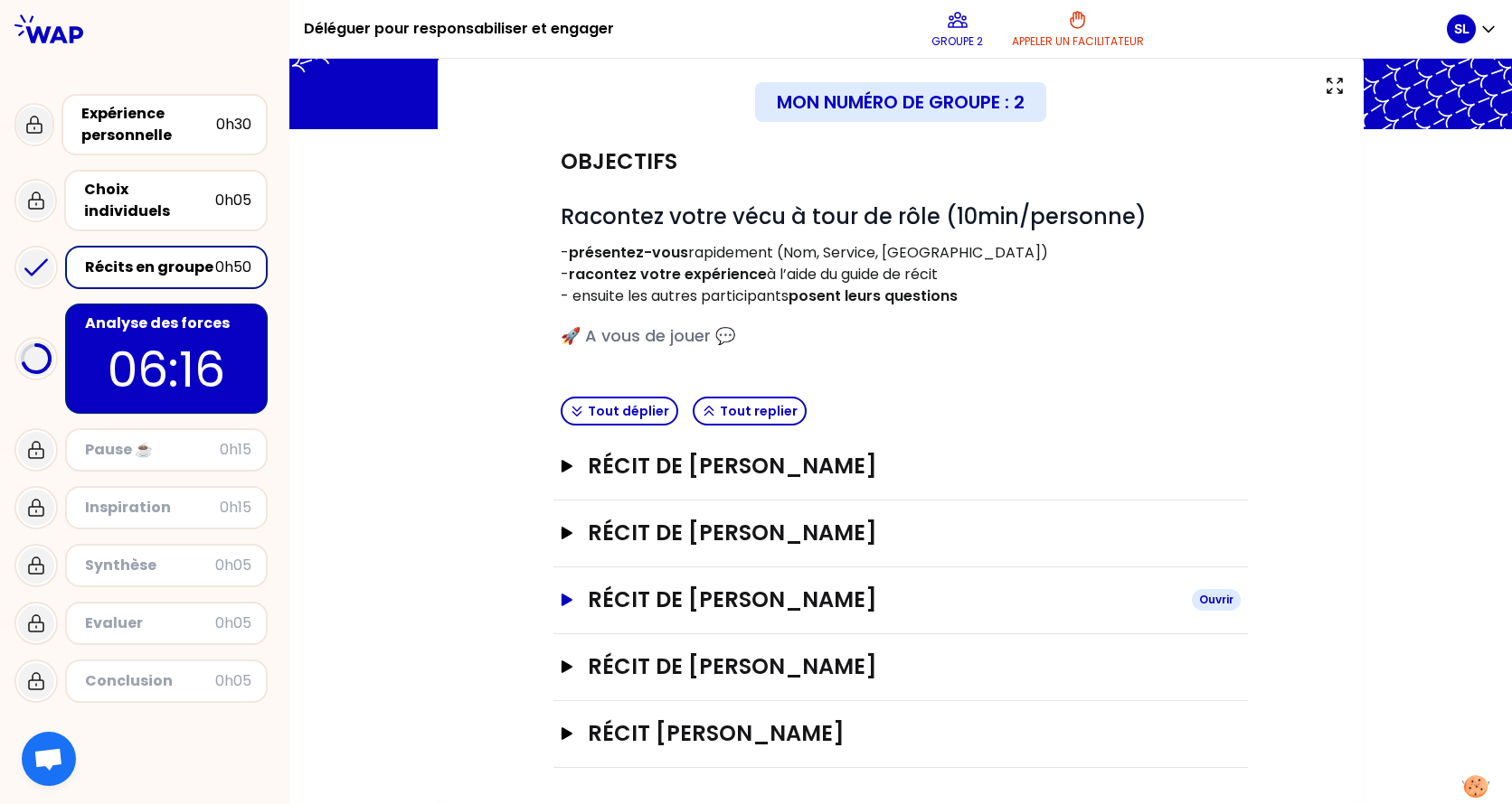
click at [561, 601] on icon "button" at bounding box center [566, 600] width 11 height 13
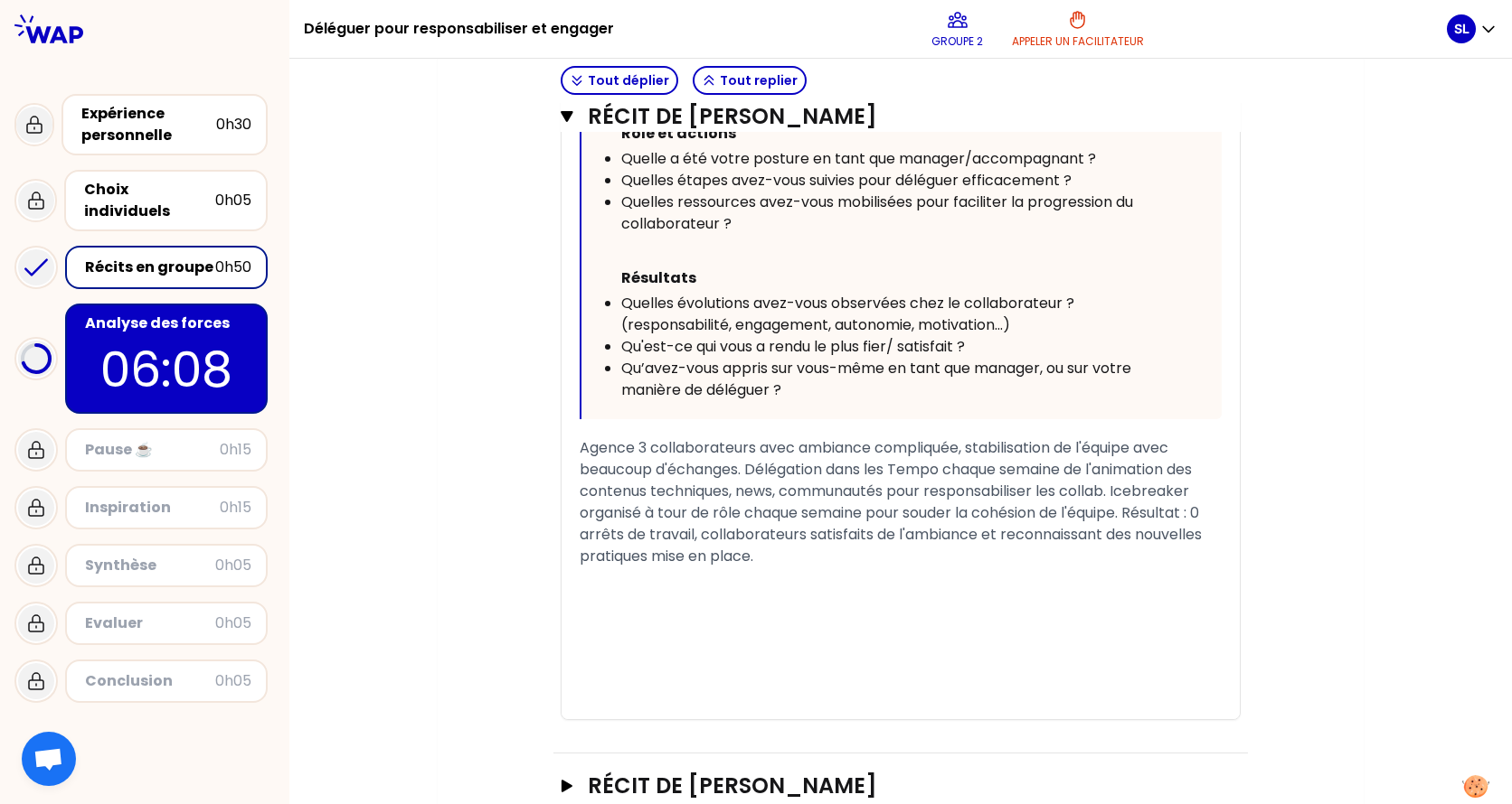
scroll to position [1023, 0]
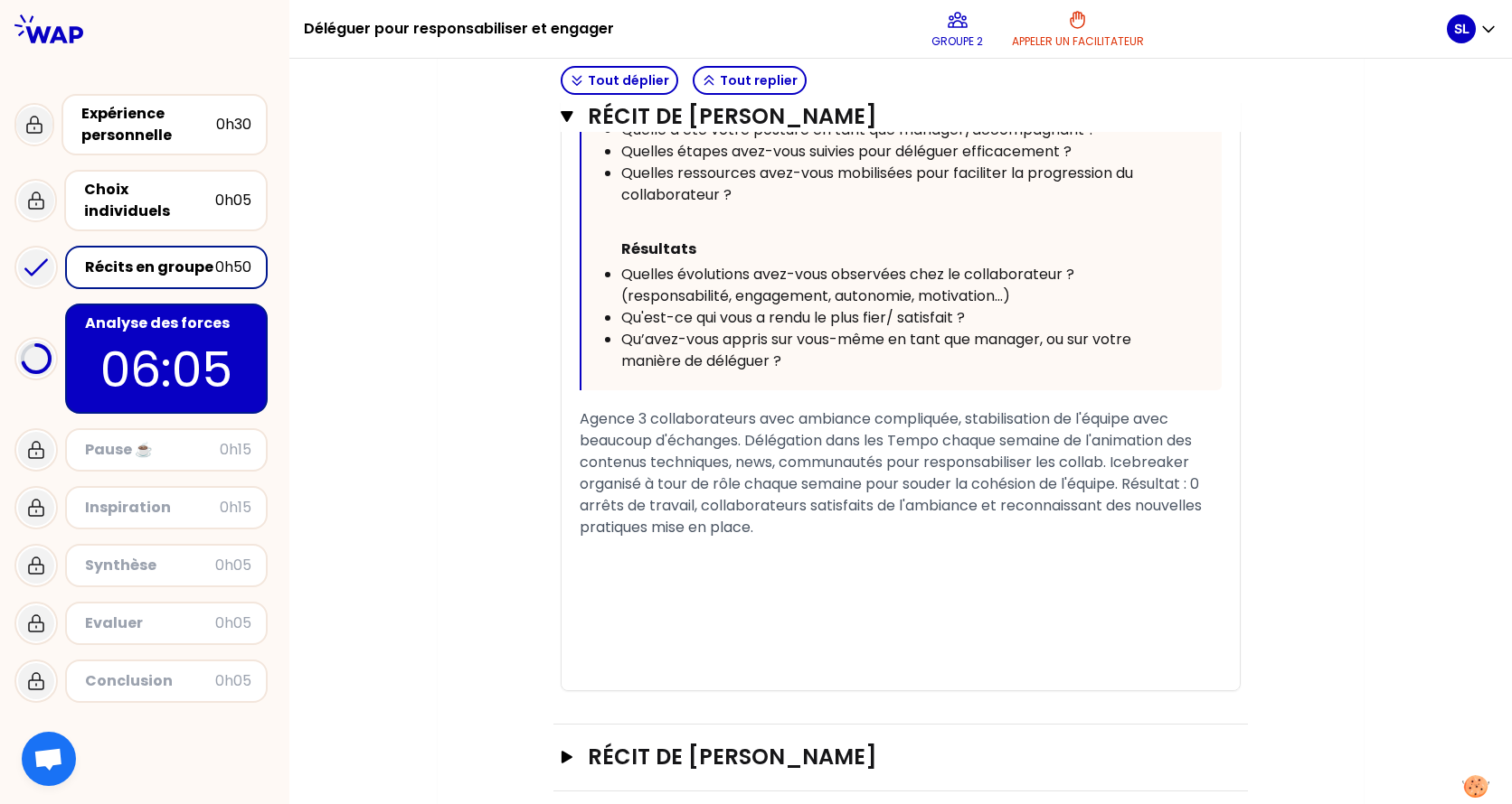
click at [190, 342] on p "06:05" at bounding box center [166, 370] width 170 height 71
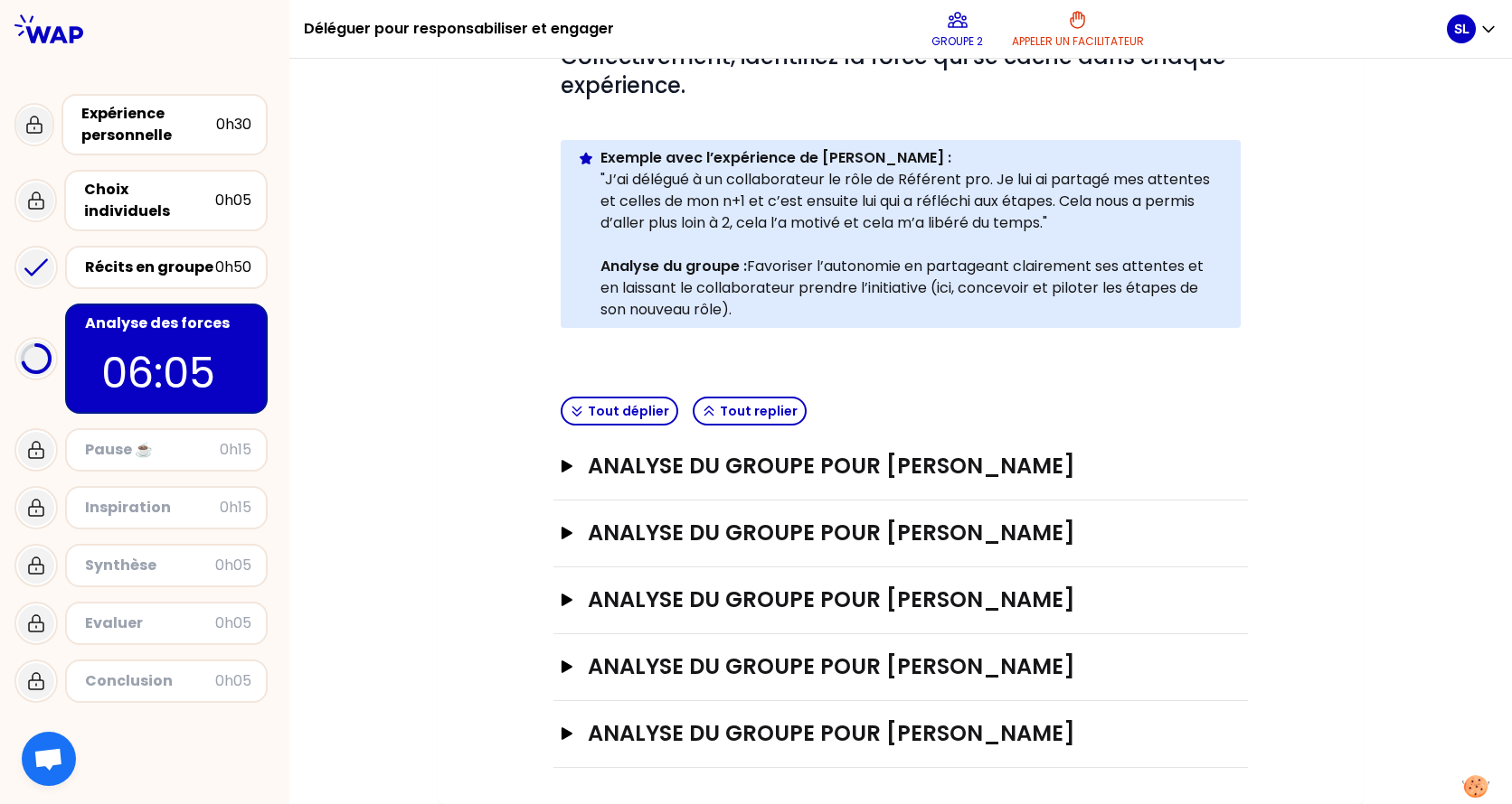
scroll to position [342, 0]
click at [182, 363] on p "06:01" at bounding box center [166, 372] width 130 height 63
click at [561, 604] on icon "button" at bounding box center [566, 600] width 11 height 13
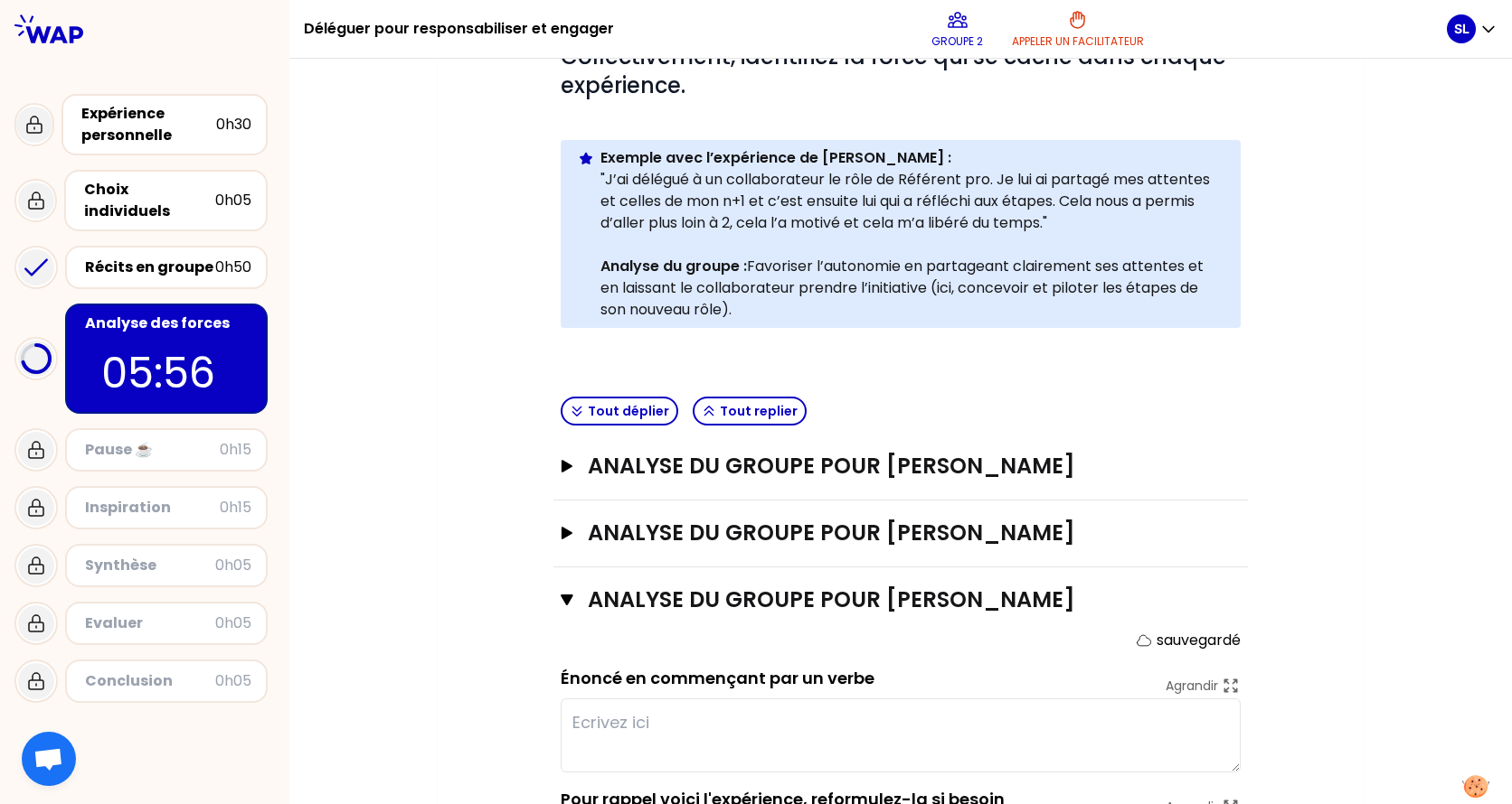
click at [595, 636] on textarea at bounding box center [900, 735] width 680 height 74
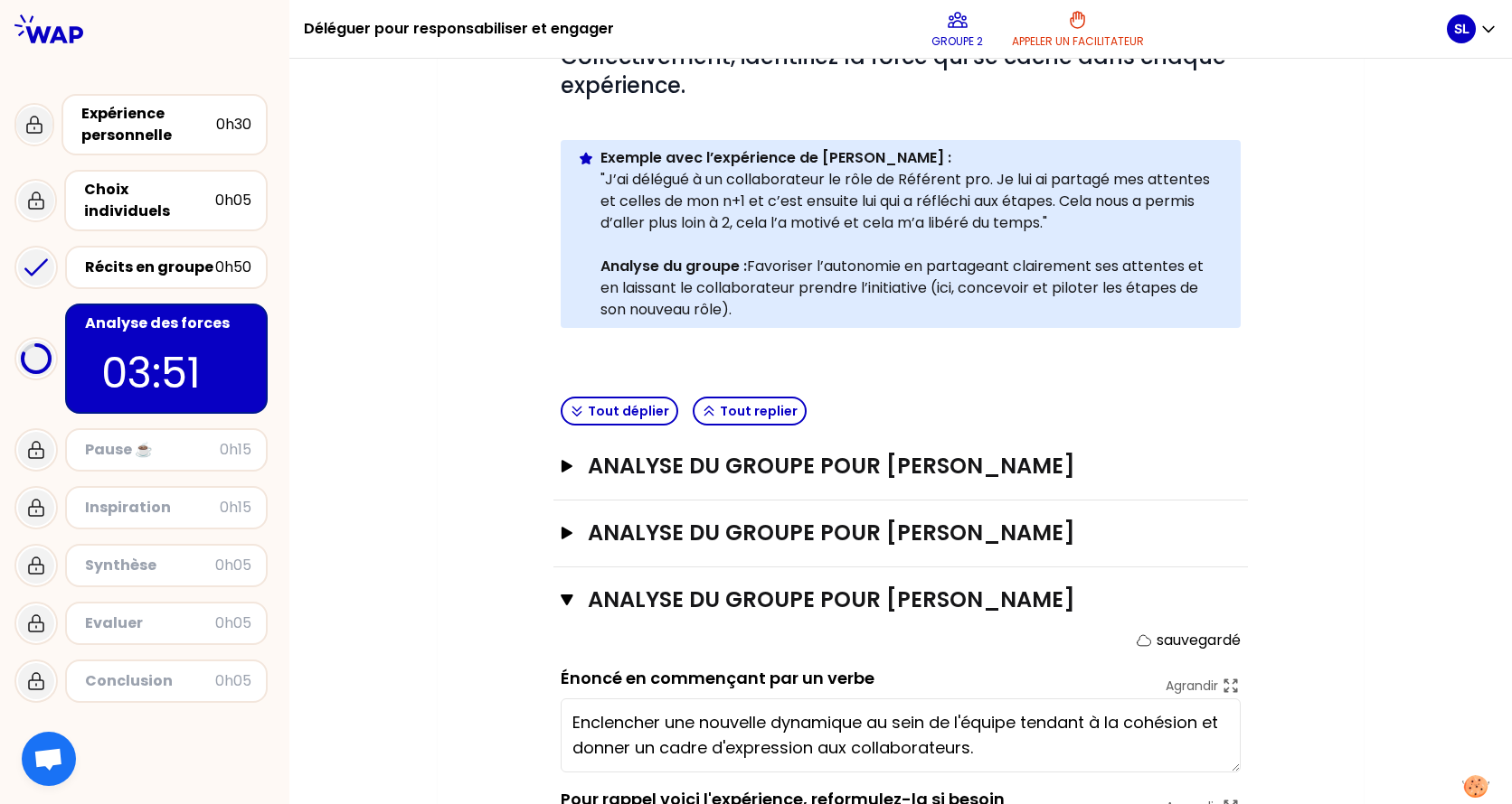
type textarea "Enclencher une nouvelle dynamique au sein de l'équipe tendant à la cohésion et …"
click at [159, 256] on div "Récits en groupe" at bounding box center [150, 267] width 130 height 21
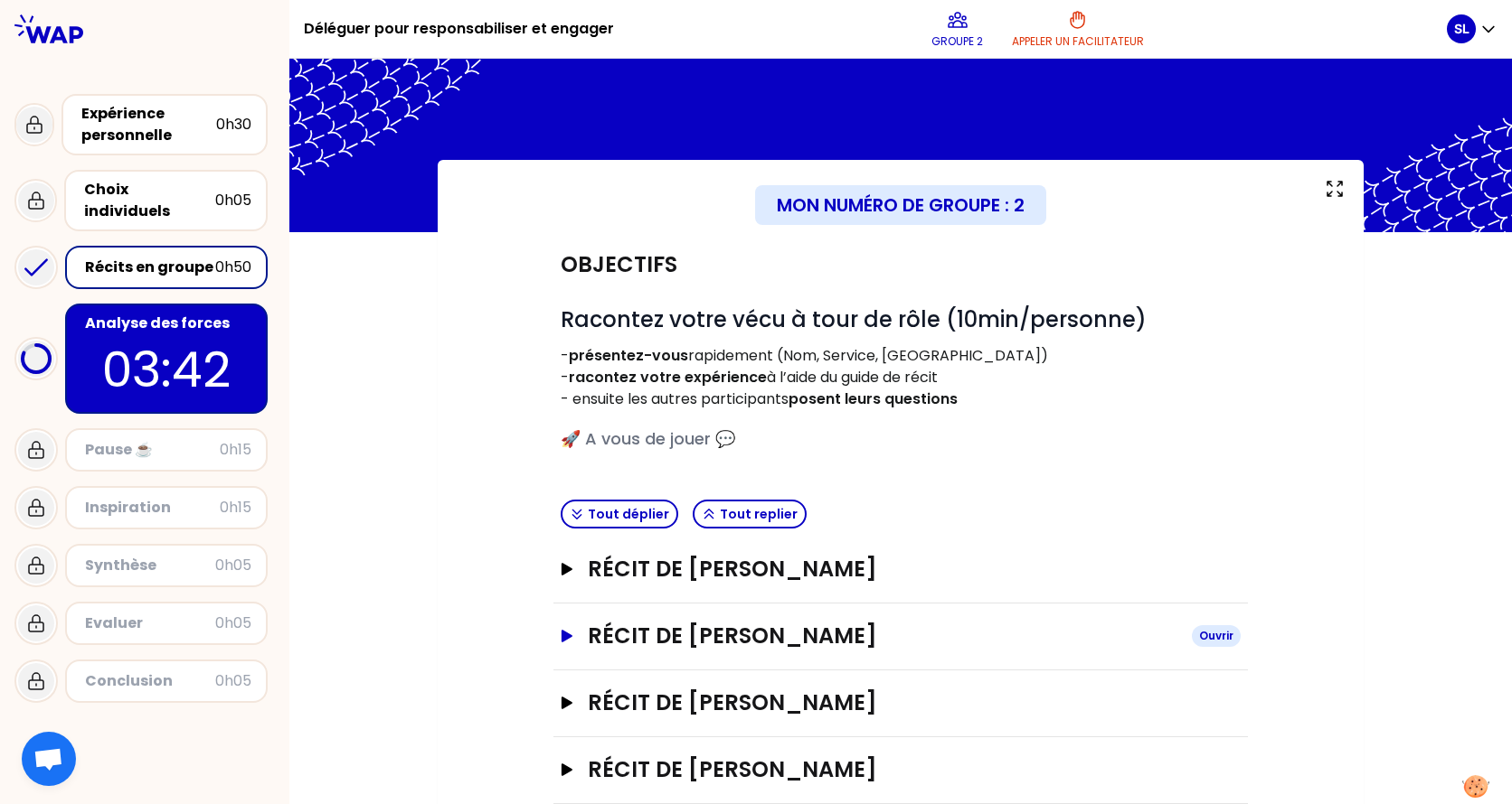
click at [561, 635] on icon "button" at bounding box center [566, 636] width 11 height 13
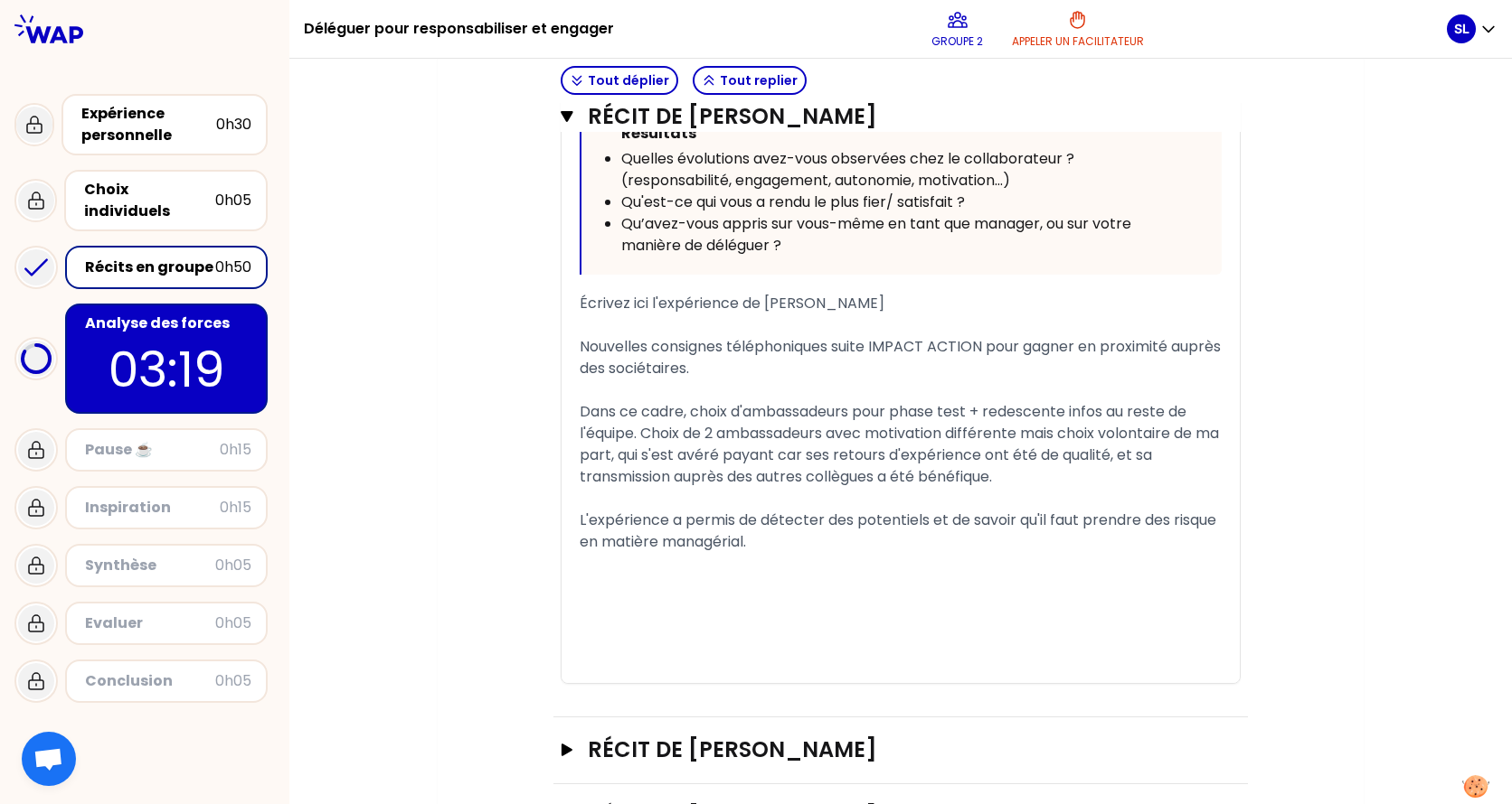
scroll to position [1266, 0]
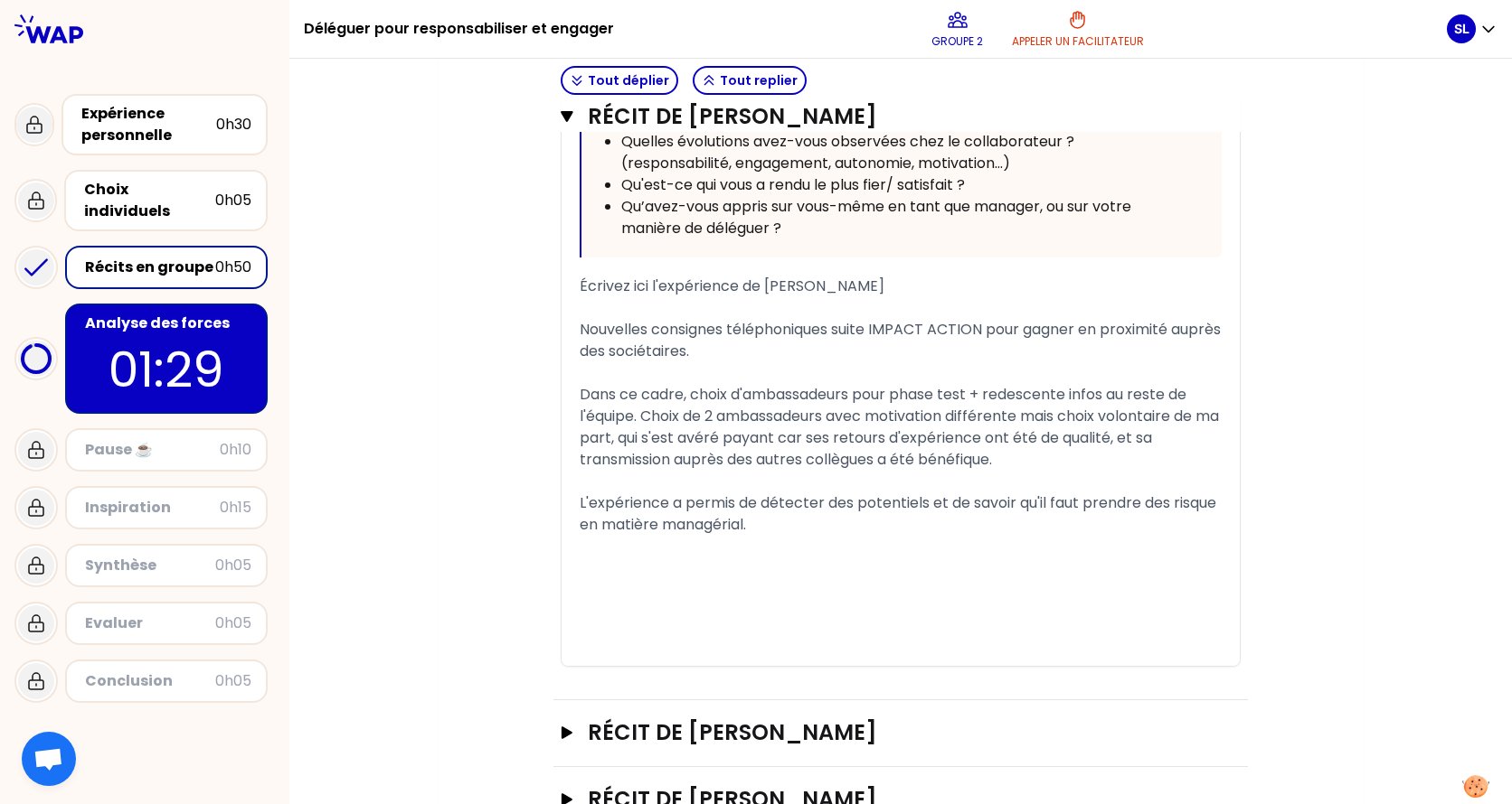
click at [183, 256] on div "Récits en groupe" at bounding box center [150, 267] width 130 height 21
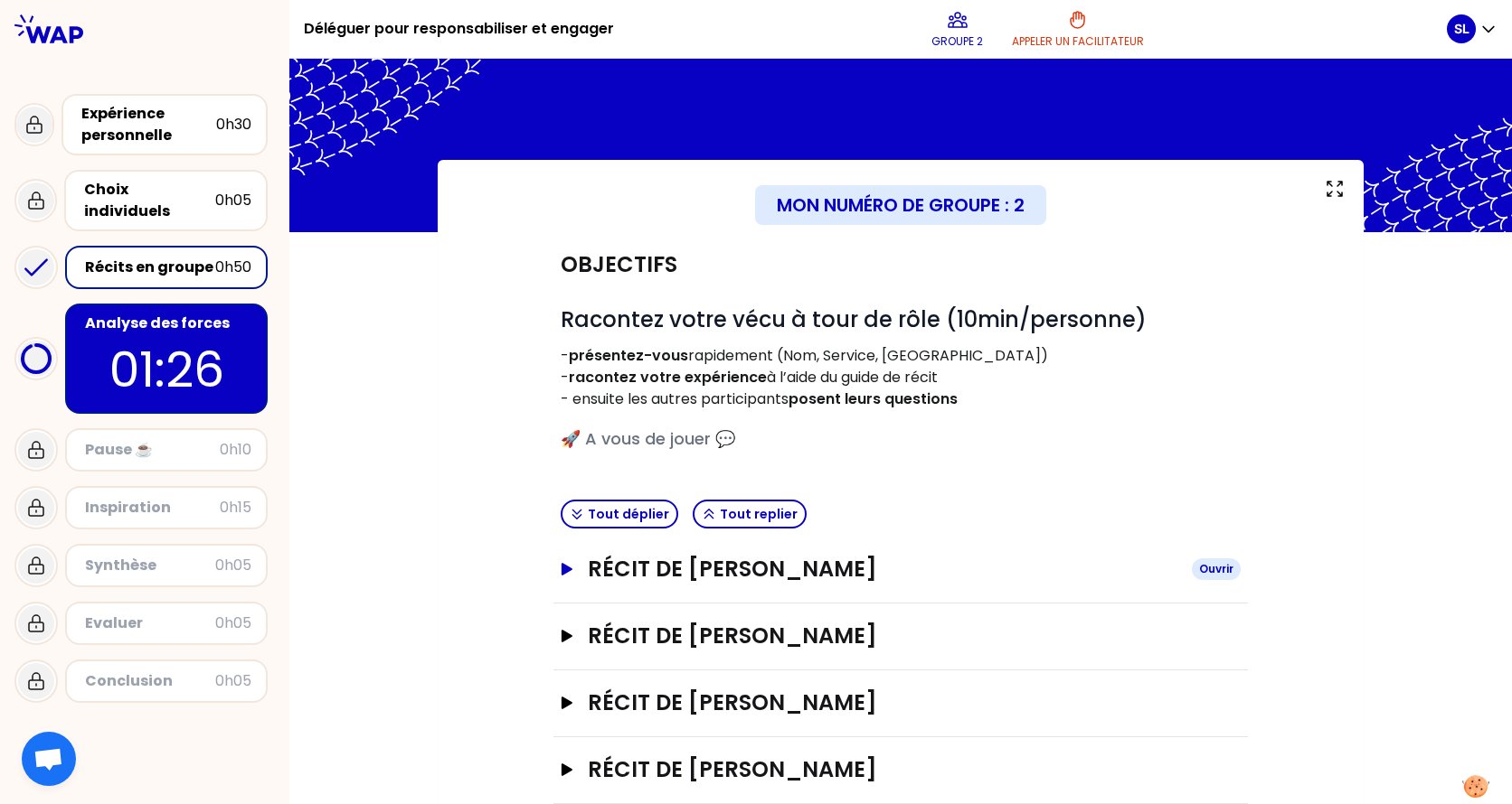
click at [753, 568] on h3 "Récit de [PERSON_NAME]" at bounding box center [882, 569] width 590 height 29
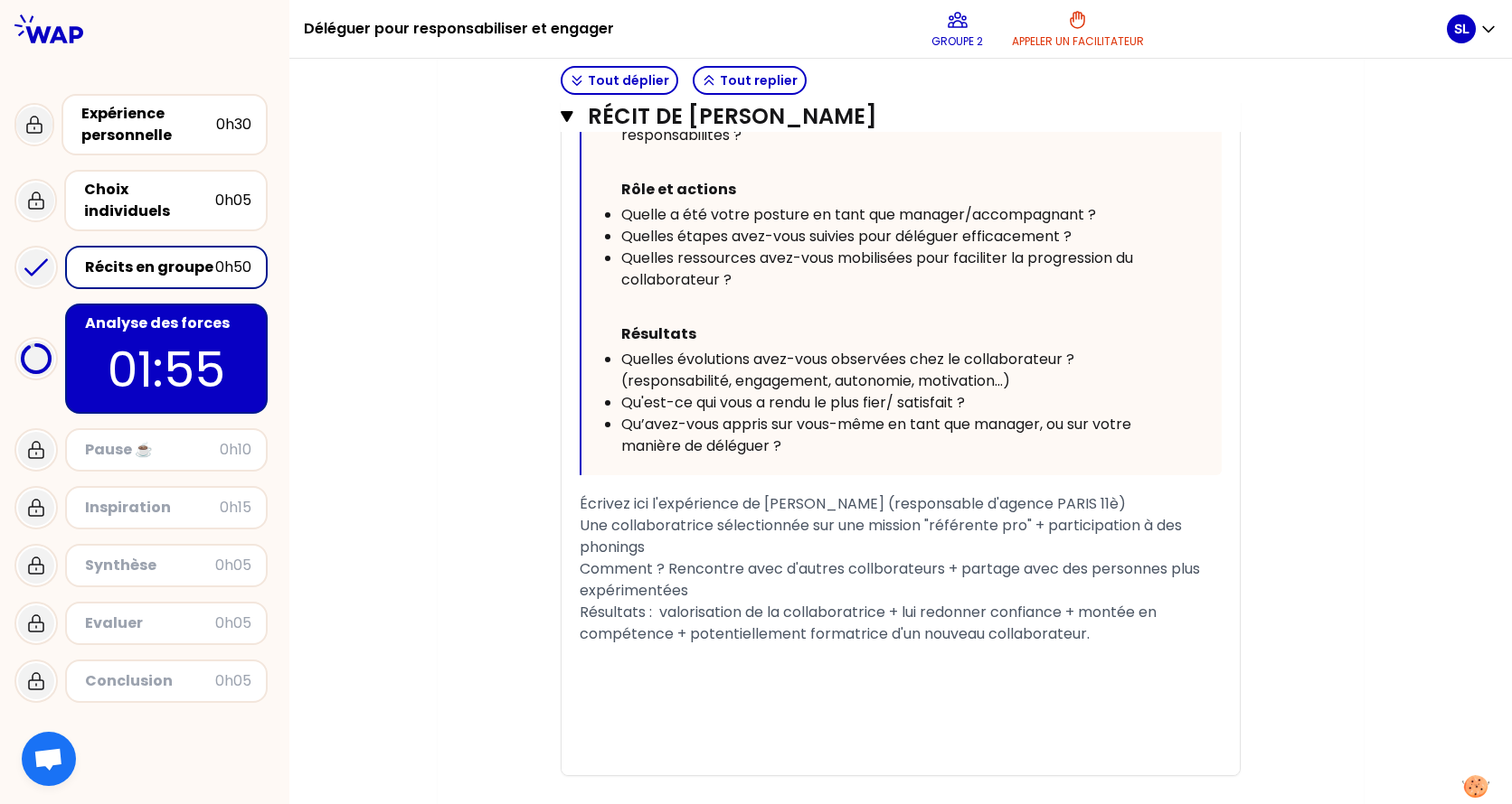
scroll to position [904, 0]
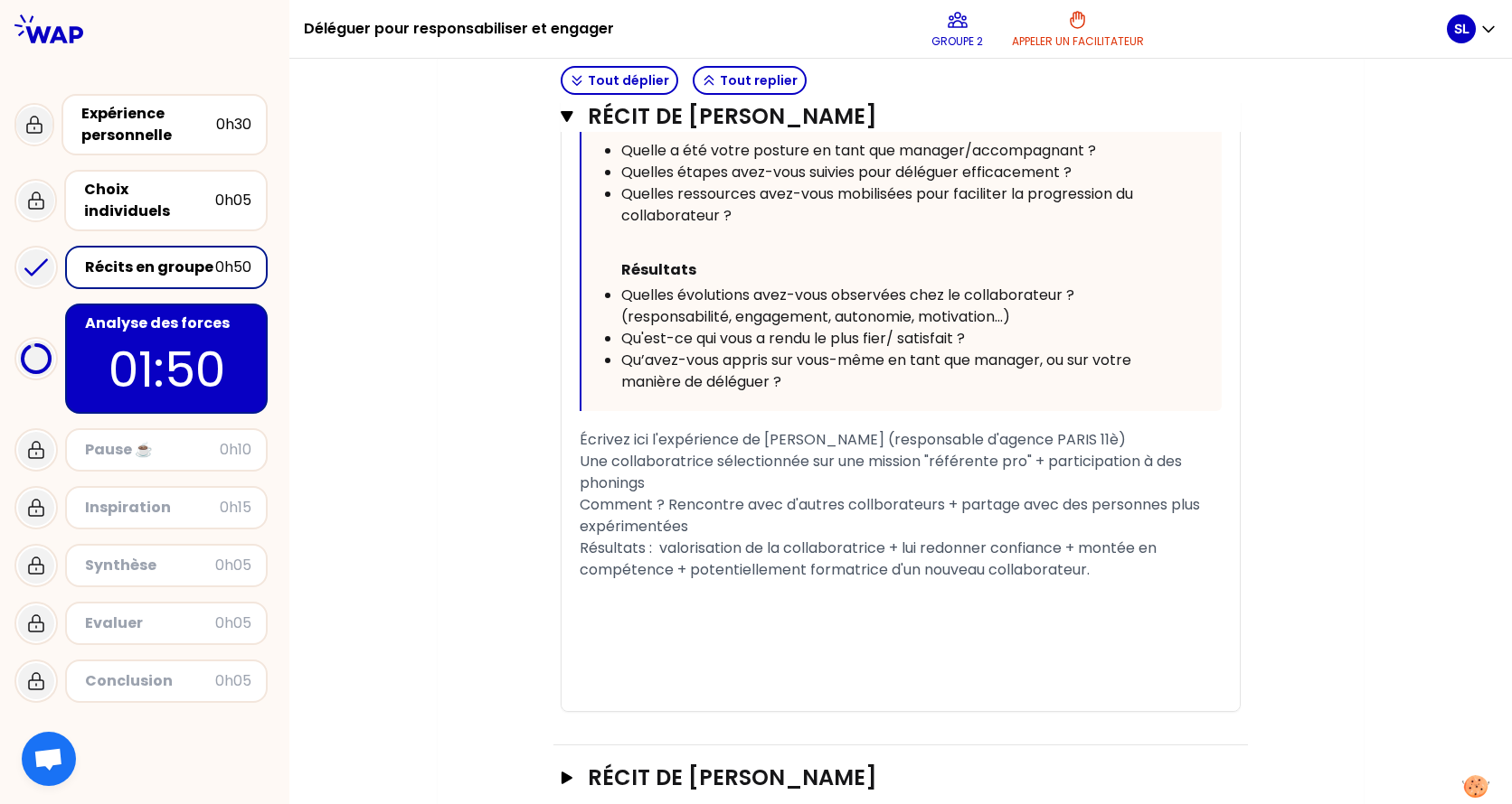
drag, startPoint x: 574, startPoint y: 456, endPoint x: 1061, endPoint y: 585, distance: 503.8
click at [1061, 585] on div "« Ma collaboratrice a été, à plusieurs reprises, choisie pour des missions avec…" at bounding box center [900, 234] width 642 height 954
copy div "Une collaboratrice sélectionnée sur une mission "référente pro" + participation…"
click at [1145, 388] on div "Qu’avez-vous appris sur vous-même en tant que manager, ou sur votre manière de …" at bounding box center [896, 371] width 550 height 44
click at [843, 520] on div "Comment ? Rencontre avec d'autres collborateurs + partage avec des personnes pl…" at bounding box center [900, 516] width 642 height 44
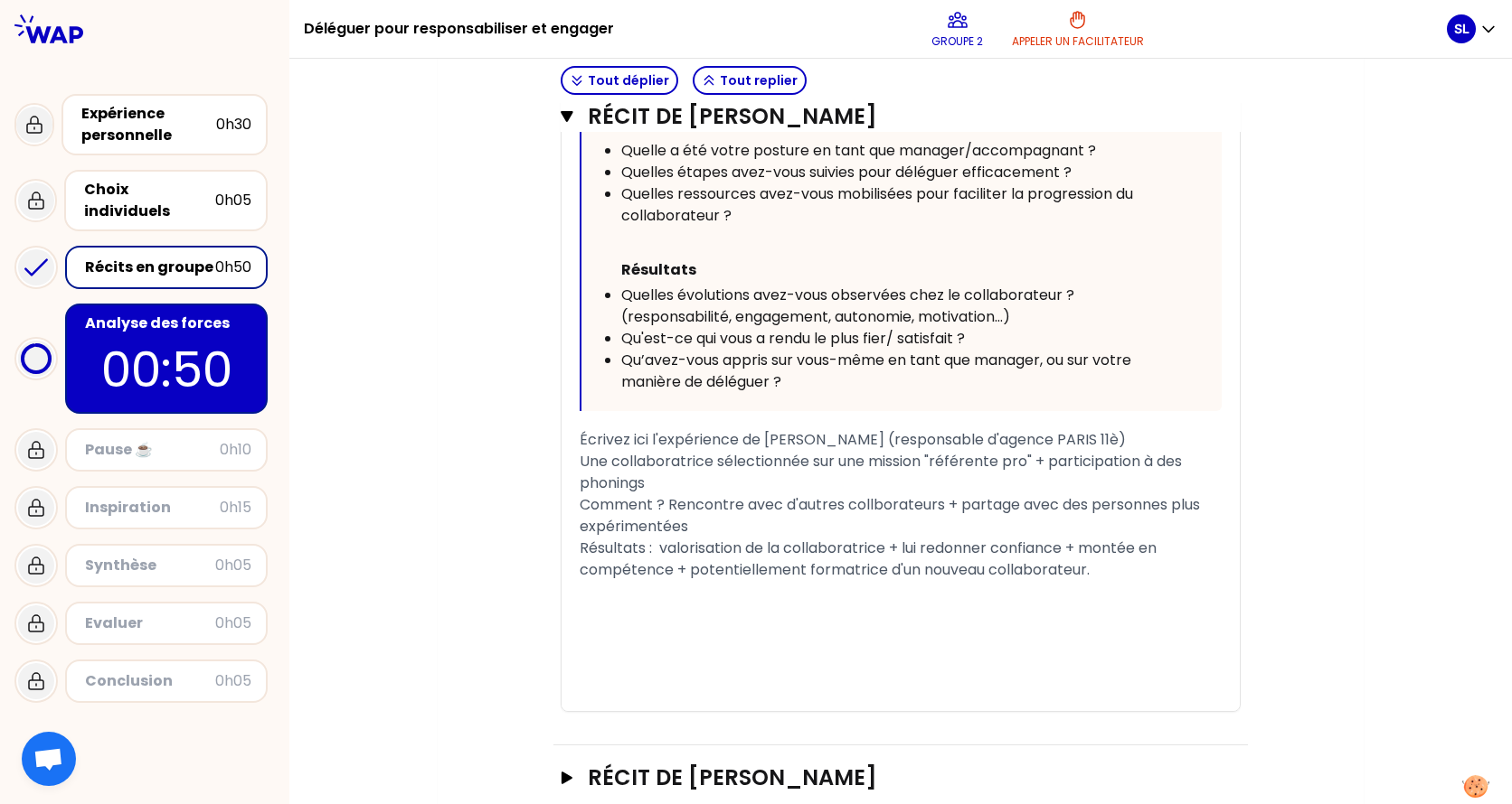
click at [932, 484] on div "Une collaboratrice sélectionnée sur une mission "référente pro" + participation…" at bounding box center [900, 472] width 642 height 44
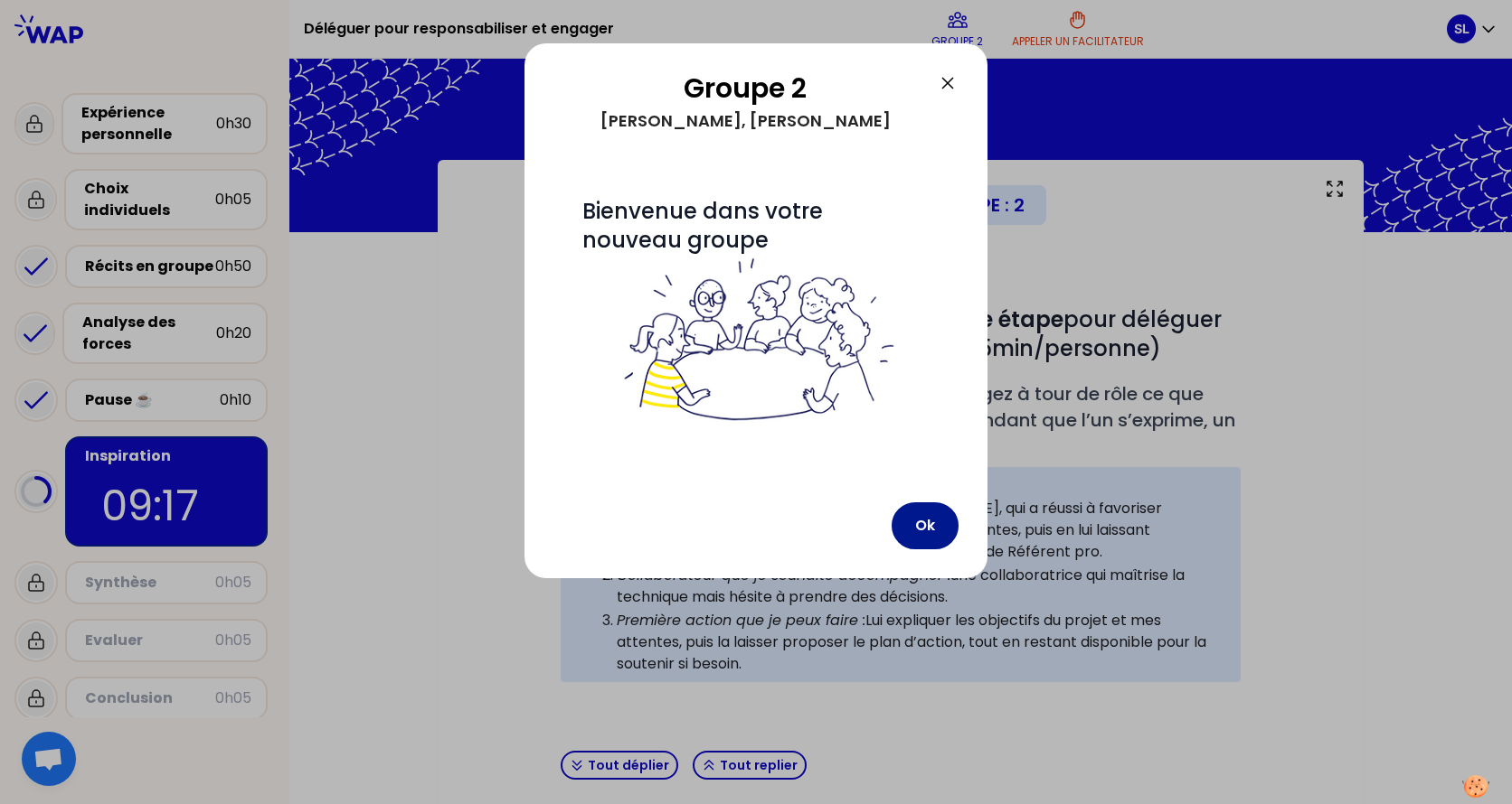
click at [915, 526] on button "Ok" at bounding box center [924, 525] width 67 height 47
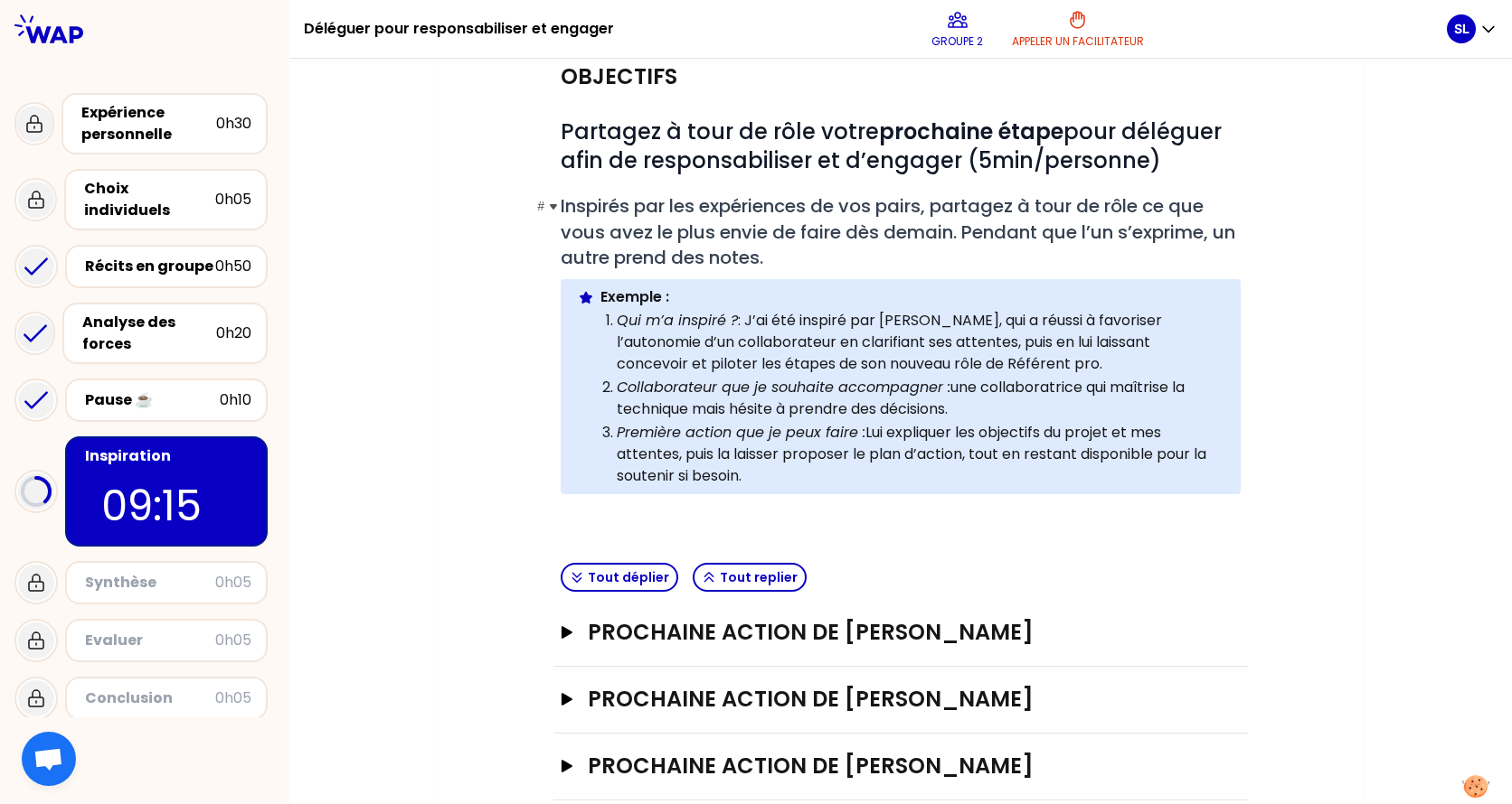
scroll to position [221, 0]
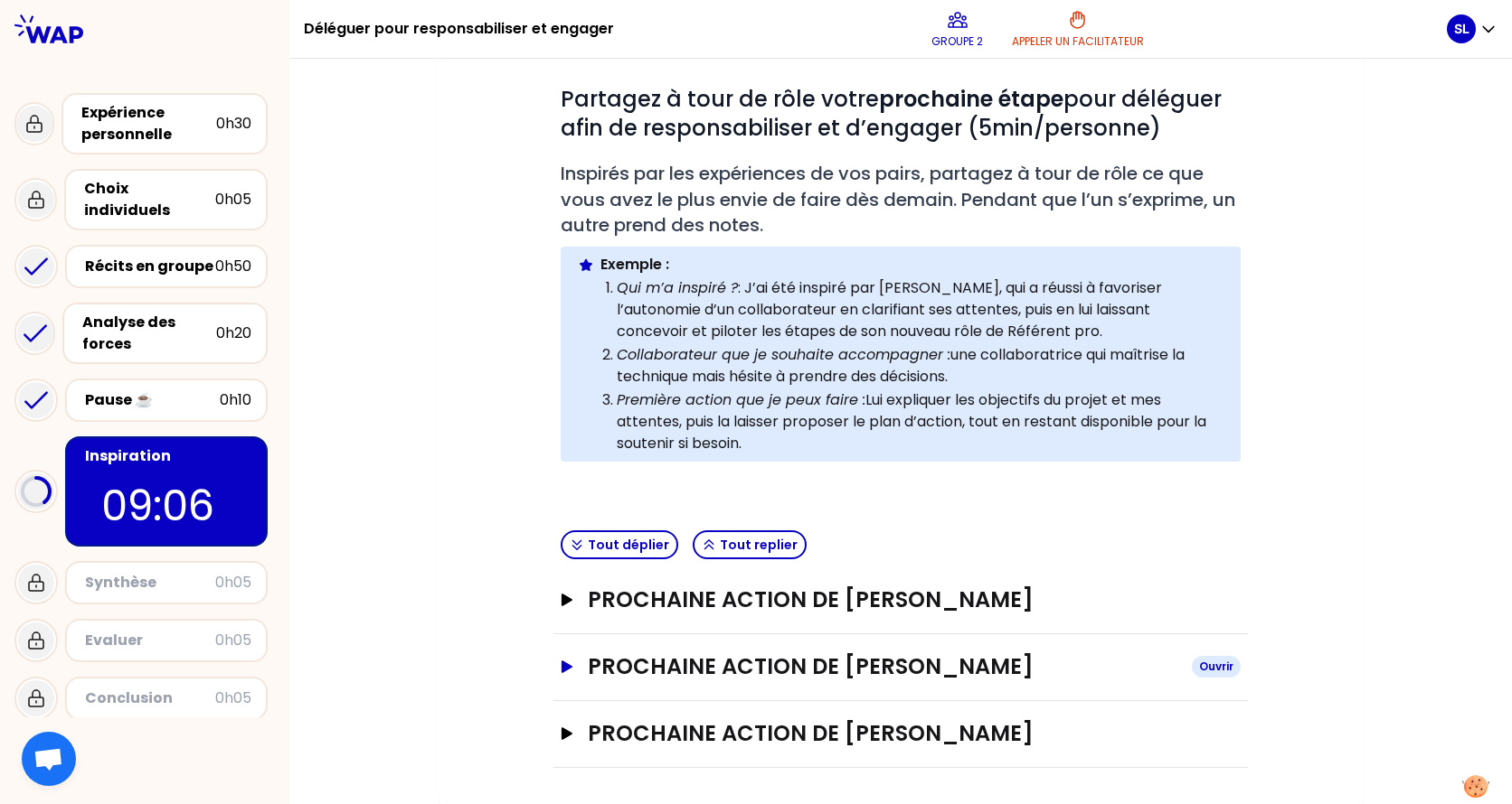
click at [564, 636] on icon "button" at bounding box center [566, 667] width 15 height 13
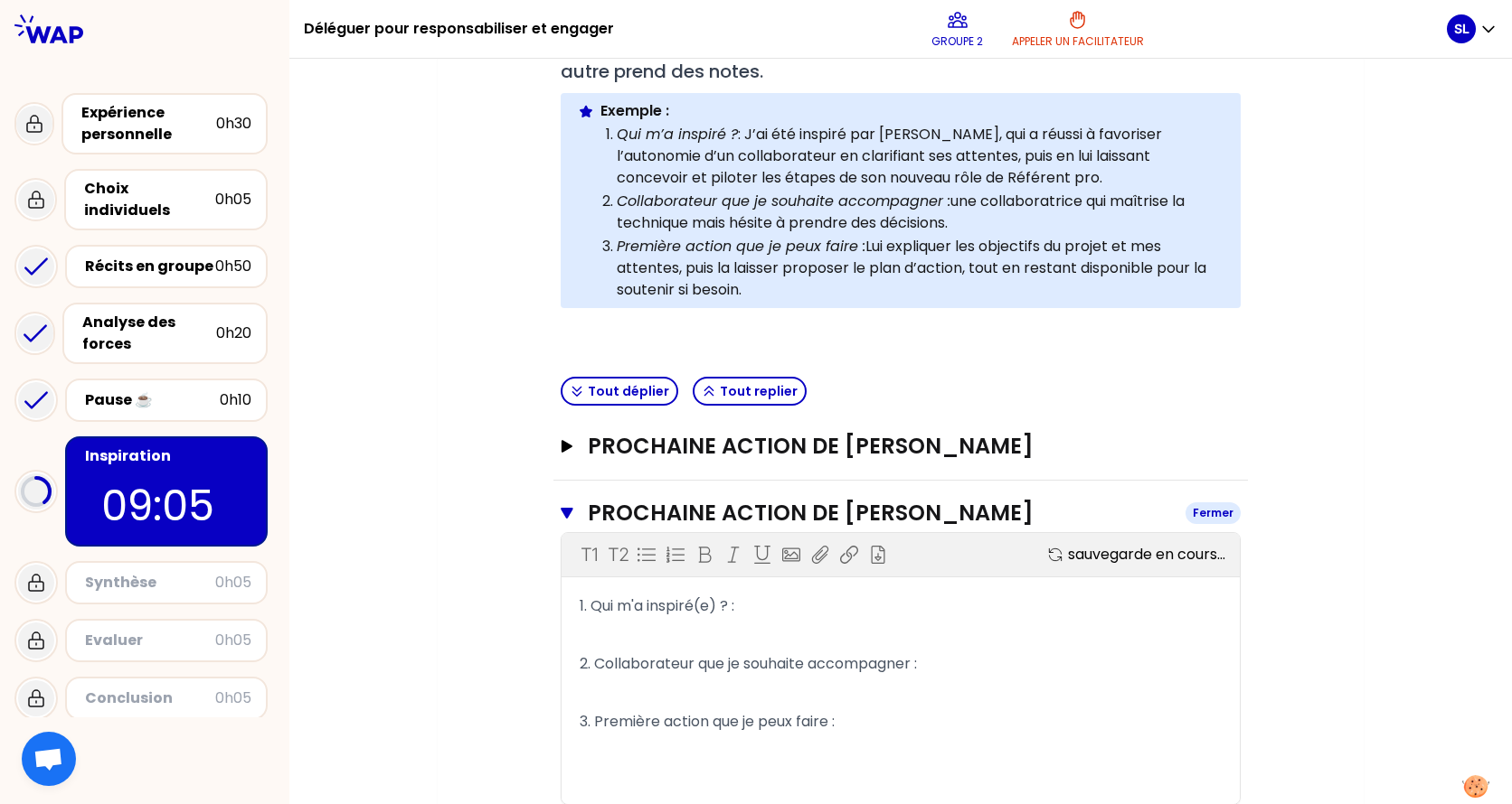
scroll to position [491, 0]
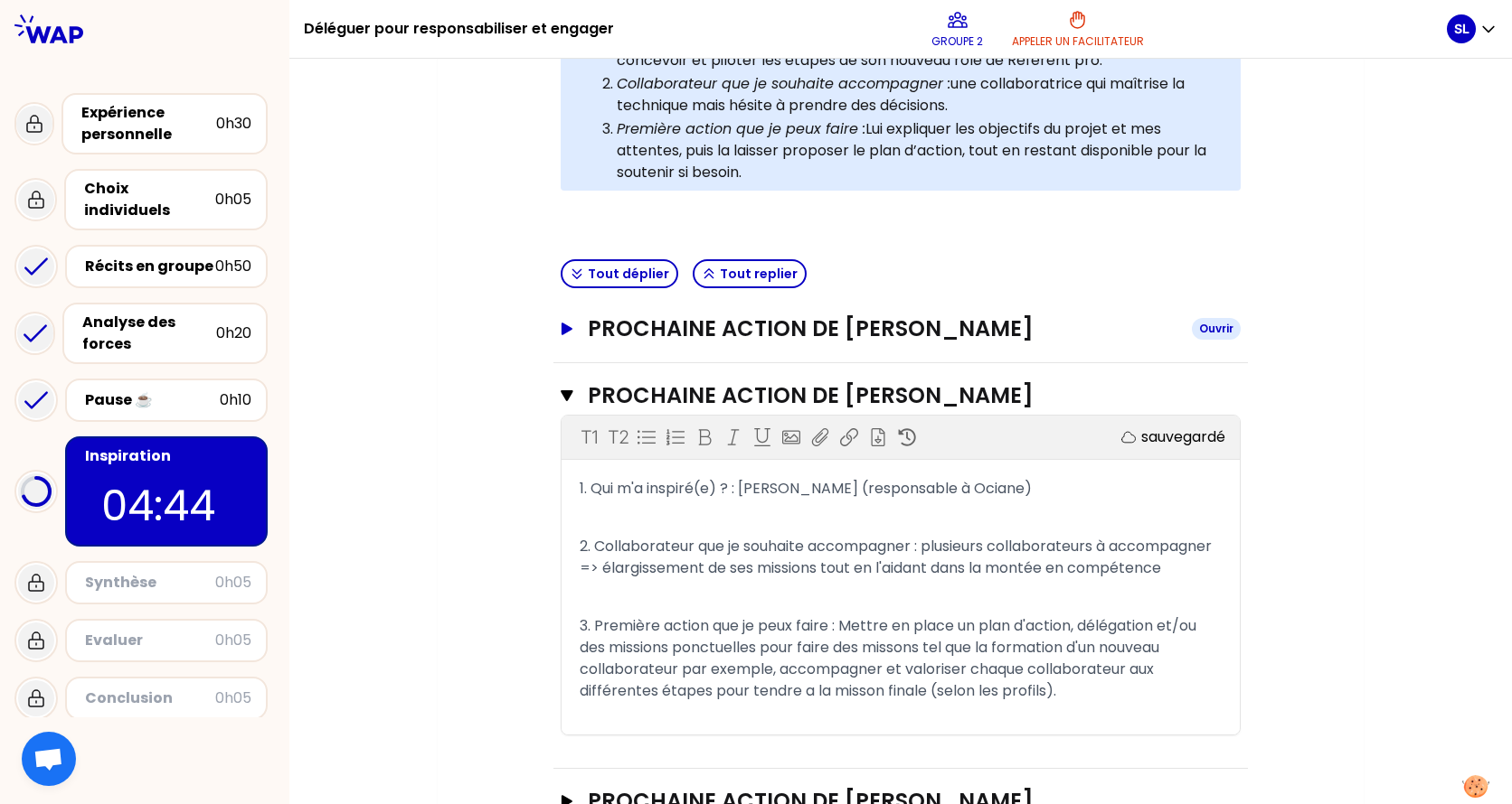
click at [561, 327] on icon "button" at bounding box center [566, 328] width 11 height 13
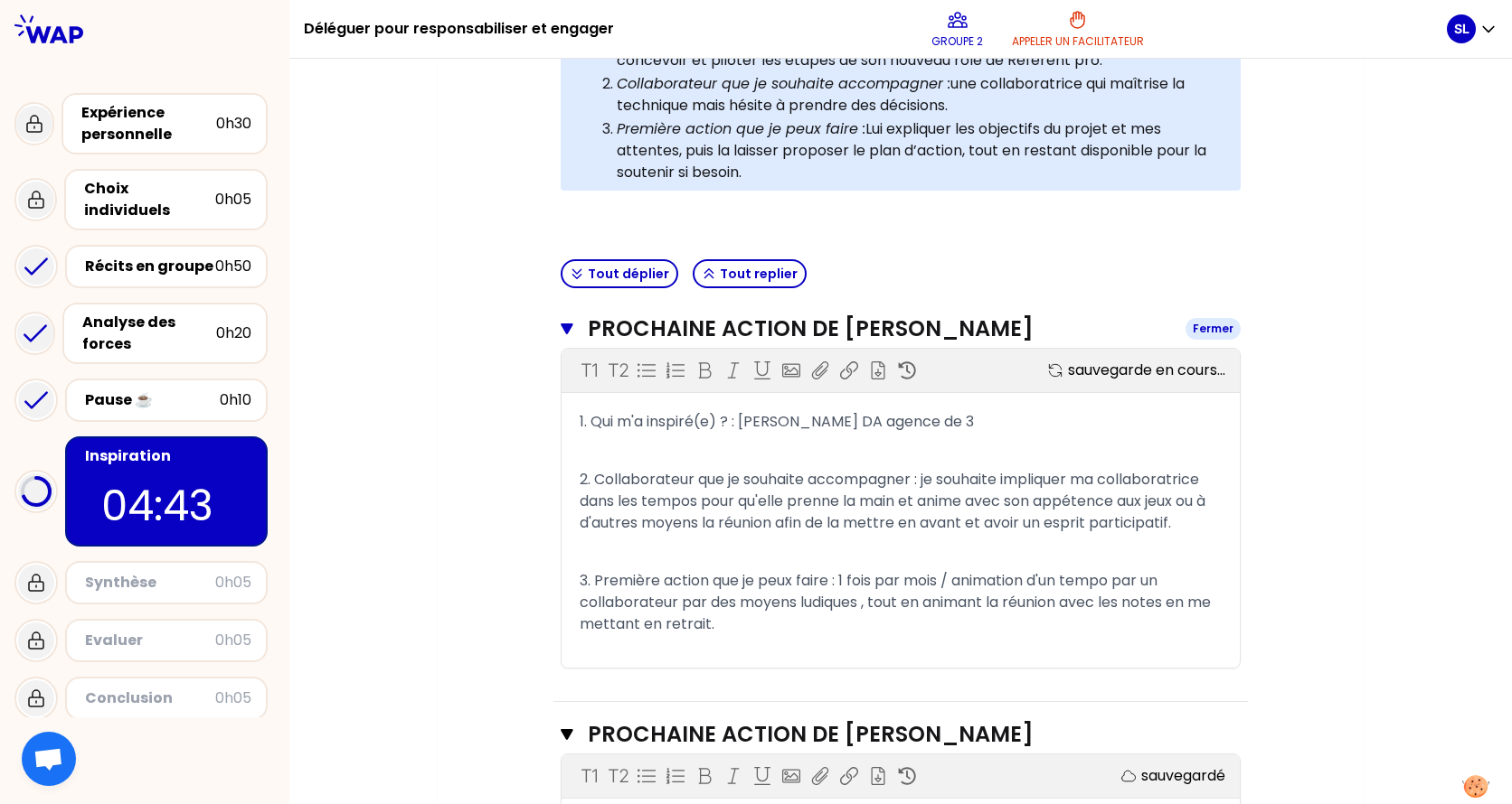
click at [560, 330] on icon "button" at bounding box center [566, 328] width 12 height 11
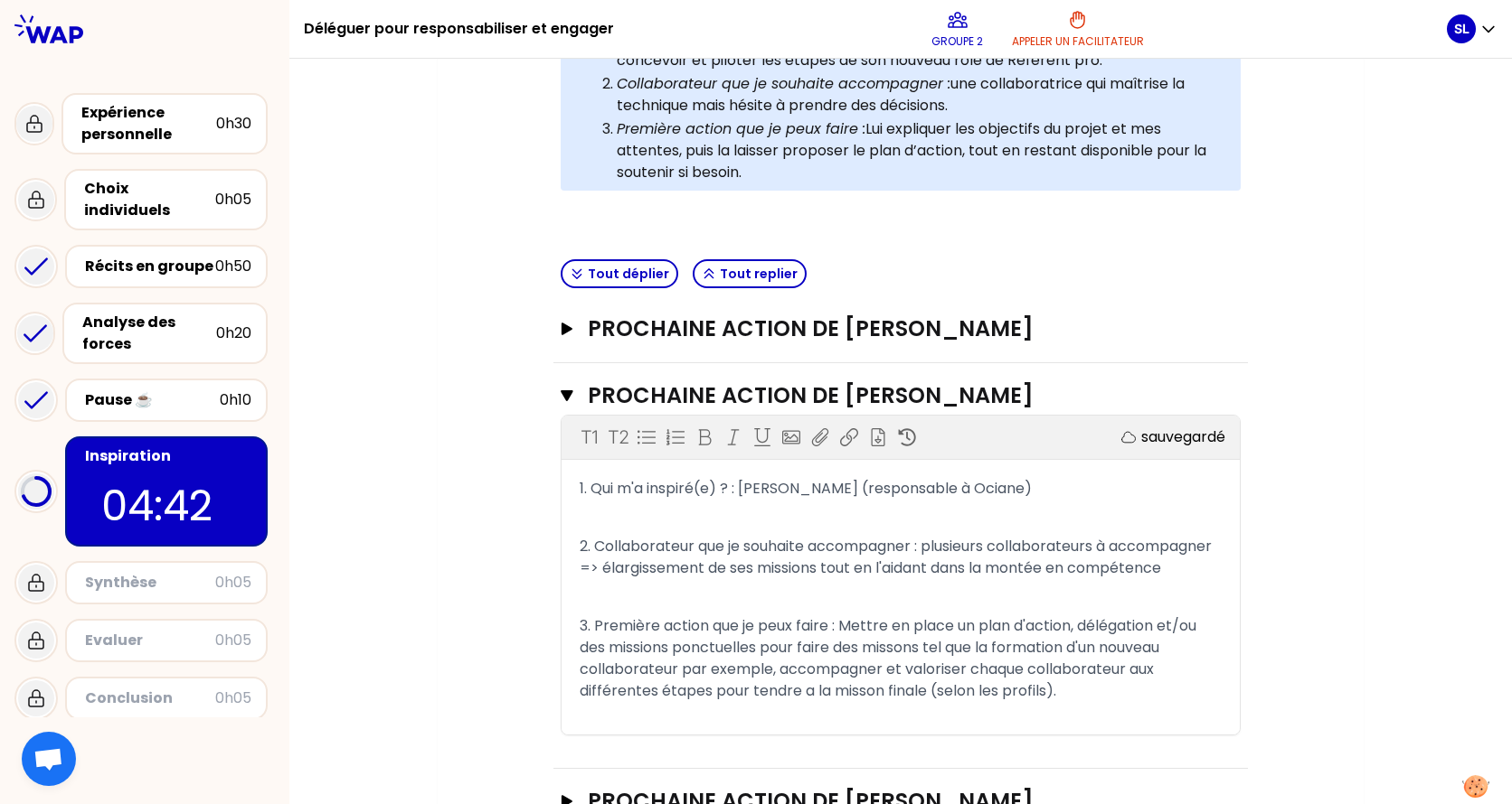
scroll to position [581, 0]
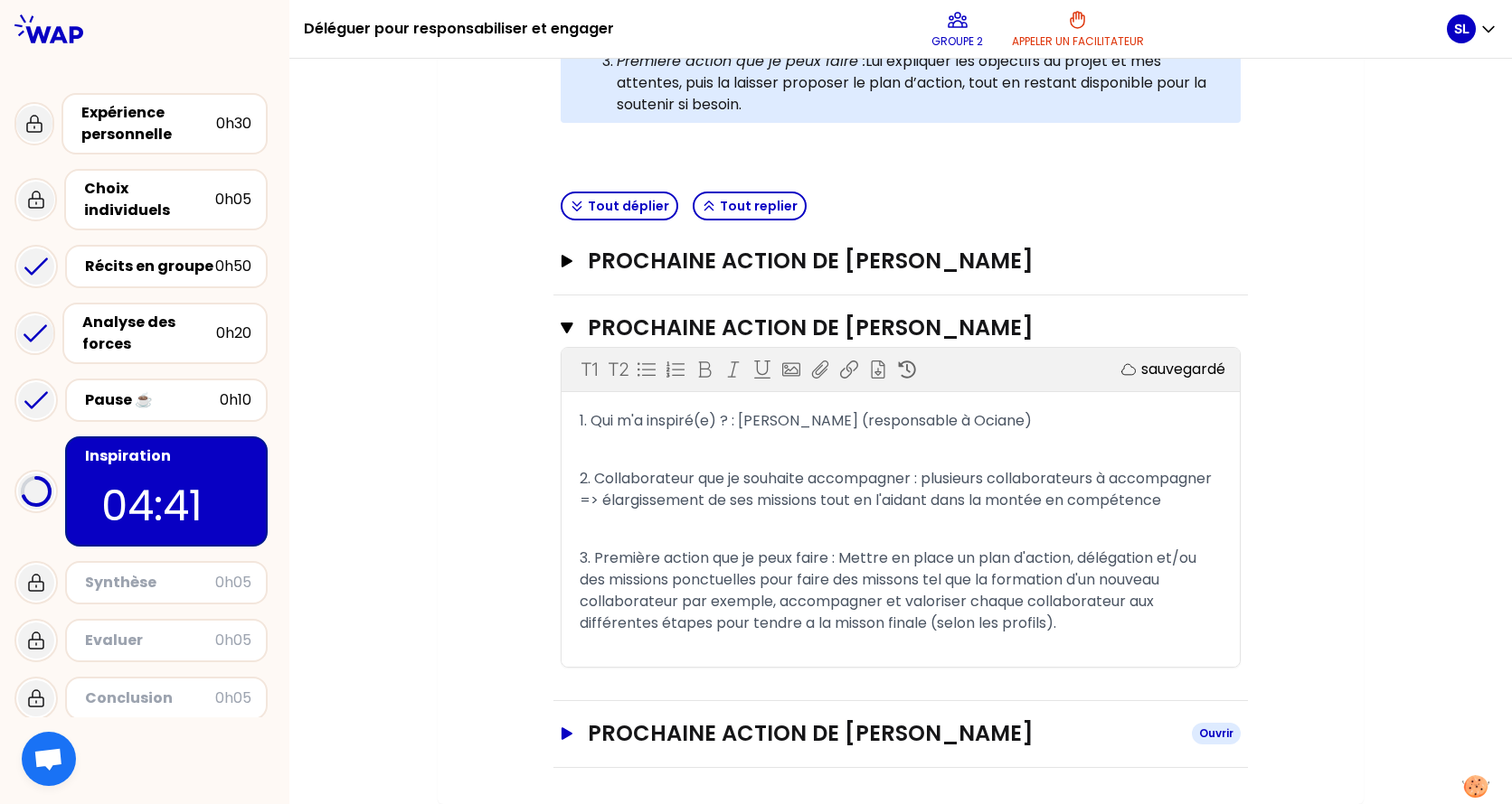
click at [561, 636] on icon "button" at bounding box center [566, 733] width 11 height 13
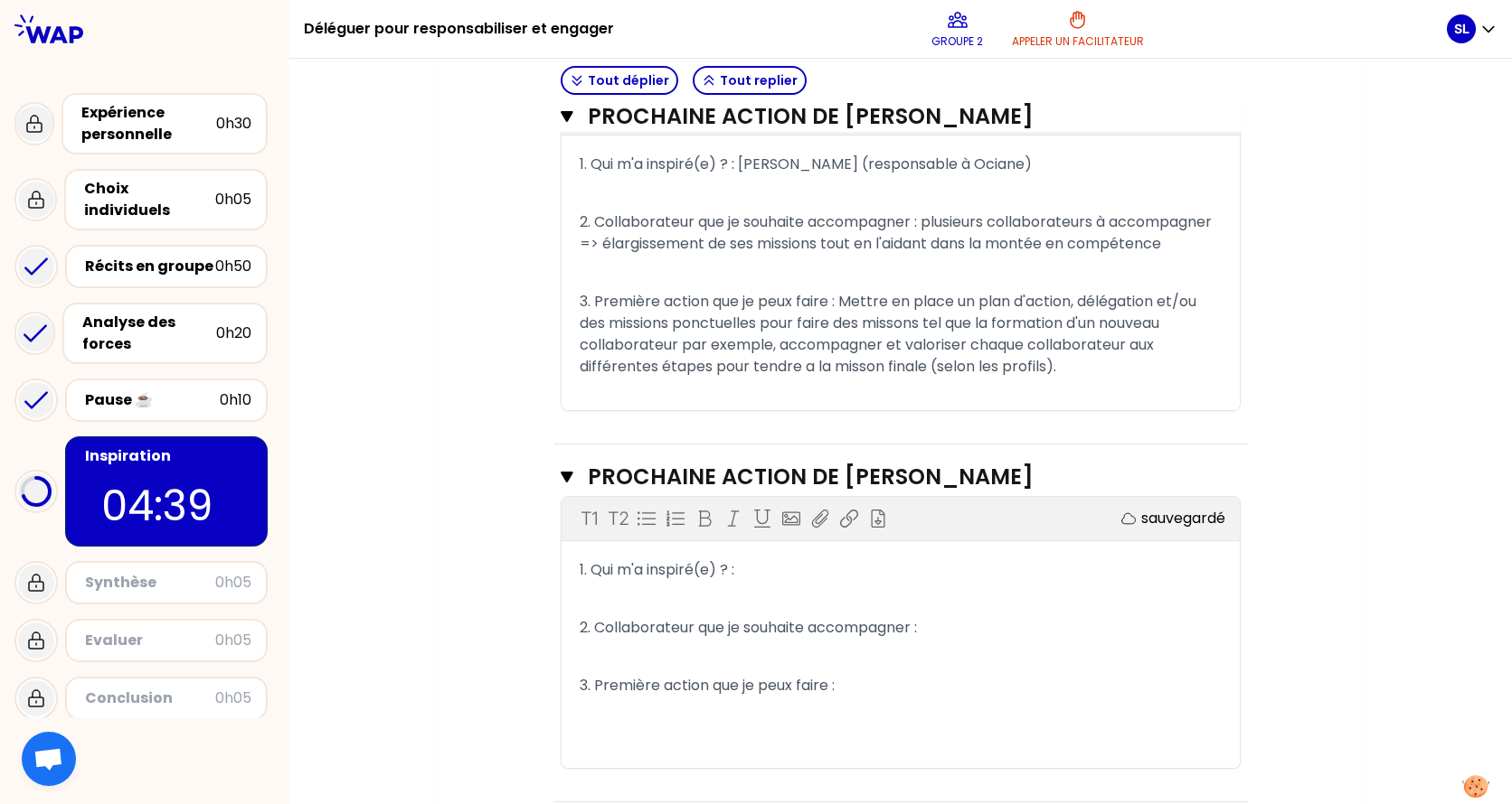
scroll to position [872, 0]
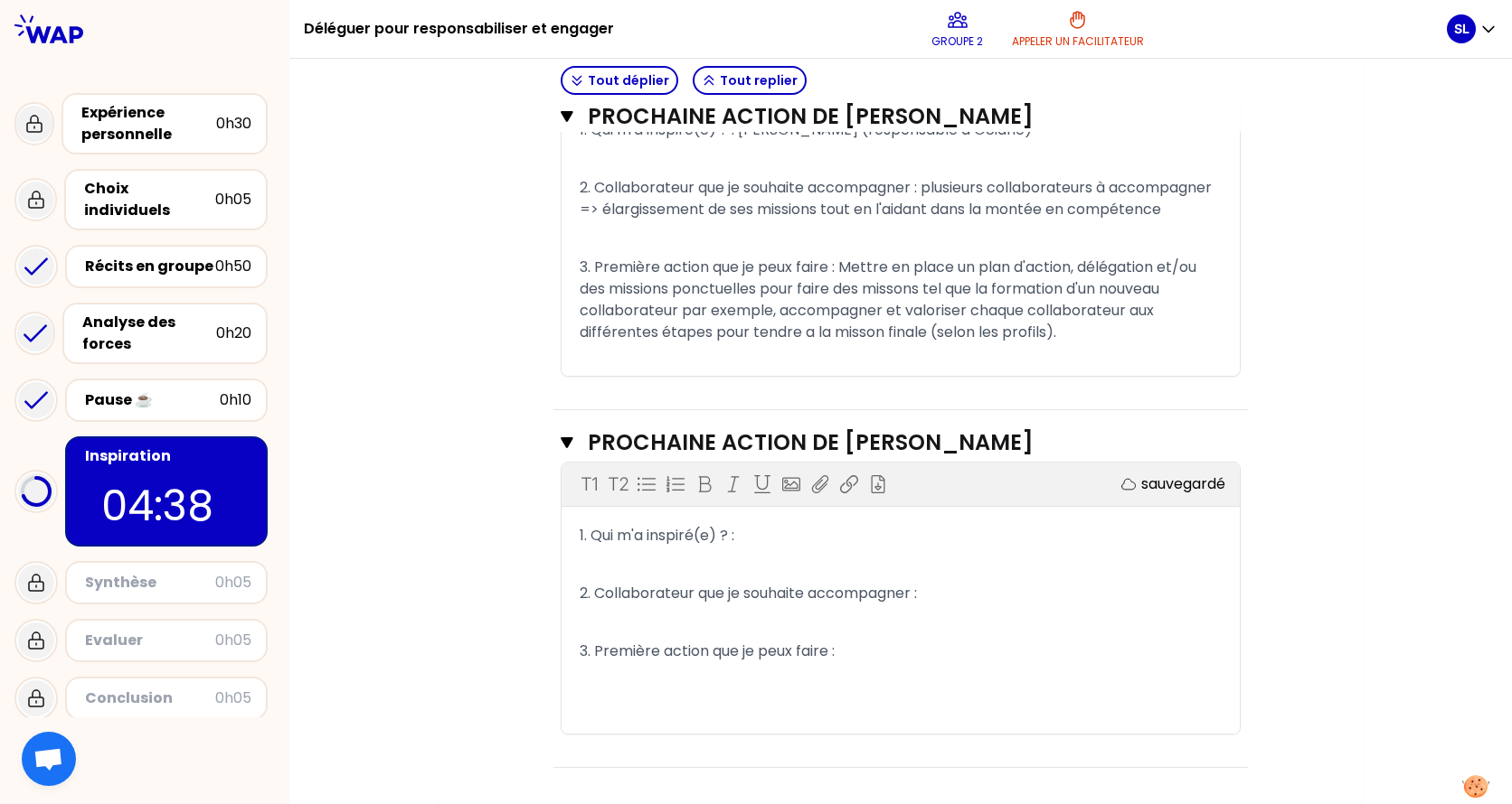
drag, startPoint x: 779, startPoint y: 572, endPoint x: 779, endPoint y: 551, distance: 21.0
click at [779, 569] on p "﻿" at bounding box center [900, 565] width 642 height 29
click at [773, 541] on p "1. Qui m'a inspiré(e) ? :" at bounding box center [900, 536] width 642 height 29
click at [966, 596] on p "2. Collaborateur que je souhaite accompagner :" at bounding box center [900, 594] width 642 height 29
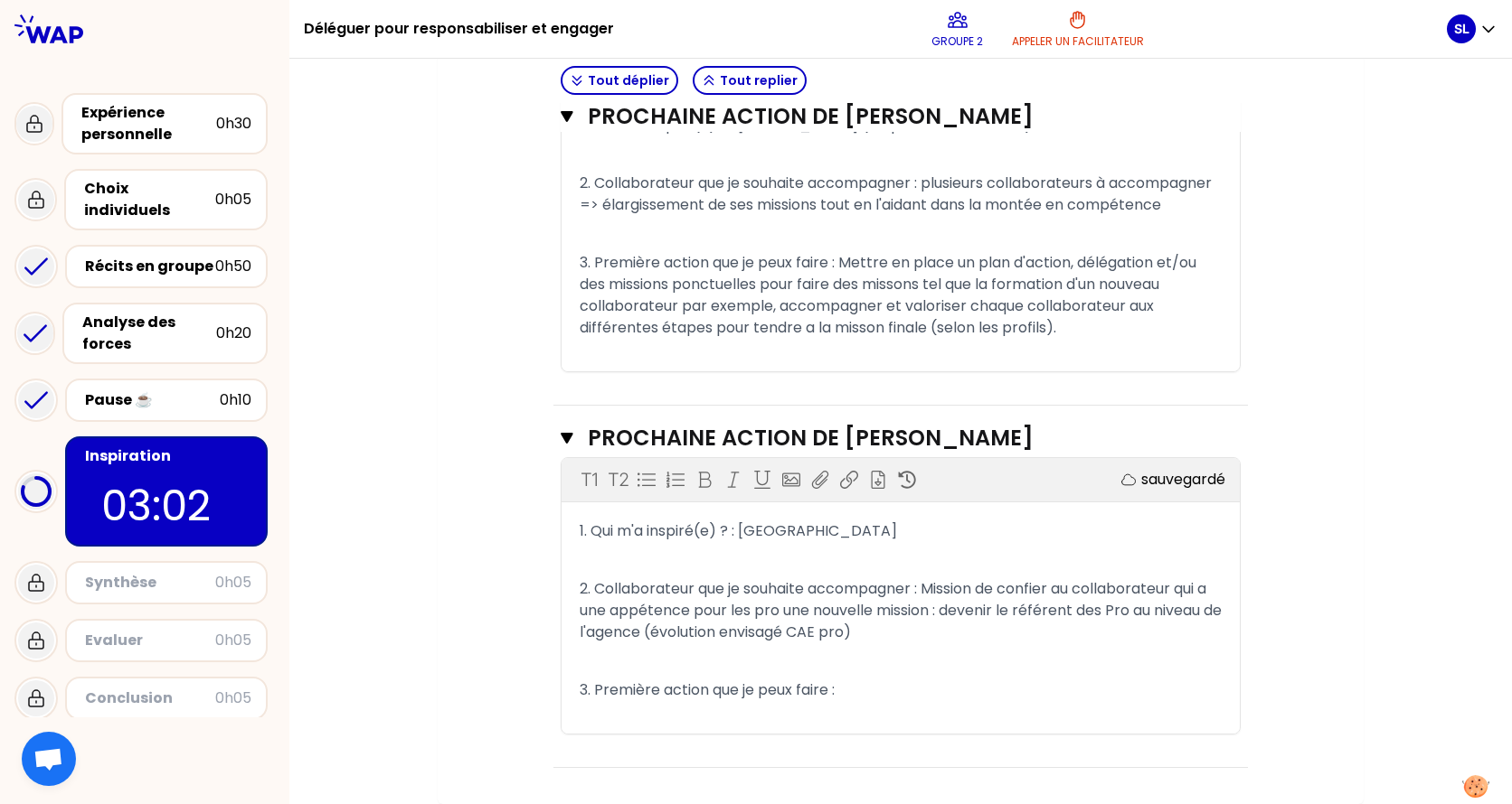
click at [863, 636] on p "3. Première action que je peux faire :" at bounding box center [900, 691] width 642 height 29
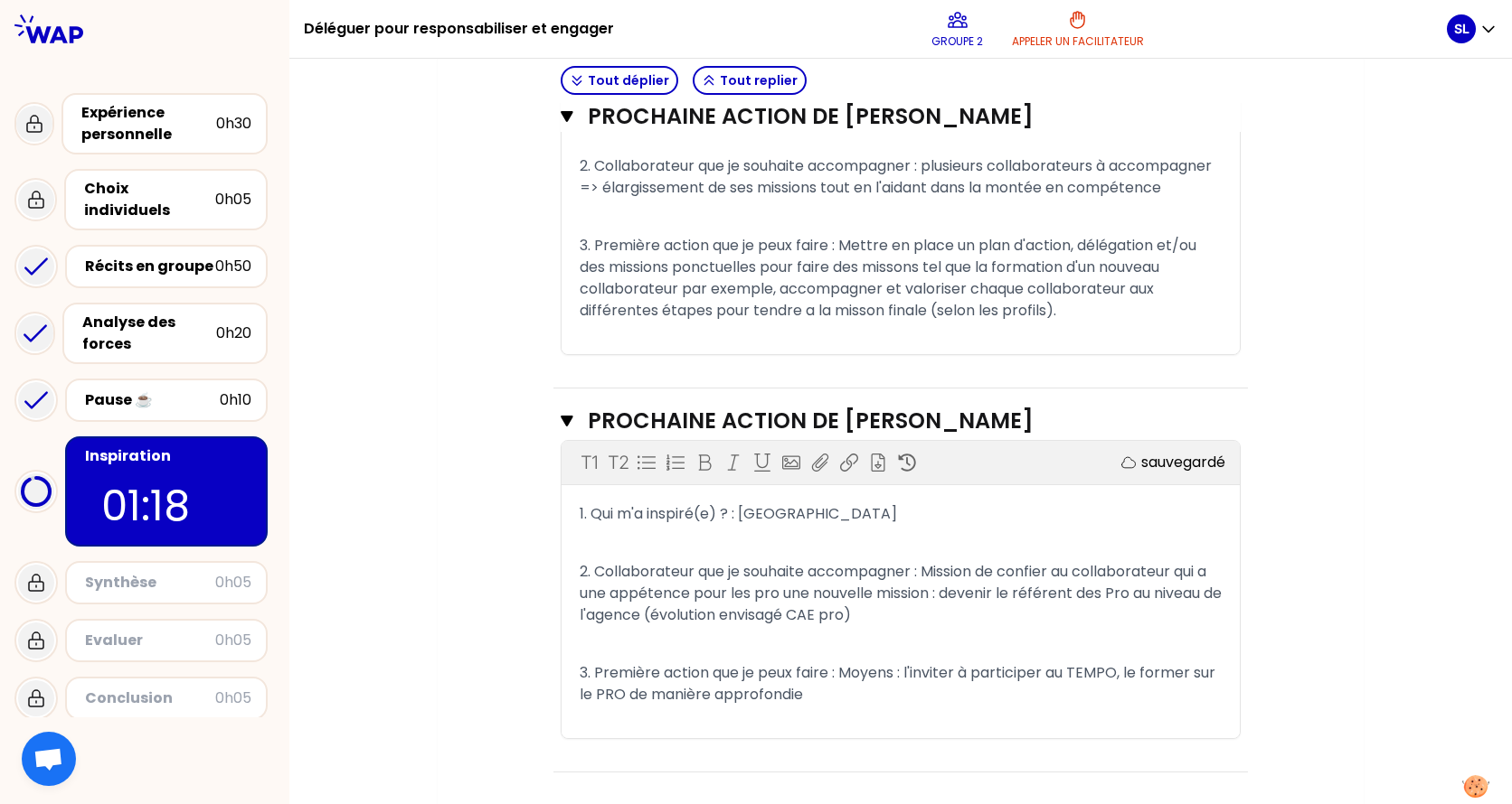
click at [974, 630] on p "2. Collaborateur que je souhaite accompagner : Mission de confier au collaborat…" at bounding box center [900, 593] width 642 height 73
click at [841, 636] on span "3. Première action que je peux faire : Moyens : l'inviter à participer au TEMPO…" at bounding box center [899, 684] width 639 height 43
click at [1163, 473] on p "sauvegardé" at bounding box center [1183, 462] width 84 height 21
click at [1119, 472] on icon at bounding box center [1128, 462] width 18 height 18
click at [1181, 473] on p "sauvegardé" at bounding box center [1183, 462] width 84 height 21
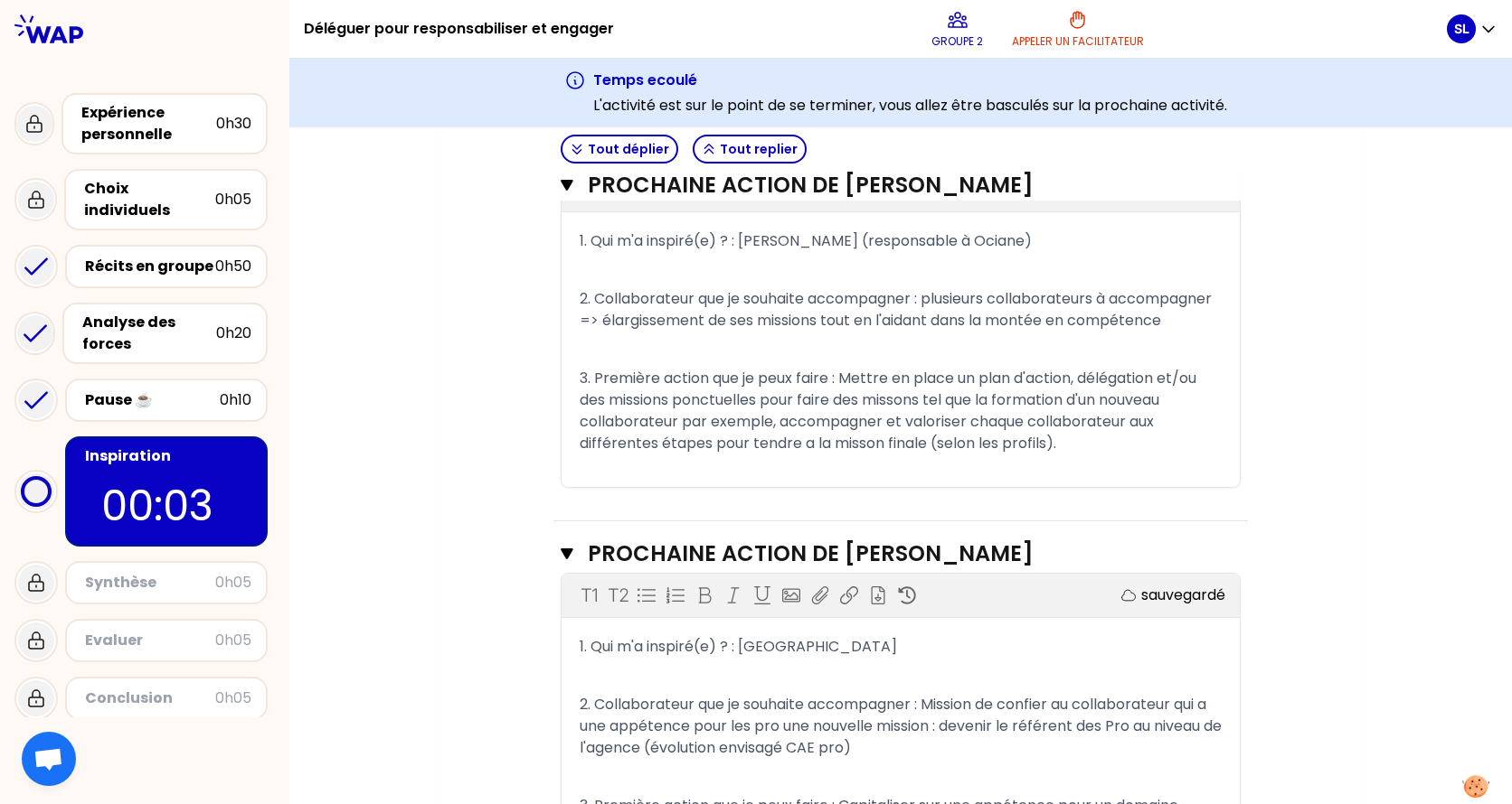
scroll to position [989, 0]
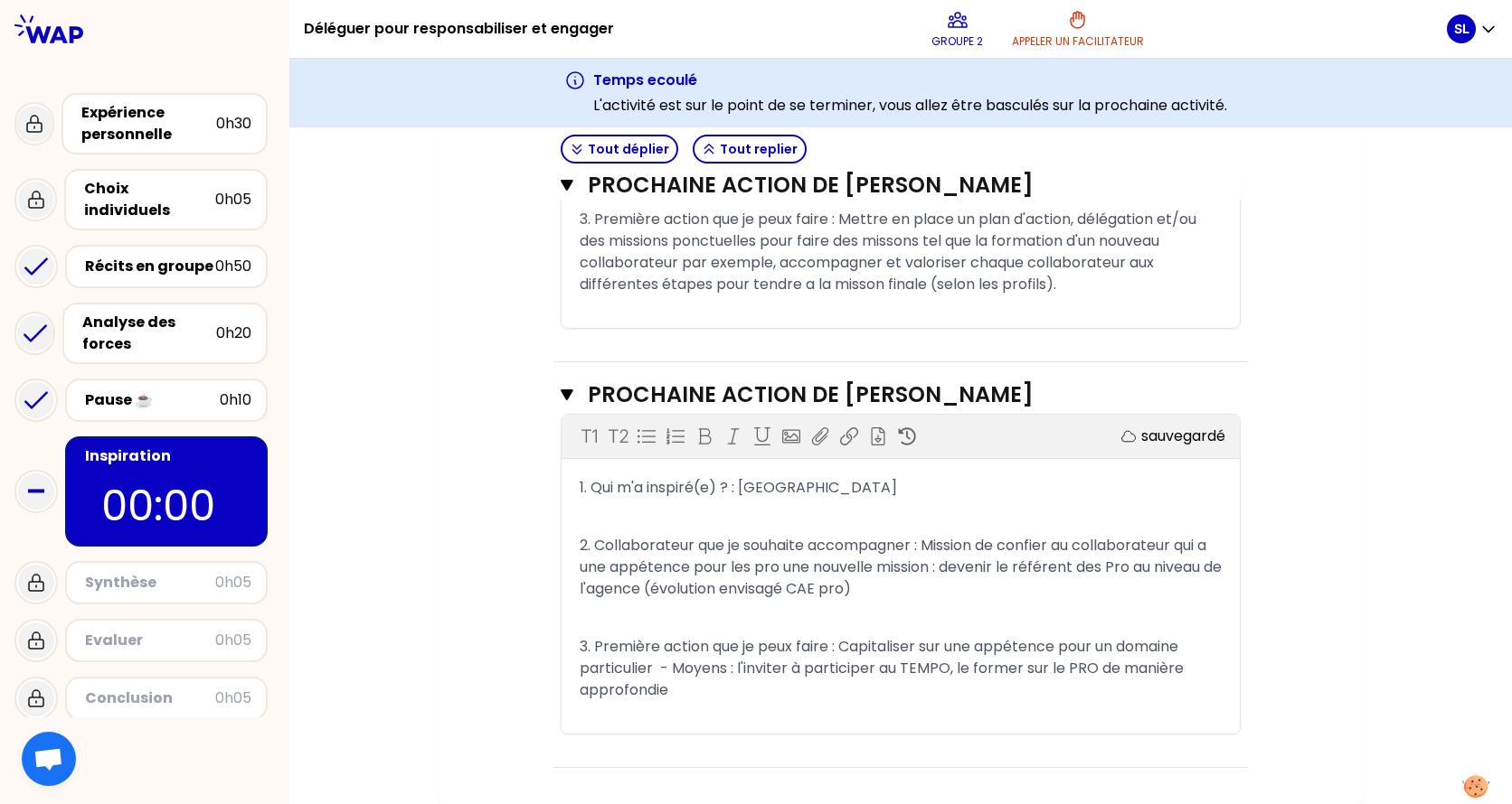
click at [1163, 438] on p "sauvegardé" at bounding box center [1183, 436] width 84 height 21
click at [1215, 394] on div "Fermer" at bounding box center [1212, 395] width 55 height 21
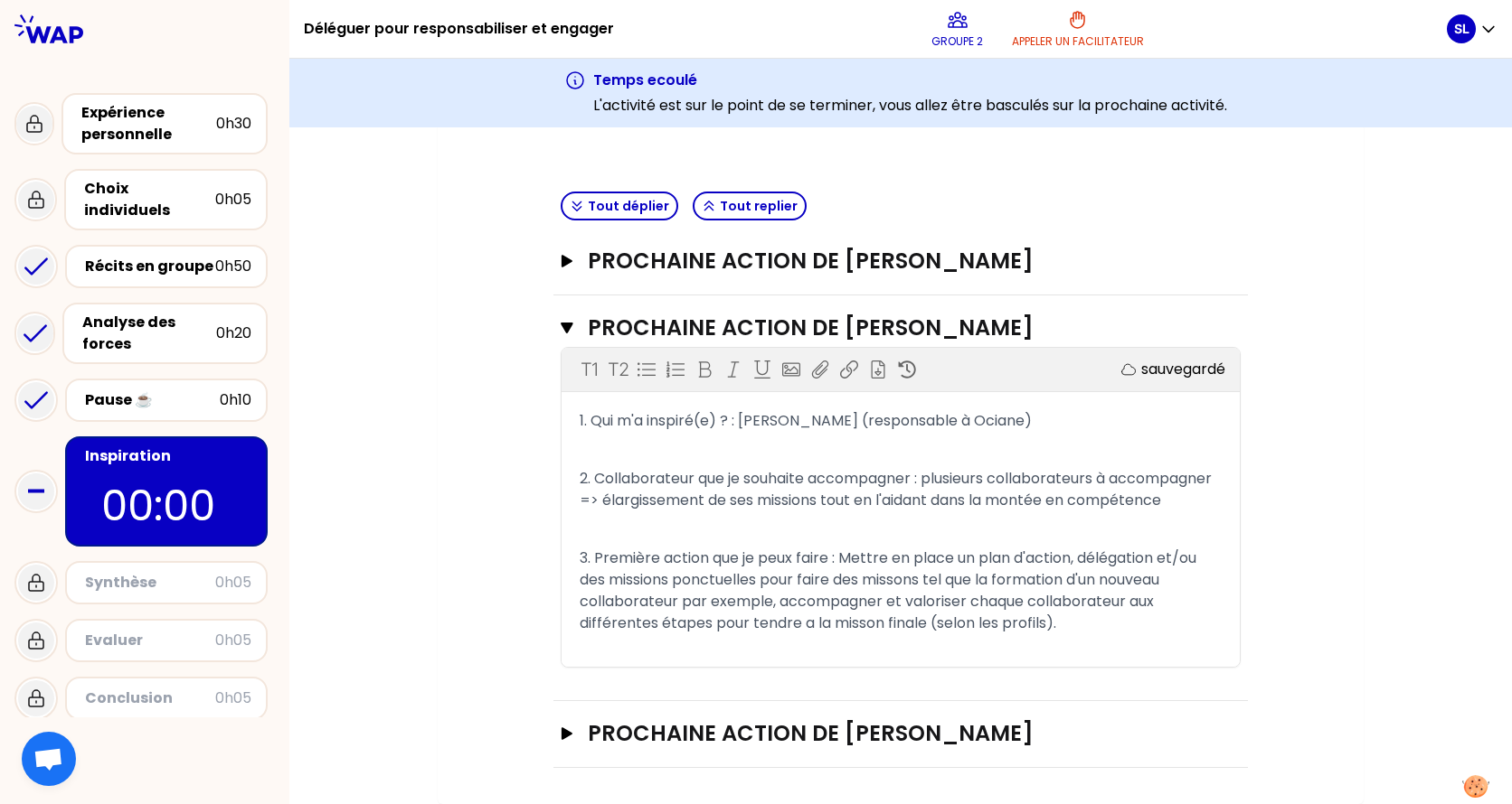
drag, startPoint x: 755, startPoint y: 185, endPoint x: 1212, endPoint y: 274, distance: 465.6
click at [1212, 274] on div "Tout déplier Tout replier Prochaine action de [PERSON_NAME] action de [PERSON_N…" at bounding box center [900, 476] width 694 height 583
click at [561, 636] on icon "button" at bounding box center [566, 733] width 11 height 13
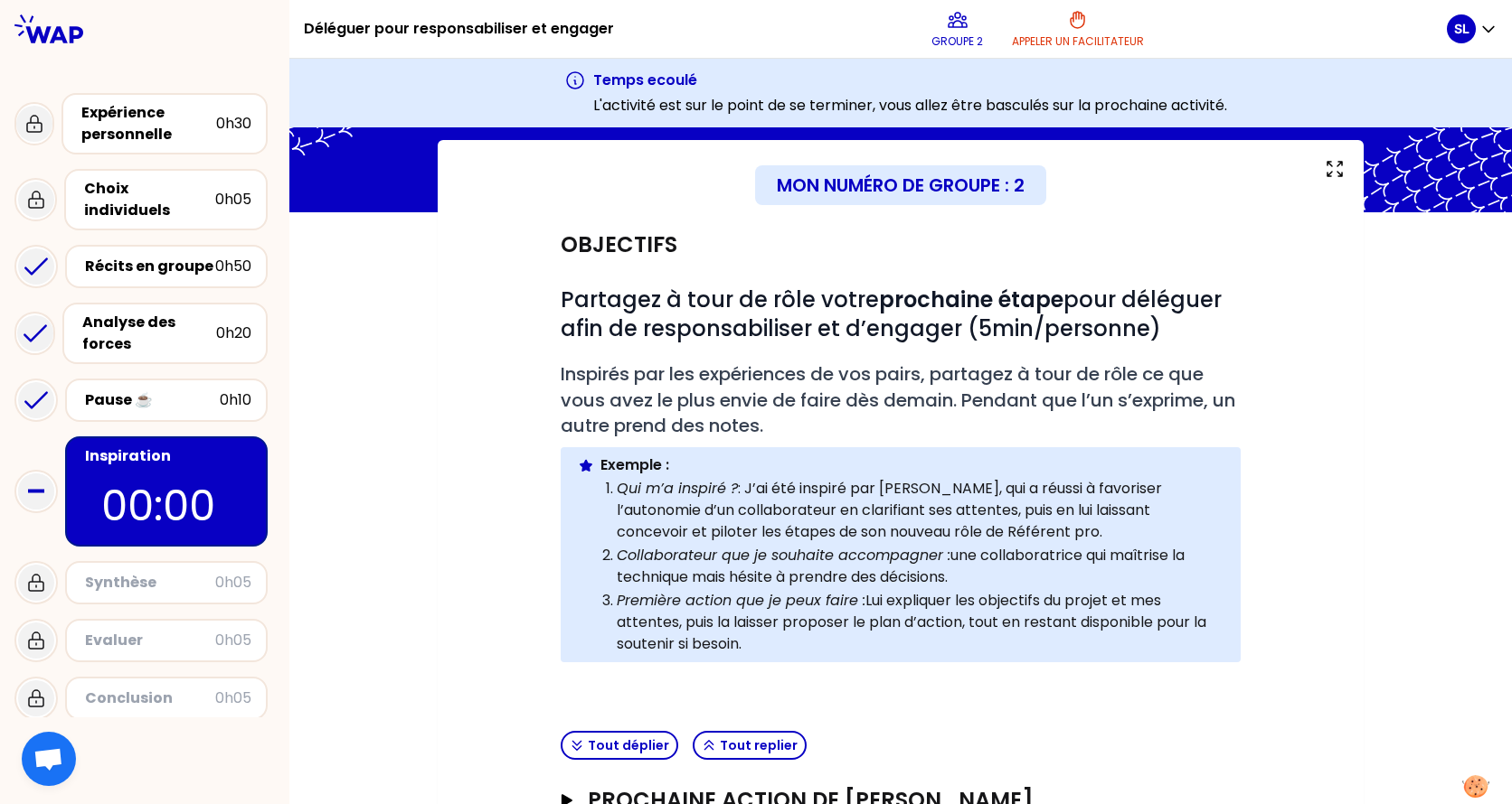
scroll to position [85, 0]
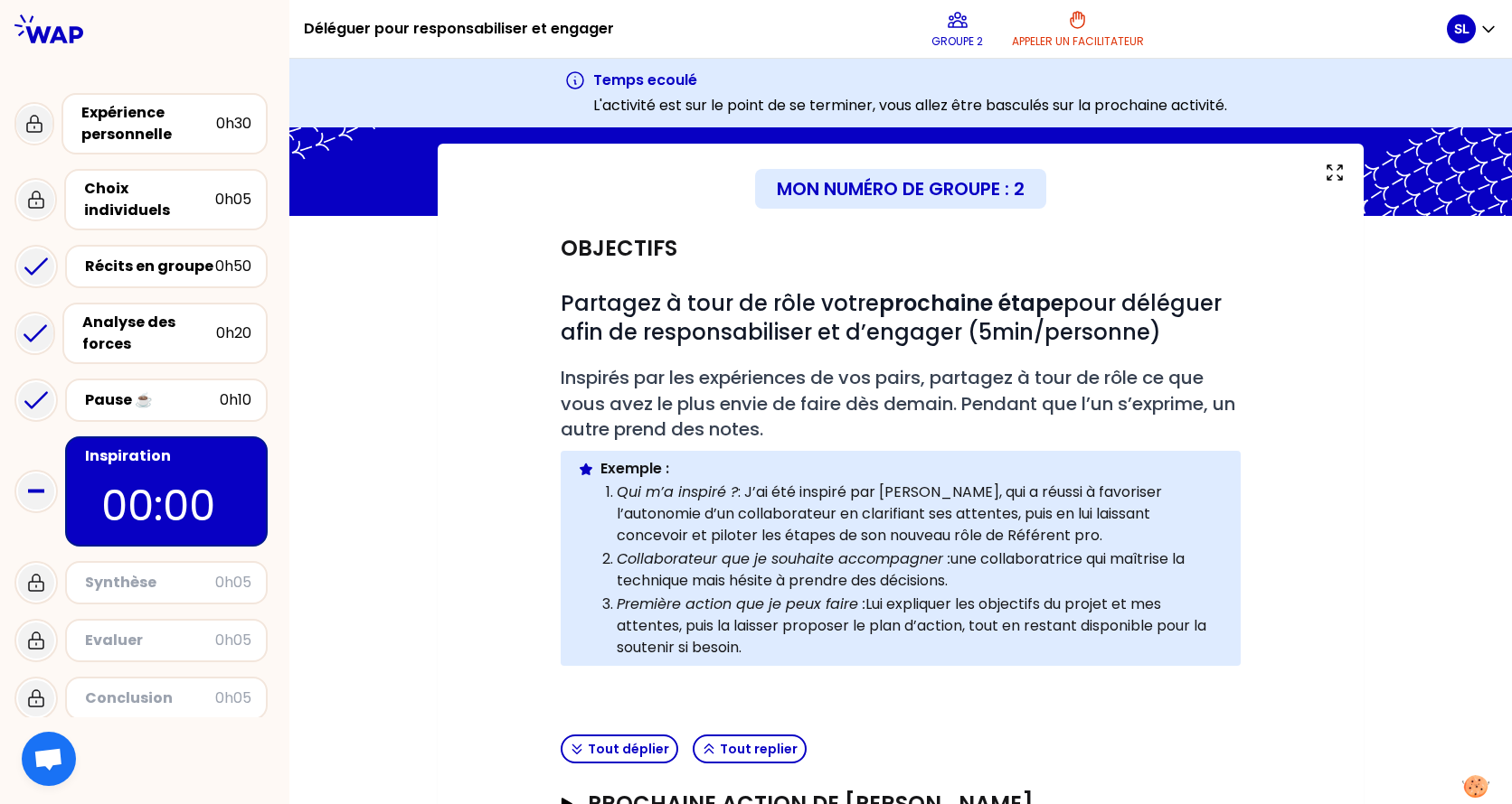
click at [236, 477] on div "Inspiration 00:00" at bounding box center [166, 491] width 202 height 110
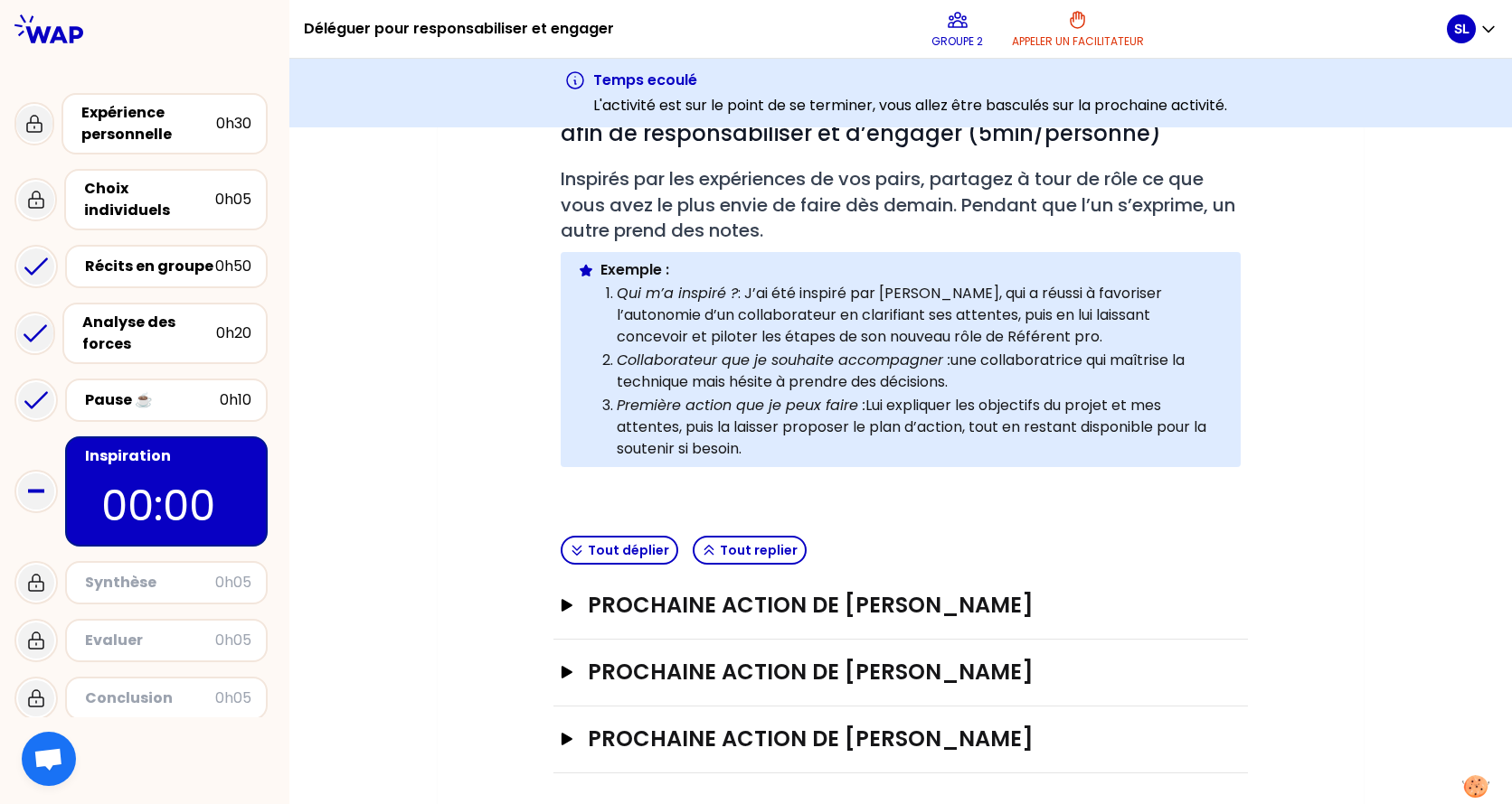
scroll to position [289, 0]
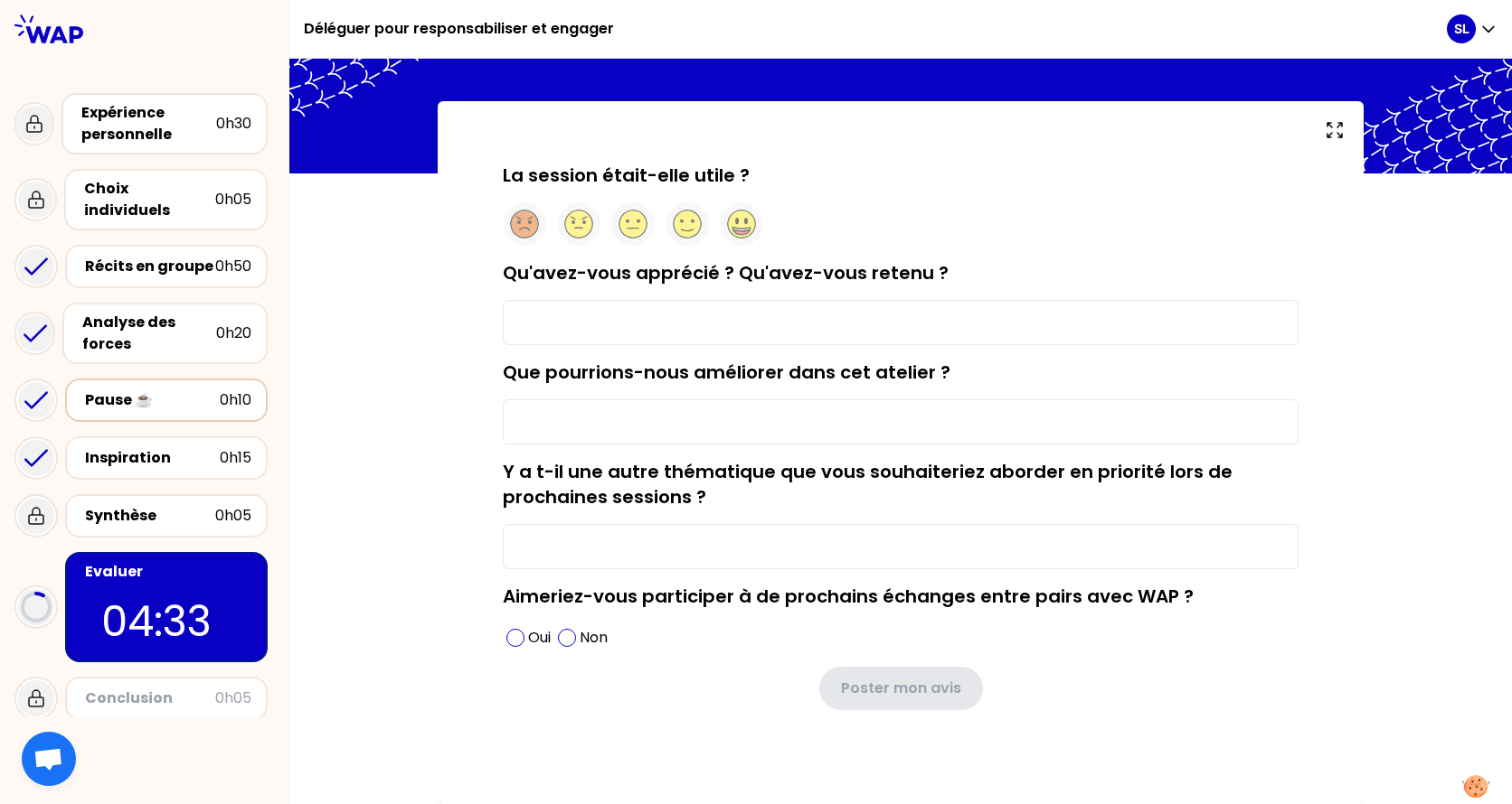
scroll to position [59, 0]
click at [735, 225] on circle at bounding box center [741, 224] width 28 height 28
click at [562, 310] on input "Qu'avez-vous apprécié ? Qu'avez-vous retenu ?" at bounding box center [900, 322] width 796 height 45
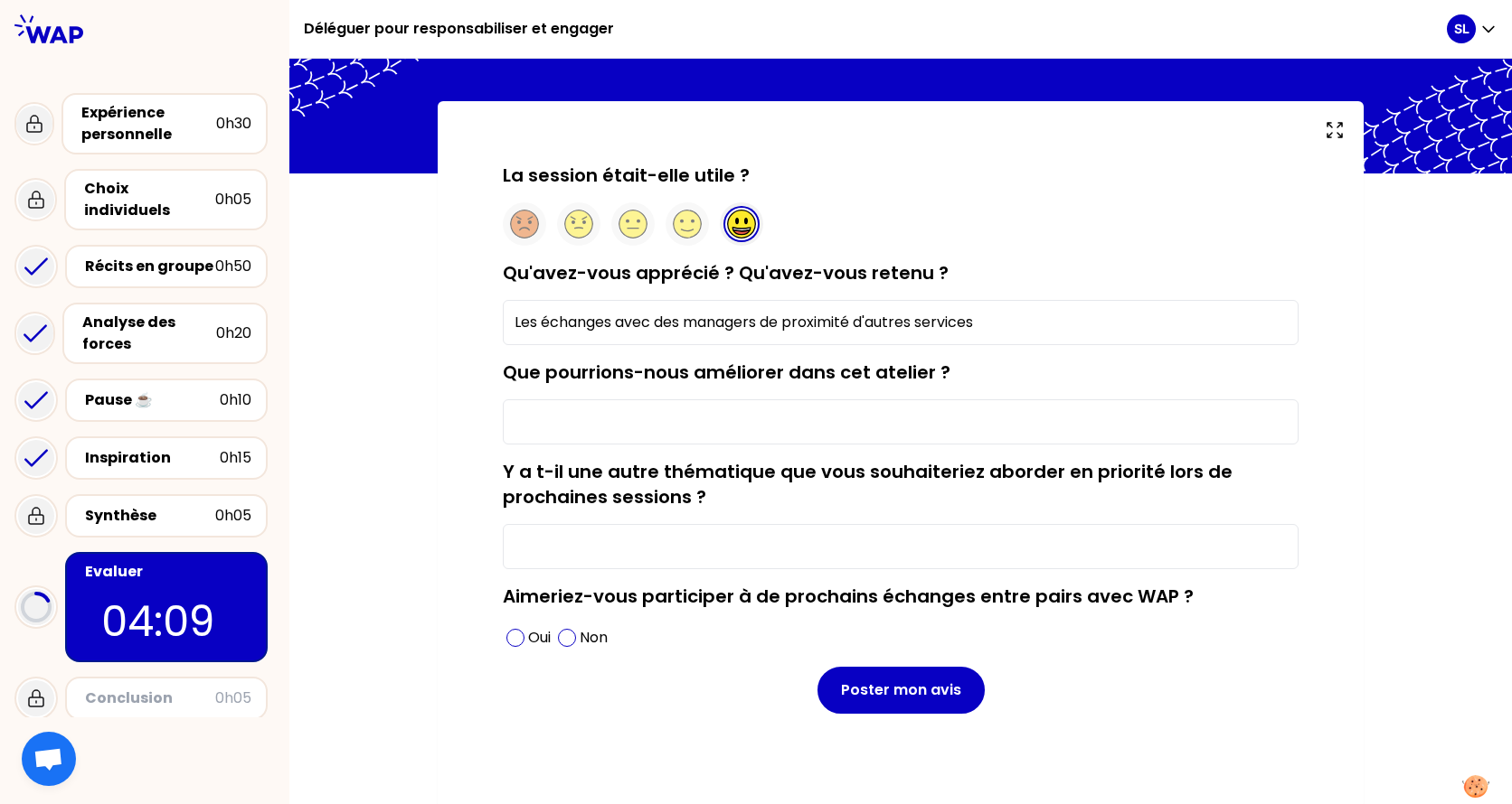
type input "Les échanges avec des managers de proximité d'autres services"
click at [546, 418] on input "Que pourrions-nous améliorer dans cet atelier ?" at bounding box center [900, 422] width 796 height 45
type input "Quelques informations"
click at [1020, 310] on input "Les échanges avec des managers de proximité d'autres services" at bounding box center [900, 322] width 796 height 45
type input "Les échanges avec des managers de proximité d'autres services. Le partage entre…"
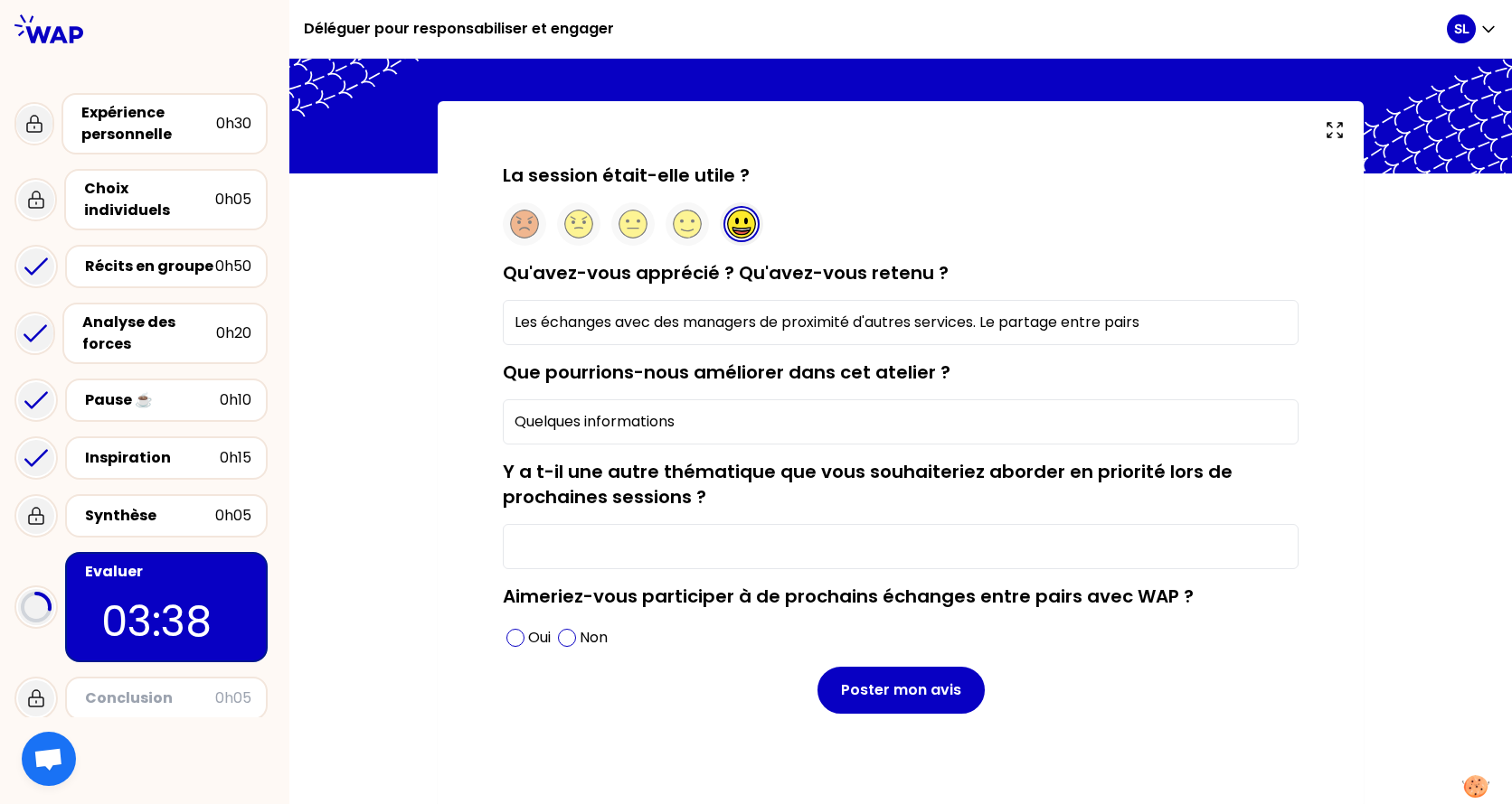
click at [740, 428] on input "Quelques informations" at bounding box center [900, 422] width 796 height 45
click at [734, 419] on input "Quelques astuces de coaching hors partage entre pairs" at bounding box center [900, 422] width 796 height 45
type input "Quelques astuces de coaching par la formatrice hors partage entre pairs"
click at [593, 540] on input "Y a t-il une autre thématique que vous souhaiteriez aborder en priorité lors de…" at bounding box center [900, 547] width 796 height 45
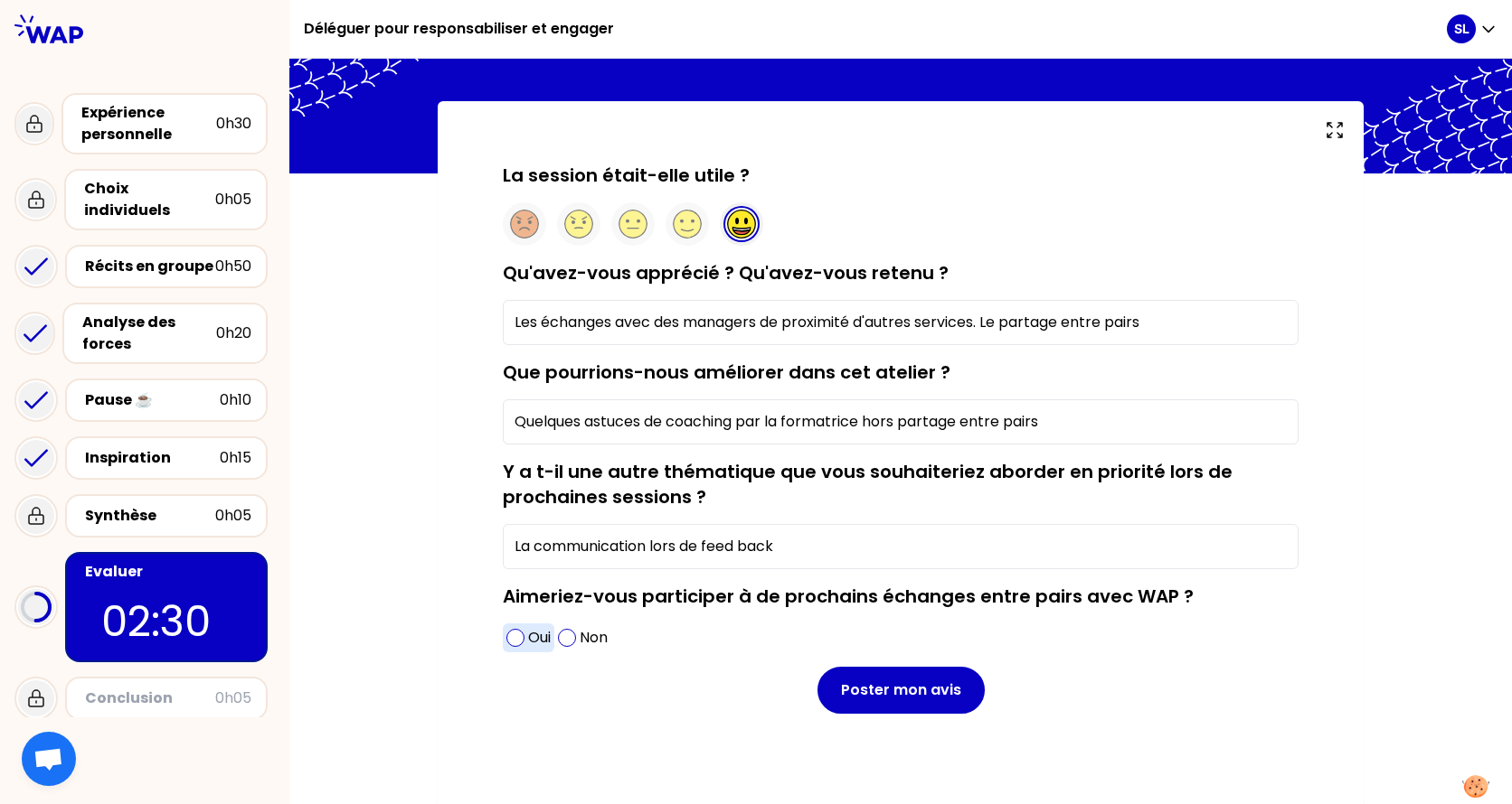
type input "La communication lors de feed back"
click at [519, 636] on div "Oui" at bounding box center [528, 638] width 51 height 29
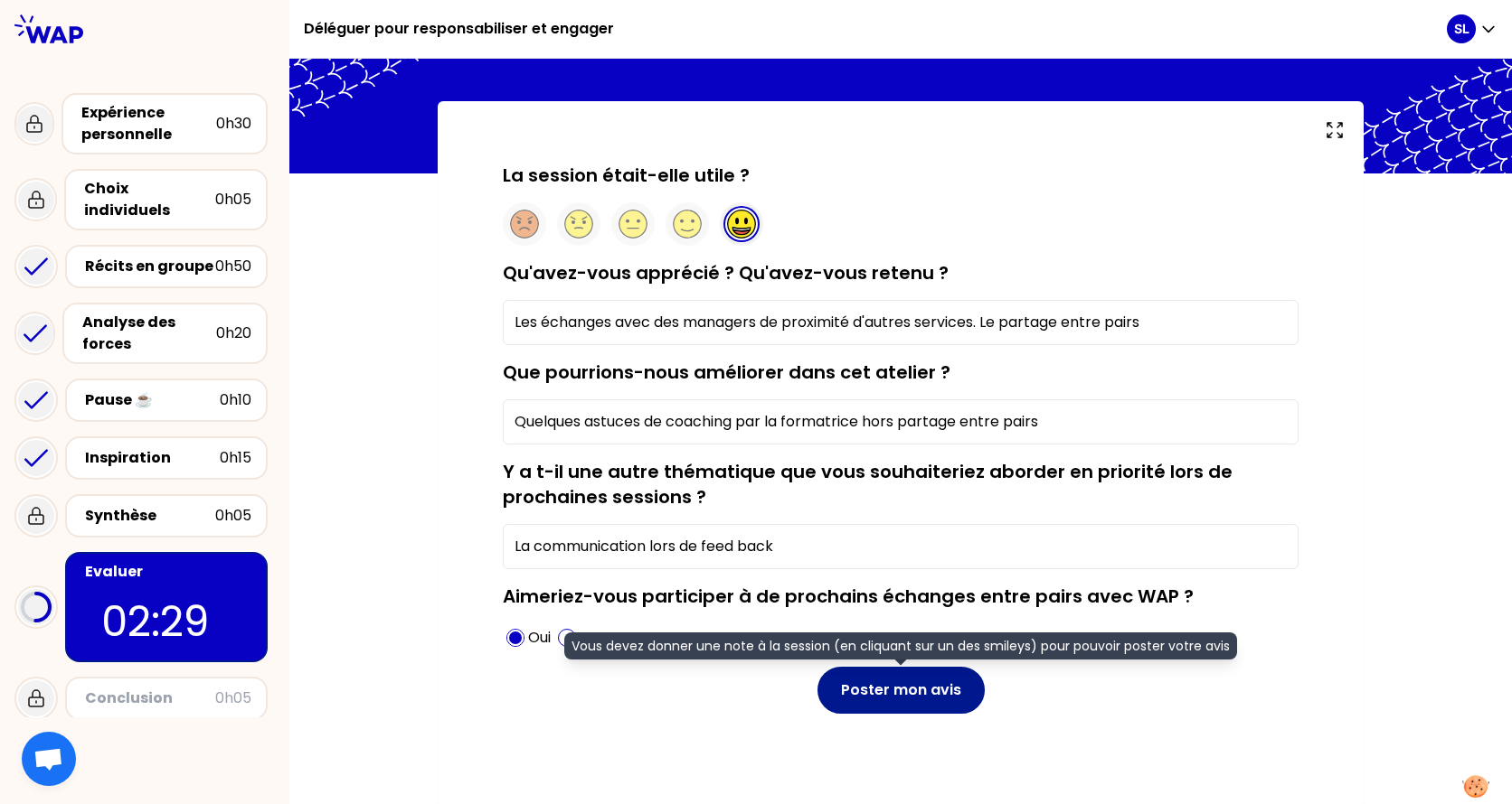
click at [929, 636] on button "Poster mon avis" at bounding box center [900, 690] width 167 height 47
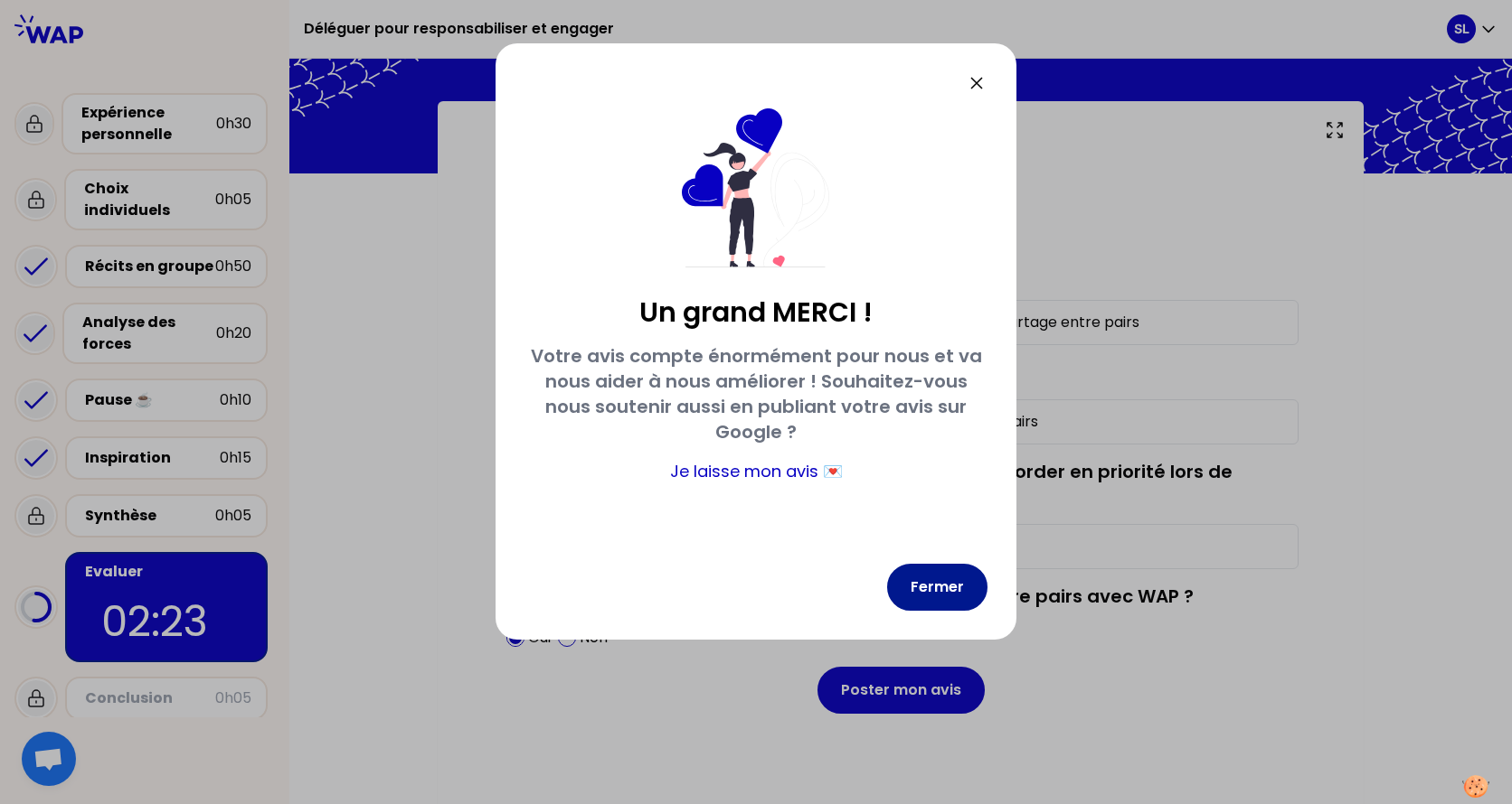
click at [960, 583] on button "Fermer" at bounding box center [937, 587] width 101 height 47
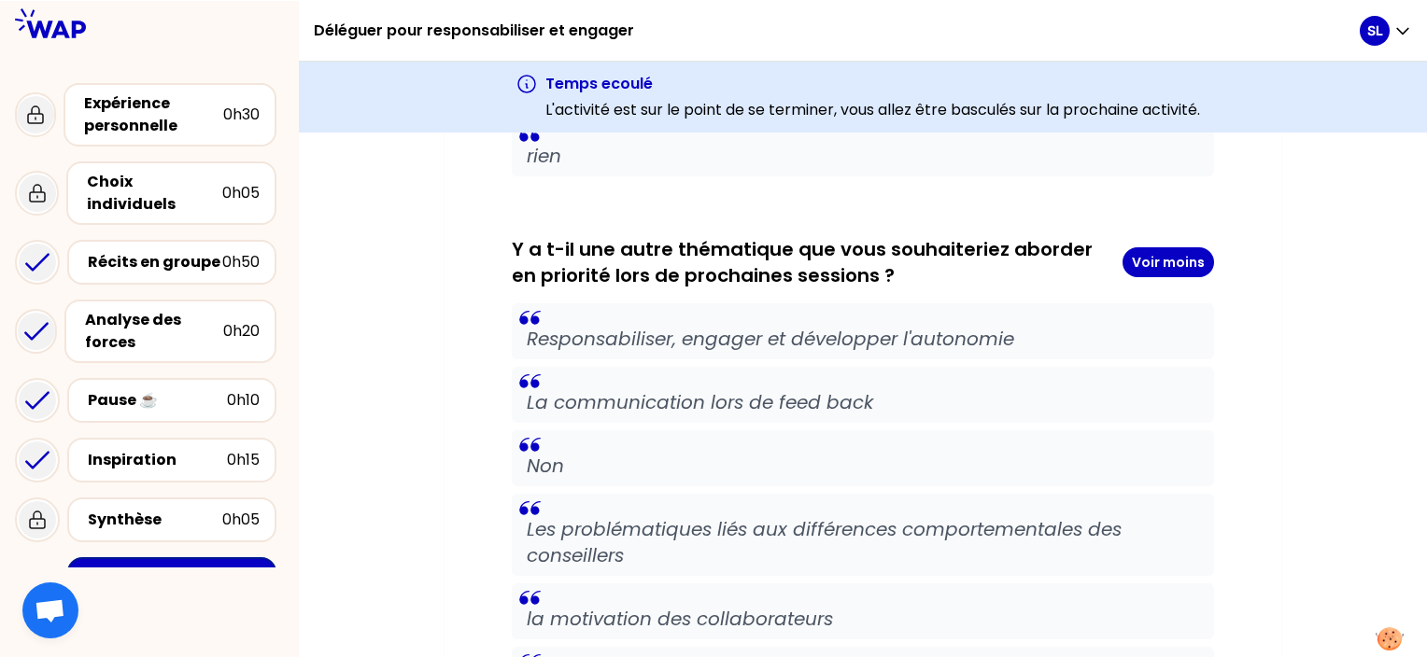
scroll to position [1774, 0]
